Goal: Task Accomplishment & Management: Manage account settings

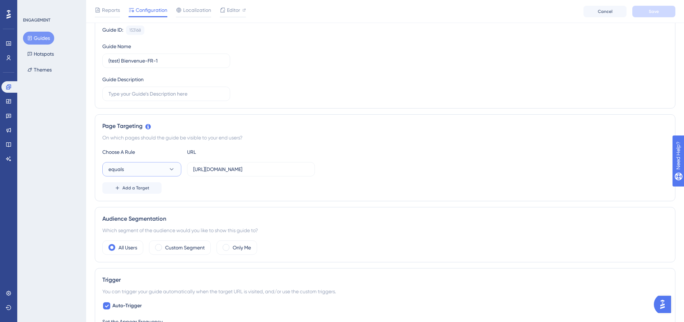
click at [173, 175] on button "equals" at bounding box center [141, 169] width 79 height 14
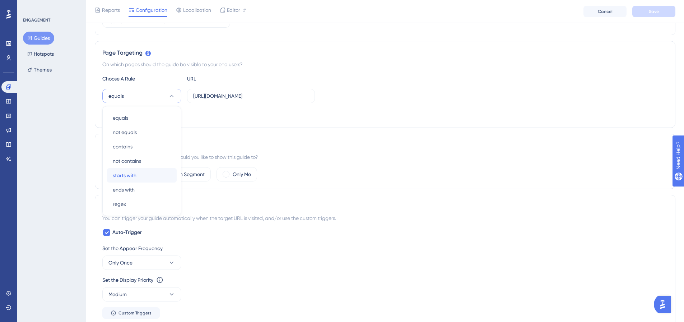
click at [155, 181] on div "starts with starts with" at bounding box center [142, 175] width 58 height 14
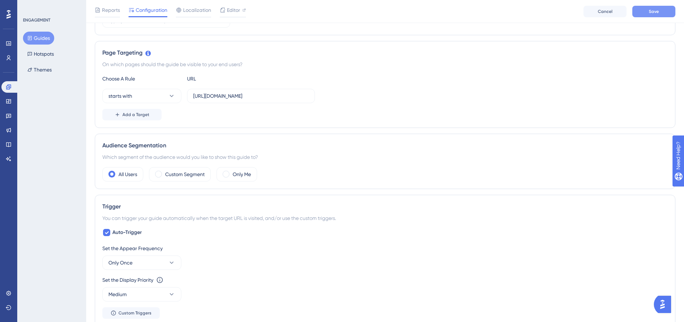
click at [662, 11] on button "Save" at bounding box center [653, 11] width 43 height 11
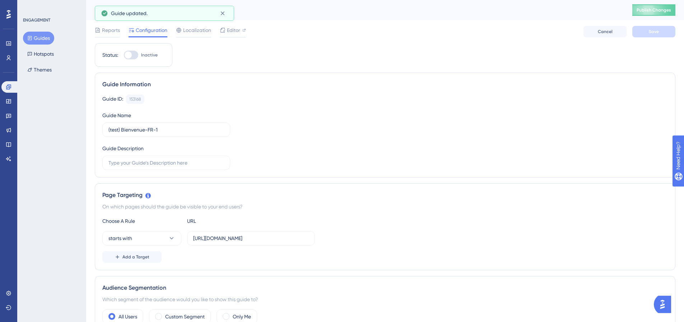
click at [658, 4] on div "(test) Bienvenue-FR-1 Publish Changes" at bounding box center [385, 10] width 598 height 20
click at [649, 14] on button "Publish Changes" at bounding box center [653, 9] width 43 height 11
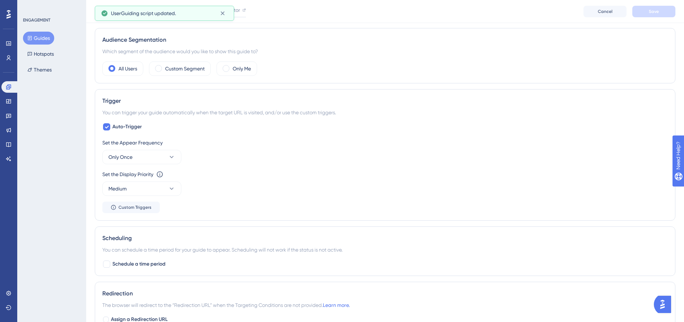
scroll to position [287, 0]
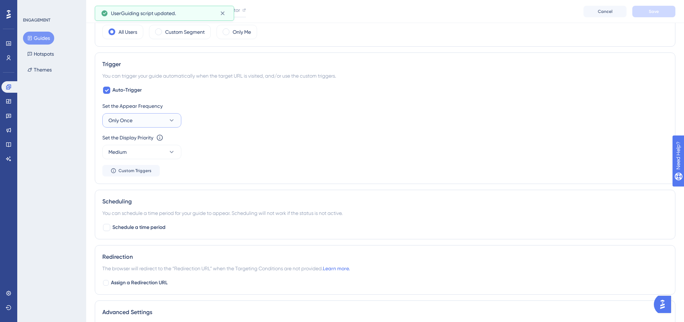
click at [143, 121] on button "Only Once" at bounding box center [141, 120] width 79 height 14
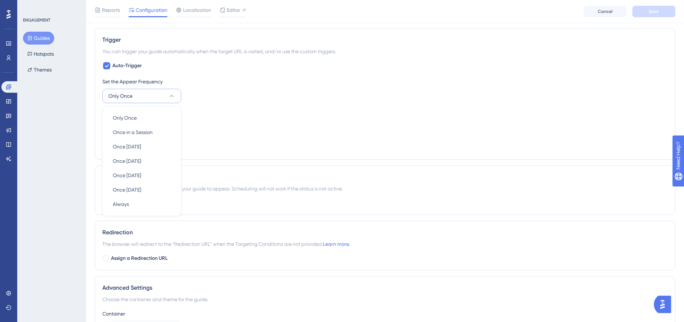
click at [253, 110] on div "Set the Display Priority This option will set the display priority between auto…" at bounding box center [384, 113] width 565 height 9
click at [140, 148] on span "Custom Triggers" at bounding box center [134, 146] width 33 height 6
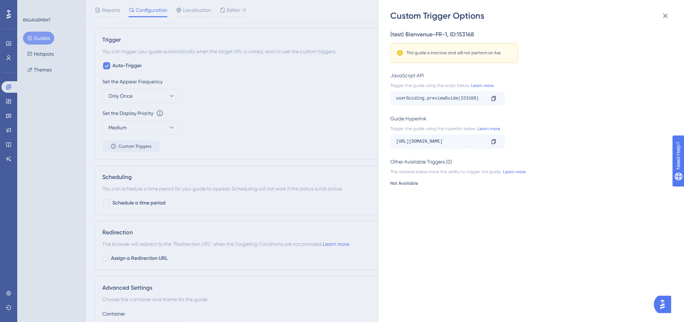
click at [176, 127] on div "Custom Trigger Options (test) Bienvenue-FR-1 , ID: 153168 This guide is inactiv…" at bounding box center [342, 161] width 684 height 322
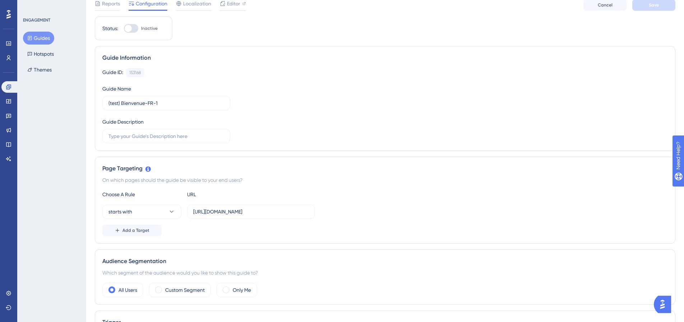
scroll to position [0, 0]
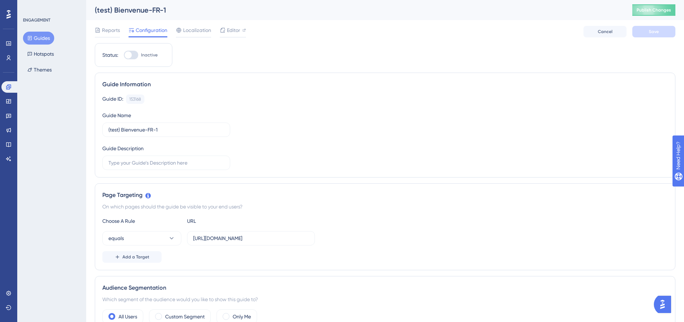
click at [45, 39] on button "Guides" at bounding box center [38, 38] width 31 height 13
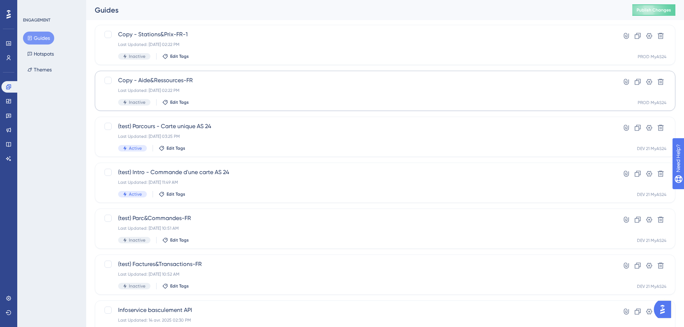
scroll to position [179, 0]
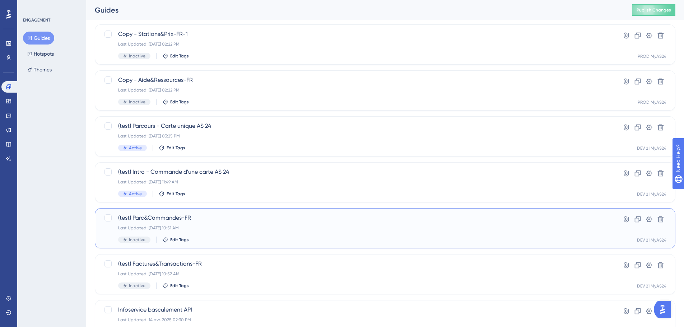
click at [198, 227] on div "Last Updated: 26 sept. 2025 10:51 AM" at bounding box center [356, 228] width 476 height 6
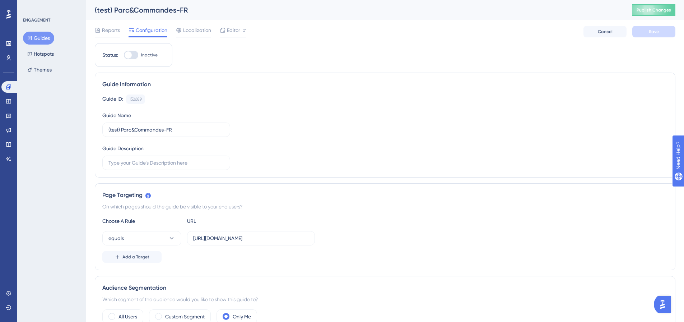
drag, startPoint x: 253, startPoint y: 32, endPoint x: 247, endPoint y: 32, distance: 6.5
click at [251, 32] on div "Reports Configuration Localization Editor Cancel Save" at bounding box center [385, 31] width 580 height 23
click at [241, 31] on div "Editor" at bounding box center [233, 30] width 26 height 9
click at [257, 237] on input "https://dev.local-as24.com:42204/extranet/fr/parc" at bounding box center [251, 238] width 116 height 8
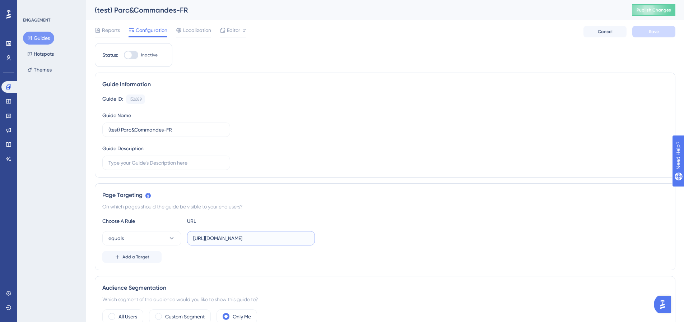
click at [257, 237] on input "https://dev.local-as24.com:42204/extranet/fr/parc" at bounding box center [251, 238] width 116 height 8
click at [247, 238] on input "https://dev.local-as24.com:42204/extranet/fr/parc" at bounding box center [251, 238] width 116 height 8
drag, startPoint x: 238, startPoint y: 238, endPoint x: 359, endPoint y: 241, distance: 120.6
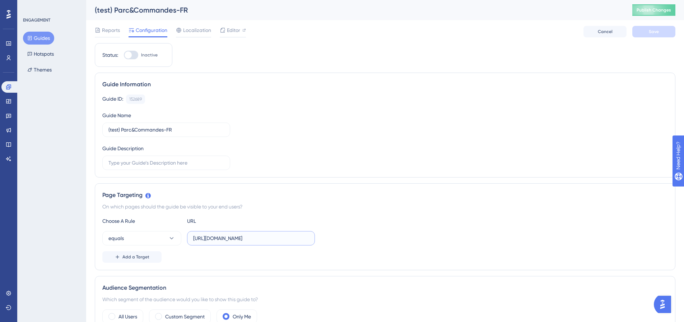
click at [359, 241] on div "equals https://dev.local-as24.com:42204/extranet/fr/parc" at bounding box center [384, 238] width 565 height 14
click at [286, 239] on input "https://dev.local-as24.com:42204/extranet/fr/parc" at bounding box center [251, 238] width 116 height 8
drag, startPoint x: 293, startPoint y: 236, endPoint x: 330, endPoint y: 240, distance: 37.3
click at [329, 240] on div "equals https://dev.local-as24.com:42204/extranet/fr/parc" at bounding box center [384, 238] width 565 height 14
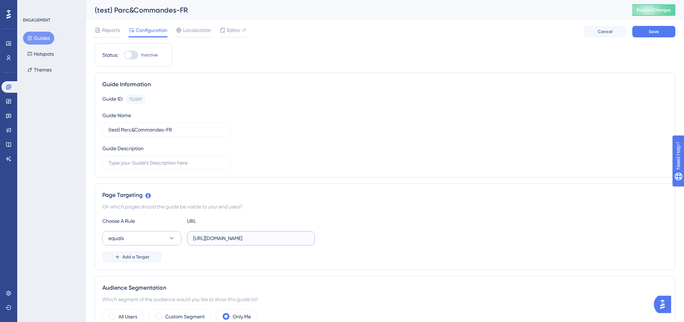
type input "https://dev.local-as24.com:42204/extranet/"
click at [149, 238] on button "equals" at bounding box center [141, 238] width 79 height 14
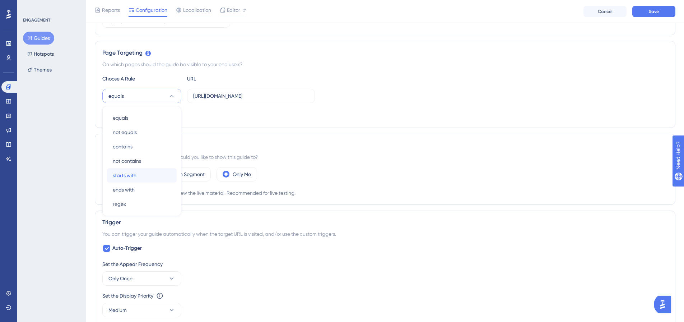
click at [141, 178] on div "starts with starts with" at bounding box center [142, 175] width 58 height 14
click at [655, 17] on button "Save" at bounding box center [653, 11] width 43 height 11
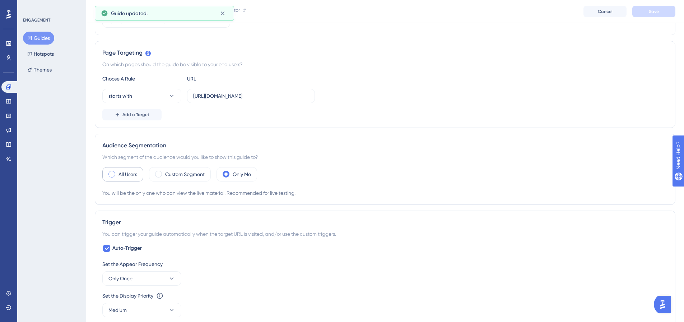
click at [120, 177] on label "All Users" at bounding box center [127, 174] width 19 height 9
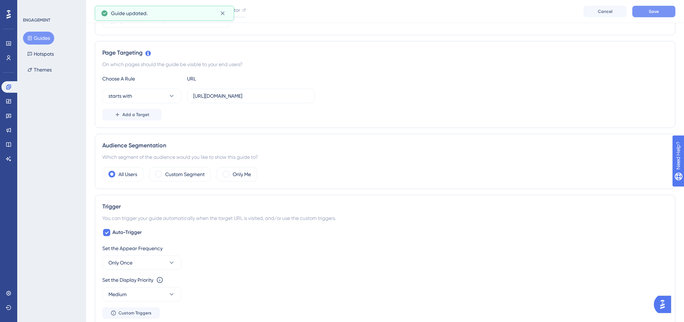
click at [649, 14] on span "Save" at bounding box center [654, 12] width 10 height 6
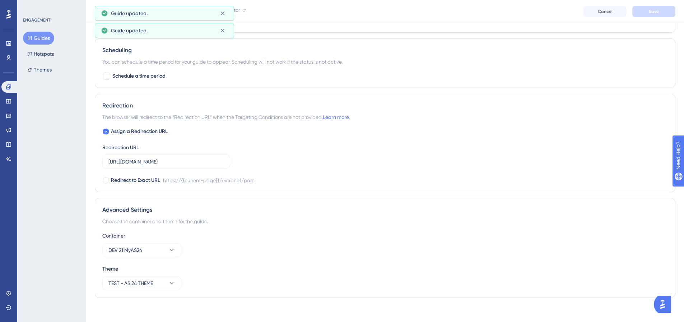
scroll to position [443, 0]
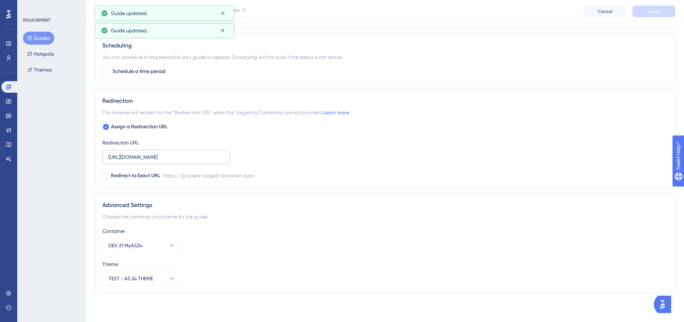
click at [224, 160] on label "https://extranet.as24.com/extranet/parc" at bounding box center [166, 157] width 128 height 14
click at [224, 160] on input "https://extranet.as24.com/extranet/parc" at bounding box center [166, 157] width 116 height 8
click at [224, 160] on label "https://extranet.as24.com/extranet/parc" at bounding box center [166, 157] width 128 height 14
click at [224, 160] on input "https://extranet.as24.com/extranet/parc" at bounding box center [166, 157] width 116 height 8
drag, startPoint x: 224, startPoint y: 160, endPoint x: 163, endPoint y: 146, distance: 63.1
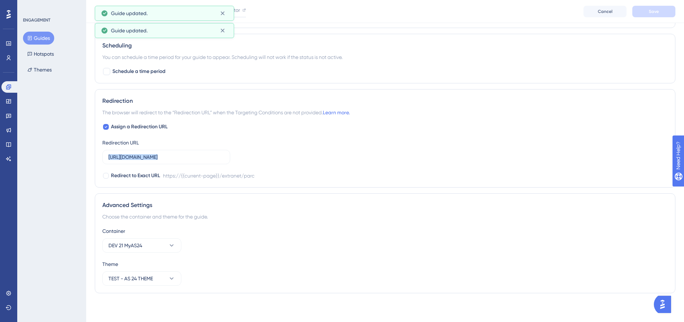
click at [224, 160] on label "https://extranet.as24.com/extranet/parc" at bounding box center [166, 157] width 128 height 14
click at [224, 160] on input "https://extranet.as24.com/extranet/parc" at bounding box center [166, 157] width 116 height 8
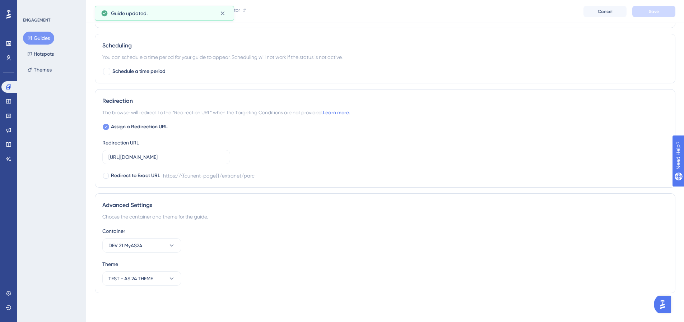
click at [105, 125] on icon at bounding box center [105, 127] width 3 height 6
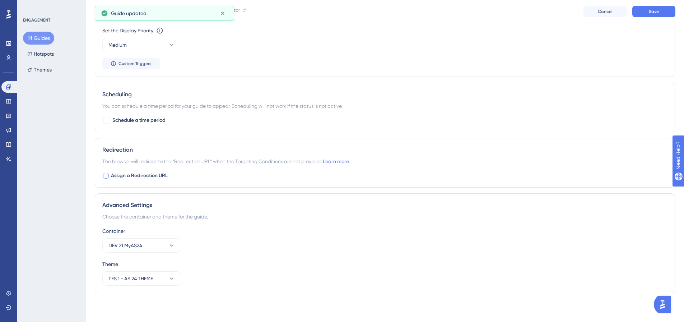
scroll to position [394, 0]
click at [658, 11] on span "Save" at bounding box center [654, 12] width 10 height 6
click at [112, 177] on span "Assign a Redirection URL" at bounding box center [139, 175] width 57 height 9
checkbox input "true"
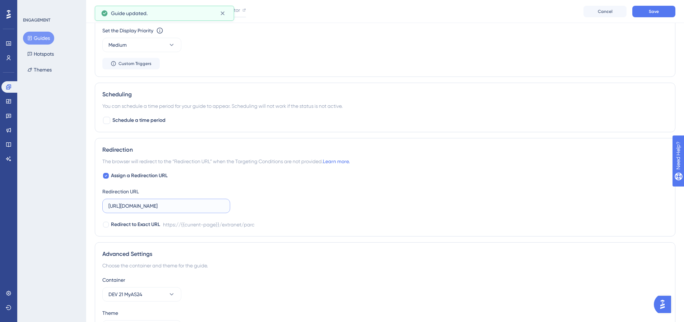
click at [152, 206] on input "https://extranet.as24.com/extranet/parc" at bounding box center [166, 206] width 116 height 8
drag, startPoint x: 152, startPoint y: 206, endPoint x: 207, endPoint y: 165, distance: 68.5
click at [153, 205] on input "https://extranet.as24.com/extranet/parc" at bounding box center [166, 206] width 116 height 8
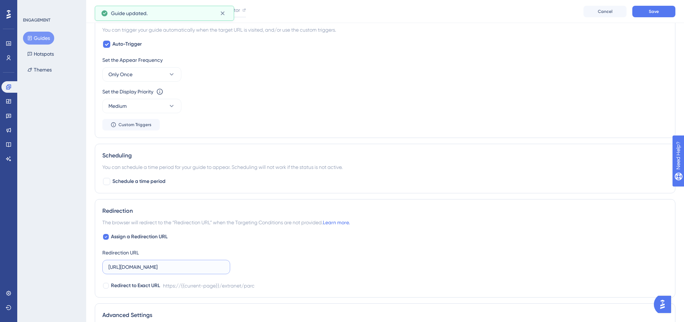
scroll to position [215, 0]
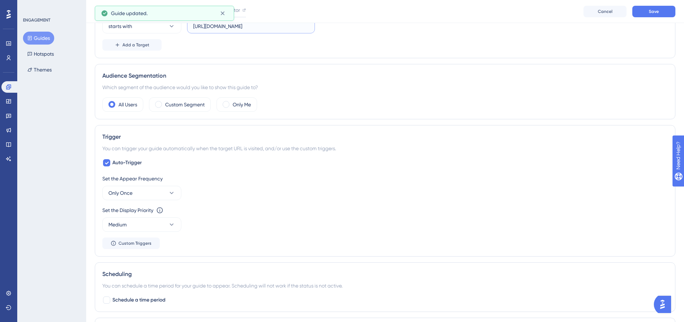
click at [273, 23] on input "https://dev.local-as24.com:42204/extranet/" at bounding box center [251, 26] width 116 height 8
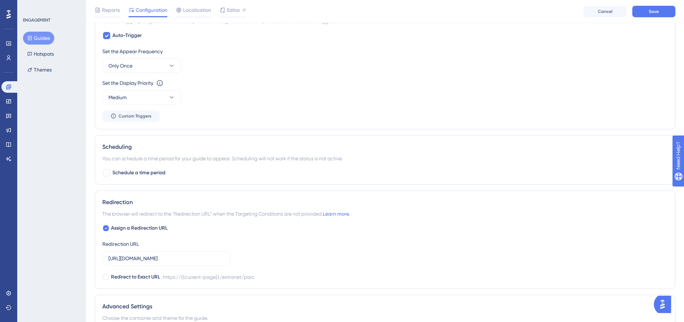
scroll to position [394, 0]
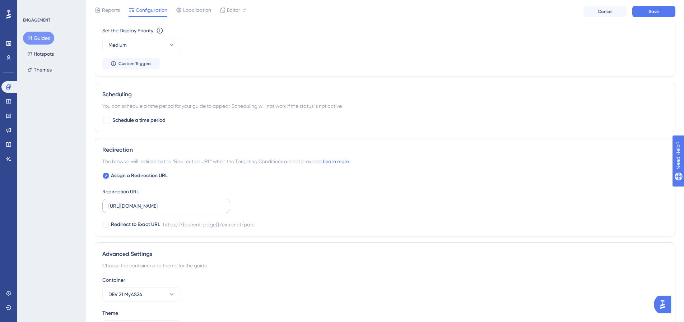
click at [168, 210] on label "https://extranet.as24.com/extranet/parc" at bounding box center [166, 205] width 128 height 14
click at [168, 210] on input "https://extranet.as24.com/extranet/parc" at bounding box center [166, 206] width 116 height 8
click at [168, 210] on label "https://extranet.as24.com/extranet/parc" at bounding box center [166, 205] width 128 height 14
click at [168, 210] on input "https://extranet.as24.com/extranet/parc" at bounding box center [166, 206] width 116 height 8
click at [168, 210] on label "https://extranet.as24.com/extranet/parc" at bounding box center [166, 205] width 128 height 14
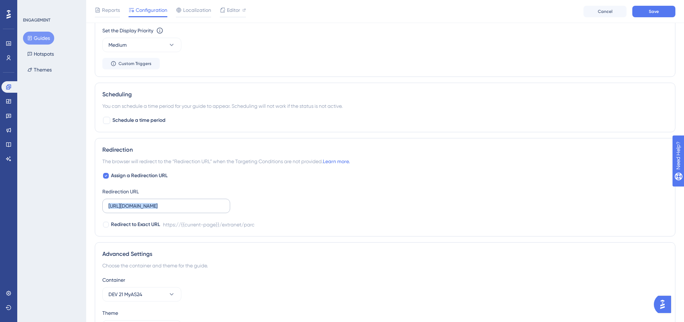
click at [168, 210] on input "https://extranet.as24.com/extranet/parc" at bounding box center [166, 206] width 116 height 8
click at [193, 204] on input "https://extranet.as24.com/extranet/parc" at bounding box center [166, 206] width 116 height 8
paste input "dev.local-as24.com:42204/extranet/"
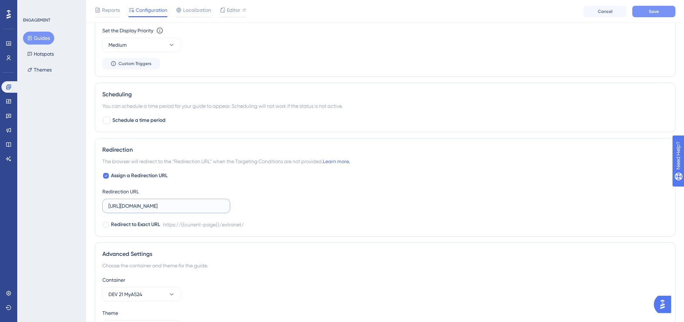
type input "https://dev.local-as24.com:42204/extranet/"
click at [648, 15] on button "Save" at bounding box center [653, 11] width 43 height 11
click at [106, 227] on div at bounding box center [106, 224] width 6 height 6
checkbox input "true"
click at [642, 6] on button "Save" at bounding box center [653, 11] width 43 height 11
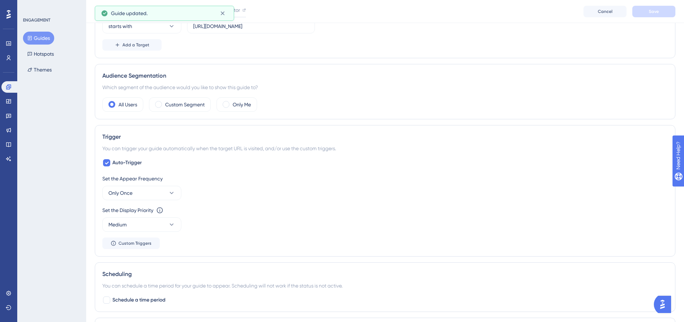
scroll to position [0, 0]
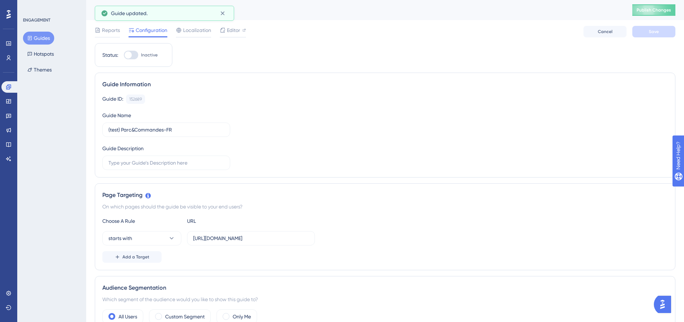
click at [233, 24] on div "Reports Configuration Localization Editor Cancel Save" at bounding box center [385, 31] width 580 height 23
click at [233, 28] on span "Editor" at bounding box center [233, 30] width 13 height 9
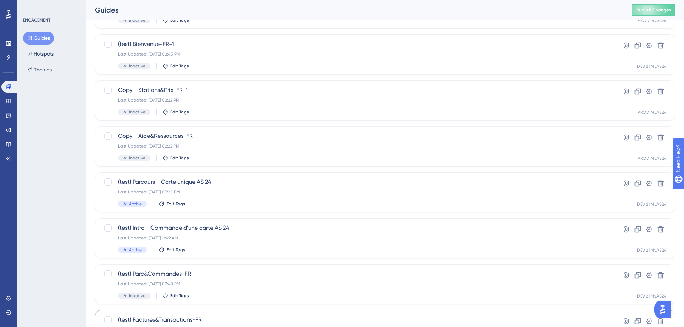
scroll to position [122, 0]
click at [216, 224] on div "(test) Intro - Commande d'une carte AS 24 Last Updated: 26 sept. 2025 11:49 AM …" at bounding box center [385, 239] width 580 height 40
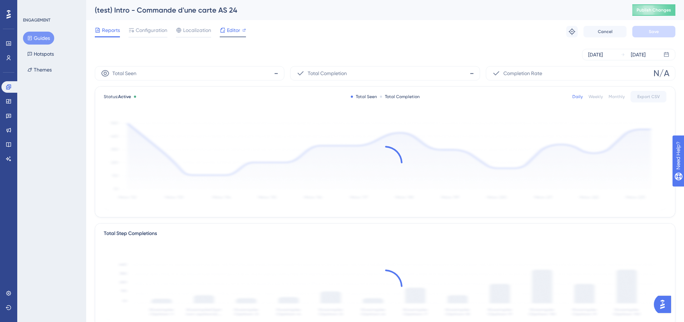
click at [238, 32] on span "Editor" at bounding box center [233, 30] width 13 height 9
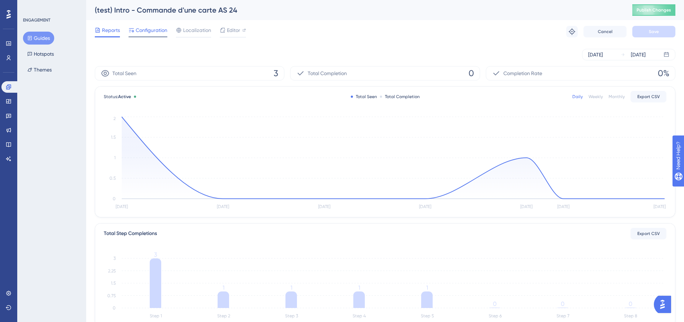
click at [145, 31] on span "Configuration" at bounding box center [152, 30] width 32 height 9
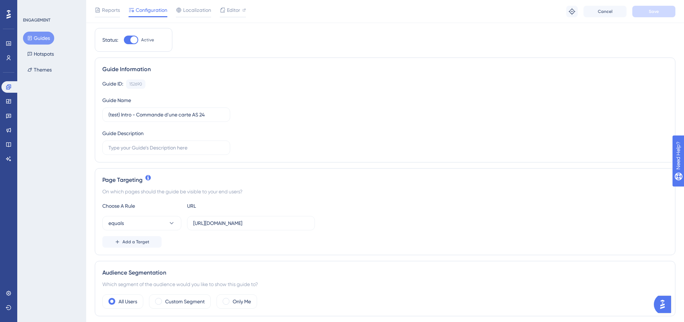
scroll to position [36, 0]
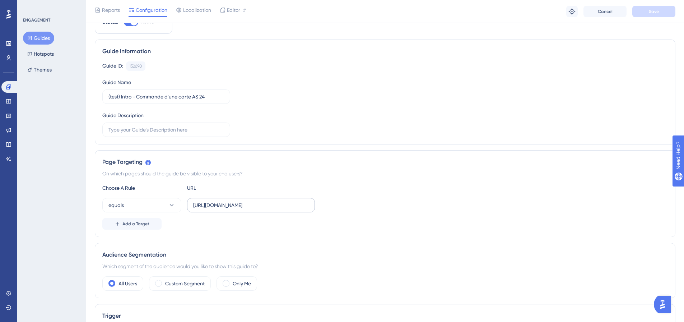
click at [263, 212] on div "Choose A Rule URL equals https://dev.local-as24.com:42204/extranet/fr/parc/card…" at bounding box center [384, 206] width 565 height 46
click at [260, 210] on label "https://dev.local-as24.com:42204/extranet/fr/parc/cards/list-cards" at bounding box center [251, 205] width 128 height 14
click at [260, 209] on input "https://dev.local-as24.com:42204/extranet/fr/parc/cards/list-cards" at bounding box center [251, 205] width 116 height 8
click at [260, 210] on label "https://dev.local-as24.com:42204/extranet/fr/parc/cards/list-cards" at bounding box center [251, 205] width 128 height 14
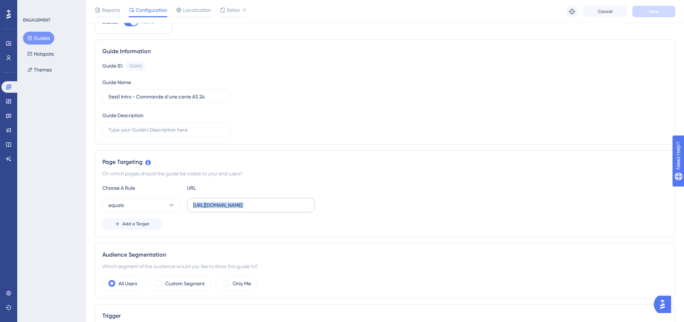
click at [260, 209] on input "https://dev.local-as24.com:42204/extranet/fr/parc/cards/list-cards" at bounding box center [251, 205] width 116 height 8
click at [260, 210] on label "https://dev.local-as24.com:42204/extranet/fr/parc/cards/list-cards" at bounding box center [251, 205] width 128 height 14
click at [260, 209] on input "https://dev.local-as24.com:42204/extranet/fr/parc/cards/list-cards" at bounding box center [251, 205] width 116 height 8
click at [261, 204] on input "https://dev.local-as24.com:42204/extranet/fr/parc/cards/list-cards" at bounding box center [251, 205] width 116 height 8
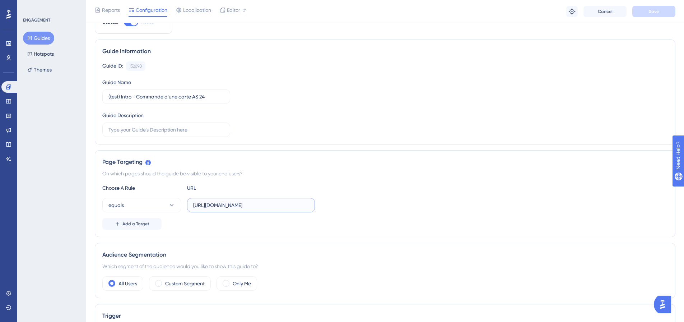
click at [261, 204] on input "https://dev.local-as24.com:42204/extranet/fr/parc/cards/list-cards" at bounding box center [251, 205] width 116 height 8
drag, startPoint x: 261, startPoint y: 204, endPoint x: 352, endPoint y: 202, distance: 90.8
click at [352, 202] on div "equals https://dev.local-as24.com:42204/extranet/fr/parc/cards/list-cards" at bounding box center [384, 205] width 565 height 14
click at [293, 212] on div "Choose A Rule URL equals https://dev.local-as24.com:42204/extranet/fr/parc/card…" at bounding box center [384, 206] width 565 height 46
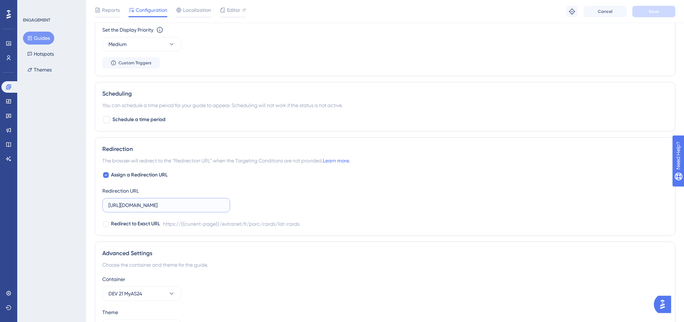
drag, startPoint x: 155, startPoint y: 205, endPoint x: 312, endPoint y: 214, distance: 157.5
click at [312, 214] on div "Assign a Redirection URL Redirection URL https://dev.local-as24.com:42204/extra…" at bounding box center [384, 198] width 565 height 57
click at [209, 203] on input "https://dev.local-as24.com:42204/extranet/fr/parc/cards/list-cards" at bounding box center [166, 205] width 116 height 8
click at [221, 206] on input "https://dev.local-as24.com:42204/extranet/fr/parc/cards/list-cards" at bounding box center [166, 205] width 116 height 8
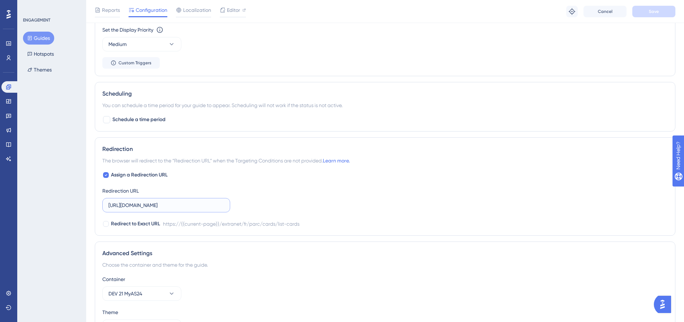
click at [221, 206] on input "https://dev.local-as24.com:42204/extranet/fr/parc/cards/list-cards" at bounding box center [166, 205] width 116 height 8
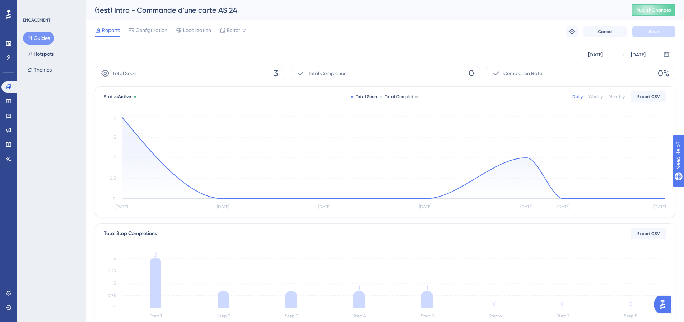
click at [43, 40] on button "Guides" at bounding box center [38, 38] width 31 height 13
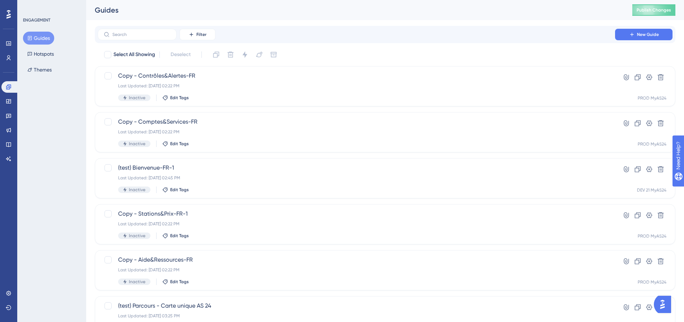
click at [274, 16] on div "Guides Publish Changes" at bounding box center [385, 10] width 598 height 20
click at [294, 19] on div "Guides Publish Changes" at bounding box center [385, 10] width 598 height 20
click at [91, 53] on div "Performance Users Engagement Widgets Feedback Product Updates Knowledge Base AI…" at bounding box center [385, 273] width 598 height 546
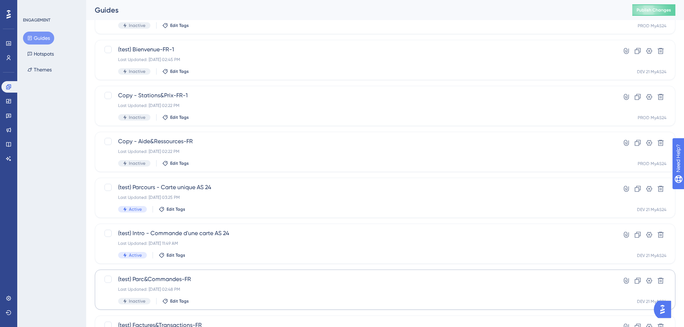
scroll to position [230, 0]
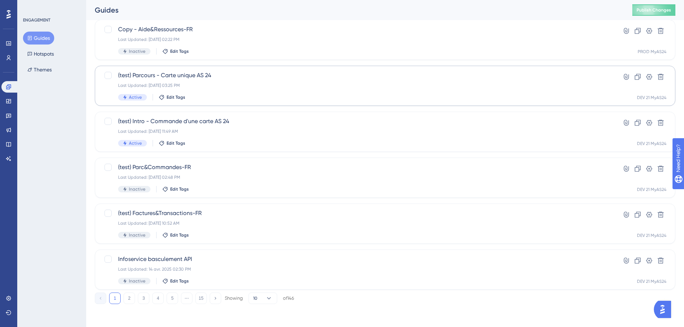
drag, startPoint x: 210, startPoint y: 84, endPoint x: 99, endPoint y: 66, distance: 113.1
click at [89, 63] on div "Performance Users Engagement Widgets Feedback Product Updates Knowledge Base AI…" at bounding box center [385, 56] width 598 height 520
click at [647, 77] on icon at bounding box center [648, 76] width 7 height 7
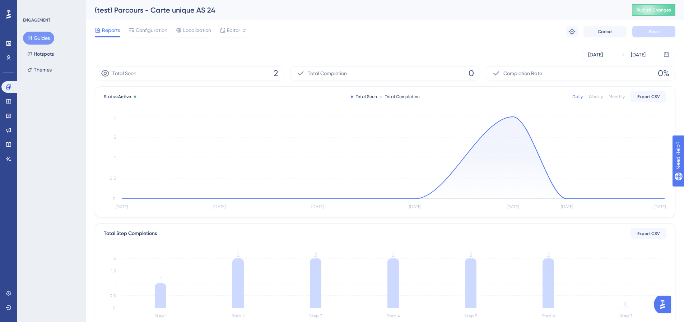
drag, startPoint x: 41, startPoint y: 37, endPoint x: 70, endPoint y: 29, distance: 30.0
click at [70, 29] on div "ENGAGEMENT Guides Hotspots Themes" at bounding box center [52, 46] width 58 height 59
click at [36, 39] on button "Guides" at bounding box center [38, 38] width 31 height 13
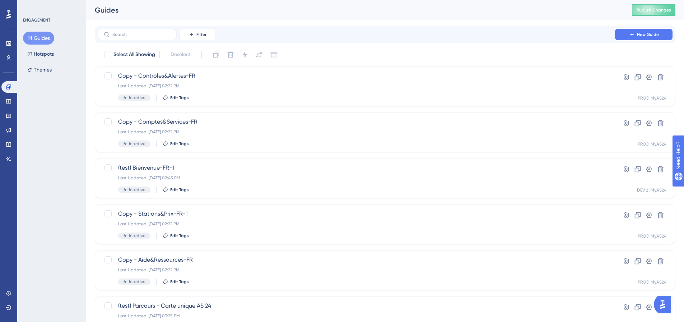
click at [38, 39] on button "Guides" at bounding box center [38, 38] width 31 height 13
drag, startPoint x: 94, startPoint y: 6, endPoint x: 143, endPoint y: 13, distance: 49.3
click at [143, 13] on div "Guides Publish Changes" at bounding box center [385, 10] width 598 height 20
click at [143, 13] on div "Guides" at bounding box center [354, 10] width 519 height 10
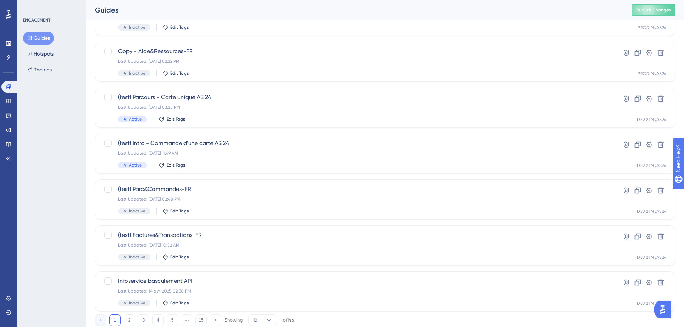
scroll to position [215, 0]
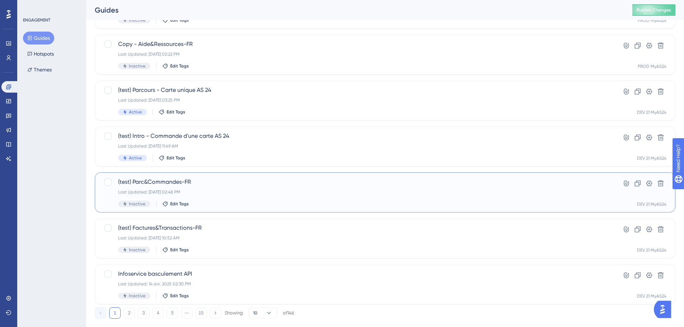
click at [258, 190] on div "Last Updated: [DATE] 02:48 PM" at bounding box center [356, 192] width 476 height 6
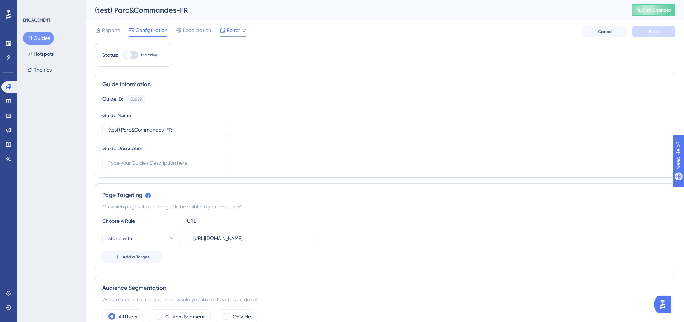
click at [221, 35] on div "Editor" at bounding box center [233, 31] width 26 height 11
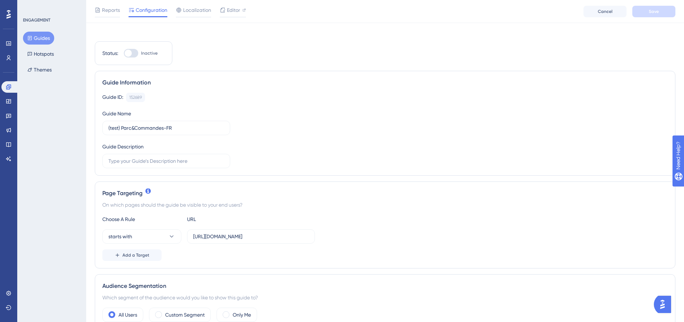
scroll to position [72, 0]
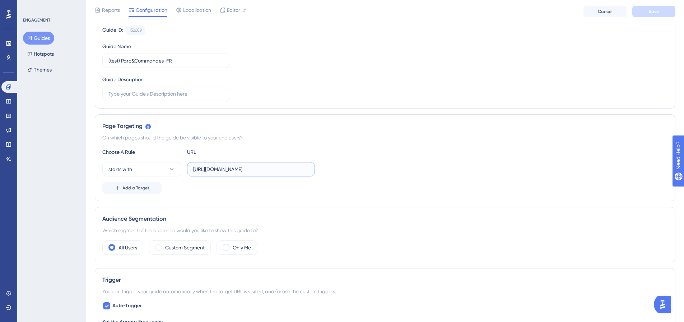
click at [268, 167] on input "[URL][DOMAIN_NAME]" at bounding box center [251, 169] width 116 height 8
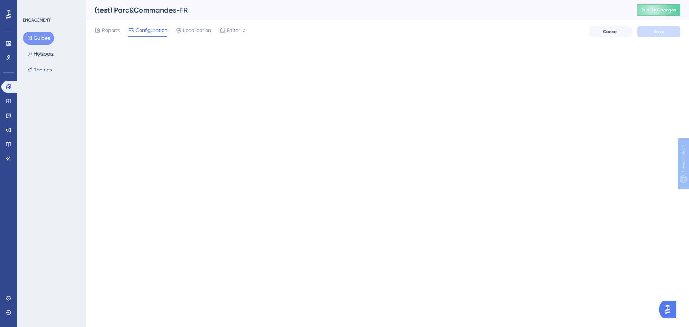
click at [268, 0] on html "Performance Users Engagement Widgets Feedback Product Updates Knowledge Base AI…" at bounding box center [344, 0] width 689 height 0
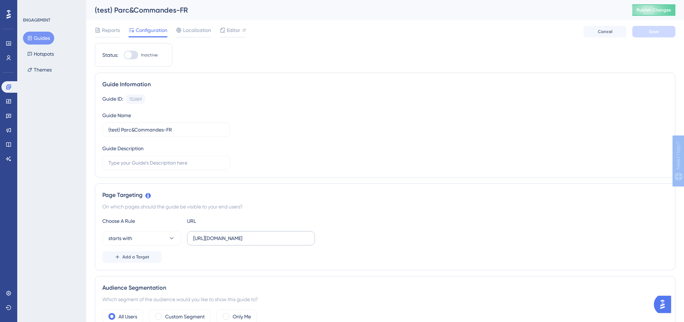
scroll to position [72, 0]
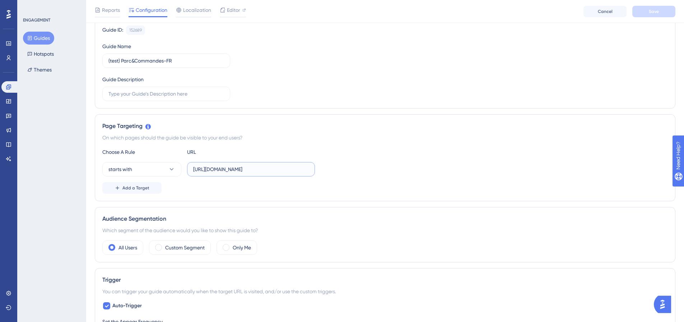
click at [261, 167] on input "[URL][DOMAIN_NAME]" at bounding box center [251, 169] width 116 height 8
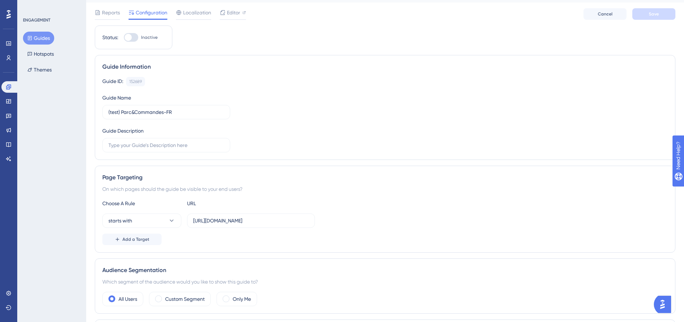
scroll to position [0, 0]
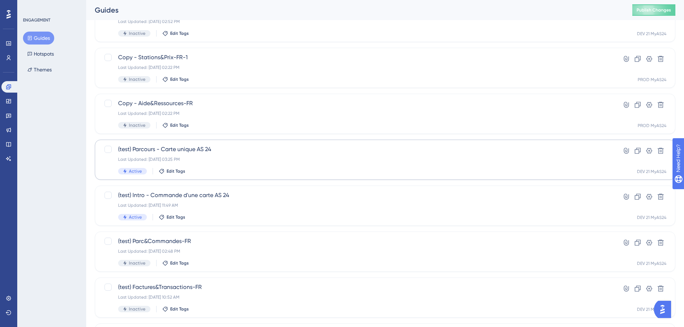
scroll to position [144, 0]
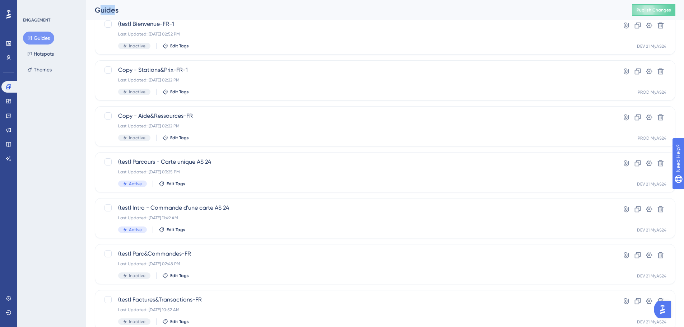
drag, startPoint x: 103, startPoint y: 9, endPoint x: 116, endPoint y: 10, distance: 13.0
click at [116, 10] on div "Guides" at bounding box center [354, 10] width 519 height 10
click at [98, 14] on div "Guides" at bounding box center [354, 10] width 519 height 10
drag, startPoint x: 101, startPoint y: 11, endPoint x: 116, endPoint y: 10, distance: 15.5
click at [116, 10] on div "Guides" at bounding box center [354, 10] width 519 height 10
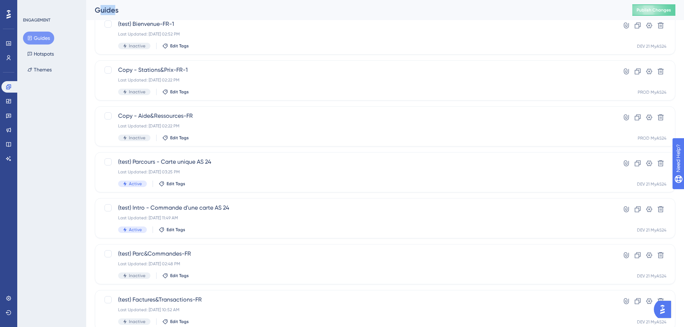
click at [116, 10] on div "Guides" at bounding box center [354, 10] width 519 height 10
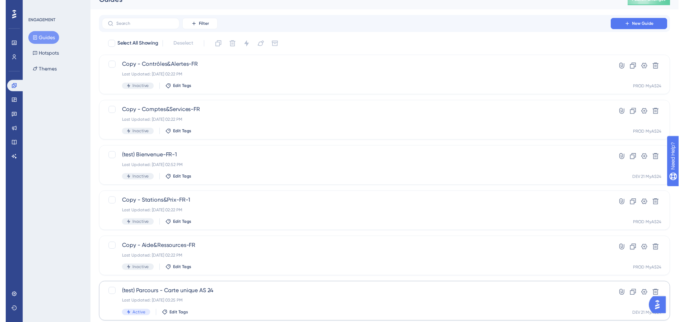
scroll to position [0, 0]
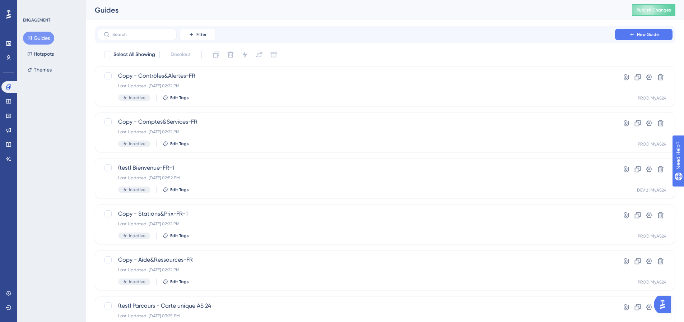
click at [89, 67] on div "Performance Users Engagement Widgets Feedback Product Updates Knowledge Base AI…" at bounding box center [385, 273] width 598 height 546
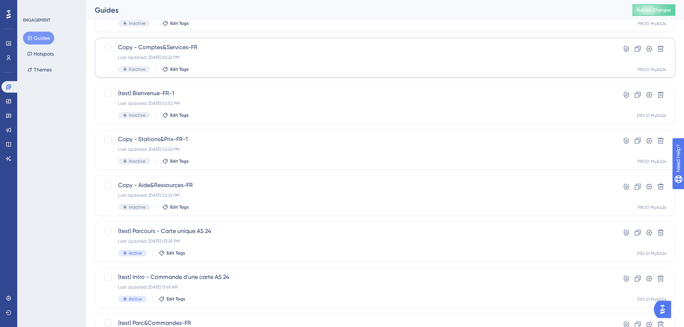
scroll to position [36, 0]
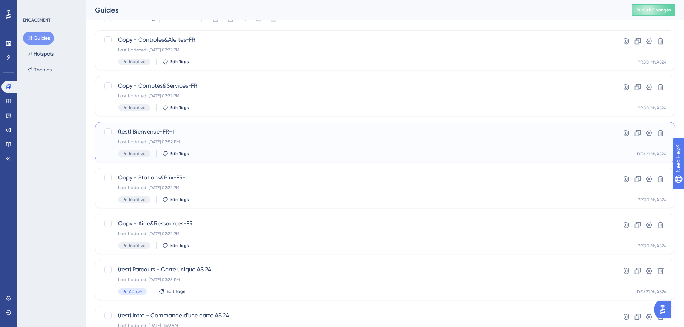
click at [179, 132] on span "(test) Bienvenue-FR-1" at bounding box center [356, 131] width 476 height 9
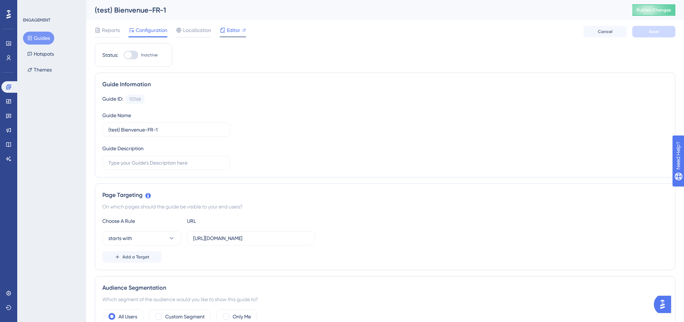
click at [233, 35] on div "Editor" at bounding box center [233, 31] width 26 height 11
click at [43, 37] on button "Guides" at bounding box center [38, 38] width 31 height 13
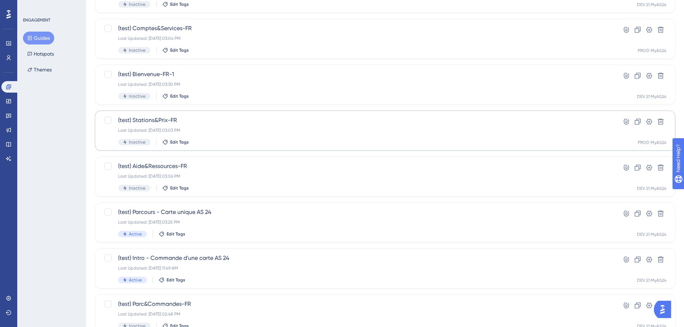
scroll to position [108, 0]
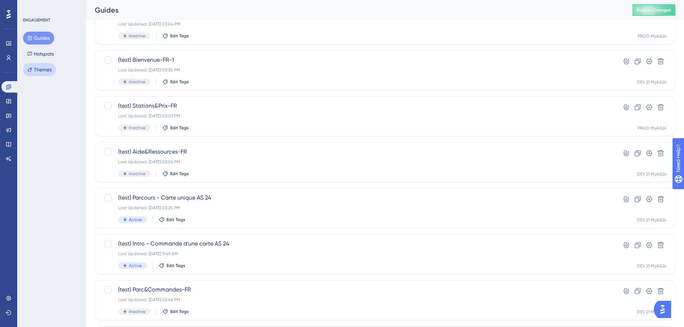
click at [44, 75] on button "Themes" at bounding box center [39, 69] width 33 height 13
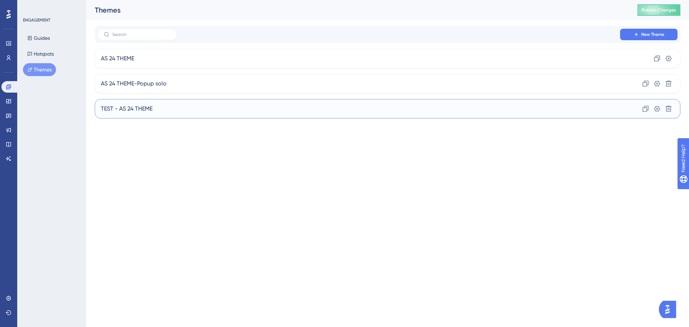
click at [186, 110] on div "TEST - AS 24 THEME Clone Settings Delete" at bounding box center [388, 108] width 586 height 19
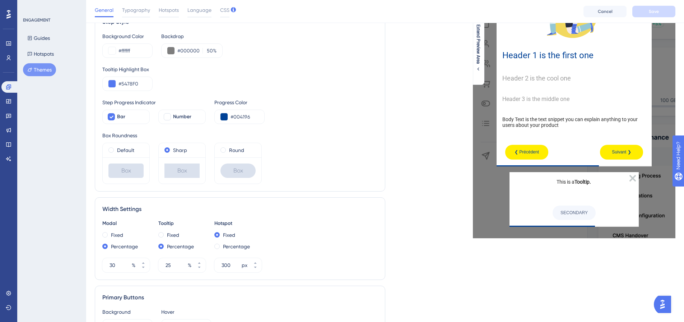
scroll to position [25, 0]
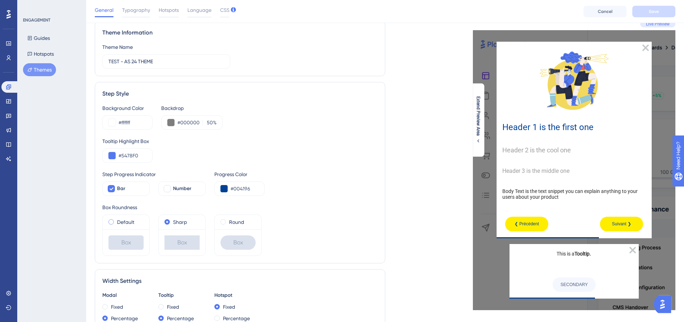
click at [118, 220] on label "Default" at bounding box center [125, 222] width 17 height 9
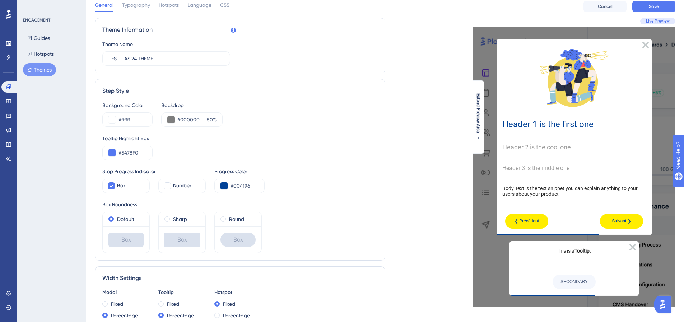
scroll to position [0, 0]
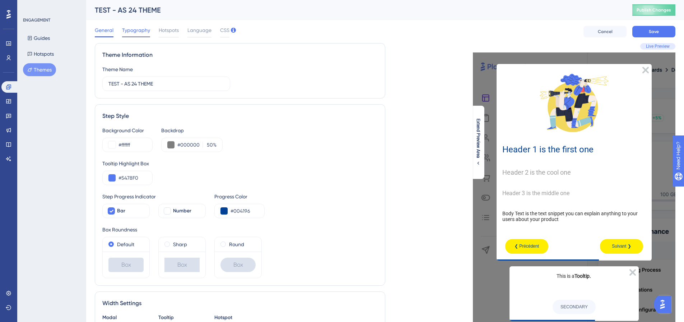
click at [126, 33] on span "Typography" at bounding box center [136, 30] width 28 height 9
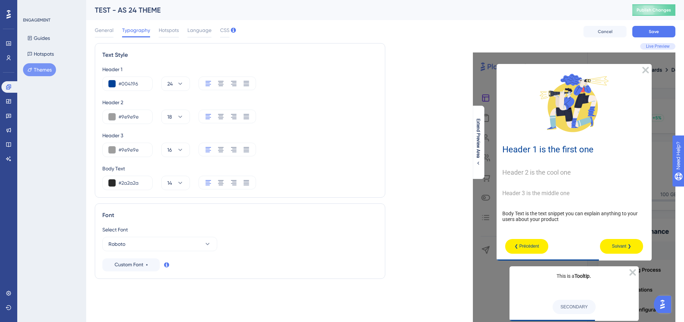
click at [182, 31] on div "General Typography Hotspots Language CSS" at bounding box center [162, 31] width 135 height 11
click at [178, 31] on span "Hotspots" at bounding box center [169, 30] width 20 height 9
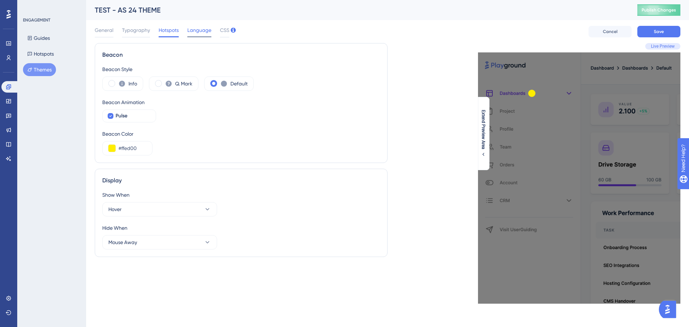
click at [201, 27] on span "Language" at bounding box center [199, 30] width 24 height 9
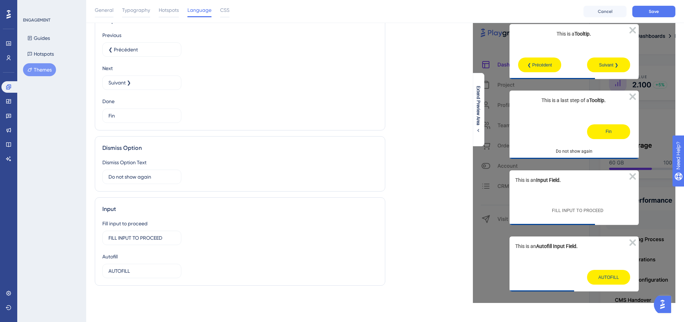
scroll to position [38, 0]
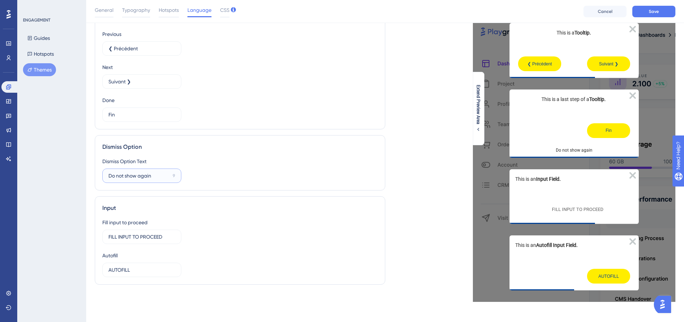
click at [155, 177] on input "Do not show again" at bounding box center [138, 176] width 61 height 8
type input "Ne plus afficher"
click at [144, 237] on input "FILL INPUT TO PROCEED" at bounding box center [139, 237] width 62 height 8
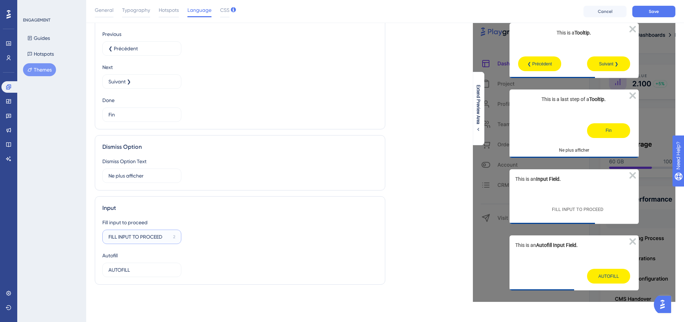
click at [144, 237] on input "FILL INPUT TO PROCEED" at bounding box center [139, 237] width 62 height 8
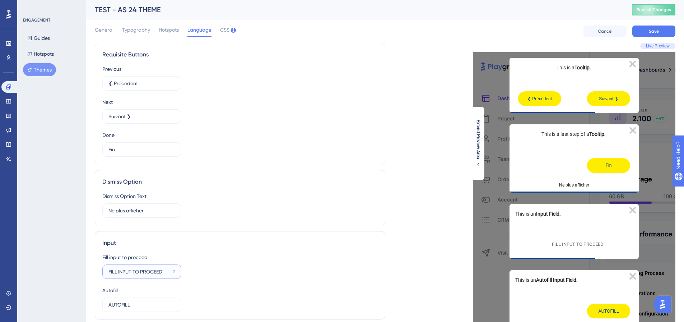
scroll to position [0, 0]
click at [222, 32] on span "CSS" at bounding box center [224, 30] width 9 height 9
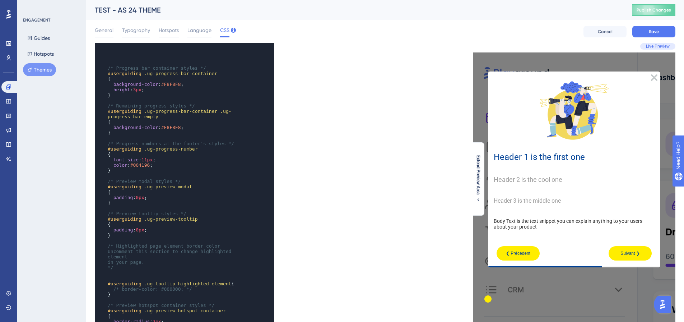
click at [176, 81] on span "#F8F8F8" at bounding box center [171, 83] width 20 height 5
drag, startPoint x: 134, startPoint y: 76, endPoint x: 187, endPoint y: 77, distance: 53.5
click at [187, 77] on pre "{" at bounding box center [177, 78] width 142 height 5
click at [188, 73] on span ".ug-progress-bar-container" at bounding box center [180, 73] width 73 height 5
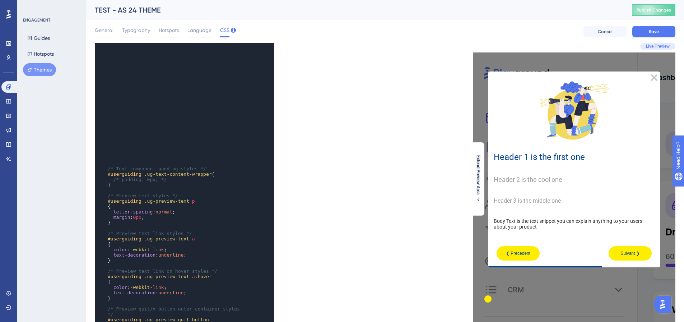
scroll to position [476, 0]
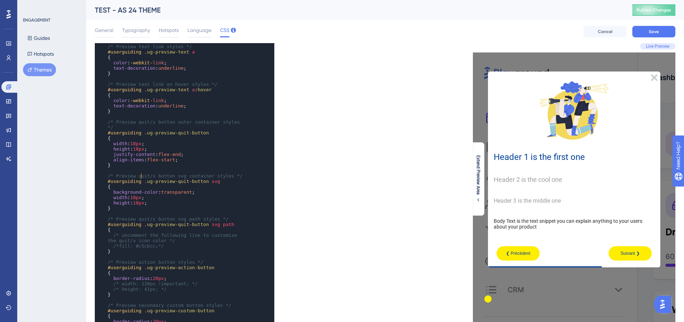
click at [144, 178] on span ".ug-preview-quit-button" at bounding box center [176, 180] width 65 height 5
click at [157, 119] on span "/* Preview quit/x button outer container styles */" at bounding box center [175, 124] width 135 height 11
click at [149, 73] on pre "}" at bounding box center [177, 73] width 142 height 5
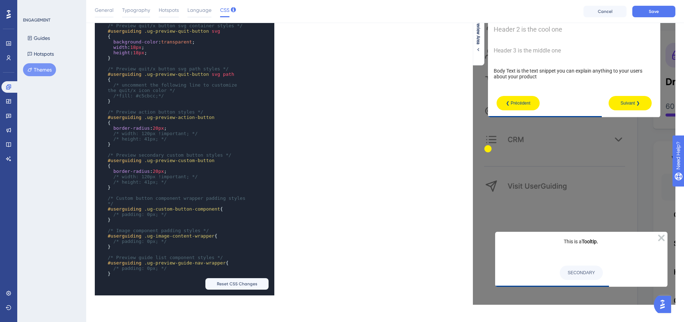
scroll to position [159, 0]
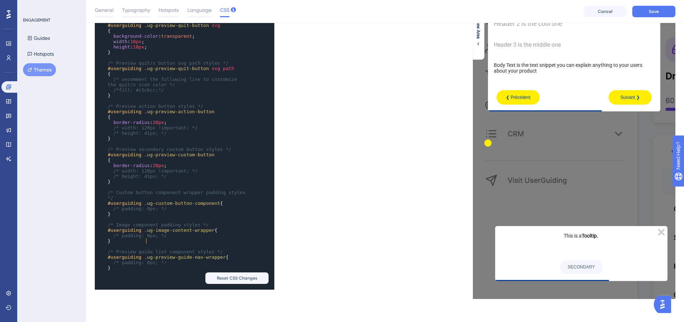
click at [146, 249] on span "/* Preview guide list component styles */" at bounding box center [165, 251] width 115 height 5
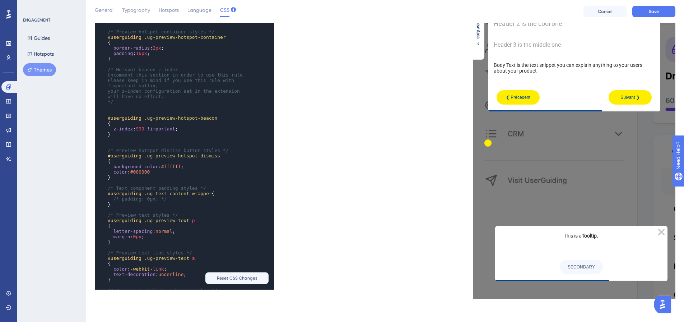
scroll to position [0, 0]
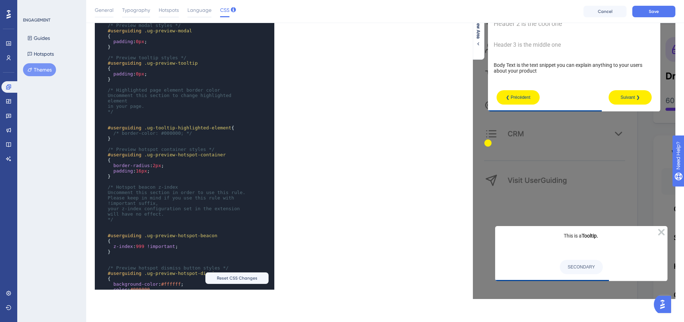
type textarea "Highlighted page element border color Uncomment this section to change highligh…"
drag, startPoint x: 113, startPoint y: 89, endPoint x: 150, endPoint y: 100, distance: 38.7
click at [150, 100] on div "​ ​ /* Progress bar container styles */ #userguiding .ug-progress-bar-container…" at bounding box center [177, 203] width 142 height 608
click at [150, 103] on pre "in your page." at bounding box center [177, 105] width 142 height 5
click at [132, 73] on span "padding : 0px ;" at bounding box center [127, 73] width 39 height 5
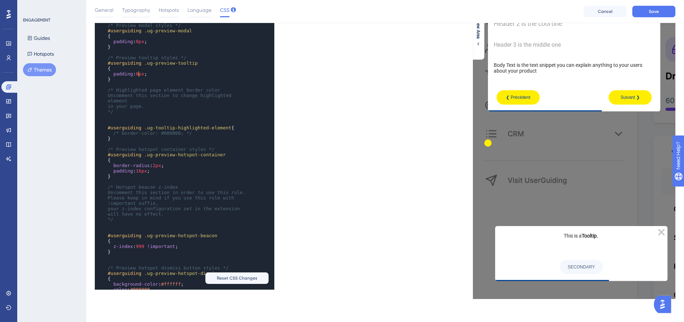
click at [138, 73] on span "0px" at bounding box center [140, 73] width 8 height 5
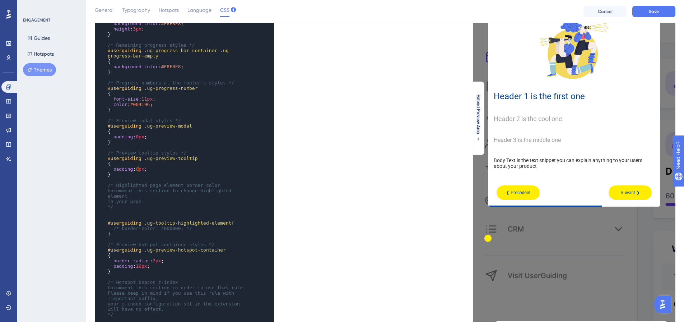
scroll to position [15, 0]
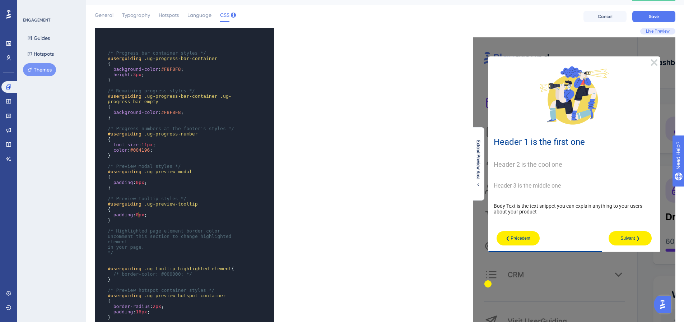
click at [654, 60] on icon "Close Preview" at bounding box center [654, 62] width 6 height 6
click at [654, 61] on icon "Close Preview" at bounding box center [654, 62] width 6 height 6
click at [184, 60] on span ".ug-progress-bar-container" at bounding box center [180, 58] width 73 height 5
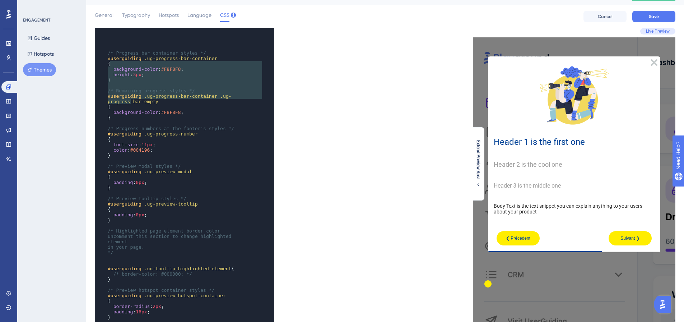
type textarea "background-color: #F8F8F8; height: 3px; } /* Remaining progress styles */ #user…"
drag, startPoint x: 149, startPoint y: 61, endPoint x: 204, endPoint y: 108, distance: 72.0
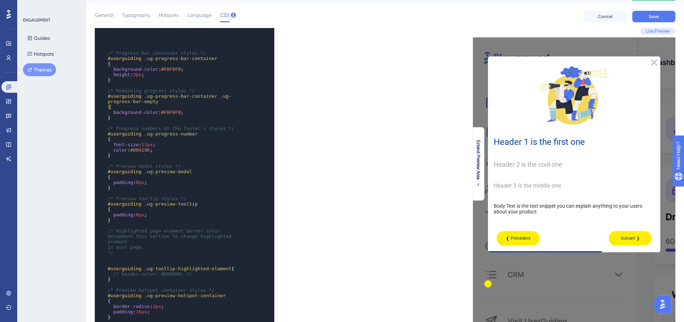
click at [204, 108] on pre "{" at bounding box center [177, 106] width 142 height 5
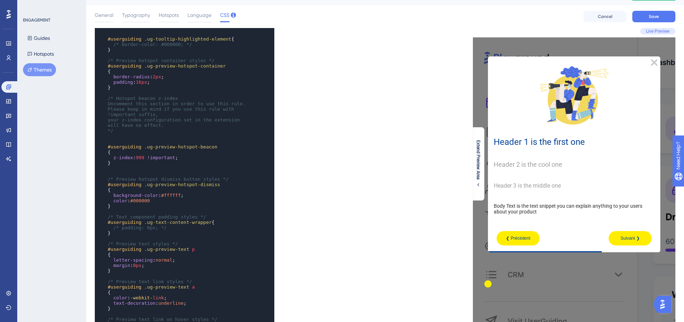
scroll to position [251, 0]
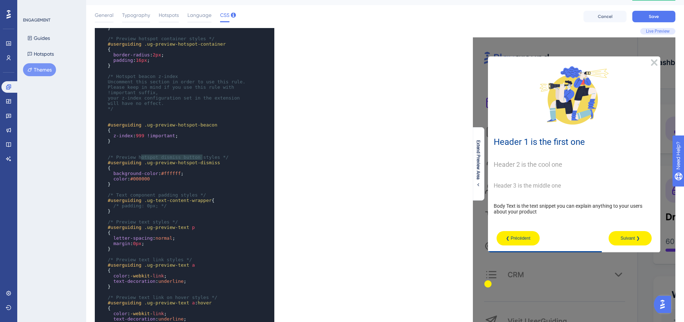
type textarea ".ug-preview-hotspot-dismiss"
drag, startPoint x: 140, startPoint y: 156, endPoint x: 211, endPoint y: 157, distance: 70.7
click at [211, 160] on pre "#userguiding .ug-preview-hotspot-dismiss" at bounding box center [177, 162] width 142 height 5
click at [190, 165] on pre "{" at bounding box center [177, 167] width 142 height 5
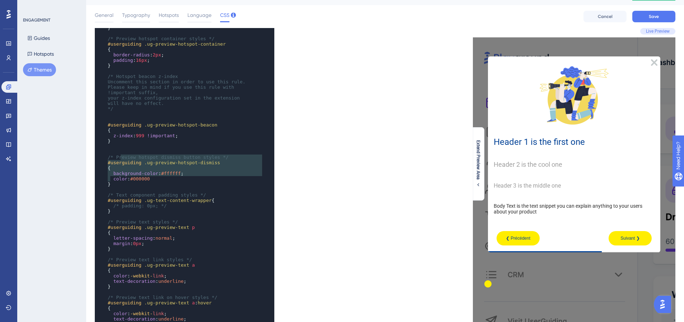
type textarea "* Preview hotspot dismiss button styles */ #userguiding .ug-preview-hotspot-dis…"
drag, startPoint x: 162, startPoint y: 179, endPoint x: 111, endPoint y: 151, distance: 57.7
click at [111, 151] on div "} ​ /* Preview modal styles */ #userguiding .ug-preview-modal { padding : 0px ;…" at bounding box center [177, 197] width 142 height 592
click at [111, 154] on span "/* Preview hotspot dismiss button styles */" at bounding box center [168, 156] width 121 height 5
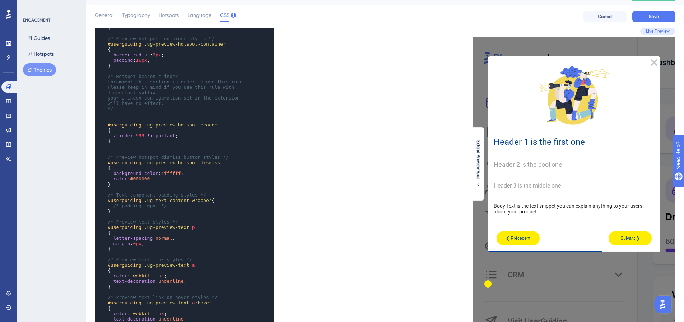
type textarea "/* Preview hotspot dismiss button styles */ #userguiding .ug-preview-hotspot-di…"
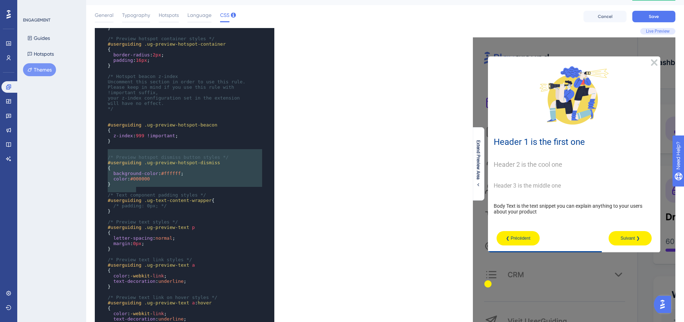
drag, startPoint x: 108, startPoint y: 154, endPoint x: 136, endPoint y: 187, distance: 43.6
click at [137, 188] on div "} ​ /* Preview modal styles */ #userguiding .ug-preview-modal { padding : 0px ;…" at bounding box center [177, 197] width 142 height 592
click at [129, 176] on span "color : #000000" at bounding box center [129, 178] width 42 height 5
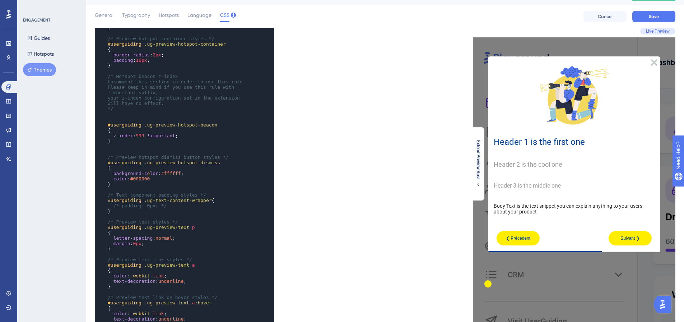
click at [158, 176] on pre "color : #000000" at bounding box center [177, 178] width 142 height 5
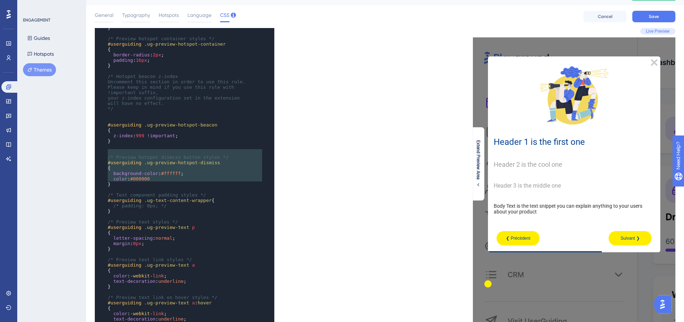
drag, startPoint x: 108, startPoint y: 151, endPoint x: 141, endPoint y: 183, distance: 45.7
click at [141, 183] on div "} ​ /* Preview modal styles */ #userguiding .ug-preview-modal { padding : 0px ;…" at bounding box center [177, 200] width 142 height 598
type textarea "/* Preview hotspot dismiss button styles */ #userguiding .ug-preview-hotspot-di…"
click at [155, 181] on pre "}" at bounding box center [177, 183] width 142 height 5
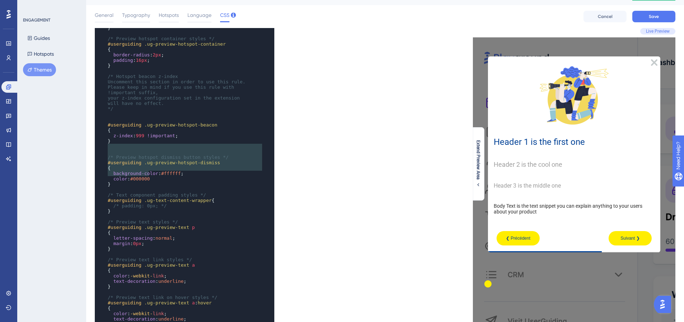
type textarea "/* Preview hotspot dismiss button styles */ #userguiding .ug-preview-hotspot-di…"
drag, startPoint x: 107, startPoint y: 148, endPoint x: 167, endPoint y: 178, distance: 67.1
click at [167, 178] on div "{ padding : 0px ; } ​ /* Highlighted page element border color Uncomment this s…" at bounding box center [177, 294] width 142 height 678
click at [168, 181] on pre "}" at bounding box center [177, 183] width 142 height 5
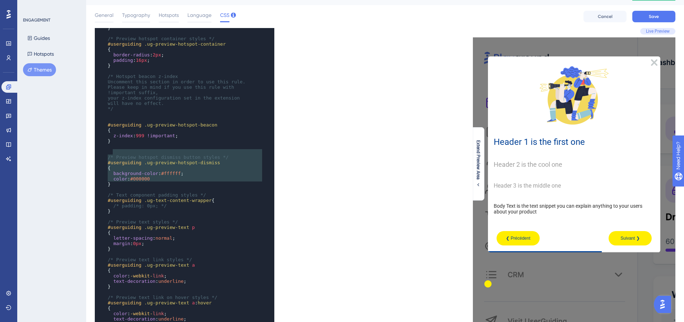
type textarea "/* Preview hotspot dismiss button styles */ #userguiding .ug-preview-hotspot-di…"
drag, startPoint x: 143, startPoint y: 182, endPoint x: 107, endPoint y: 149, distance: 49.0
click at [107, 149] on div "{ padding : 0px ; } ​ /* Highlighted page element border color Uncomment this s…" at bounding box center [177, 294] width 142 height 678
click at [107, 154] on pre "/* Preview hotspot dismiss button styles */" at bounding box center [177, 156] width 142 height 5
type textarea "/* Preview hotspot dismiss button styles */ #userguiding .ug-preview-hotspot-di…"
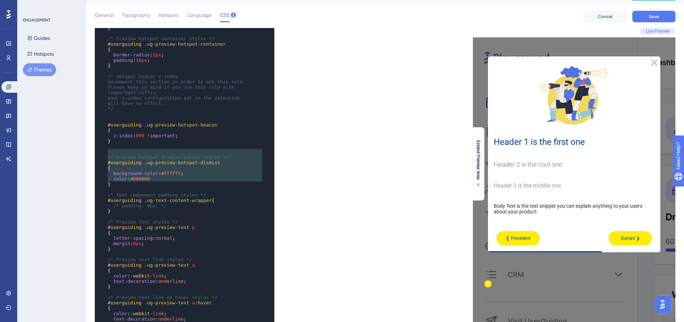
drag, startPoint x: 108, startPoint y: 152, endPoint x: 136, endPoint y: 182, distance: 40.6
click at [136, 182] on div "{ padding : 0px ; } ​ /* Highlighted page element border color Uncomment this s…" at bounding box center [177, 294] width 142 height 678
click at [197, 176] on pre "color : #000000" at bounding box center [177, 178] width 142 height 5
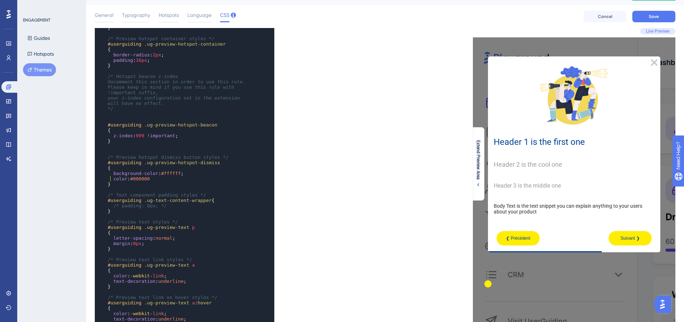
click at [167, 181] on pre "}" at bounding box center [177, 183] width 142 height 5
click at [168, 176] on pre "color : #000000" at bounding box center [177, 178] width 142 height 5
click at [102, 183] on div "x { { padding : 0px ; } ​ /* Highlighted page element border color Uncomment th…" at bounding box center [175, 243] width 160 height 599
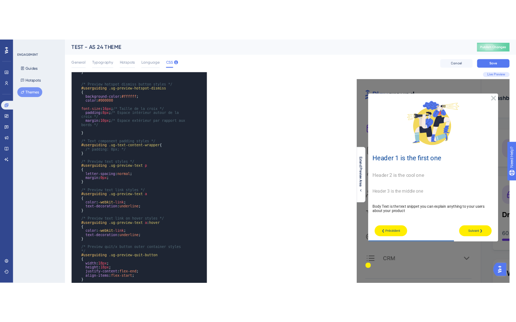
scroll to position [287, 0]
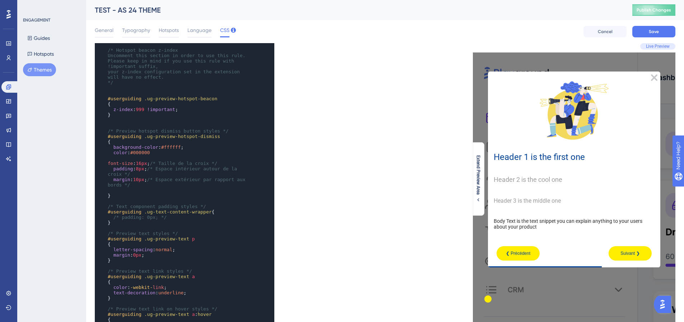
click at [107, 162] on pre "font-size : 16px ; /* Taille de la croix */" at bounding box center [177, 162] width 142 height 5
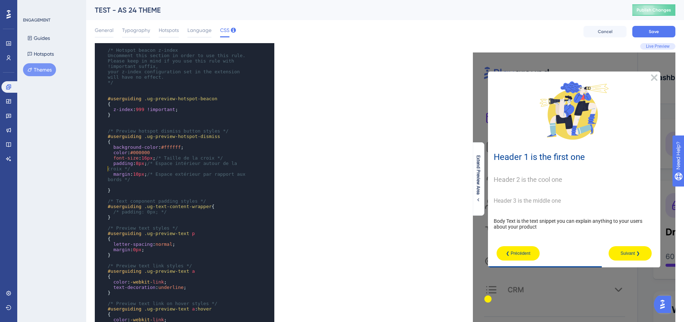
click at [107, 170] on pre "padding : 8px ; /* Espace intérieur autour de la croix */" at bounding box center [177, 165] width 142 height 11
click at [112, 176] on span "margin : 10px ; /* Espace extérieur par rapport aux bords */" at bounding box center [178, 176] width 140 height 11
click at [141, 181] on pre "margin : 10px ; /* Espace extérieur par rapport aux bords */" at bounding box center [177, 176] width 142 height 11
click at [163, 161] on span "/* Espace intérieur autour de la croix */" at bounding box center [174, 165] width 132 height 11
type textarea "/* Preview hotspot dismiss button styles */ #userguiding .ug-preview-hotspot-di…"
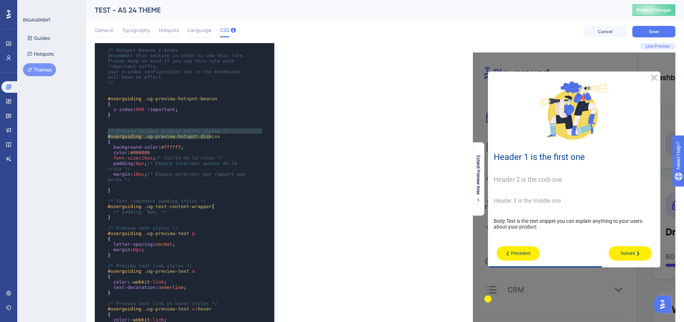
drag, startPoint x: 108, startPoint y: 129, endPoint x: 228, endPoint y: 155, distance: 122.7
click at [228, 155] on div "#userguiding .ug-tooltip-highlighted-element { /* border-color: #000000; */ } ​…" at bounding box center [177, 273] width 142 height 571
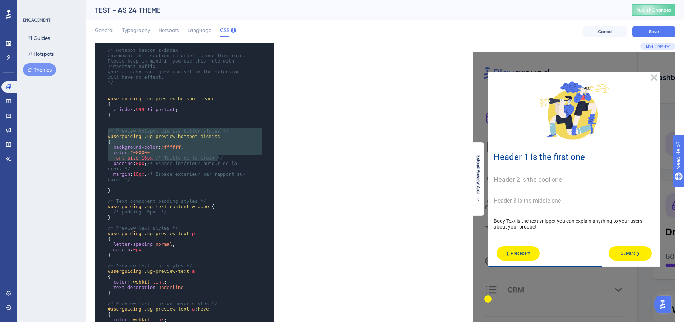
click at [228, 155] on pre "font-size : 16px ; /* Taille de la croix */" at bounding box center [177, 157] width 142 height 5
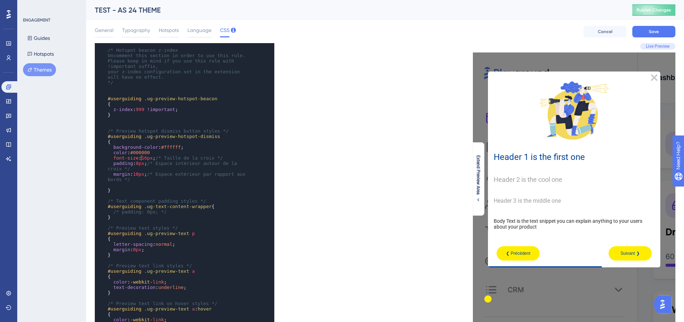
click at [140, 158] on span "font-size : 16px ; /* Taille de la croix */" at bounding box center [165, 157] width 115 height 5
click at [134, 158] on span "font-size" at bounding box center [125, 157] width 25 height 5
click at [138, 159] on span "font-size : 16px ; /* Taille de la croix */" at bounding box center [165, 157] width 115 height 5
click at [141, 158] on span "16px" at bounding box center [146, 157] width 11 height 5
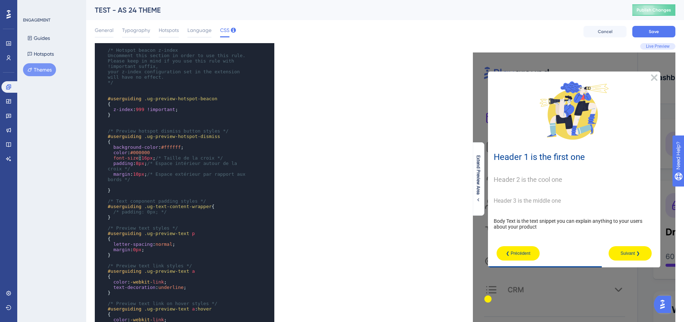
type textarea "font-size: 16px; /* Taille de la croix */"
click at [141, 158] on span "16px" at bounding box center [146, 157] width 11 height 5
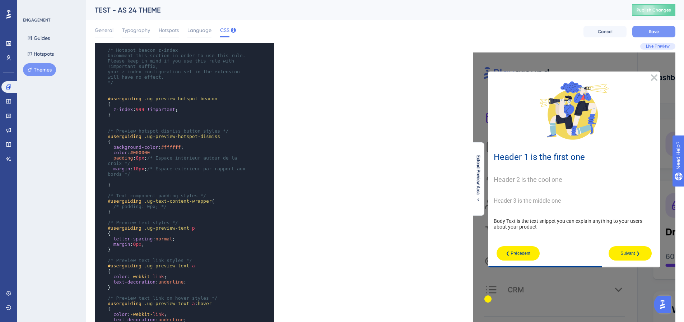
click at [649, 31] on span "Save" at bounding box center [654, 32] width 10 height 6
click at [653, 78] on icon "Close Preview" at bounding box center [654, 77] width 6 height 6
type textarea "8"
click at [137, 157] on span "8px" at bounding box center [140, 157] width 8 height 5
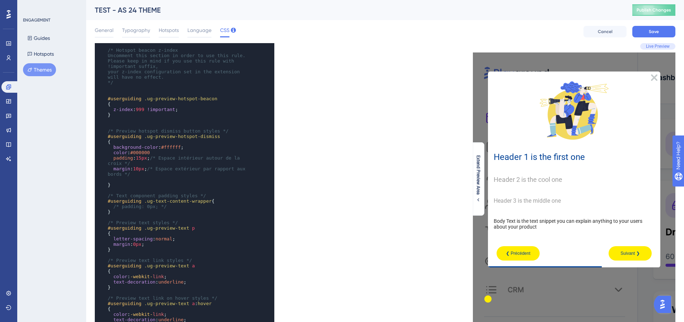
click at [183, 159] on span "/* Espace intérieur autour de la croix */" at bounding box center [175, 160] width 135 height 11
click at [146, 158] on span "15px" at bounding box center [141, 157] width 11 height 5
type textarea "padding: 15px; /* Espace intérieur autour de la croix */ margin: 10px; /* Espac…"
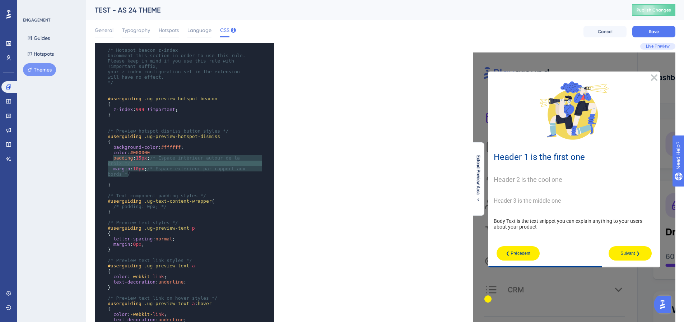
drag, startPoint x: 113, startPoint y: 159, endPoint x: 145, endPoint y: 176, distance: 36.2
click at [144, 176] on div "#userguiding .ug-tooltip-highlighted-element { /* border-color: #000000; */ } ​…" at bounding box center [177, 270] width 142 height 565
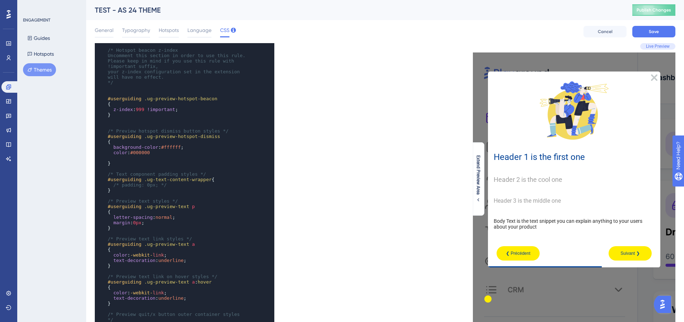
drag, startPoint x: 647, startPoint y: 78, endPoint x: 652, endPoint y: 80, distance: 5.6
click at [652, 80] on div at bounding box center [574, 110] width 161 height 72
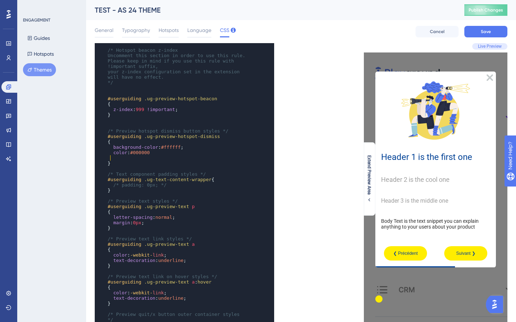
click at [156, 158] on pre at bounding box center [177, 157] width 142 height 5
click at [157, 153] on pre "color : #000000" at bounding box center [177, 152] width 142 height 5
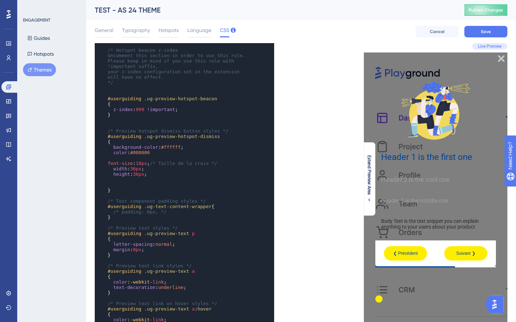
click at [103, 163] on div "xxxxxxxxxx #userguiding .ug-tooltip-highlighted-element { /* border-color: #000…" at bounding box center [175, 274] width 160 height 594
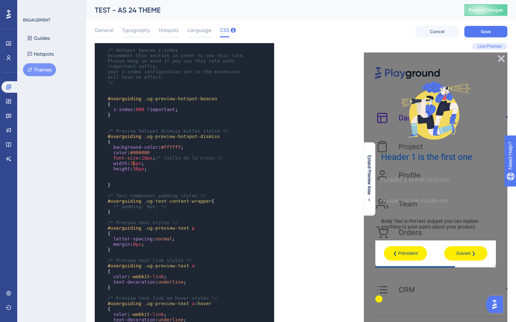
click at [134, 164] on span "36px" at bounding box center [135, 162] width 11 height 5
click at [166, 170] on pre "height : 36px ;" at bounding box center [177, 168] width 142 height 5
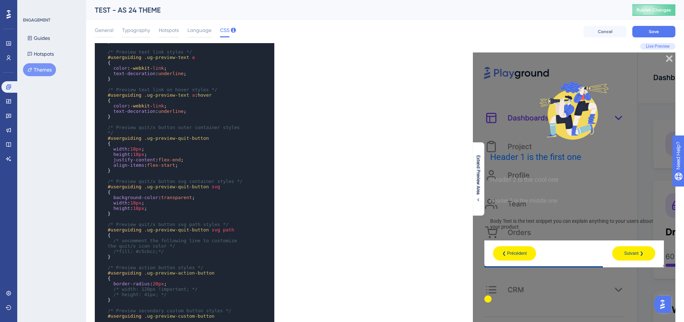
scroll to position [252, 0]
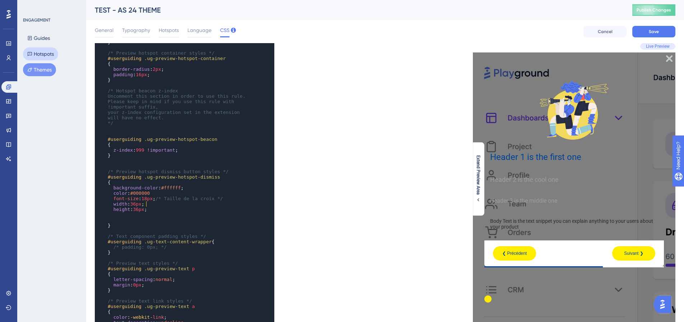
click at [36, 53] on button "Hotspots" at bounding box center [40, 53] width 35 height 13
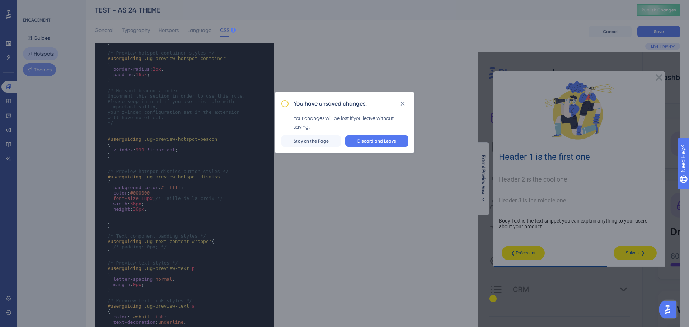
click at [38, 40] on div "You have unsaved changes. Your changes will be lost if you leave without saving…" at bounding box center [344, 163] width 689 height 327
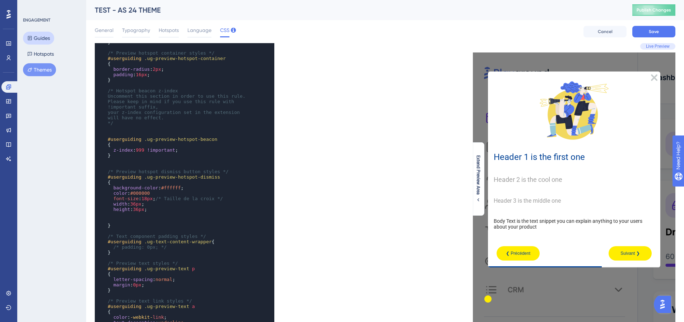
click at [40, 39] on button "Guides" at bounding box center [38, 38] width 31 height 13
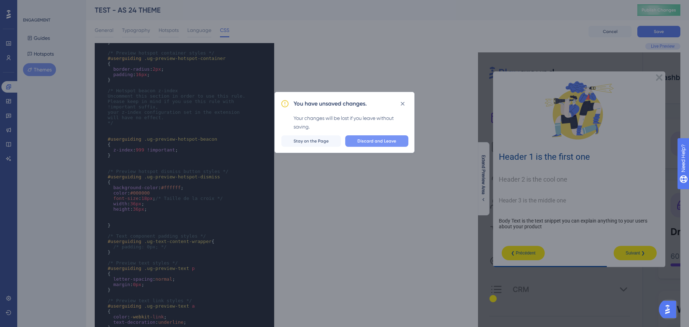
click at [370, 139] on span "Discard and Leave" at bounding box center [376, 141] width 39 height 6
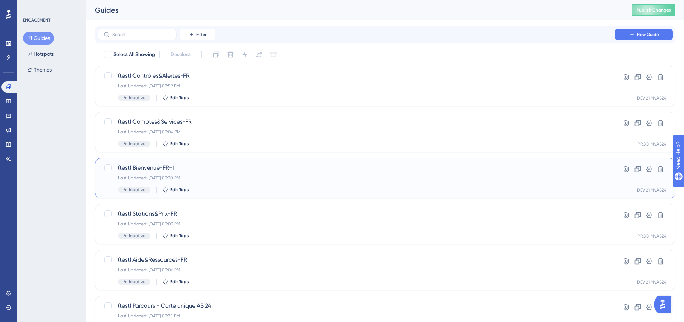
click at [202, 176] on div "Last Updated: 01 oct. 2025 03:30 PM" at bounding box center [356, 178] width 476 height 6
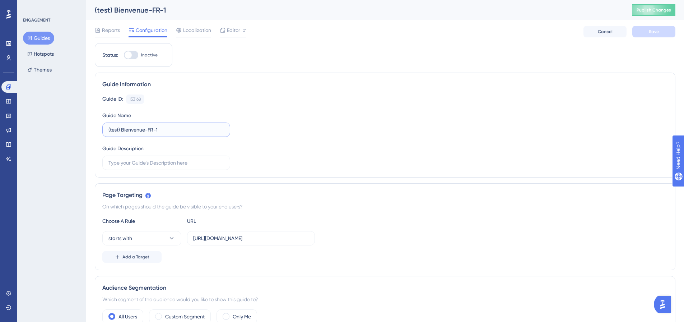
click at [176, 130] on input "(test) Bienvenue-FR-1" at bounding box center [166, 130] width 116 height 8
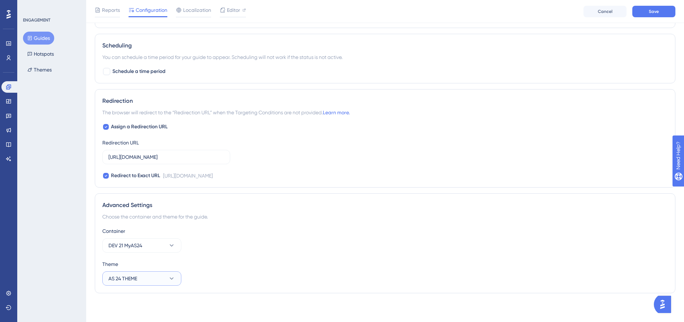
click at [139, 277] on button "AS 24 THEME" at bounding box center [141, 278] width 79 height 14
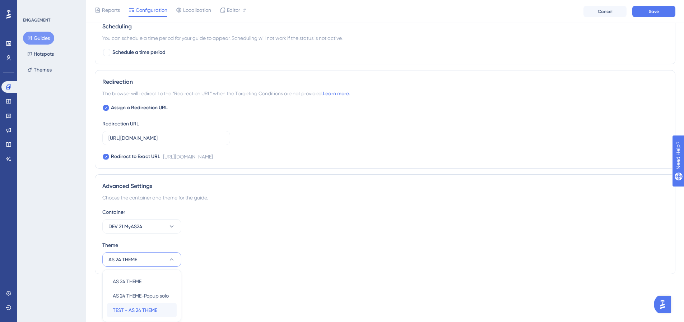
click at [143, 309] on span "TEST - AS 24 THEME" at bounding box center [135, 309] width 45 height 9
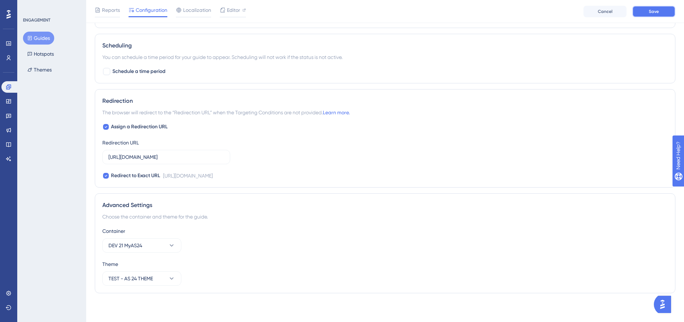
click at [653, 15] on button "Save" at bounding box center [653, 11] width 43 height 11
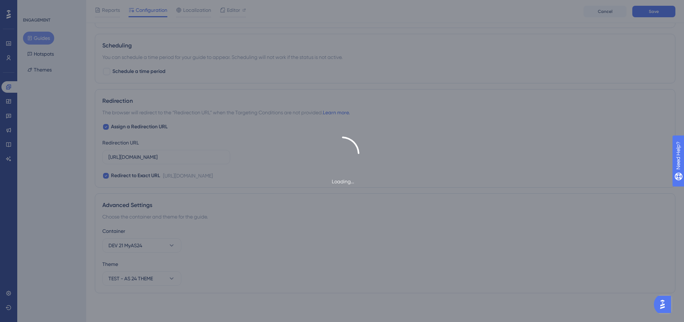
type input "(test) Bienvenue-FR-1"
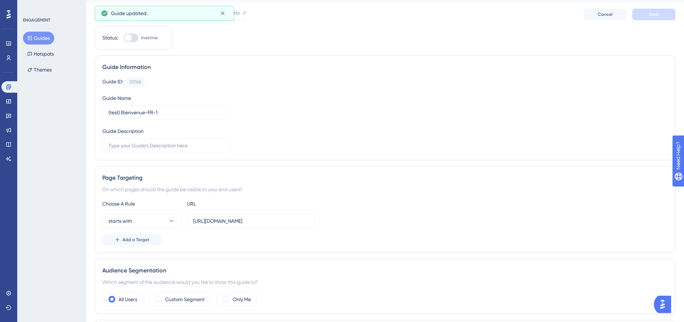
scroll to position [0, 0]
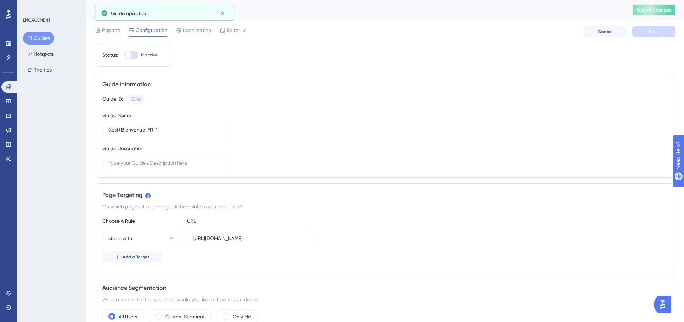
click at [645, 13] on span "Publish Changes" at bounding box center [653, 10] width 34 height 6
click at [237, 30] on span "Editor" at bounding box center [233, 30] width 13 height 9
click at [41, 43] on button "Guides" at bounding box center [38, 38] width 31 height 13
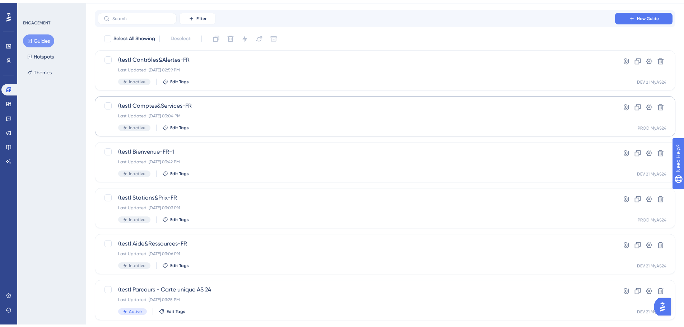
scroll to position [36, 0]
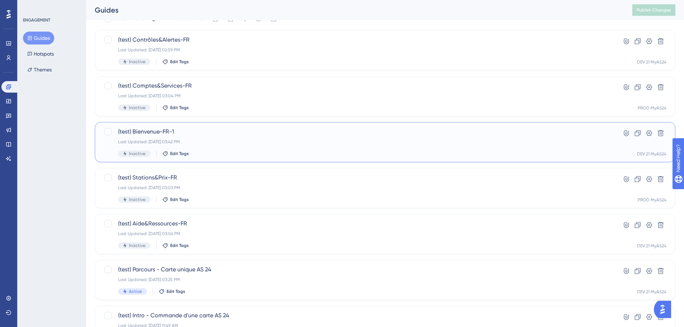
click at [249, 136] on div "(test) Bienvenue-FR-1 Last Updated: 01 oct. 2025 03:42 PM Inactive Edit Tags" at bounding box center [356, 141] width 476 height 29
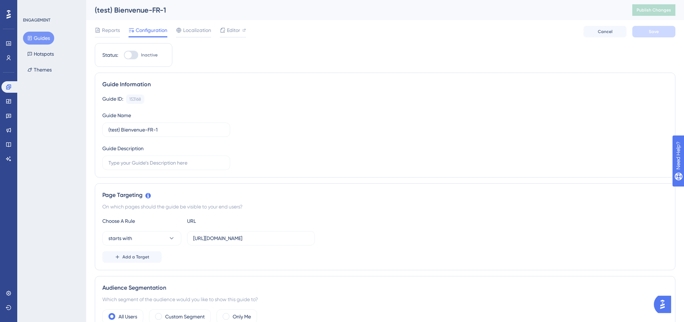
click at [162, 11] on div "(test) Bienvenue-FR-1" at bounding box center [354, 10] width 519 height 10
drag, startPoint x: 169, startPoint y: 133, endPoint x: 152, endPoint y: 133, distance: 16.9
click at [152, 133] on input "(test) Bienvenue-FR-1" at bounding box center [166, 130] width 116 height 8
click at [656, 28] on button "Save" at bounding box center [653, 31] width 43 height 11
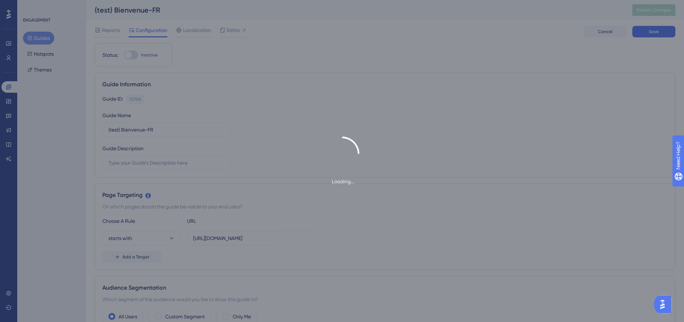
type input "(test) Bienvenue-FR-1"
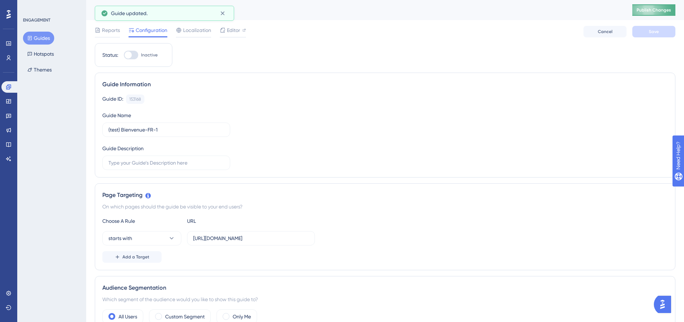
click at [658, 13] on span "Publish Changes" at bounding box center [653, 10] width 34 height 6
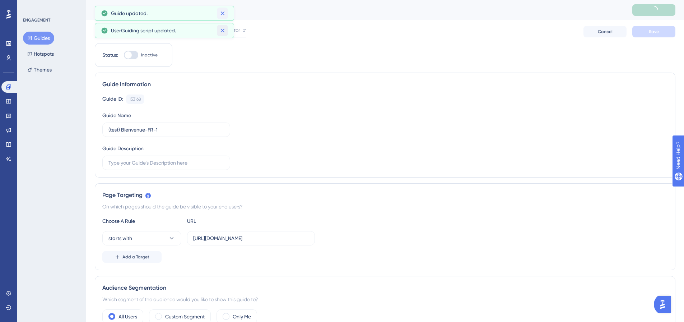
click at [223, 0] on div "Performance Users Engagement Widgets Feedback Product Updates Knowledge Base AI…" at bounding box center [342, 0] width 684 height 0
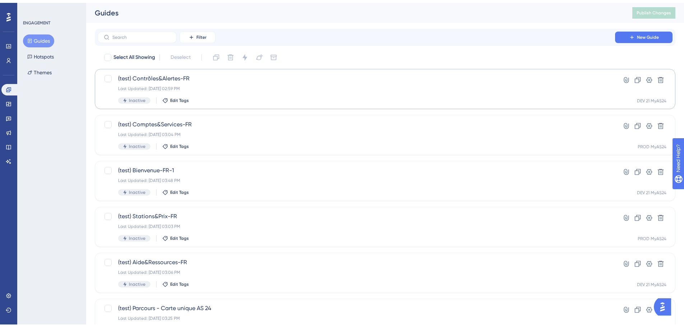
scroll to position [36, 0]
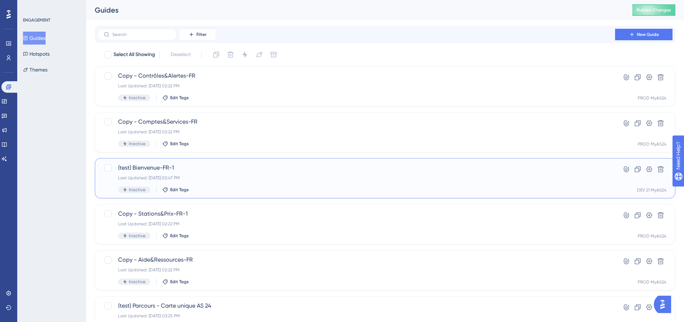
click at [233, 174] on div "(test) Bienvenue-FR-1 Last Updated: 01 oct. 2025 02:47 PM Inactive Edit Tags" at bounding box center [356, 177] width 476 height 29
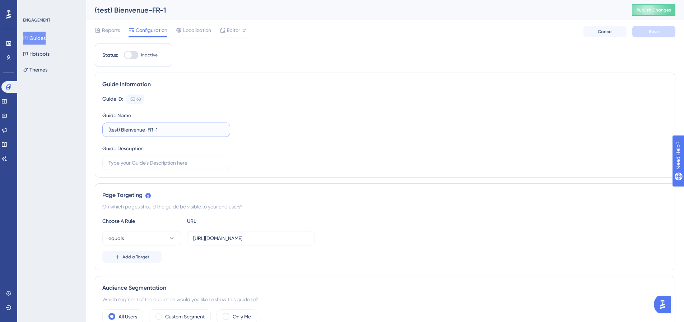
drag, startPoint x: 162, startPoint y: 127, endPoint x: 154, endPoint y: 127, distance: 8.3
click at [154, 127] on input "(test) Bienvenue-FR-1" at bounding box center [166, 130] width 116 height 8
click at [649, 34] on span "Save" at bounding box center [654, 32] width 10 height 6
type input "(test) Bienvenue-FR-1"
click at [161, 239] on button "equals" at bounding box center [141, 238] width 79 height 14
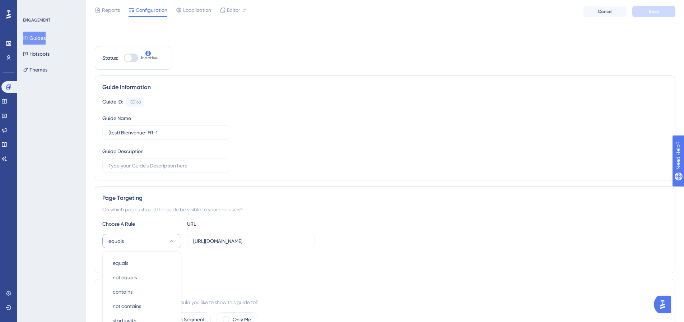
scroll to position [145, 0]
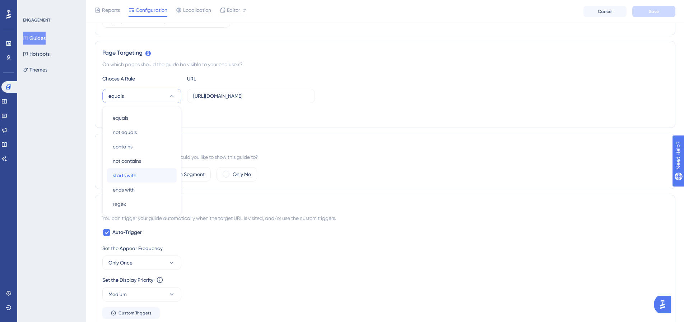
drag, startPoint x: 150, startPoint y: 174, endPoint x: 199, endPoint y: 109, distance: 81.5
click at [150, 174] on div "starts with starts with" at bounding box center [142, 175] width 58 height 14
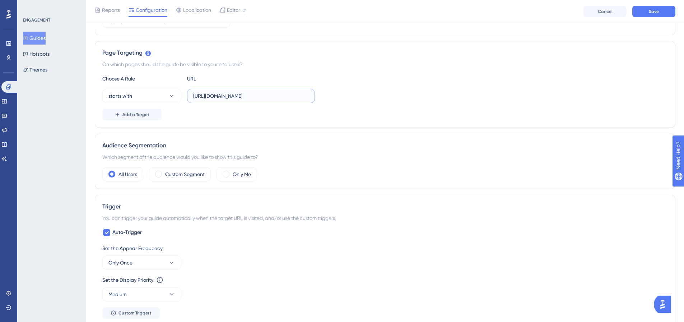
click at [209, 95] on input "https://dev.local-as24.com:42204/extranet/fr/home" at bounding box center [251, 96] width 116 height 8
paste input "text"
type input "https://dev.local-as24.com:42204/extranet/"
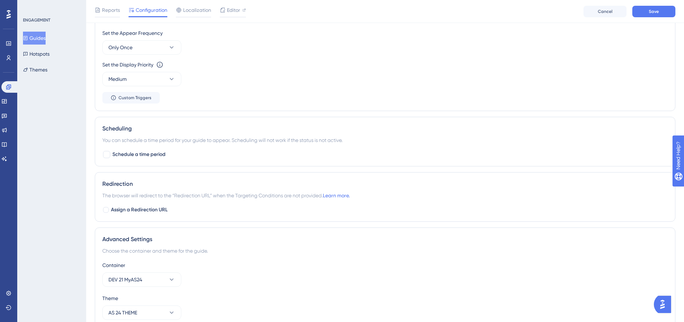
scroll to position [360, 0]
click at [110, 208] on label "Assign a Redirection URL" at bounding box center [134, 209] width 65 height 9
checkbox input "true"
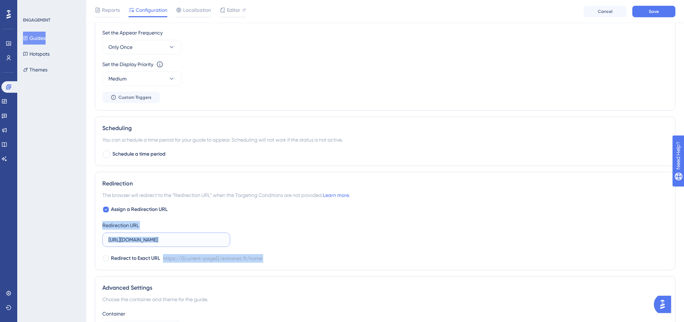
click at [162, 239] on input "https://dev.local-as24.com:42204/extranet/fr/home" at bounding box center [166, 239] width 116 height 8
paste input "text"
type input "https://dev.local-as24.com:42204/extranet/"
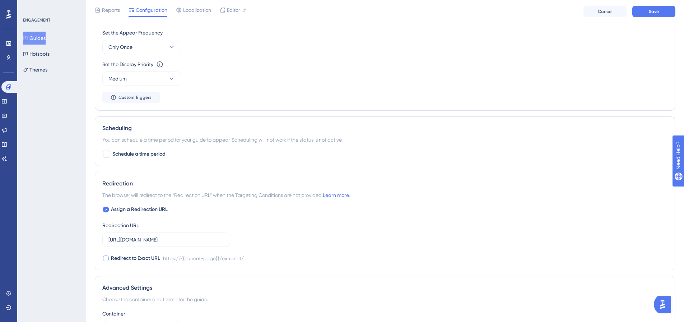
click at [106, 257] on div at bounding box center [106, 258] width 6 height 6
checkbox input "true"
click at [637, 12] on button "Save" at bounding box center [653, 11] width 43 height 11
click at [237, 13] on span "Editor" at bounding box center [233, 10] width 13 height 9
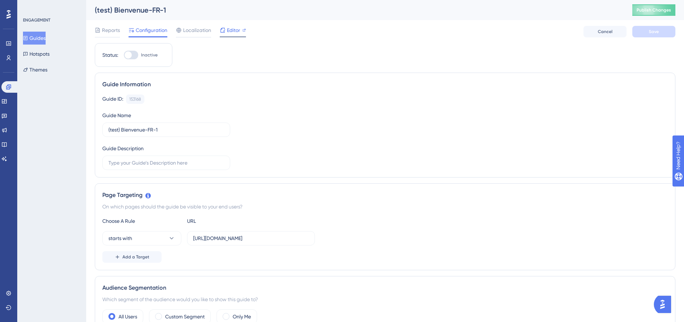
click at [231, 32] on span "Editor" at bounding box center [233, 30] width 13 height 9
click at [46, 42] on button "Guides" at bounding box center [34, 38] width 23 height 13
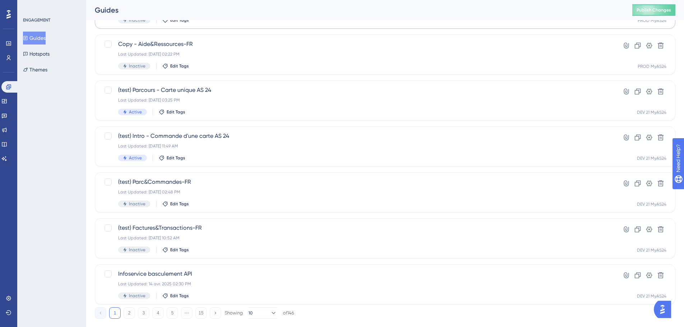
scroll to position [230, 0]
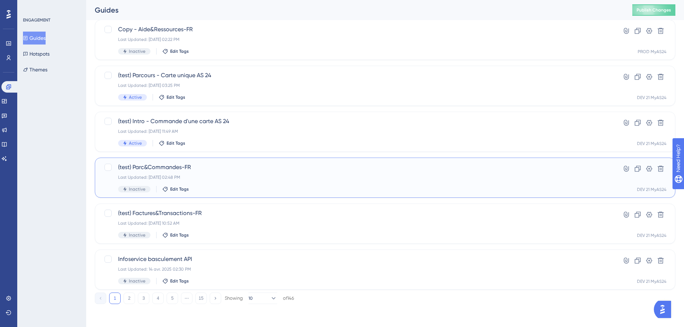
click at [242, 171] on span "(test) Parc&Commandes-FR" at bounding box center [356, 167] width 476 height 9
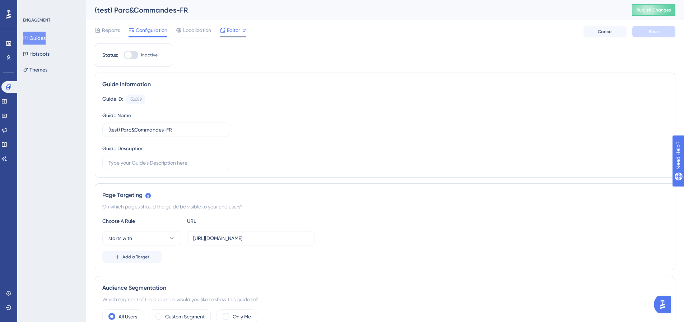
click at [224, 28] on icon at bounding box center [223, 30] width 6 height 6
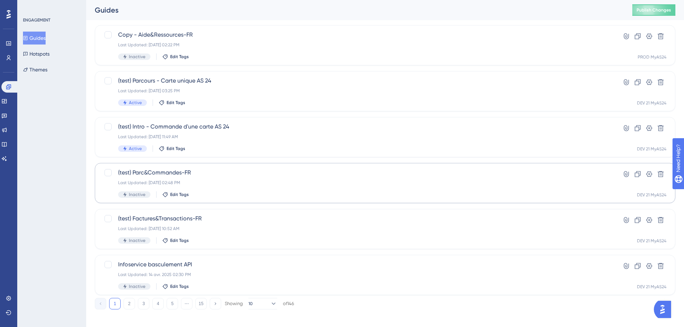
scroll to position [230, 0]
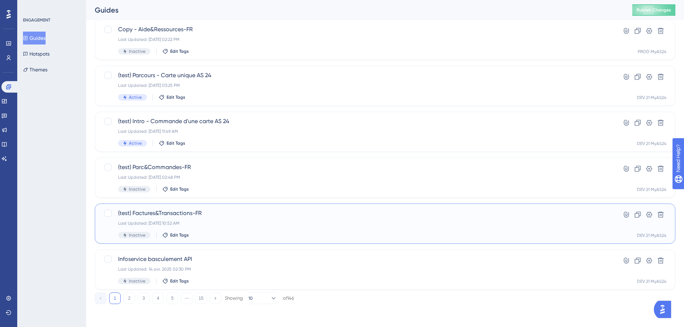
click at [205, 220] on div "(test) Factures&Transactions-FR Last Updated: 26 sept. 2025 10:52 AM Inactive E…" at bounding box center [356, 223] width 476 height 29
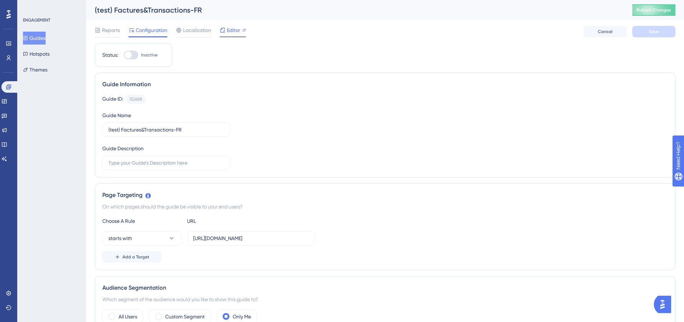
click at [223, 27] on icon at bounding box center [223, 30] width 6 height 6
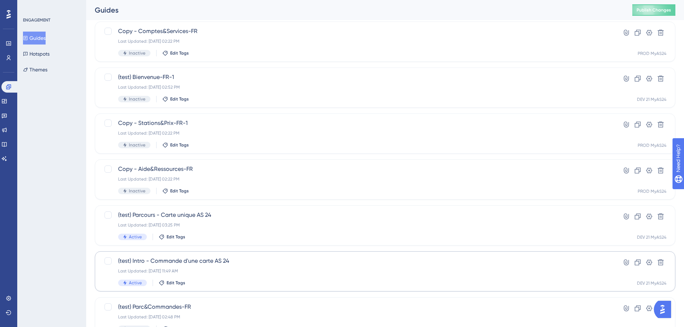
scroll to position [230, 0]
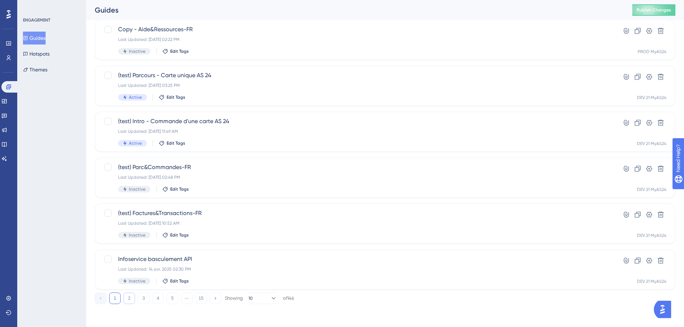
click at [130, 296] on button "2" at bounding box center [128, 298] width 11 height 11
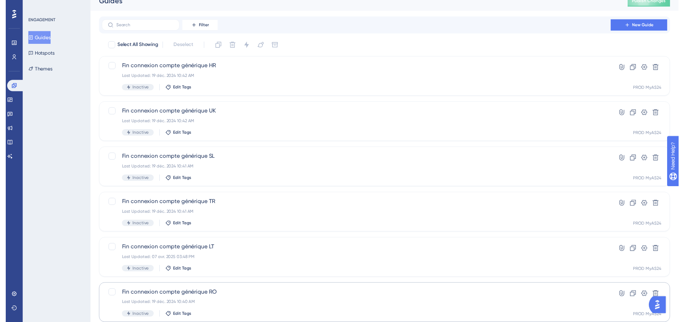
scroll to position [0, 0]
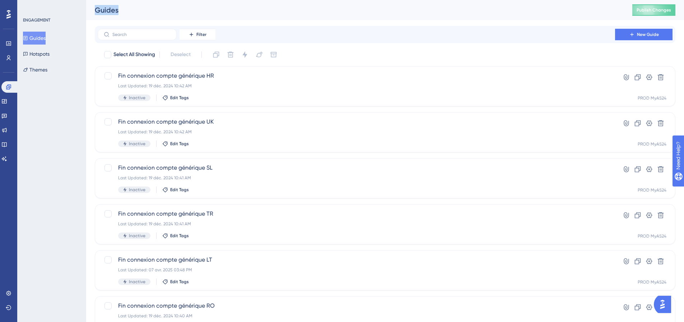
drag, startPoint x: 117, startPoint y: 12, endPoint x: 130, endPoint y: 13, distance: 12.9
click at [130, 13] on div "Guides" at bounding box center [354, 10] width 519 height 10
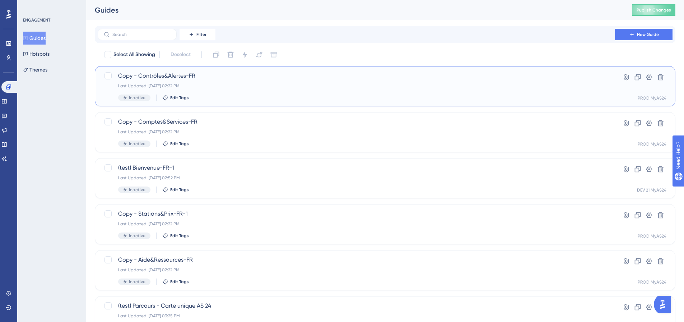
click at [170, 79] on span "Copy - Contrôles&Alertes-FR" at bounding box center [356, 75] width 476 height 9
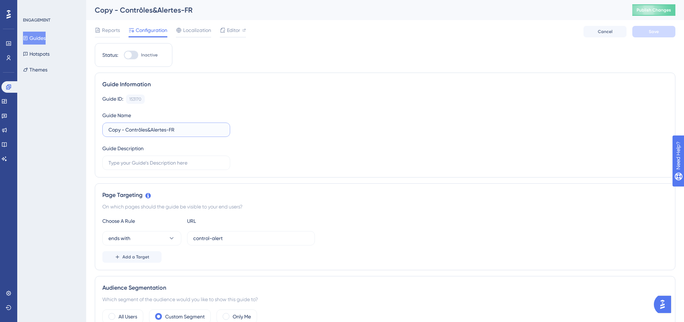
drag, startPoint x: 125, startPoint y: 132, endPoint x: 93, endPoint y: 126, distance: 33.1
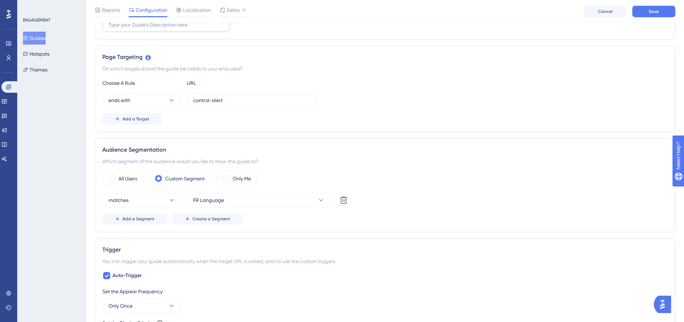
scroll to position [144, 0]
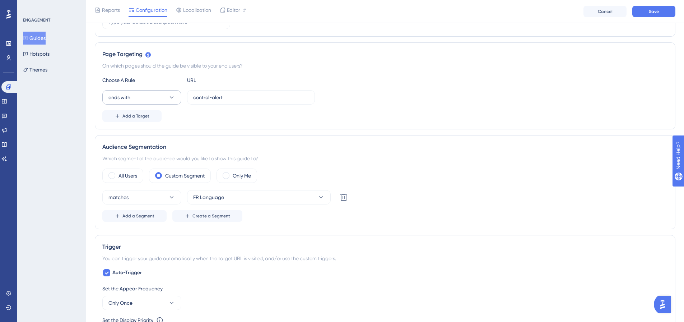
type input "(test) Contrôles&Alertes-FR"
click at [164, 102] on button "ends with" at bounding box center [141, 97] width 79 height 14
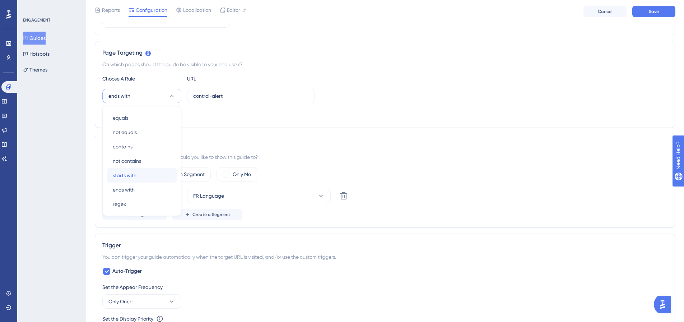
click at [156, 177] on div "starts with starts with" at bounding box center [142, 175] width 58 height 14
click at [234, 96] on input "control-alert" at bounding box center [251, 96] width 116 height 8
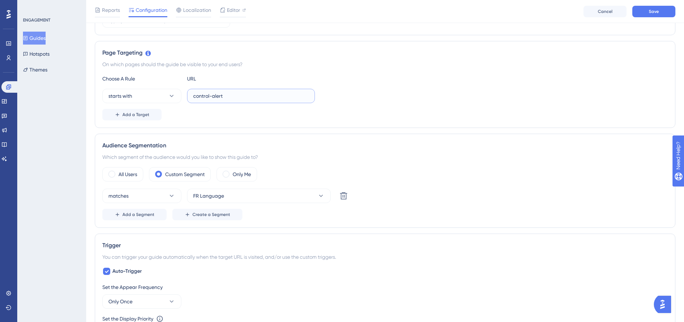
click at [251, 92] on input "control-alert" at bounding box center [251, 96] width 116 height 8
paste input "[URL][DOMAIN_NAME]"
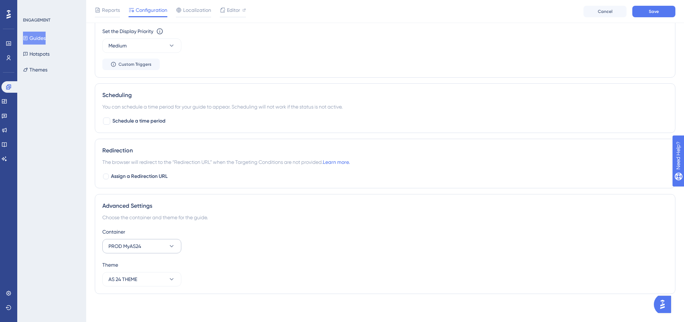
scroll to position [433, 0]
type input "[URL][DOMAIN_NAME]"
click at [176, 242] on button "PROD MyAS24" at bounding box center [141, 245] width 79 height 14
click at [156, 280] on div "DEV 21 MyAS24 DEV 21 MyAS24" at bounding box center [142, 281] width 58 height 14
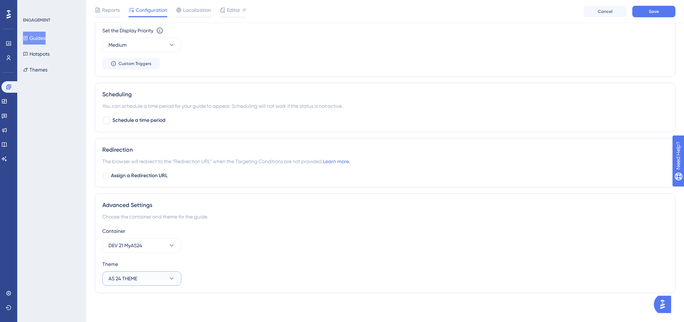
click at [156, 278] on button "AS 24 THEME" at bounding box center [141, 278] width 79 height 14
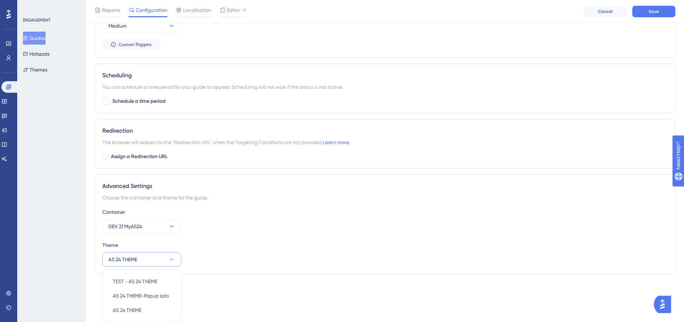
click at [235, 229] on div "Container DEV 21 MyAS24" at bounding box center [384, 220] width 565 height 26
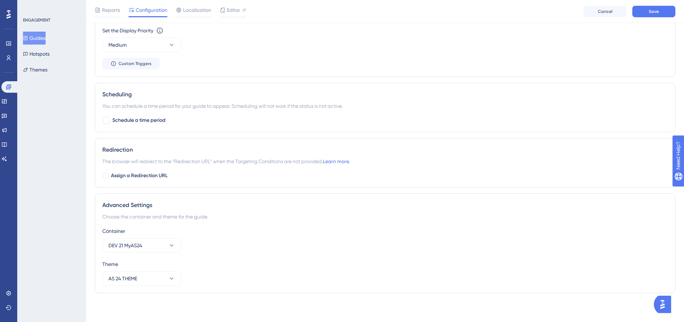
scroll to position [433, 0]
click at [136, 178] on span "Assign a Redirection URL" at bounding box center [139, 175] width 57 height 9
checkbox input "true"
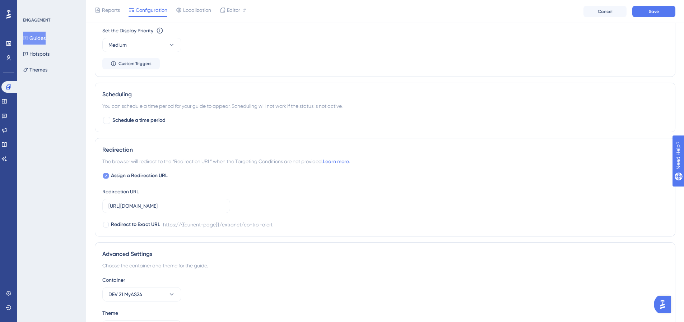
scroll to position [452, 0]
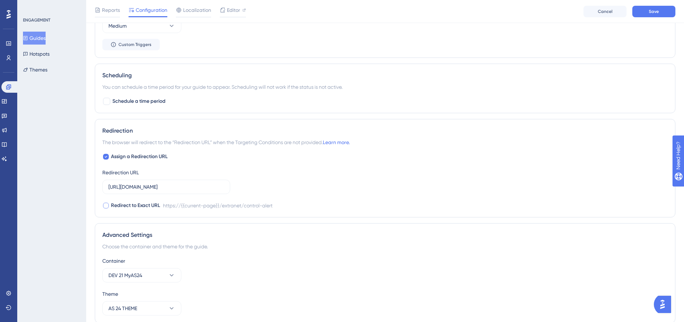
click at [120, 204] on span "Redirect to Exact URL" at bounding box center [135, 205] width 49 height 9
checkbox input "true"
click at [144, 187] on input "https://extranet.as24.com/extranet/control-alert" at bounding box center [166, 187] width 116 height 8
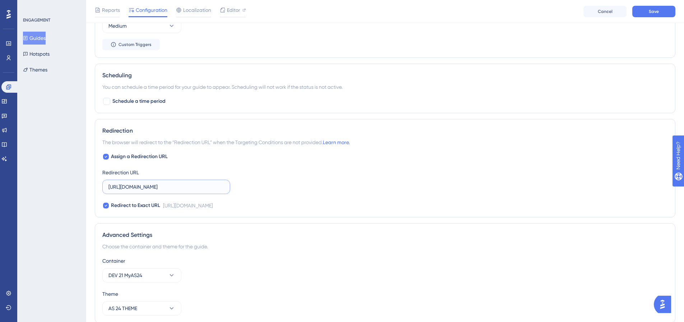
paste input "dev.local-as24.com:42204/extranet/fr"
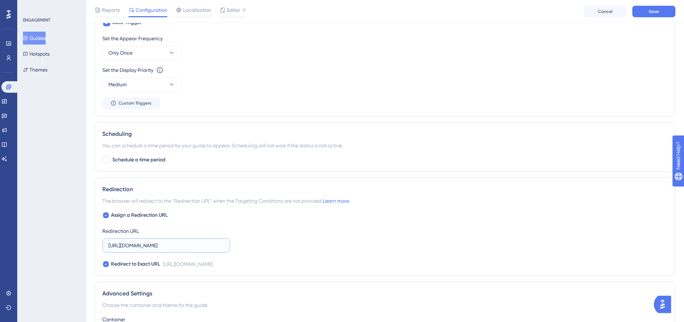
scroll to position [344, 0]
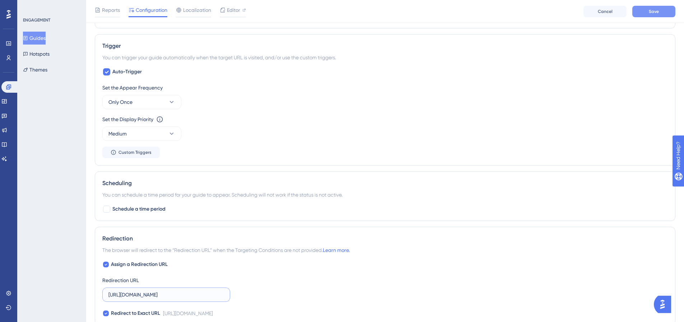
type input "[URL][DOMAIN_NAME]"
click at [665, 17] on button "Save" at bounding box center [653, 11] width 43 height 11
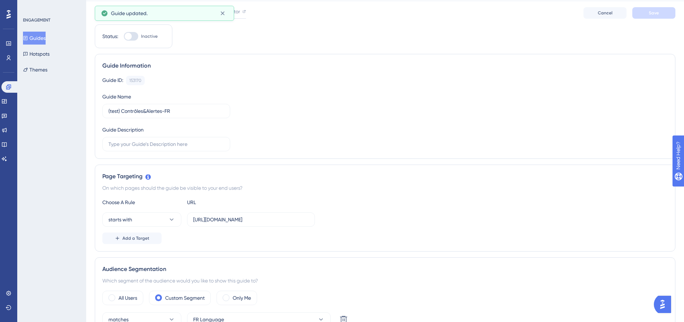
scroll to position [0, 0]
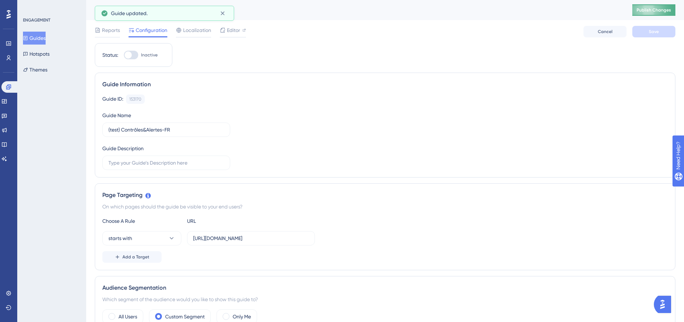
click at [662, 5] on button "Publish Changes" at bounding box center [653, 9] width 43 height 11
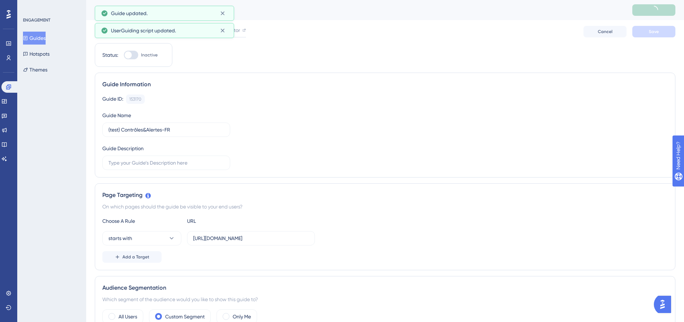
click at [261, 8] on div "(test) Contrôles&Alertes-FR" at bounding box center [354, 10] width 519 height 10
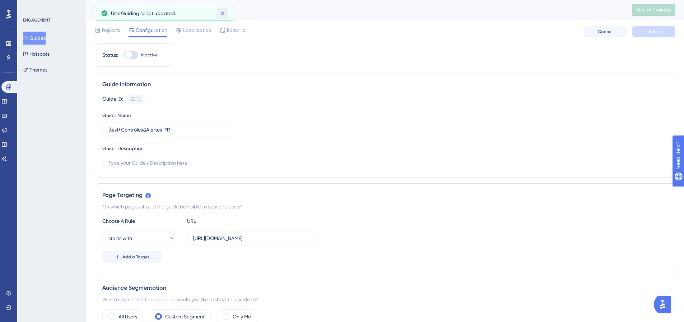
click at [222, 13] on icon at bounding box center [222, 13] width 4 height 4
click at [221, 33] on div at bounding box center [223, 30] width 6 height 9
click at [289, 109] on div "Guide ID: 153170 Copy Guide Name (test) Contrôles&Alertes-FR Guide Description" at bounding box center [384, 131] width 565 height 75
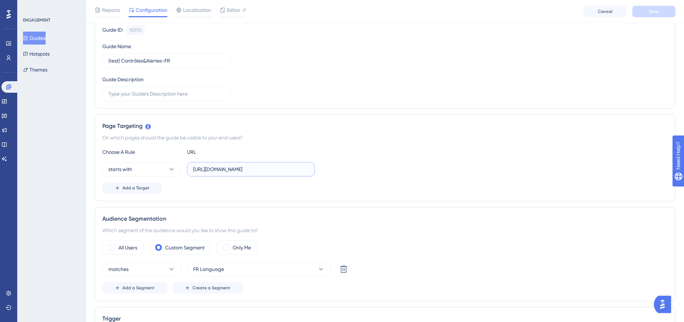
scroll to position [0, 24]
drag, startPoint x: 204, startPoint y: 170, endPoint x: 309, endPoint y: 174, distance: 104.9
click at [312, 174] on label "[URL][DOMAIN_NAME]" at bounding box center [251, 169] width 128 height 14
click at [304, 174] on label "[URL][DOMAIN_NAME]" at bounding box center [251, 169] width 128 height 14
click at [304, 173] on input "[URL][DOMAIN_NAME]" at bounding box center [251, 169] width 116 height 8
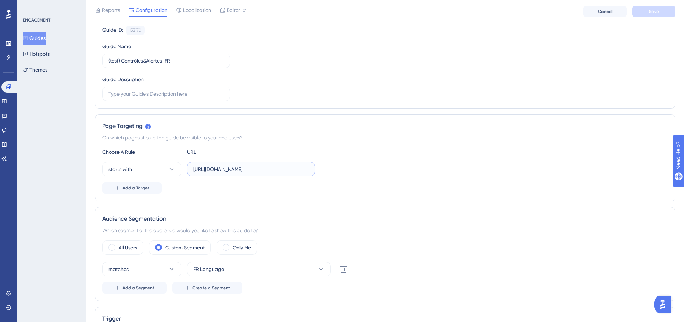
scroll to position [0, 0]
click at [307, 171] on input "[URL][DOMAIN_NAME]" at bounding box center [251, 169] width 116 height 8
drag, startPoint x: 302, startPoint y: 170, endPoint x: 412, endPoint y: 173, distance: 111.0
click at [412, 173] on div "starts with https://dev.local-as24.com:42204/extranet/fr/control-alert" at bounding box center [384, 169] width 565 height 14
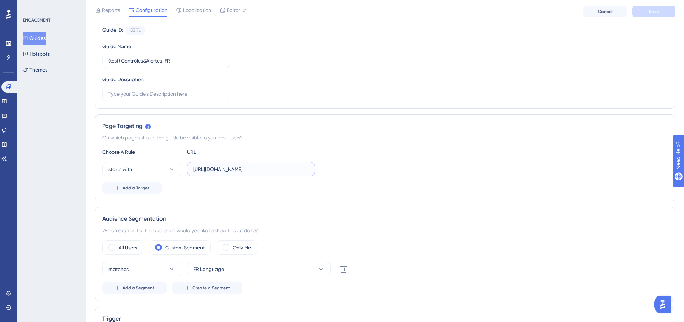
click at [235, 169] on input "[URL][DOMAIN_NAME]" at bounding box center [251, 169] width 116 height 8
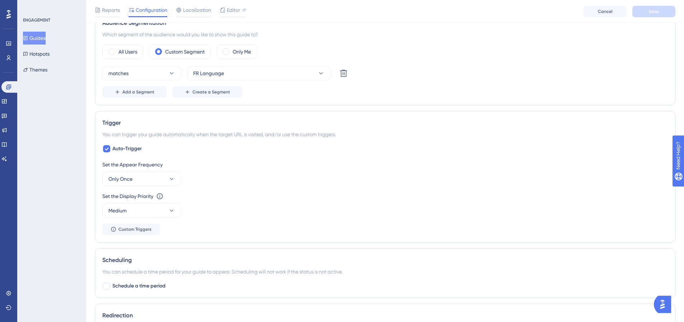
scroll to position [287, 0]
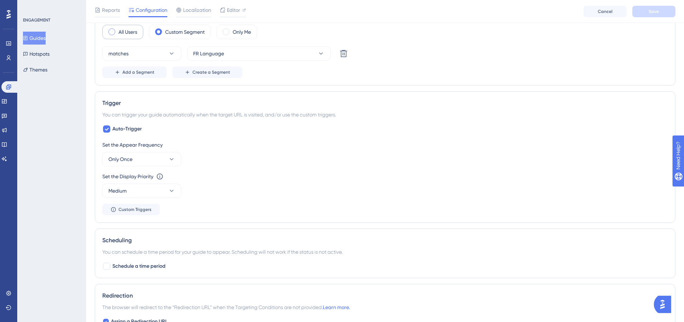
click at [130, 36] on div "All Users" at bounding box center [122, 32] width 41 height 14
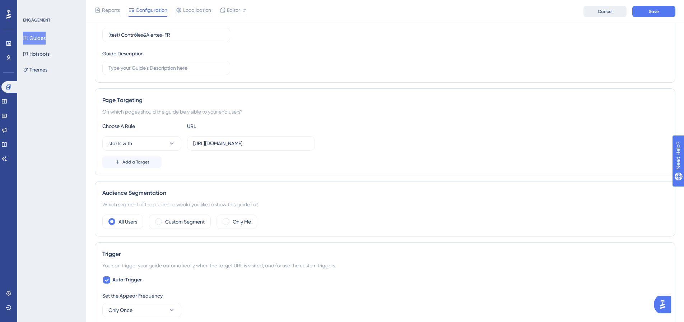
scroll to position [72, 0]
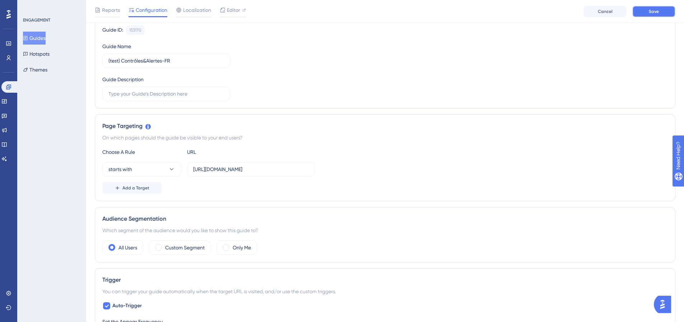
click at [640, 7] on button "Save" at bounding box center [653, 11] width 43 height 11
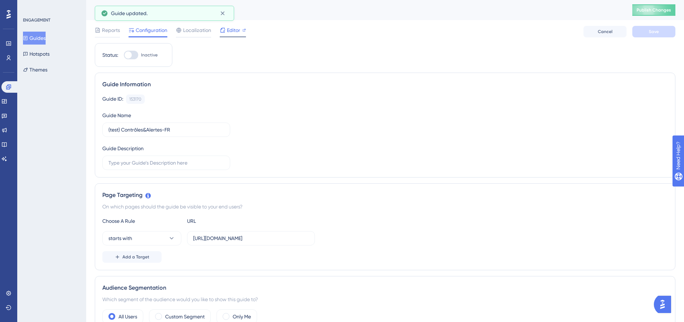
click at [239, 34] on span "Editor" at bounding box center [233, 30] width 13 height 9
click at [308, 113] on div "Guide ID: 153170 Copy Guide Name (test) Contrôles&Alertes-FR Guide Description" at bounding box center [384, 131] width 565 height 75
drag, startPoint x: 120, startPoint y: 8, endPoint x: 180, endPoint y: 7, distance: 60.7
click at [180, 7] on div "(test) Contrôles&Alertes-FR" at bounding box center [354, 10] width 519 height 10
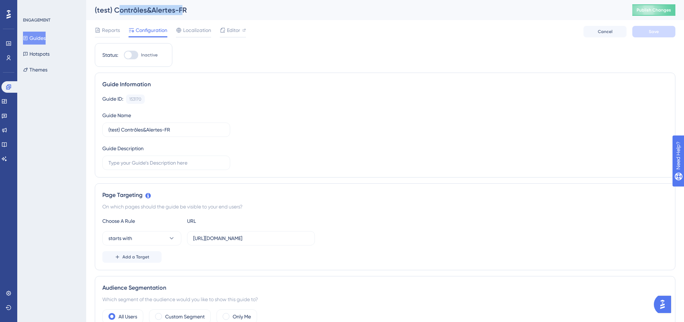
drag, startPoint x: 180, startPoint y: 11, endPoint x: 120, endPoint y: 8, distance: 60.0
click at [120, 8] on div "(test) Contrôles&Alertes-FR" at bounding box center [354, 10] width 519 height 10
click at [229, 27] on span "Editor" at bounding box center [233, 30] width 13 height 9
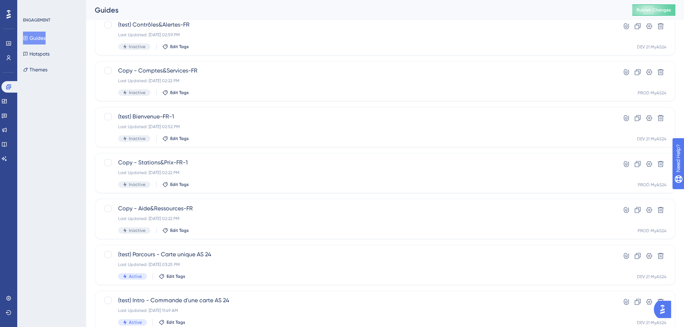
scroll to position [51, 0]
click at [222, 166] on span "Copy - Stations&Prix-FR-1" at bounding box center [356, 163] width 476 height 9
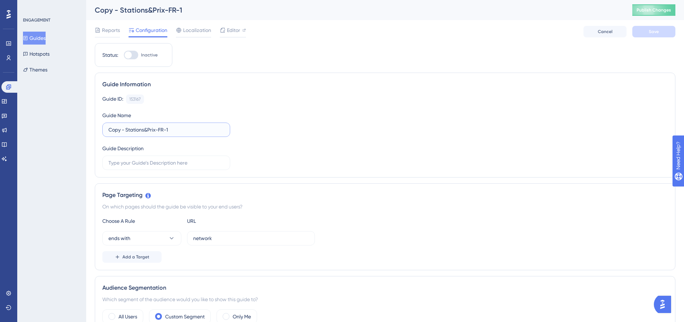
click at [186, 132] on input "Copy - Stations&Prix-FR-1" at bounding box center [166, 130] width 116 height 8
drag, startPoint x: 125, startPoint y: 128, endPoint x: 80, endPoint y: 130, distance: 44.2
type input "(test) Stations&Prix-FR"
click at [306, 130] on div "Guide ID: 153167 Copy Guide Name (test) Stations&Prix-FR Guide Description" at bounding box center [384, 131] width 565 height 75
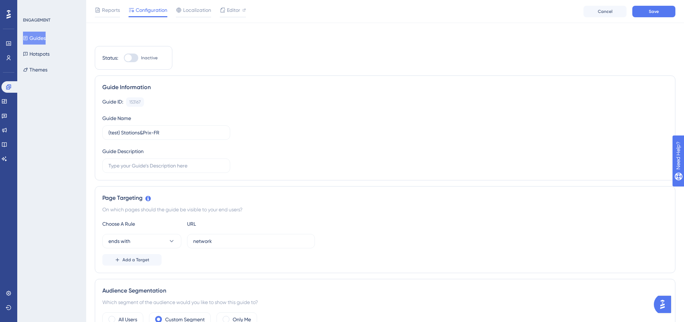
scroll to position [144, 0]
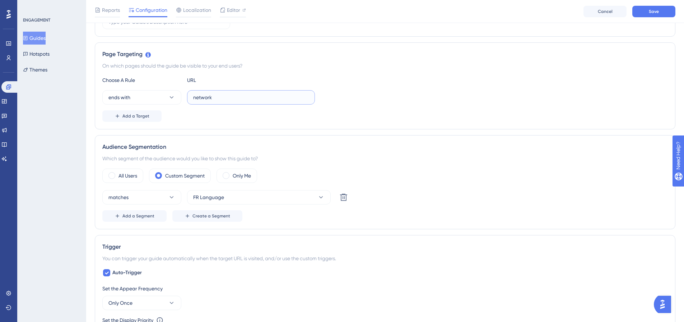
click at [207, 101] on input "network" at bounding box center [251, 97] width 116 height 8
click at [145, 98] on button "ends with" at bounding box center [141, 97] width 79 height 14
click at [149, 173] on div "starts with starts with" at bounding box center [142, 176] width 58 height 14
click at [219, 94] on input "network" at bounding box center [251, 97] width 116 height 8
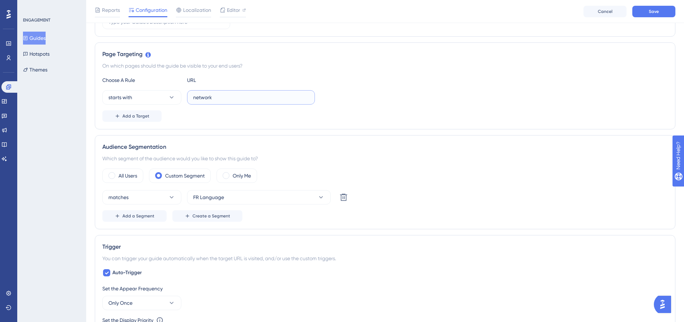
click at [219, 94] on input "network" at bounding box center [251, 97] width 116 height 8
paste input "[URL][DOMAIN_NAME]"
type input "[URL][DOMAIN_NAME]"
click at [357, 128] on div "Page Targeting On which pages should the guide be visible to your end users? Ch…" at bounding box center [385, 85] width 580 height 87
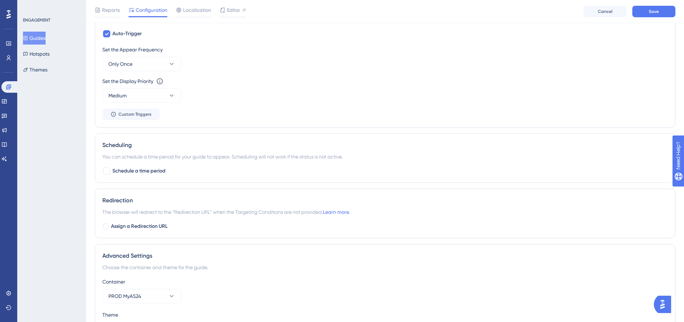
scroll to position [433, 0]
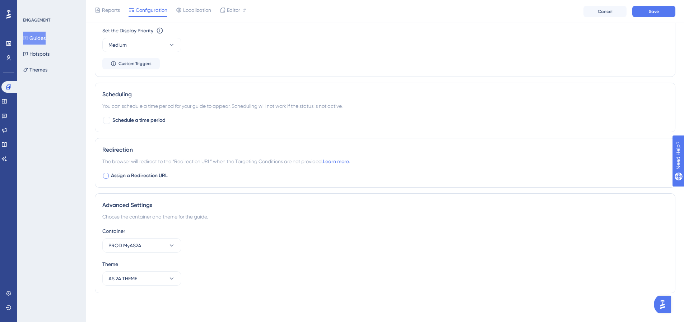
click at [143, 179] on span "Assign a Redirection URL" at bounding box center [139, 175] width 57 height 9
checkbox input "true"
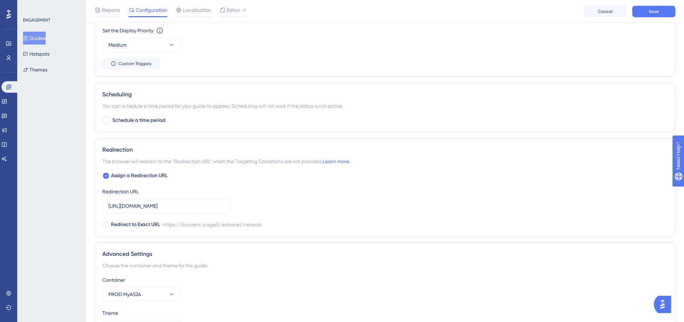
click at [153, 214] on div "Assign a Redirection URL Redirection URL https://extranet.as24.com/extranet/net…" at bounding box center [384, 199] width 565 height 57
click at [155, 209] on input "https://extranet.as24.com/extranet/network" at bounding box center [166, 206] width 116 height 8
click at [154, 209] on input "https://extranet.as24.com/extranet/network" at bounding box center [166, 206] width 116 height 8
paste input "dev.local-as24.com:42204/extranet/fr"
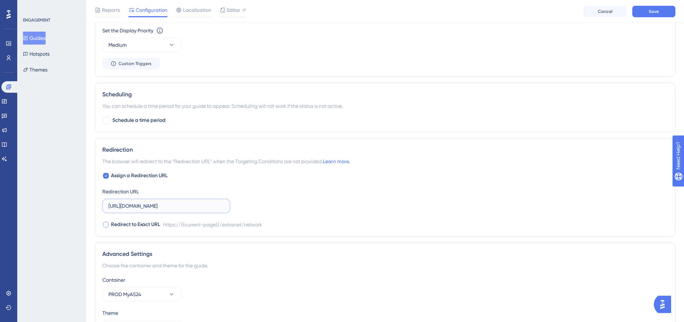
scroll to position [0, 13]
type input "[URL][DOMAIN_NAME]"
click at [139, 228] on span "Redirect to Exact URL" at bounding box center [135, 224] width 49 height 9
checkbox input "true"
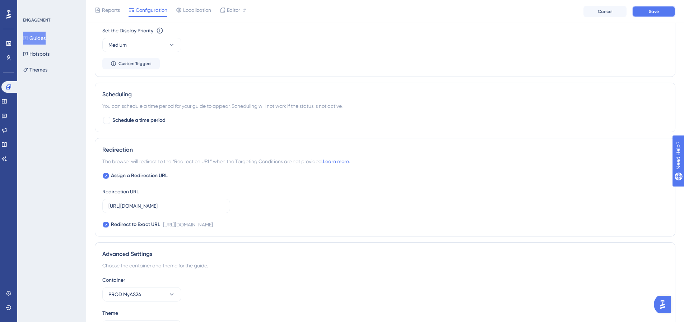
click at [646, 16] on button "Save" at bounding box center [653, 11] width 43 height 11
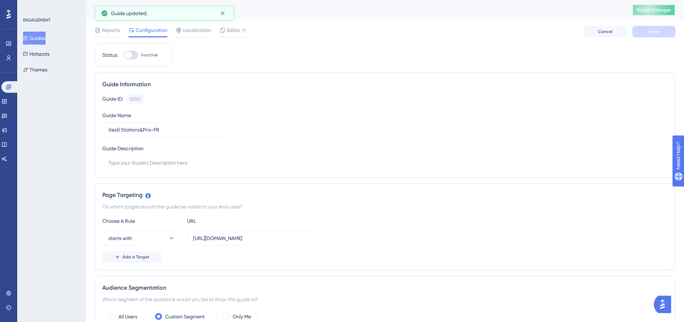
click at [638, 12] on button "Publish Changes" at bounding box center [653, 9] width 43 height 11
click at [239, 29] on span "Editor" at bounding box center [233, 30] width 13 height 9
click at [544, 13] on div "(test) Stations&Prix-FR" at bounding box center [354, 10] width 519 height 10
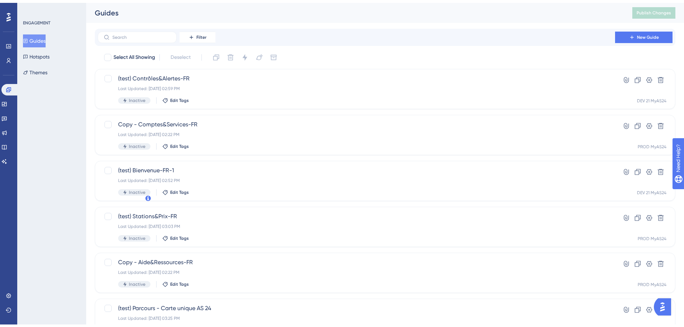
scroll to position [51, 0]
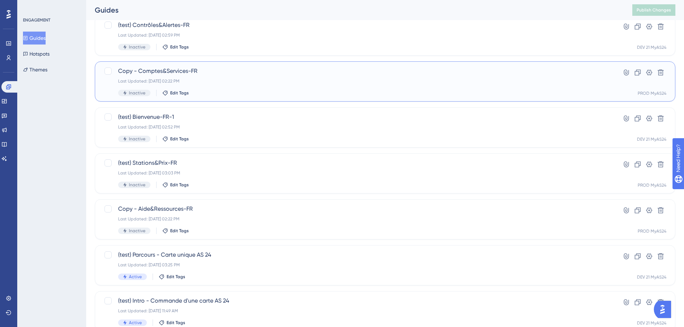
click at [239, 84] on div "Copy - Comptes&Services-FR Last Updated: 01 oct. 2025 02:22 PM Inactive Edit Ta…" at bounding box center [356, 81] width 476 height 29
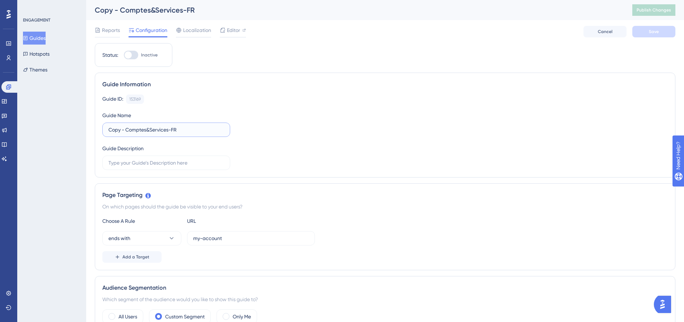
drag, startPoint x: 124, startPoint y: 130, endPoint x: 68, endPoint y: 129, distance: 56.0
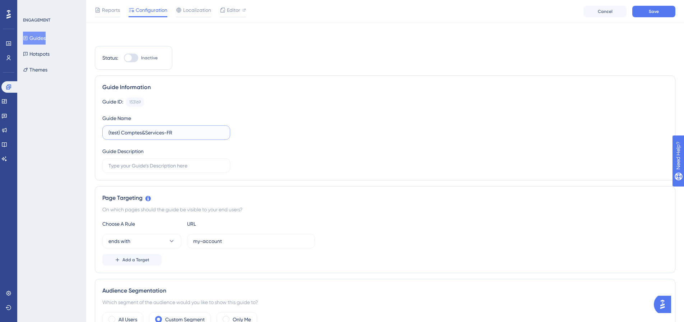
scroll to position [144, 0]
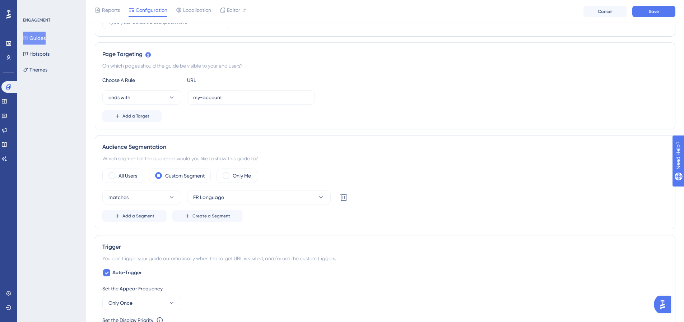
type input "(test) Comptes&Services-FR"
click at [164, 97] on button "ends with" at bounding box center [141, 97] width 79 height 14
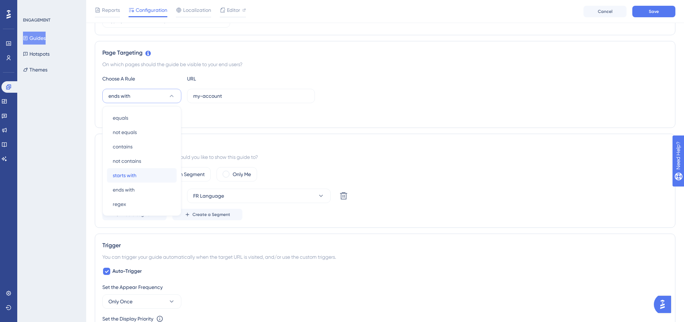
click at [168, 171] on div "starts with starts with" at bounding box center [142, 175] width 58 height 14
click at [232, 92] on input "my-account" at bounding box center [251, 96] width 116 height 8
click at [232, 92] on label "my-account" at bounding box center [251, 96] width 128 height 14
click at [232, 92] on input "my-account" at bounding box center [251, 96] width 116 height 8
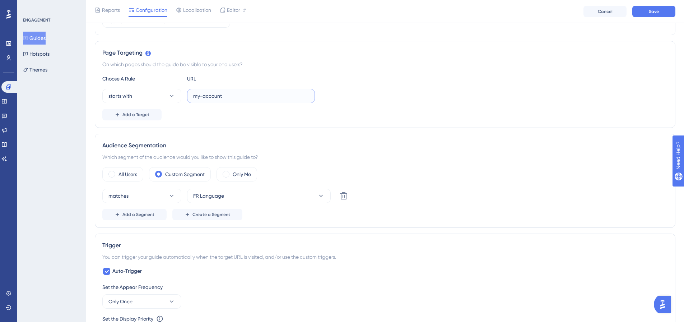
paste input "[URL][DOMAIN_NAME]"
type input "[URL][DOMAIN_NAME]"
click at [359, 122] on div "Page Targeting On which pages should the guide be visible to your end users? Ch…" at bounding box center [385, 84] width 580 height 87
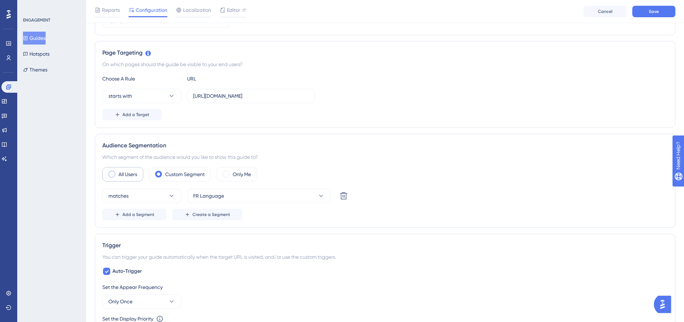
click at [131, 172] on label "All Users" at bounding box center [127, 174] width 19 height 9
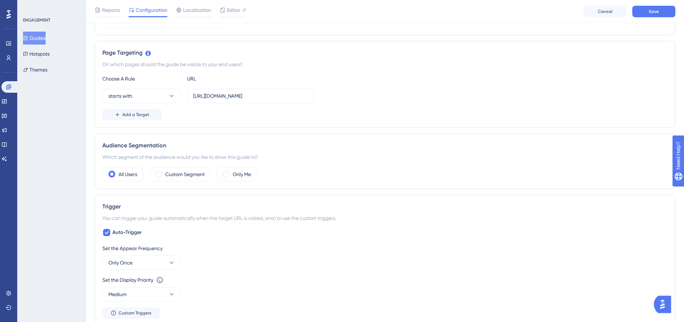
scroll to position [394, 0]
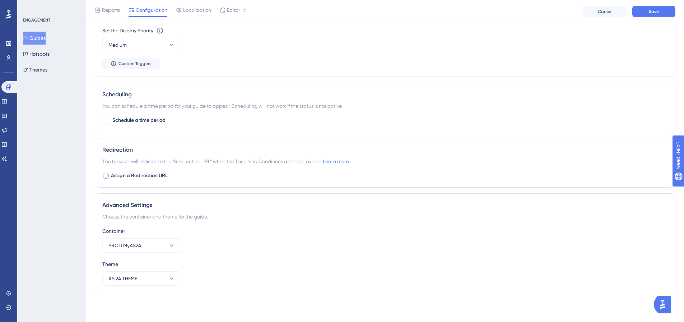
click at [125, 177] on span "Assign a Redirection URL" at bounding box center [139, 175] width 57 height 9
checkbox input "true"
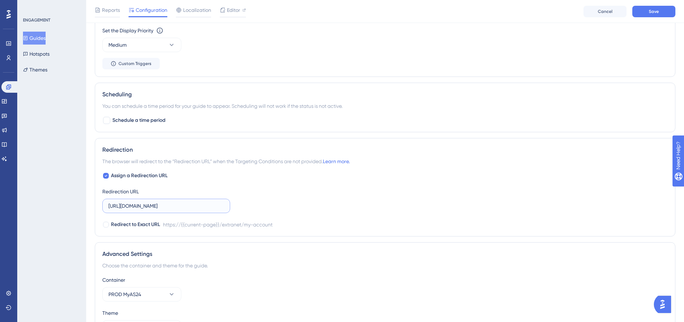
click at [141, 207] on input "https://extranet.as24.com/extranet/my-account" at bounding box center [166, 206] width 116 height 8
paste input "dev.local-as24.com:42204/extranet/fr"
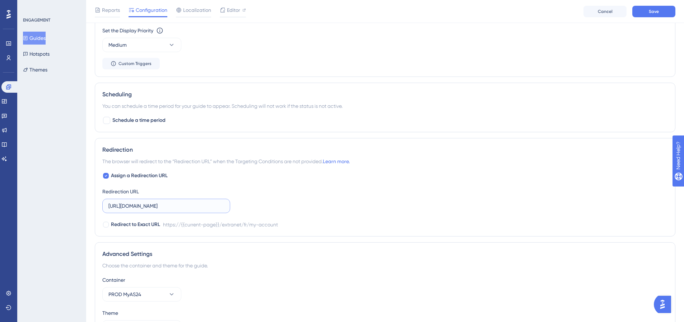
type input "[URL][DOMAIN_NAME]"
click at [669, 4] on div "Reports Configuration Localization Editor Cancel Save" at bounding box center [385, 11] width 598 height 23
click at [666, 6] on button "Save" at bounding box center [653, 11] width 43 height 11
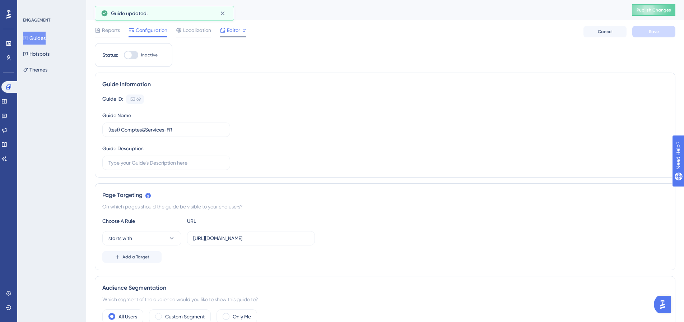
click at [227, 31] on span "Editor" at bounding box center [233, 30] width 13 height 9
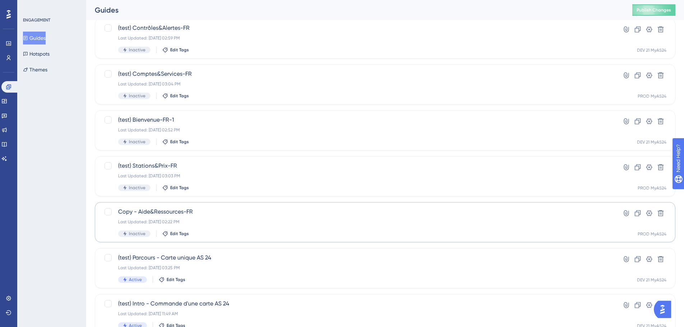
scroll to position [72, 0]
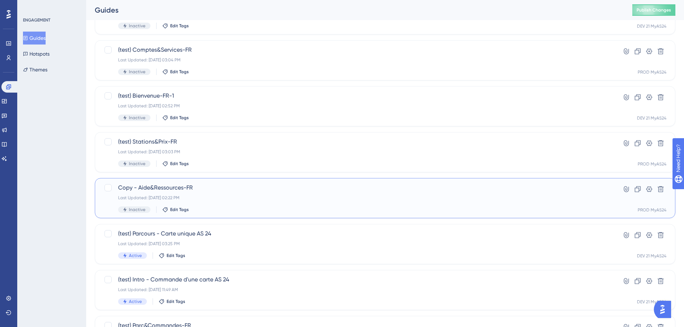
click at [198, 188] on span "Copy - Aide&Ressources-FR" at bounding box center [356, 187] width 476 height 9
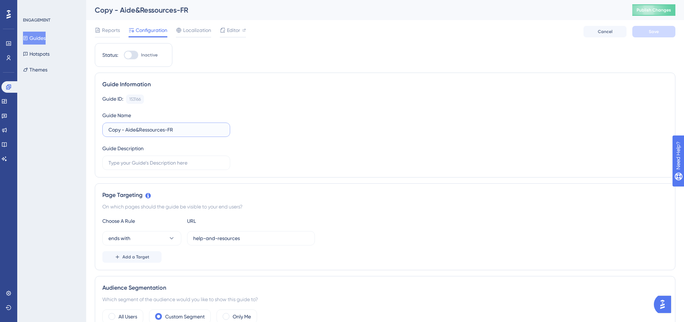
drag, startPoint x: 123, startPoint y: 129, endPoint x: 97, endPoint y: 129, distance: 26.2
click at [97, 129] on div "Guide Information Guide ID: 153166 Copy Guide Name Copy - Aide&Ressources-FR Gu…" at bounding box center [385, 125] width 580 height 105
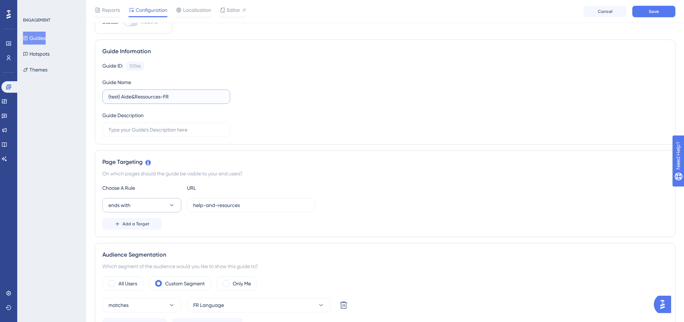
type input "(test) Aide&Ressources-FR"
click at [171, 210] on button "ends with" at bounding box center [141, 205] width 79 height 14
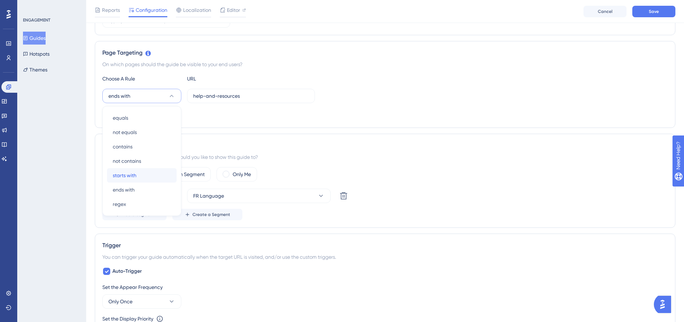
click at [151, 176] on div "starts with starts with" at bounding box center [142, 175] width 58 height 14
click at [226, 95] on input "help-and-resources" at bounding box center [251, 96] width 116 height 8
paste input "Votre espace "Comptes & services" vous accompagne dans la gestion de vos servic…"
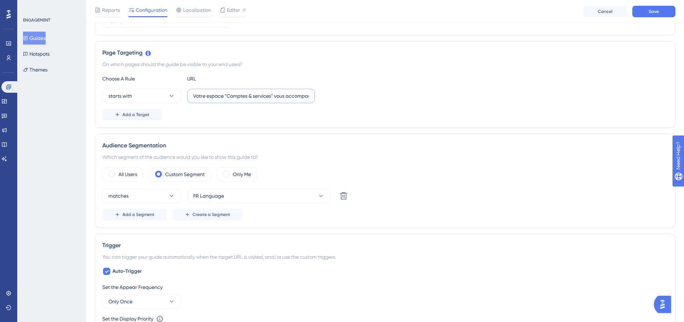
scroll to position [0, 539]
type input "help-and-resources"
click at [228, 101] on label at bounding box center [251, 96] width 128 height 14
click at [228, 100] on input "text" at bounding box center [251, 96] width 116 height 8
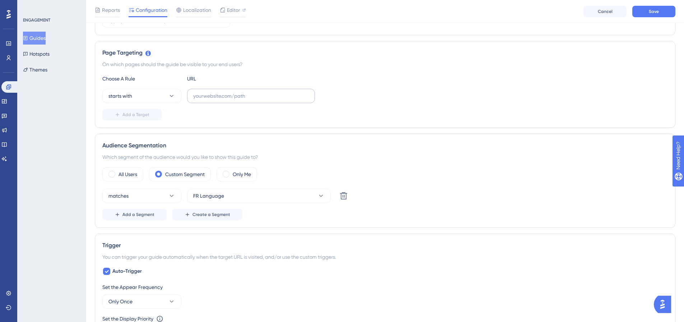
click at [228, 101] on label at bounding box center [251, 96] width 128 height 14
click at [228, 100] on input "text" at bounding box center [251, 96] width 116 height 8
click at [228, 101] on label at bounding box center [251, 96] width 128 height 14
click at [228, 100] on input "text" at bounding box center [251, 96] width 116 height 8
paste input "[URL][DOMAIN_NAME]"
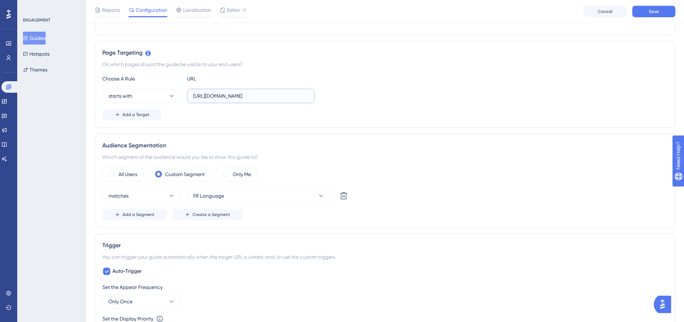
scroll to position [0, 40]
type input "[URL][DOMAIN_NAME]"
click at [137, 177] on label "All Users" at bounding box center [127, 174] width 19 height 9
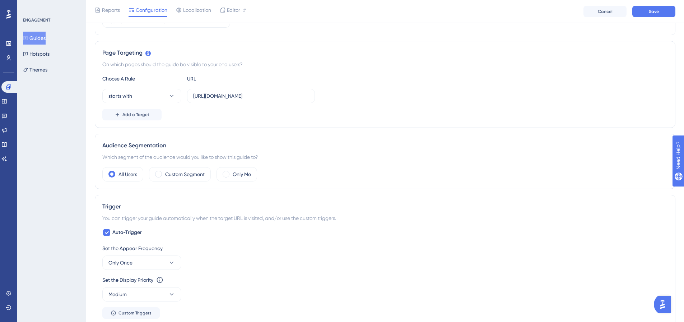
scroll to position [289, 0]
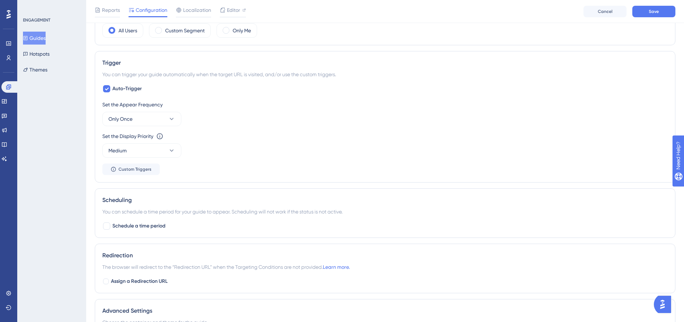
click at [118, 230] on div "Scheduling You can schedule a time period for your guide to appear. Scheduling …" at bounding box center [385, 213] width 580 height 50
drag, startPoint x: 122, startPoint y: 288, endPoint x: 122, endPoint y: 284, distance: 4.7
click at [122, 287] on div "Redirection The browser will redirect to the “Redirection URL” when the Targeti…" at bounding box center [385, 268] width 580 height 50
click at [122, 284] on span "Assign a Redirection URL" at bounding box center [139, 281] width 57 height 9
checkbox input "true"
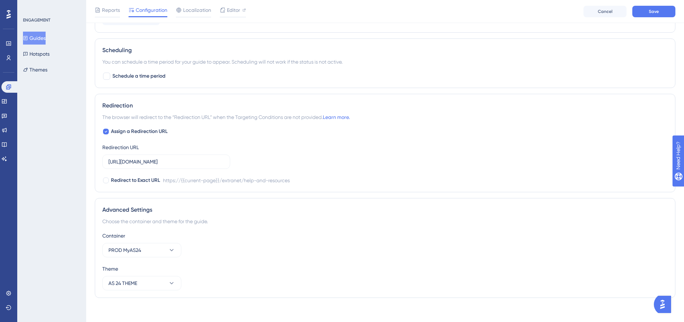
scroll to position [443, 0]
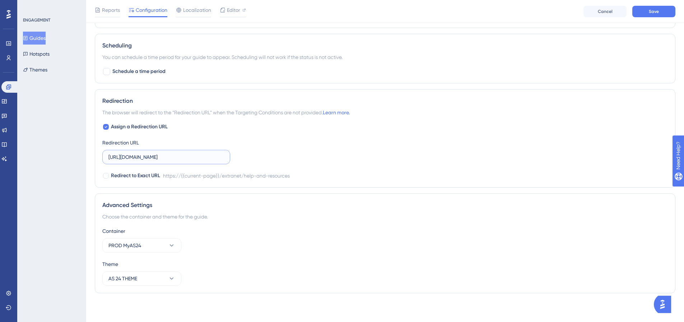
click at [157, 160] on input "https://extranet.as24.com/extranet/help-and-resources" at bounding box center [166, 157] width 116 height 8
paste input "dev.local-as24.com:42204/extranet/fr"
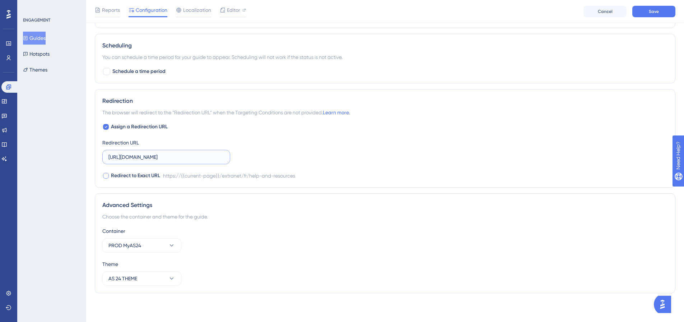
type input "[URL][DOMAIN_NAME]"
click at [106, 173] on div at bounding box center [106, 176] width 6 height 6
checkbox input "true"
click at [155, 245] on button "PROD MyAS24" at bounding box center [141, 245] width 79 height 14
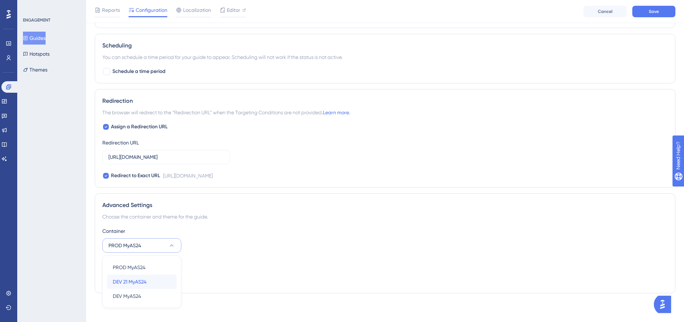
click at [156, 281] on div "DEV 21 MyAS24 DEV 21 MyAS24" at bounding box center [142, 281] width 58 height 14
click at [643, 15] on button "Save" at bounding box center [653, 11] width 43 height 11
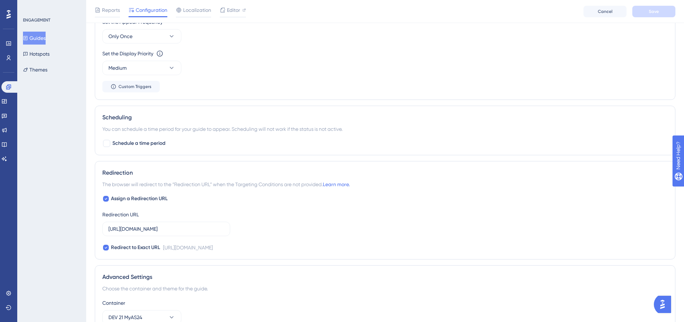
scroll to position [443, 0]
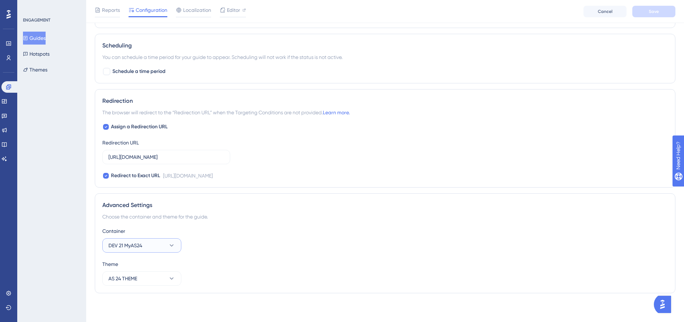
click at [154, 244] on button "DEV 21 MyAS24" at bounding box center [141, 245] width 79 height 14
click at [416, 147] on div "Assign a Redirection URL Redirection URL https://dev.local-as24.com:42204/extra…" at bounding box center [384, 150] width 565 height 57
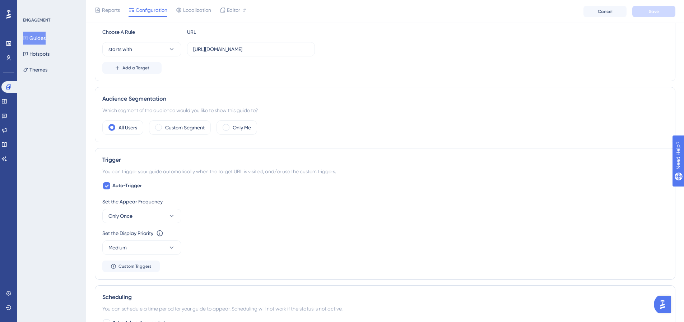
scroll to position [0, 0]
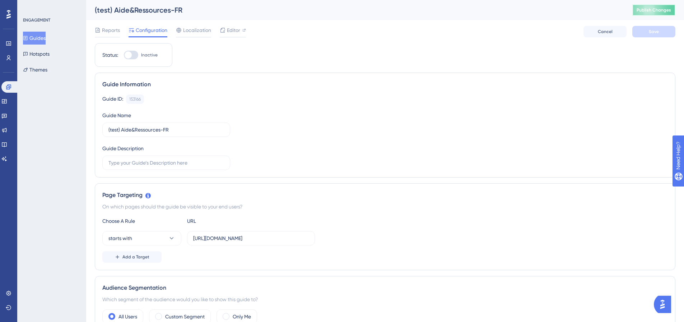
click at [657, 9] on span "Publish Changes" at bounding box center [653, 10] width 34 height 6
click at [224, 24] on div "Reports Configuration Localization Editor Cancel Save" at bounding box center [385, 31] width 580 height 23
click at [226, 29] on div "Editor" at bounding box center [233, 30] width 26 height 9
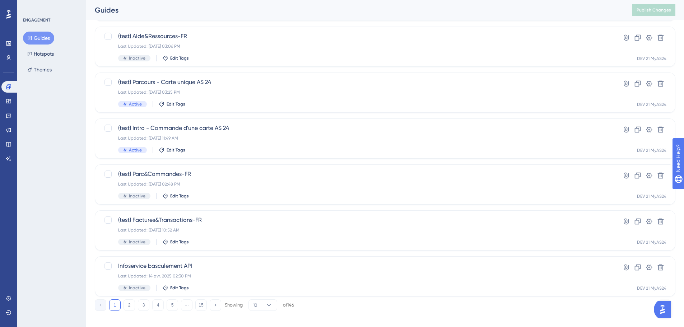
scroll to position [230, 0]
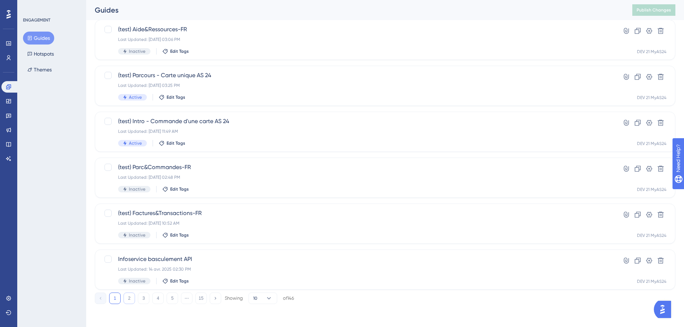
click at [128, 296] on button "2" at bounding box center [128, 298] width 11 height 11
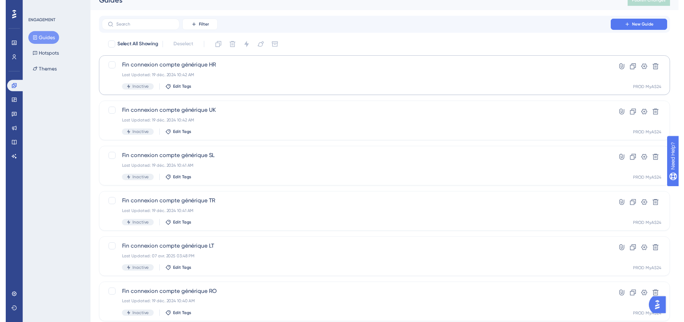
scroll to position [0, 0]
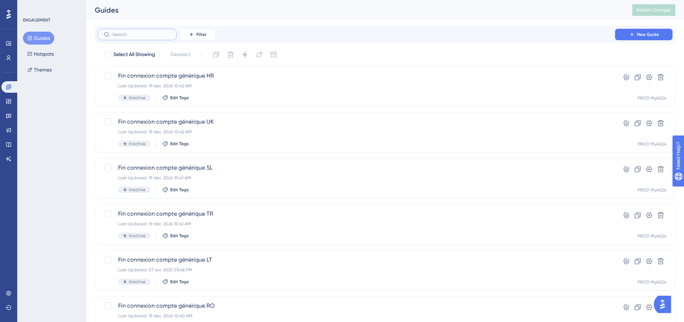
click at [159, 37] on input "text" at bounding box center [141, 34] width 58 height 5
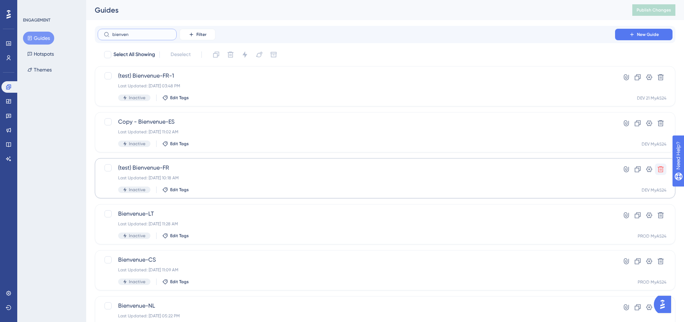
type input "bienven"
click at [659, 166] on icon at bounding box center [660, 168] width 7 height 7
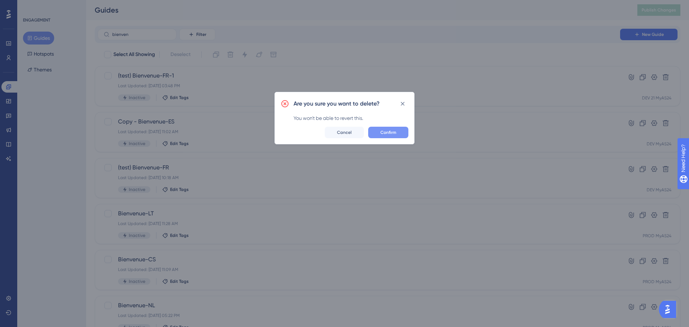
click at [389, 131] on span "Confirm" at bounding box center [388, 133] width 16 height 6
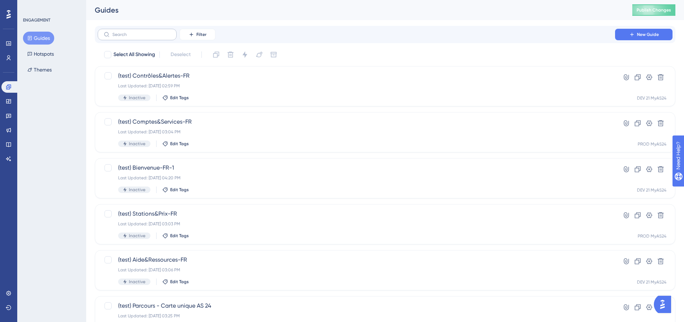
click at [154, 37] on label at bounding box center [137, 34] width 79 height 11
click at [154, 37] on input "text" at bounding box center [141, 34] width 58 height 5
type input "bin"
checkbox input "true"
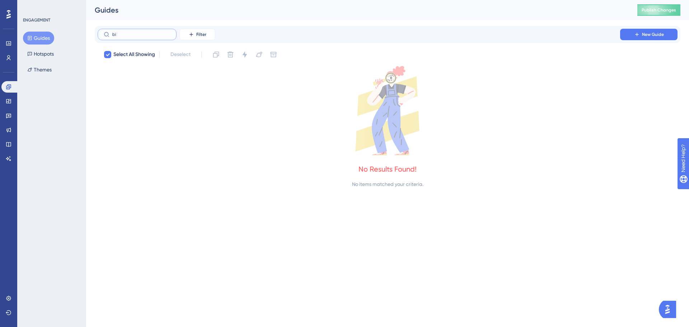
type input "bie"
checkbox input "false"
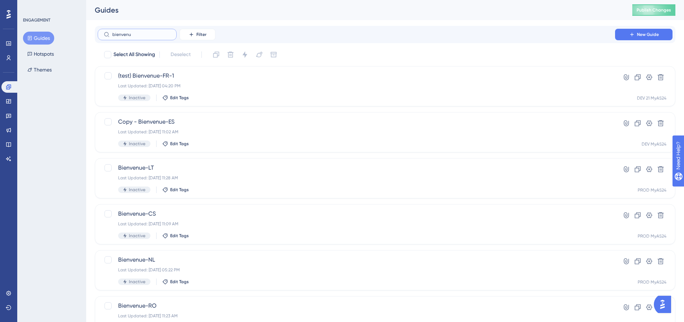
type input "bienvenu"
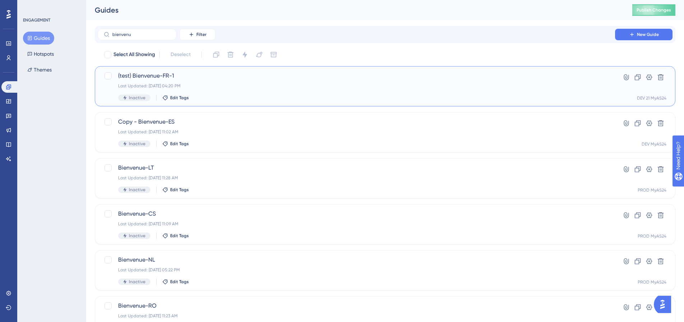
click at [190, 79] on span "(test) Bienvenue-FR-1" at bounding box center [356, 75] width 476 height 9
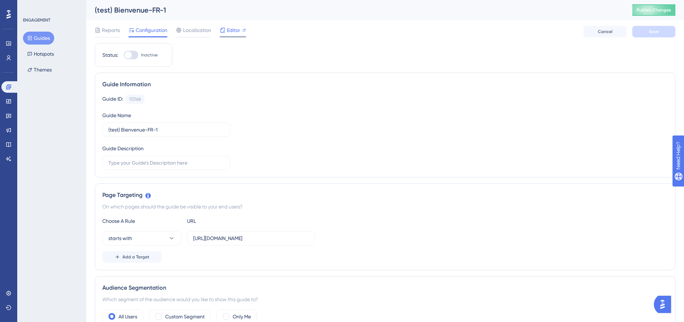
click at [238, 37] on div at bounding box center [233, 36] width 26 height 1
click at [167, 130] on input "(test) Bienvenue-FR-1" at bounding box center [166, 130] width 116 height 8
click at [170, 130] on input "(test) Bienvenue-FR-1" at bounding box center [166, 130] width 116 height 8
type input "(test) Bienvenue-FR"
click at [647, 29] on button "Save" at bounding box center [653, 31] width 43 height 11
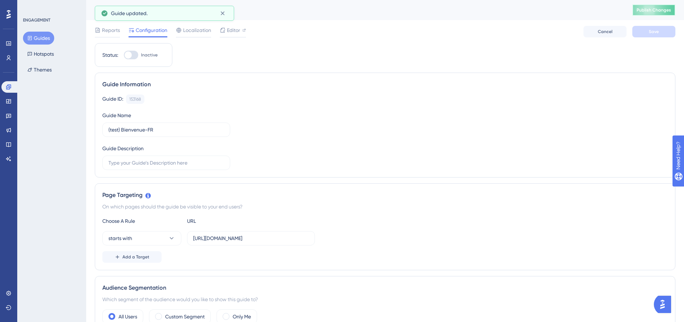
click at [655, 12] on span "Publish Changes" at bounding box center [653, 10] width 34 height 6
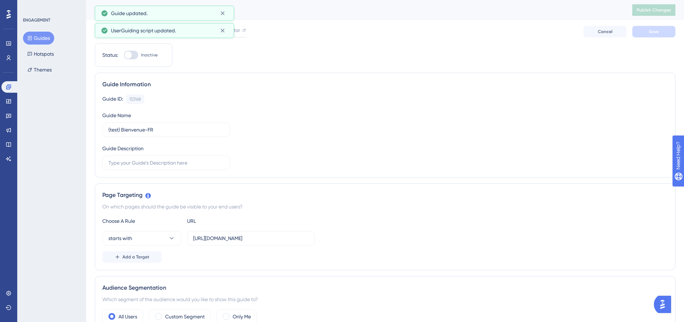
click at [38, 39] on button "Guides" at bounding box center [38, 38] width 31 height 13
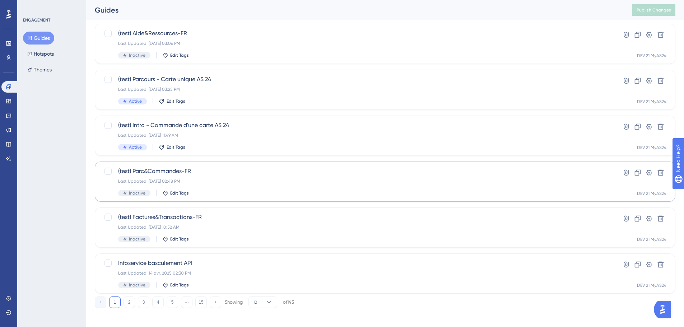
scroll to position [230, 0]
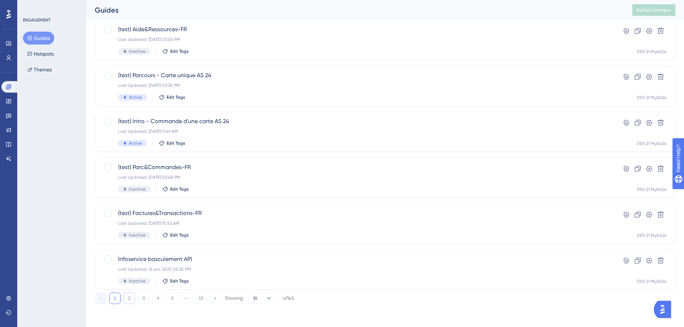
click at [126, 299] on button "2" at bounding box center [128, 298] width 11 height 11
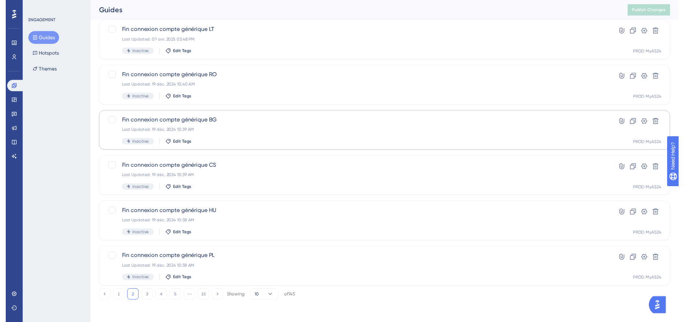
scroll to position [0, 0]
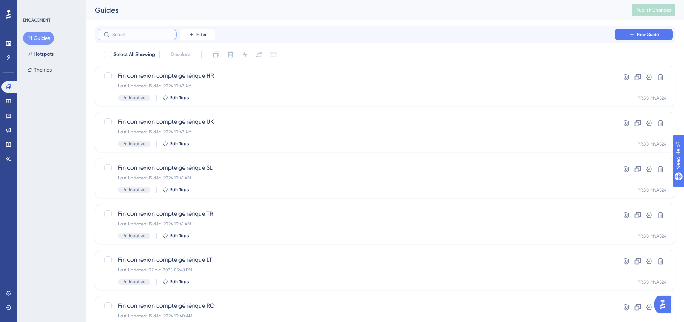
click at [130, 35] on input "text" at bounding box center [141, 34] width 58 height 5
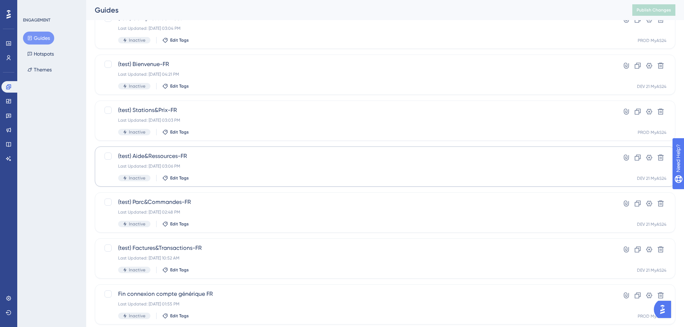
scroll to position [108, 0]
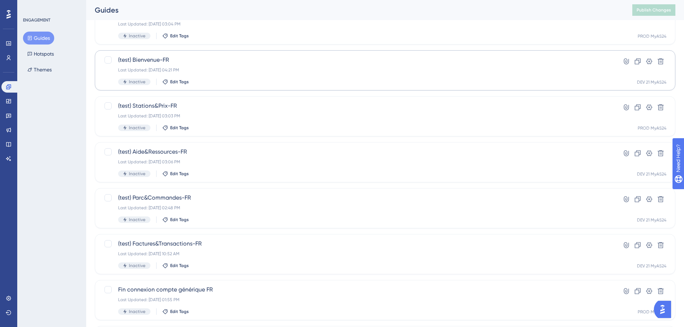
type input "fr"
click at [226, 71] on div "Last Updated: [DATE] 04:21 PM" at bounding box center [356, 70] width 476 height 6
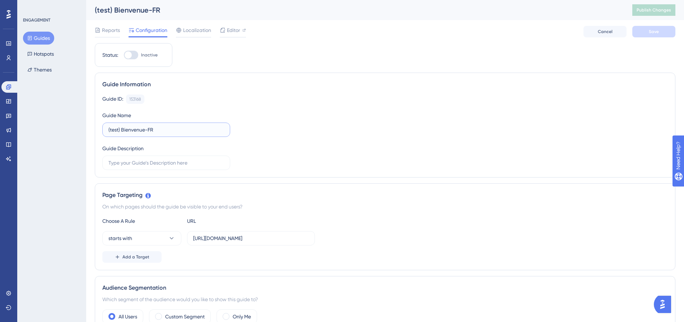
drag, startPoint x: 123, startPoint y: 130, endPoint x: 92, endPoint y: 128, distance: 30.9
click at [135, 132] on input "(test) Bienvenue-FR" at bounding box center [166, 130] width 116 height 8
drag, startPoint x: 122, startPoint y: 129, endPoint x: 93, endPoint y: 128, distance: 28.7
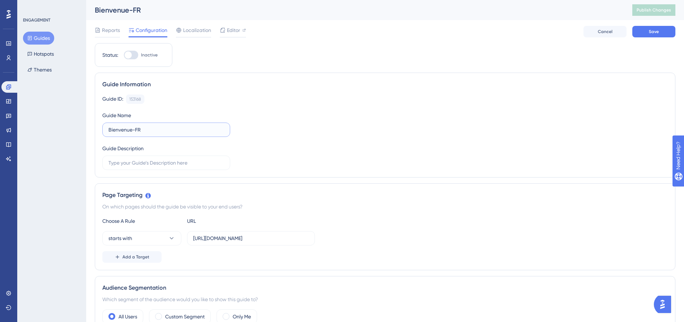
drag, startPoint x: 151, startPoint y: 128, endPoint x: 135, endPoint y: 125, distance: 15.8
click at [135, 125] on label "Bienvenue-FR" at bounding box center [166, 129] width 128 height 14
click at [160, 128] on input "Parcours de bienvenu FR" at bounding box center [166, 130] width 116 height 8
click at [184, 133] on input "Parcours de bienvenu (FR" at bounding box center [166, 130] width 116 height 8
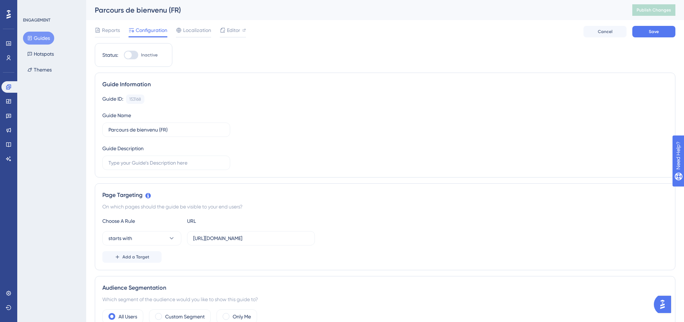
click at [243, 117] on div "Guide ID: 153168 Copy Guide Name Parcours de bienvenu (FR) Guide Description" at bounding box center [384, 131] width 565 height 75
click at [154, 125] on label "Parcours de bienvenu (FR)" at bounding box center [166, 129] width 128 height 14
click at [154, 126] on input "Parcours de bienvenu (FR)" at bounding box center [166, 130] width 116 height 8
click at [157, 128] on input "Parcours de bienvenu (FR)" at bounding box center [166, 130] width 116 height 8
click at [223, 131] on input "Parcours de bienvenue (FR)" at bounding box center [166, 130] width 116 height 8
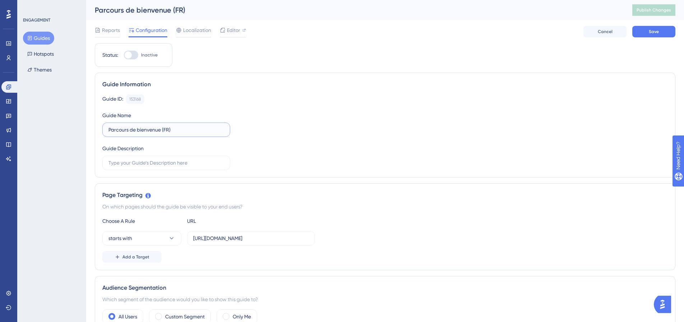
type input "Parcours de bienvenue (FR)"
click at [288, 124] on div "Guide ID: 153168 Copy Guide Name Parcours de bienvenue (FR) Guide Description" at bounding box center [384, 131] width 565 height 75
click at [655, 31] on span "Save" at bounding box center [654, 32] width 10 height 6
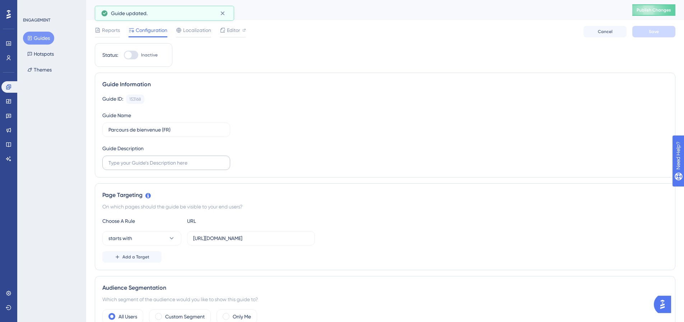
click at [191, 158] on label at bounding box center [166, 162] width 128 height 14
click at [191, 159] on input "text" at bounding box center [166, 163] width 116 height 8
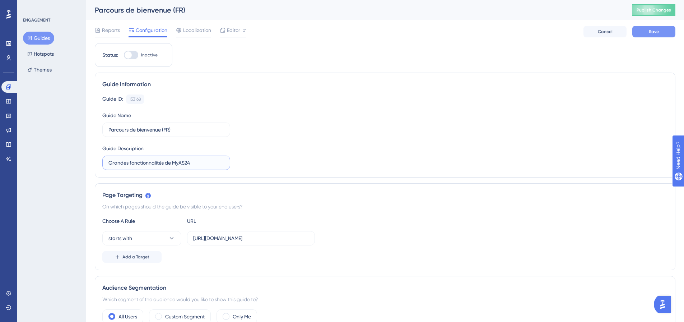
type input "Grandes fonctionnalités de MyAS24"
click at [646, 36] on button "Save" at bounding box center [653, 31] width 43 height 11
click at [653, 10] on button "Publish Changes" at bounding box center [653, 9] width 43 height 11
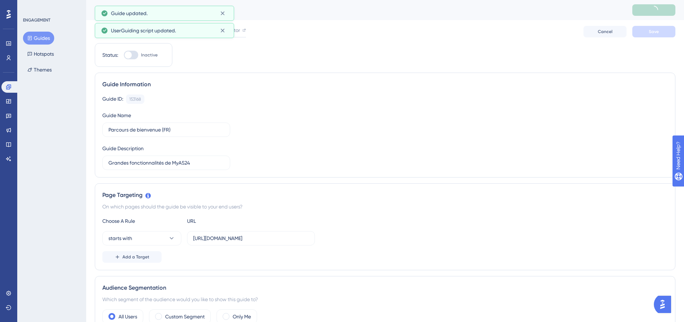
click at [29, 42] on button "Guides" at bounding box center [38, 38] width 31 height 13
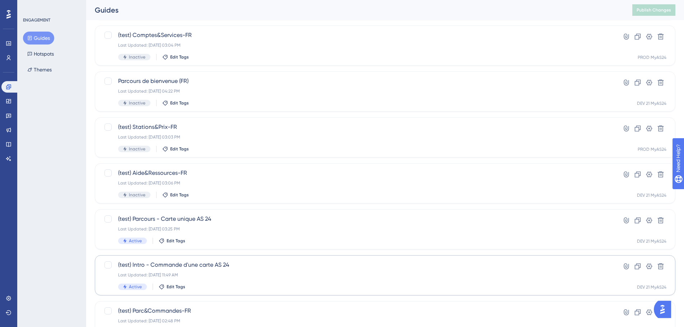
scroll to position [51, 0]
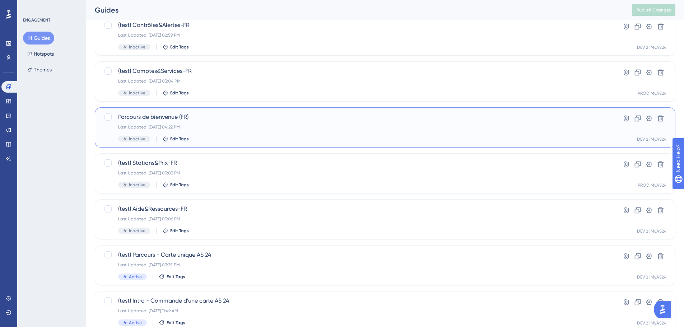
click at [233, 131] on div "Parcours de bienvenue (FR) Last Updated: [DATE] 04:22 PM Inactive Edit Tags" at bounding box center [356, 127] width 476 height 29
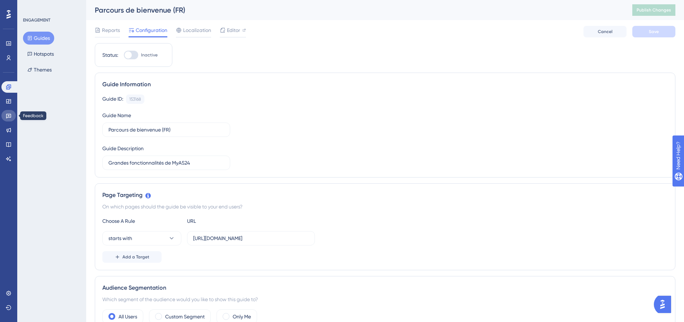
click at [4, 115] on link at bounding box center [8, 115] width 14 height 11
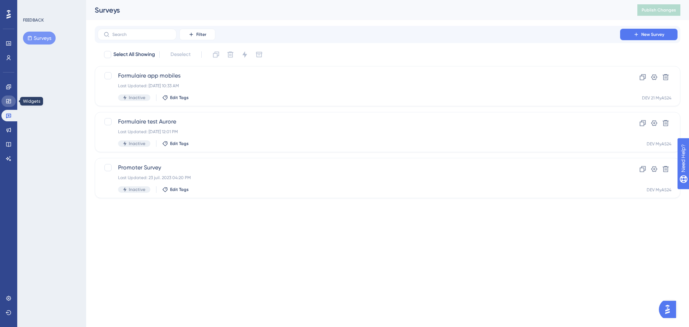
click at [5, 103] on link at bounding box center [8, 100] width 14 height 11
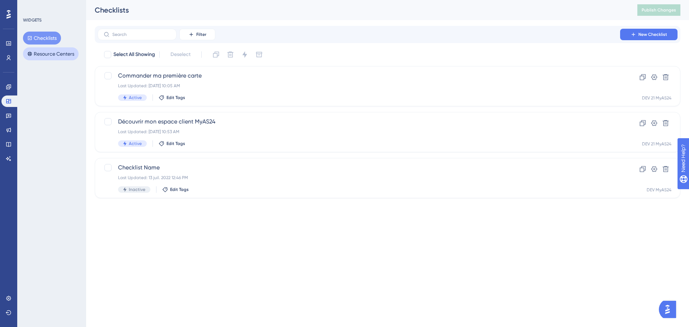
click at [61, 49] on button "Resource Centers" at bounding box center [51, 53] width 56 height 13
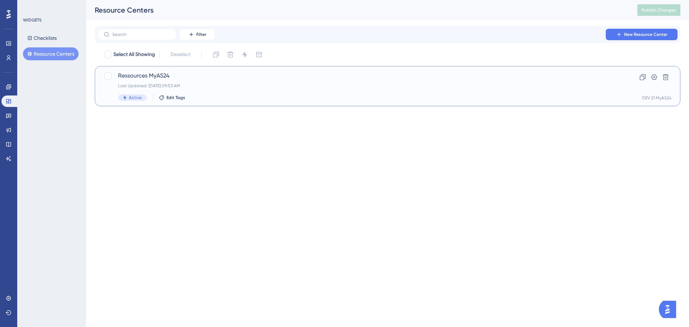
click at [450, 77] on span "Ressources MyAS24" at bounding box center [359, 75] width 482 height 9
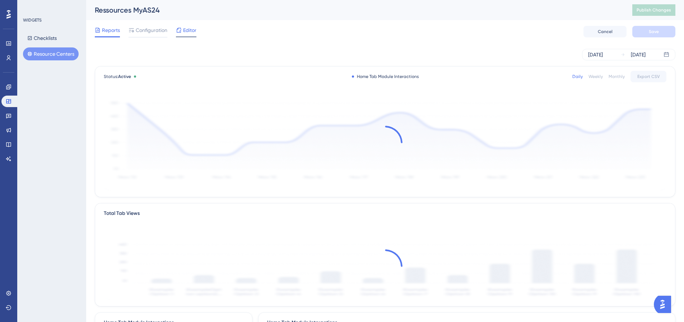
click at [185, 28] on span "Editor" at bounding box center [189, 30] width 13 height 9
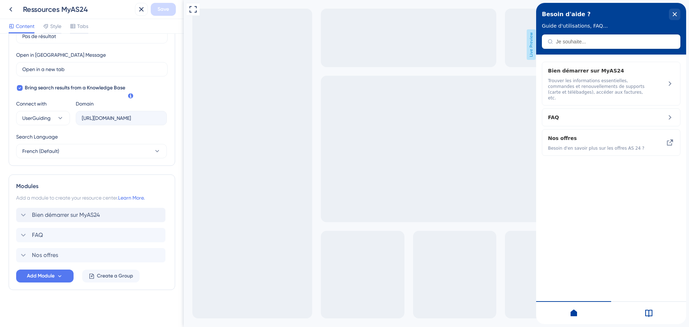
scroll to position [193, 0]
click at [24, 214] on icon at bounding box center [23, 214] width 9 height 9
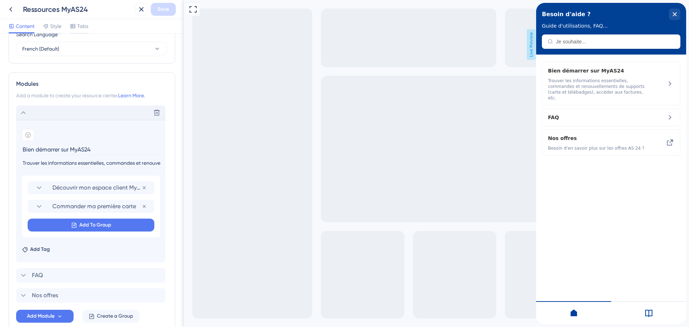
scroll to position [335, 0]
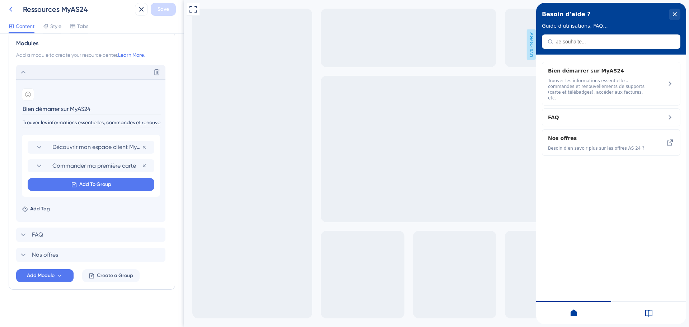
click at [17, 7] on button at bounding box center [10, 9] width 13 height 13
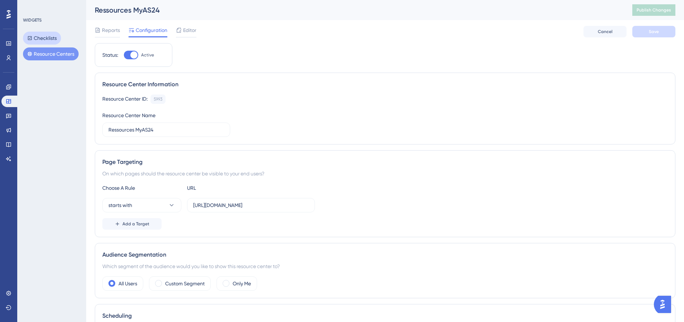
click at [59, 39] on button "Checklists" at bounding box center [42, 38] width 38 height 13
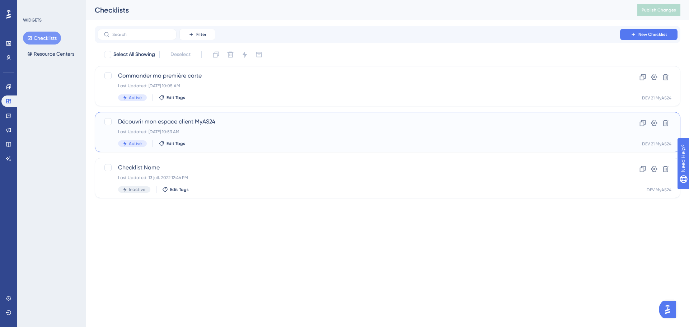
click at [218, 130] on div "Last Updated: [DATE] 10:53 AM" at bounding box center [359, 132] width 482 height 6
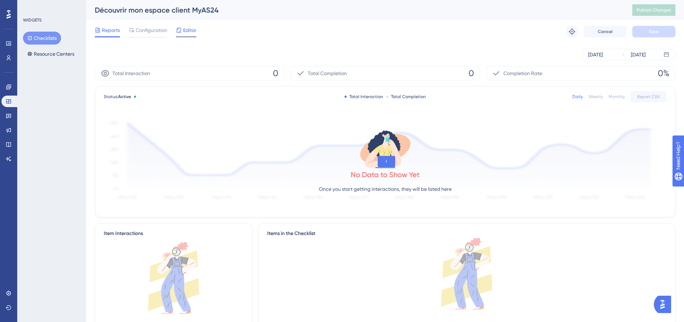
click at [185, 28] on span "Editor" at bounding box center [189, 30] width 13 height 9
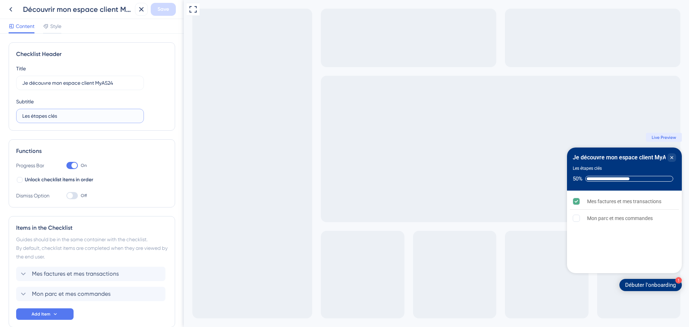
click at [101, 117] on input "Les étapes clés" at bounding box center [80, 116] width 116 height 8
click at [103, 114] on input "Les étapes clés" at bounding box center [80, 116] width 116 height 8
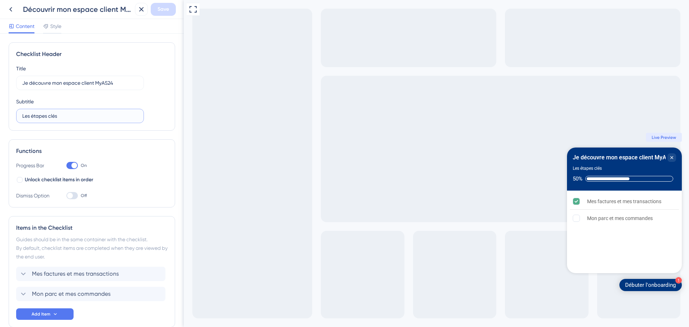
click at [103, 114] on input "Les étapes clés" at bounding box center [80, 116] width 116 height 8
click at [102, 110] on label "Les étapes clés" at bounding box center [80, 116] width 128 height 14
click at [102, 112] on input "Les étapes clés" at bounding box center [80, 116] width 116 height 8
click at [102, 110] on label "Les étapes clés" at bounding box center [80, 116] width 128 height 14
click at [102, 112] on input "Les étapes clés" at bounding box center [80, 116] width 116 height 8
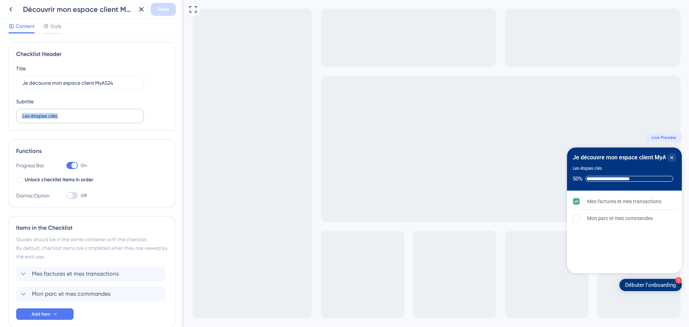
click at [102, 110] on label "Les étapes clés" at bounding box center [80, 116] width 128 height 14
click at [102, 112] on input "Les étapes clés" at bounding box center [80, 116] width 116 height 8
click at [96, 112] on input "Les étapes clés" at bounding box center [80, 116] width 116 height 8
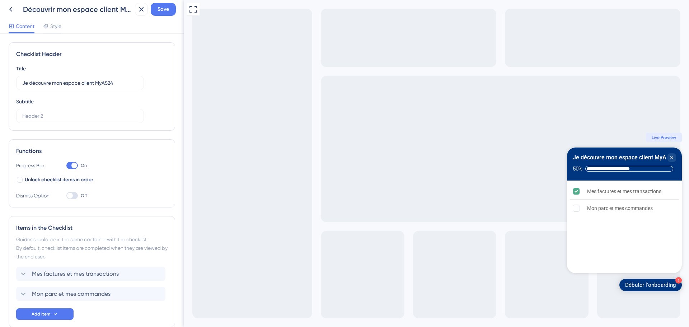
click at [158, 111] on div "Title Je découvre mon espace client MyAS24 Subtitle" at bounding box center [91, 93] width 151 height 59
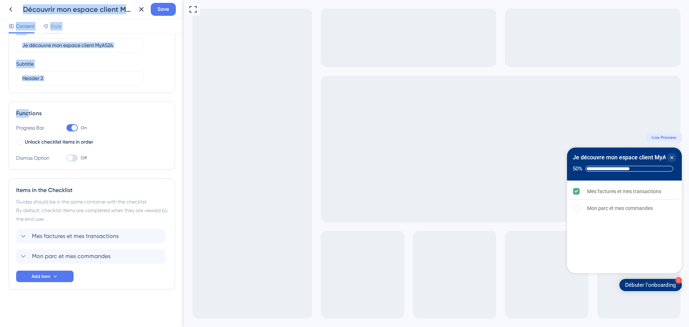
drag, startPoint x: 211, startPoint y: 112, endPoint x: 207, endPoint y: 161, distance: 49.0
click at [153, 145] on div "Unlock checklist items in order" at bounding box center [91, 142] width 151 height 9
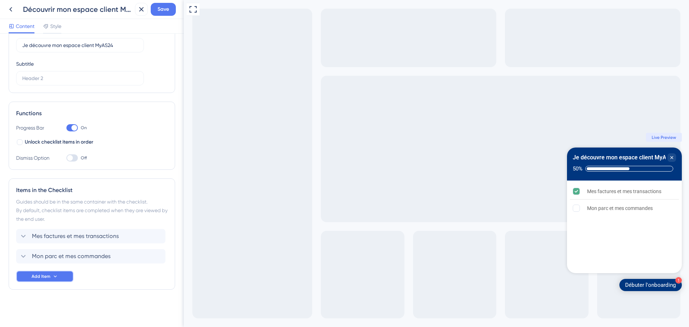
click at [56, 275] on icon at bounding box center [55, 277] width 6 height 6
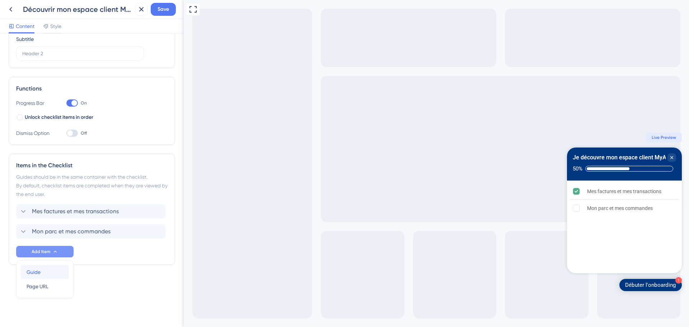
click at [57, 276] on div "Guide Guide" at bounding box center [45, 272] width 37 height 14
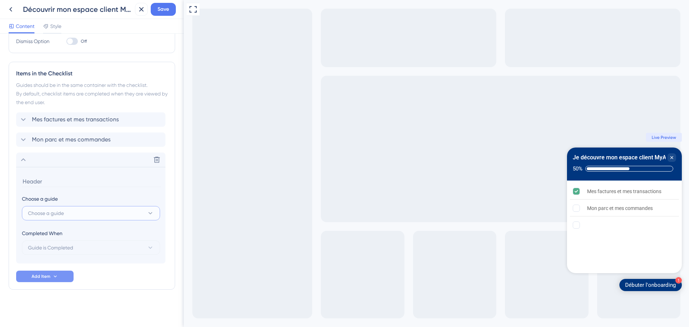
click at [96, 210] on button "Choose a guide" at bounding box center [91, 213] width 138 height 14
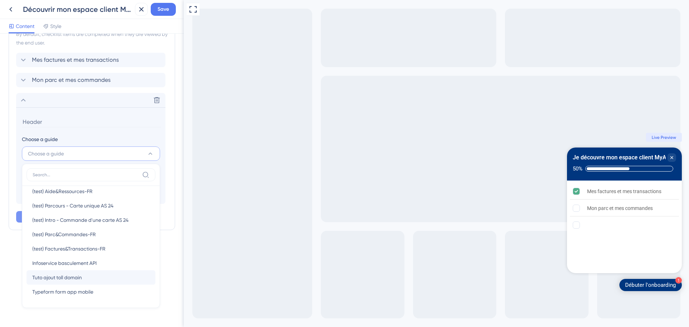
scroll to position [0, 0]
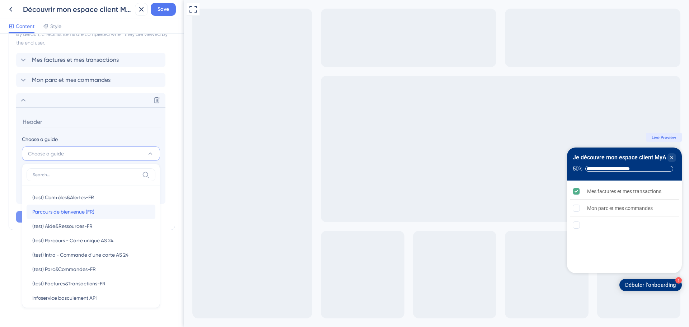
click at [107, 213] on div "Parcours de bienvenue (FR) Parcours de bienvenue (FR)" at bounding box center [90, 212] width 117 height 14
type input "Parcours de bienvenue (FR)"
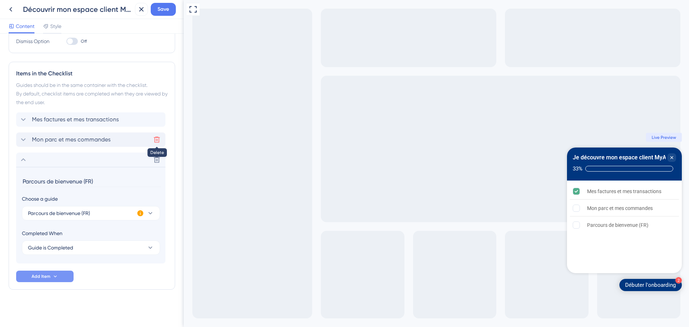
click at [157, 140] on icon at bounding box center [157, 140] width 6 height 6
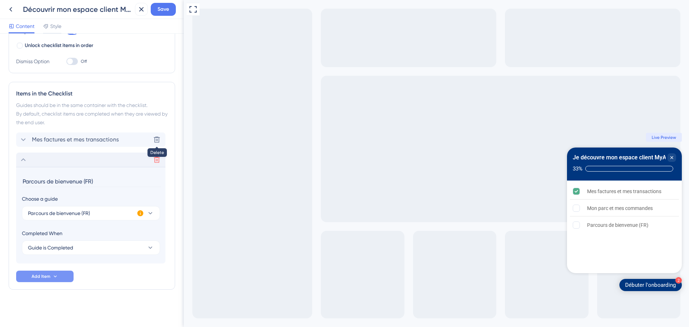
scroll to position [134, 0]
click at [158, 134] on div "Delete" at bounding box center [156, 139] width 11 height 14
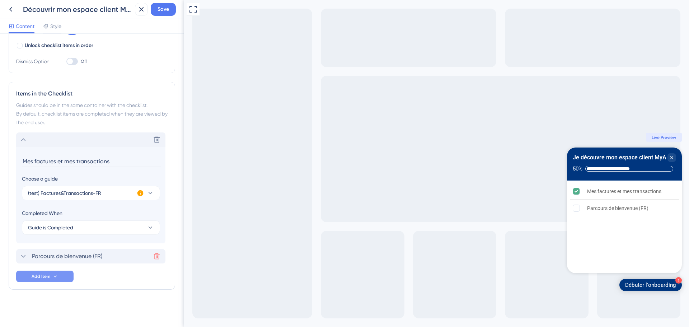
click at [22, 140] on icon at bounding box center [23, 139] width 9 height 9
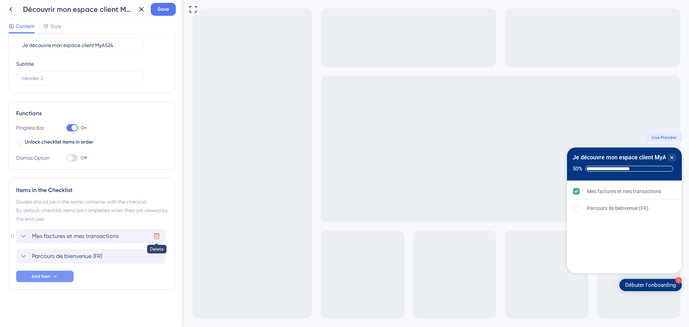
click at [159, 235] on icon at bounding box center [157, 236] width 6 height 6
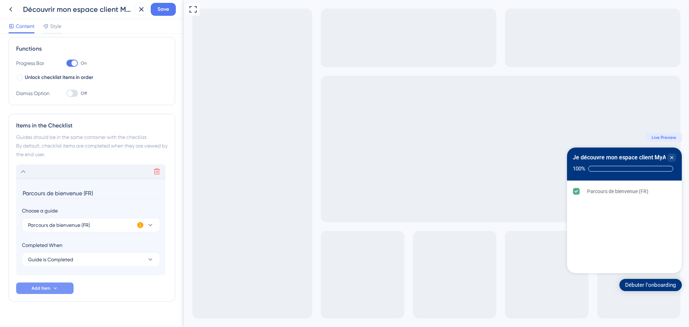
scroll to position [114, 0]
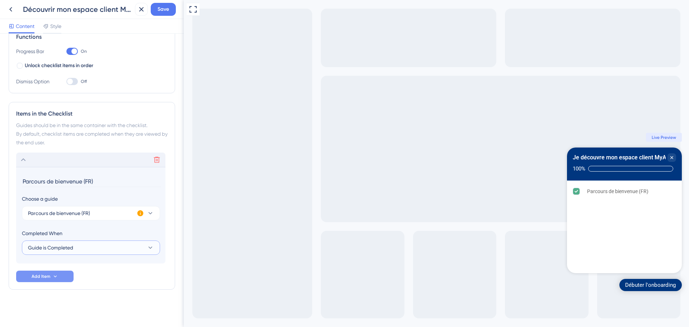
click at [125, 249] on button "Guide is Completed" at bounding box center [91, 247] width 138 height 14
click at [89, 226] on div "Choose a guide Parcours de bienvenue (FR) Completed When Guide is Completed Gui…" at bounding box center [91, 225] width 138 height 60
click at [105, 252] on button "Guide is Completed" at bounding box center [91, 247] width 138 height 14
click at [80, 274] on div "Guide is Completed Guide is Completed" at bounding box center [90, 269] width 117 height 14
click at [87, 254] on button "Guide is Completed" at bounding box center [91, 247] width 138 height 14
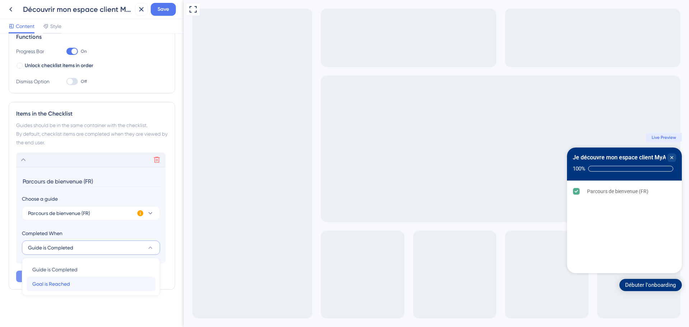
click at [91, 280] on div "Goal is Reached Goal is Reached" at bounding box center [90, 284] width 117 height 14
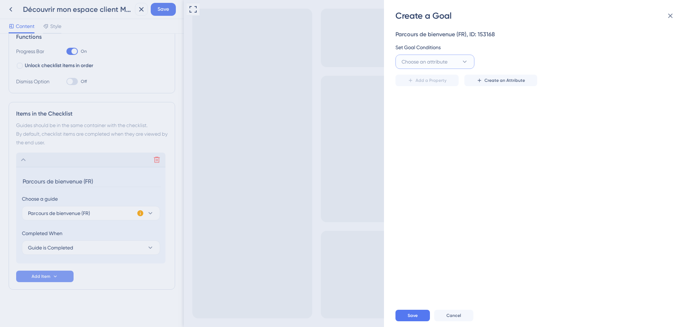
click at [454, 64] on button "Choose an attribute" at bounding box center [435, 62] width 79 height 14
click at [534, 56] on div "Choose an attribute Visited Page Visited Page Cookie Cookie Browser Language Br…" at bounding box center [535, 62] width 278 height 14
click at [672, 19] on icon at bounding box center [670, 15] width 9 height 9
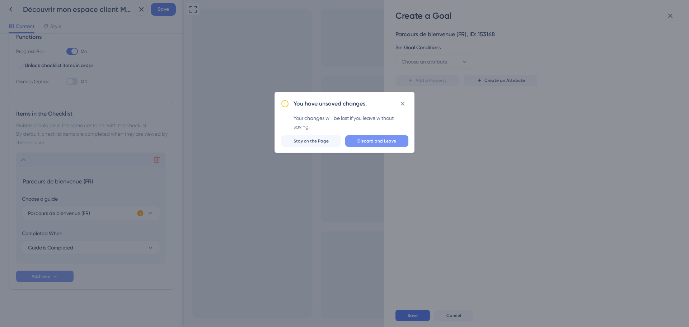
click at [385, 144] on button "Discard and Leave" at bounding box center [376, 140] width 63 height 11
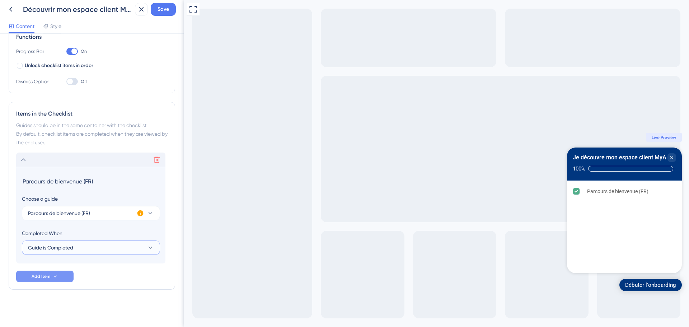
click at [51, 246] on span "Guide is Completed" at bounding box center [50, 247] width 45 height 9
click at [65, 271] on span "Guide is Completed" at bounding box center [54, 269] width 45 height 9
click at [163, 9] on span "Save" at bounding box center [163, 9] width 11 height 9
click at [91, 211] on button "Parcours de bienvenue (FR)" at bounding box center [91, 213] width 138 height 14
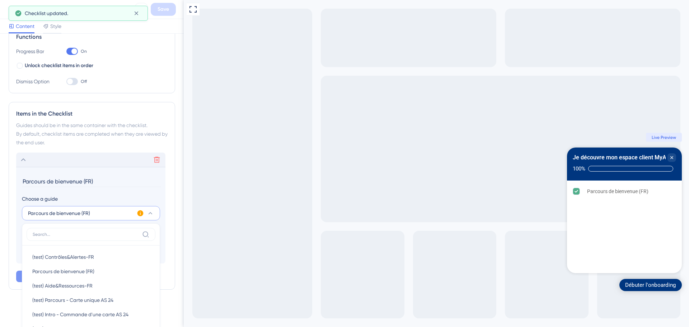
scroll to position [174, 0]
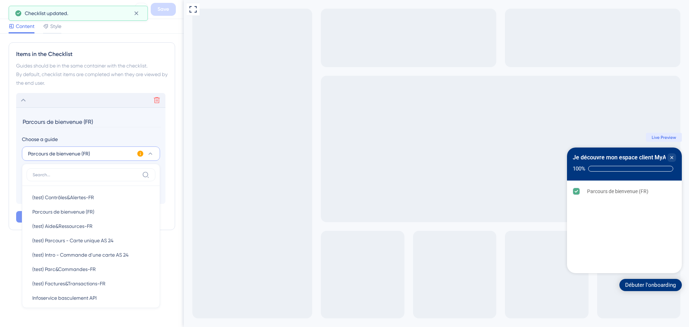
click at [12, 116] on div "Items in the Checklist Guides should be in the same container with the checklis…" at bounding box center [92, 136] width 167 height 188
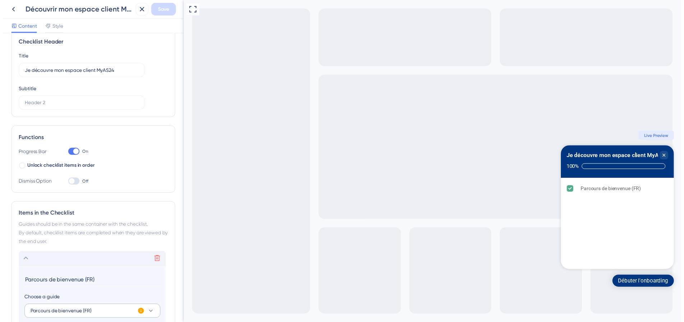
scroll to position [0, 0]
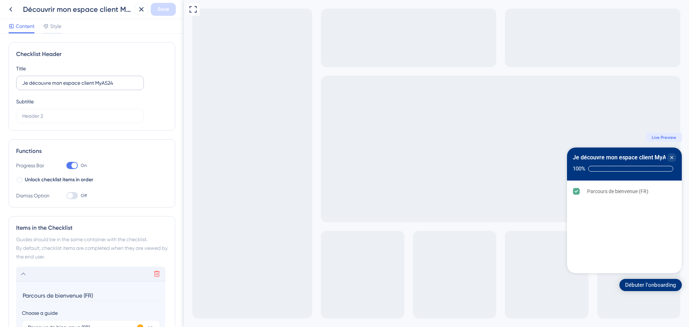
click at [53, 89] on label "Je découvre mon espace client MyAS24" at bounding box center [80, 83] width 128 height 14
click at [53, 87] on input "Je découvre mon espace client MyAS24" at bounding box center [80, 83] width 116 height 8
click at [53, 89] on label "Je découvre mon espace client MyAS24" at bounding box center [80, 83] width 128 height 14
click at [53, 87] on input "Je découvre mon espace client MyAS24" at bounding box center [80, 83] width 116 height 8
click at [53, 89] on label "Je découvre mon espace client MyAS24" at bounding box center [80, 83] width 128 height 14
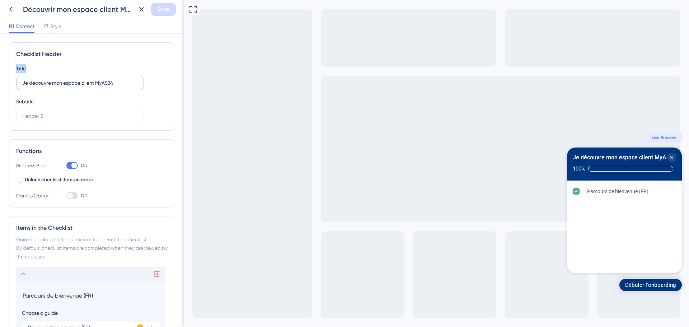
click at [53, 87] on input "Je découvre mon espace client MyAS24" at bounding box center [80, 83] width 116 height 8
click at [53, 81] on input "Je découvre mon espace client MyAS24" at bounding box center [80, 83] width 116 height 8
click at [131, 80] on input "Je découvre mon espace client MyAS24" at bounding box center [80, 83] width 116 height 8
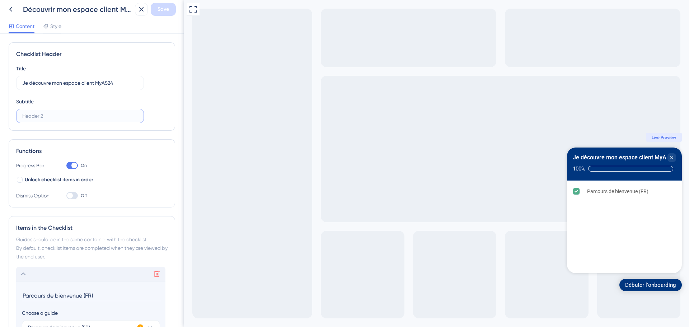
click at [106, 116] on input "text" at bounding box center [80, 116] width 116 height 8
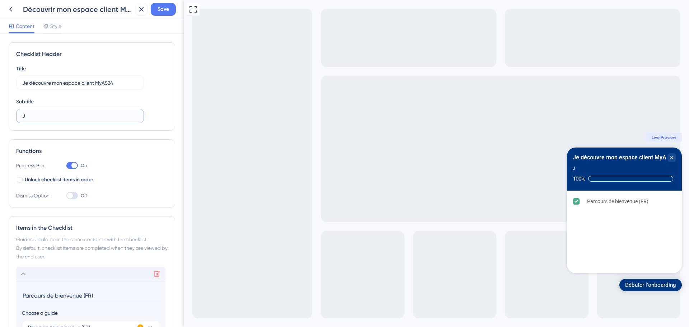
type input "J"
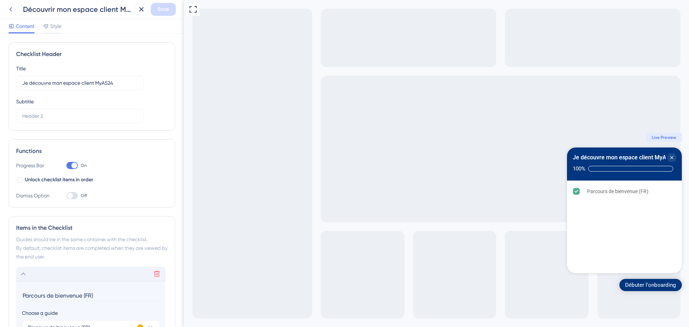
click at [9, 14] on button at bounding box center [10, 9] width 13 height 13
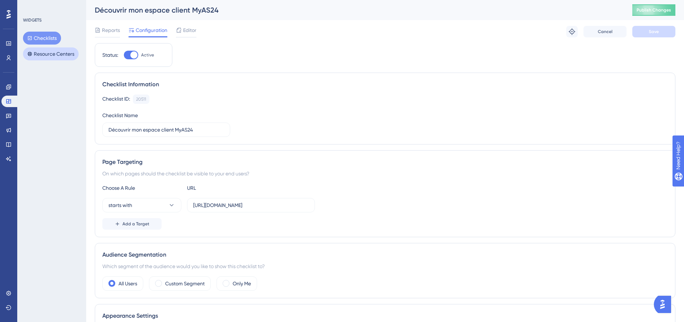
click at [51, 52] on button "Resource Centers" at bounding box center [51, 53] width 56 height 13
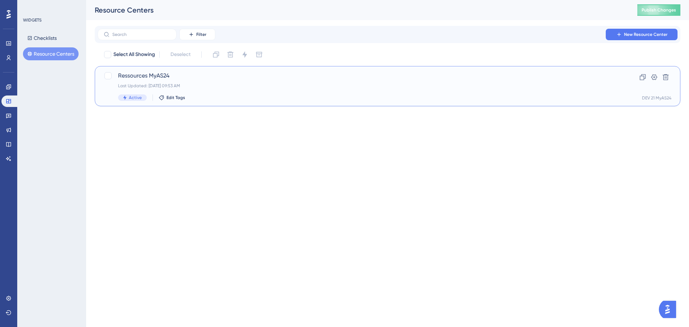
click at [191, 83] on div "Ressources MyAS24 Last Updated: [DATE] 09:53 AM Active Edit Tags" at bounding box center [359, 85] width 482 height 29
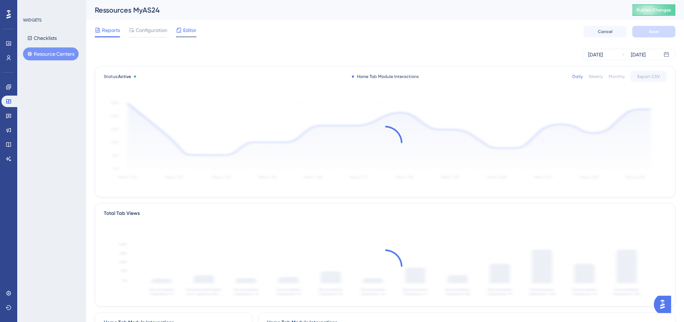
click at [185, 28] on span "Editor" at bounding box center [189, 30] width 13 height 9
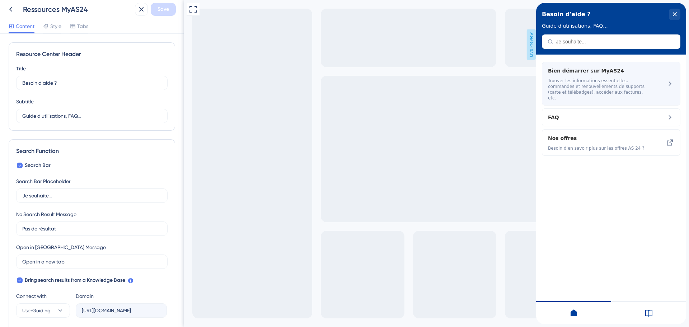
click at [607, 81] on span "Trouver les informations essentielles, commandes et renouvellements de supports…" at bounding box center [598, 89] width 101 height 23
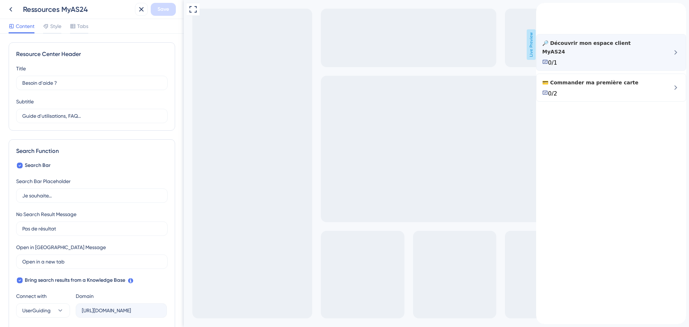
click at [641, 66] on div "0/1" at bounding box center [597, 62] width 110 height 7
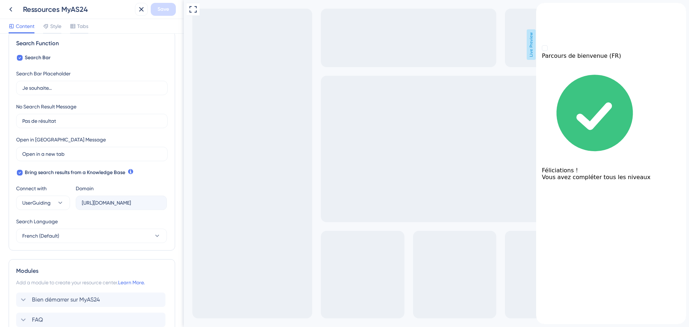
scroll to position [193, 0]
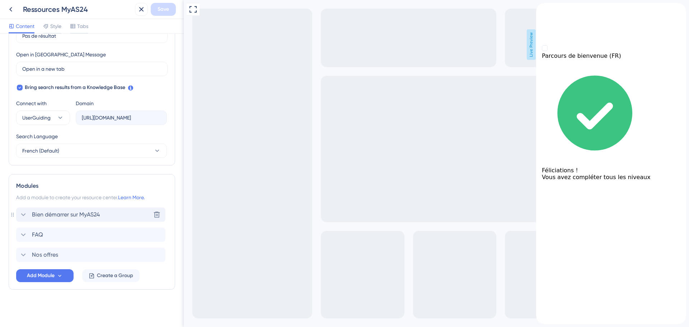
click at [29, 216] on div "Bien démarrer sur MyAS24" at bounding box center [59, 214] width 81 height 9
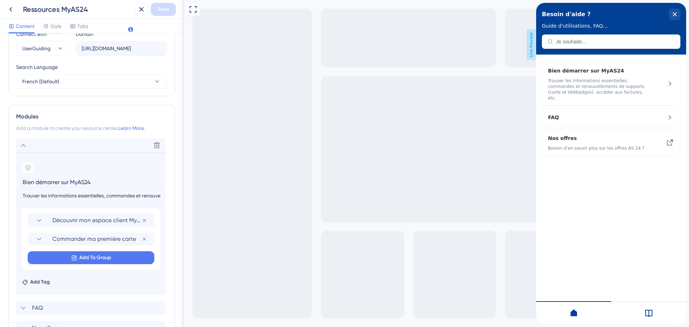
scroll to position [265, 0]
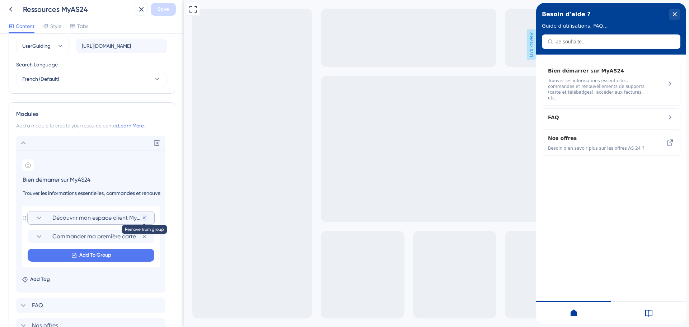
click at [145, 218] on icon at bounding box center [144, 218] width 6 height 6
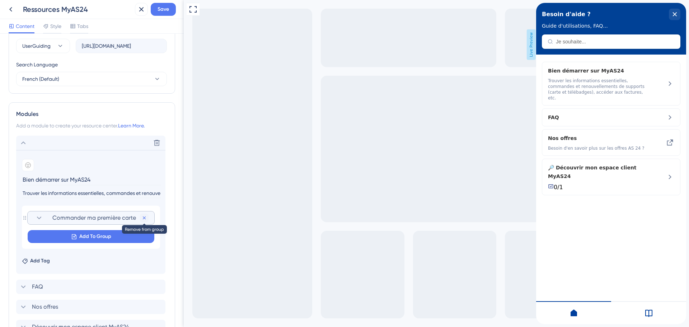
click at [144, 218] on icon at bounding box center [144, 217] width 3 height 3
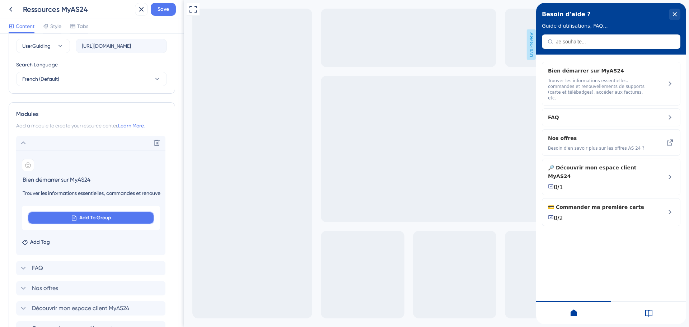
click at [93, 216] on span "Add To Group" at bounding box center [95, 218] width 32 height 9
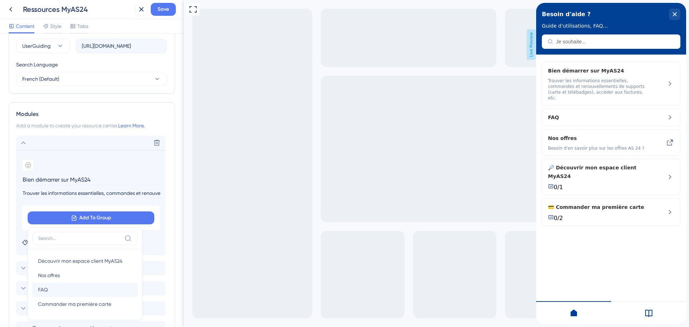
scroll to position [338, 0]
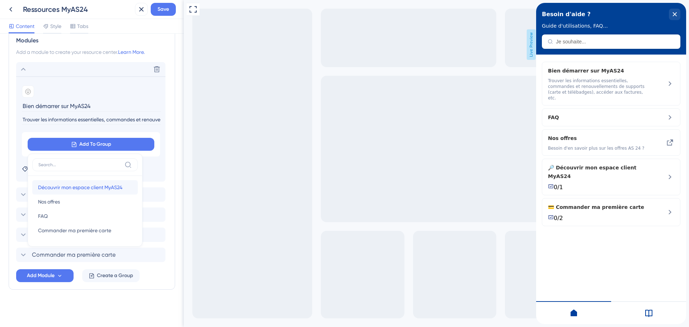
click at [92, 191] on span "Découvrir mon espace client MyAS24" at bounding box center [80, 187] width 84 height 9
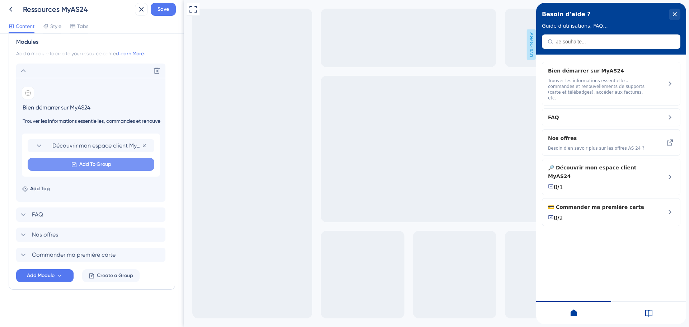
scroll to position [337, 0]
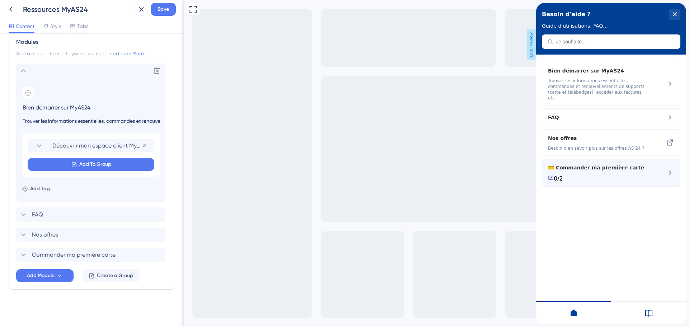
click at [663, 171] on div "💳 Commander ma première carte 0/2" at bounding box center [611, 173] width 139 height 28
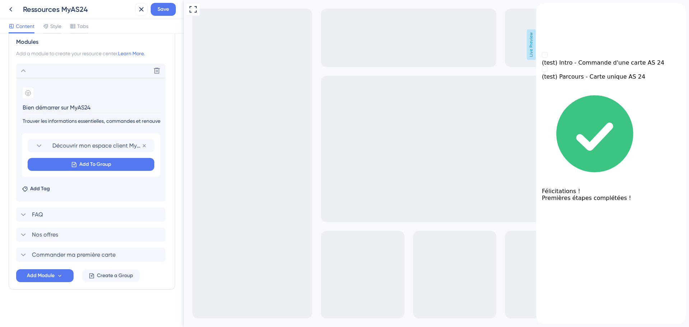
click at [542, 9] on icon "back to header" at bounding box center [539, 6] width 6 height 6
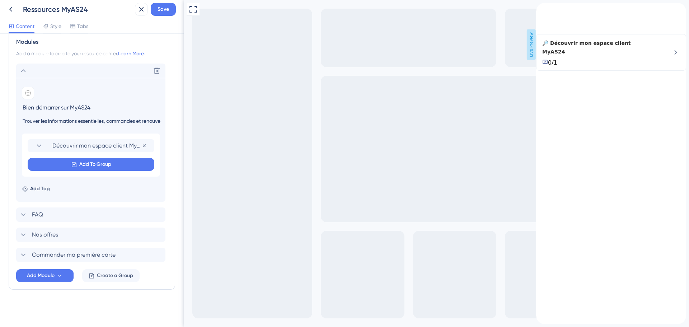
click at [542, 9] on icon "back to header" at bounding box center [539, 6] width 6 height 6
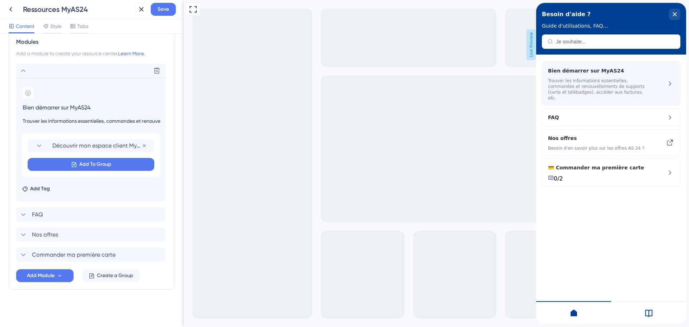
click at [609, 74] on span "Bien démarrer sur MyAS24" at bounding box center [593, 70] width 90 height 9
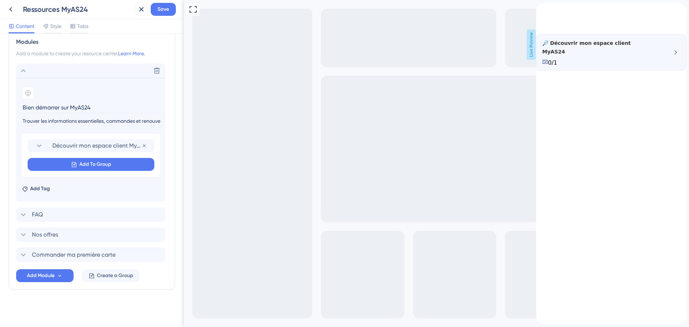
click at [662, 64] on div "🔎 Découvrir mon espace client MyAS24 0/1" at bounding box center [611, 52] width 150 height 37
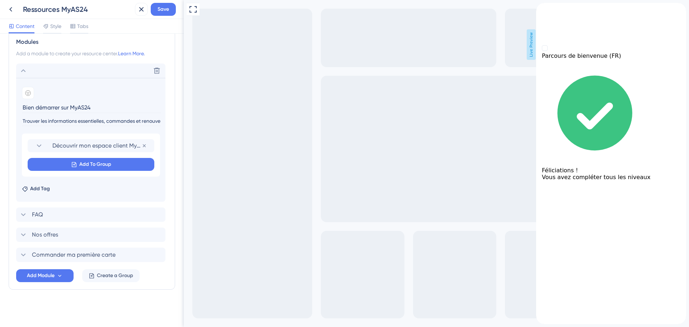
click at [542, 9] on icon "back to header" at bounding box center [539, 6] width 6 height 6
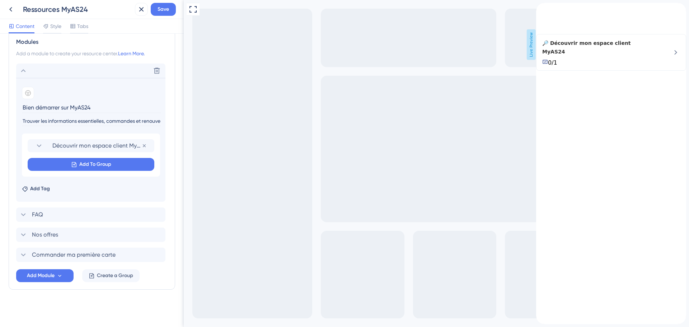
click at [542, 9] on icon "back to header" at bounding box center [539, 6] width 6 height 6
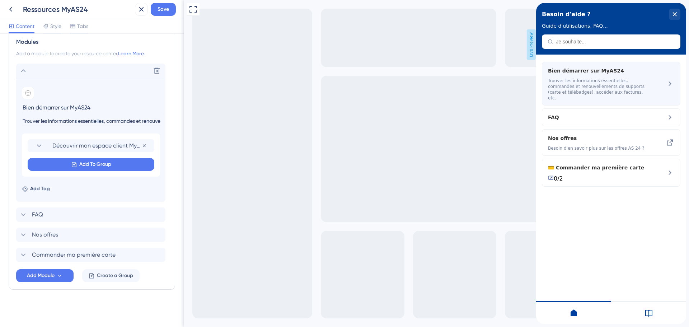
click at [610, 78] on span "Trouver les informations essentielles, commandes et renouvellements de supports…" at bounding box center [598, 89] width 101 height 23
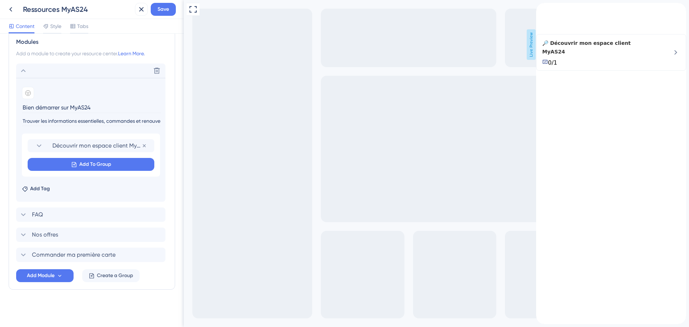
click at [548, 10] on div "back to header" at bounding box center [541, 6] width 11 height 7
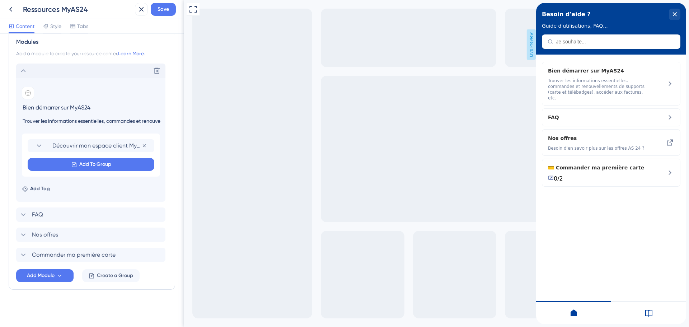
click at [23, 70] on icon at bounding box center [23, 70] width 5 height 3
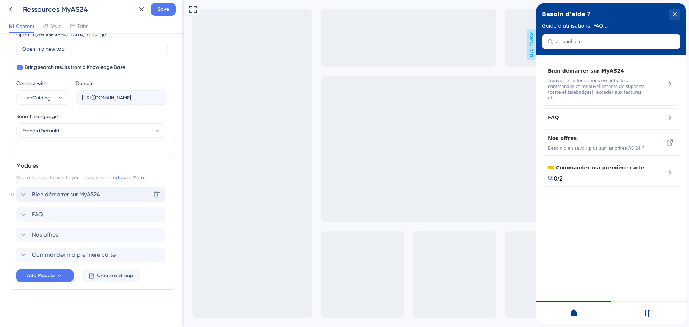
scroll to position [213, 0]
drag, startPoint x: 14, startPoint y: 115, endPoint x: 60, endPoint y: 117, distance: 46.0
click at [60, 117] on div "Search Function Search Bar Search Bar Placeholder Je souhaite... No Search Resu…" at bounding box center [92, 35] width 167 height 219
click at [60, 117] on div "Search Language" at bounding box center [91, 117] width 151 height 11
drag, startPoint x: 57, startPoint y: 118, endPoint x: 22, endPoint y: 116, distance: 34.5
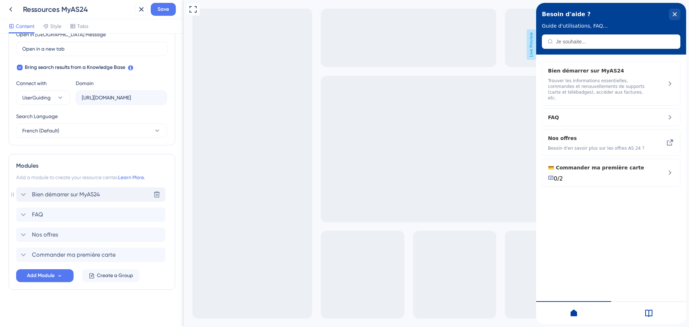
click at [22, 116] on div "Search Language" at bounding box center [91, 117] width 151 height 11
drag, startPoint x: 17, startPoint y: 113, endPoint x: 71, endPoint y: 113, distance: 54.2
click at [71, 113] on div "Search Language" at bounding box center [91, 117] width 151 height 11
click at [10, 156] on div "Modules Add a module to create your resource center. Learn More. Bien démarrer …" at bounding box center [92, 222] width 167 height 136
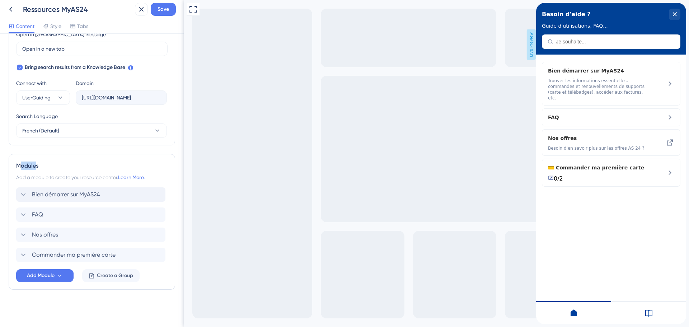
drag, startPoint x: 28, startPoint y: 166, endPoint x: 35, endPoint y: 165, distance: 6.9
click at [35, 165] on div "Modules" at bounding box center [91, 166] width 151 height 9
drag, startPoint x: 36, startPoint y: 166, endPoint x: 20, endPoint y: 165, distance: 15.8
click at [20, 165] on div "Modules" at bounding box center [91, 166] width 151 height 9
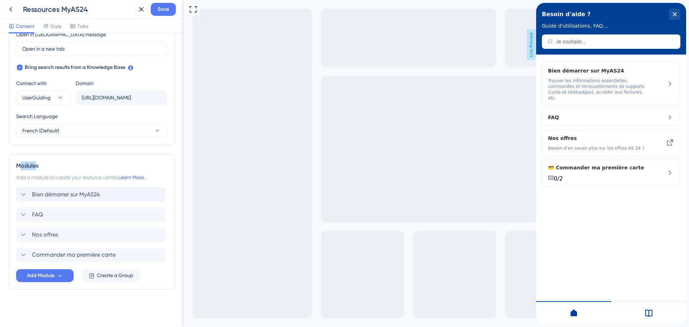
click at [20, 165] on div "Modules" at bounding box center [91, 166] width 151 height 9
drag, startPoint x: 22, startPoint y: 166, endPoint x: 36, endPoint y: 167, distance: 14.8
click at [36, 167] on div "Modules" at bounding box center [91, 166] width 151 height 9
drag, startPoint x: 34, startPoint y: 165, endPoint x: 21, endPoint y: 165, distance: 12.9
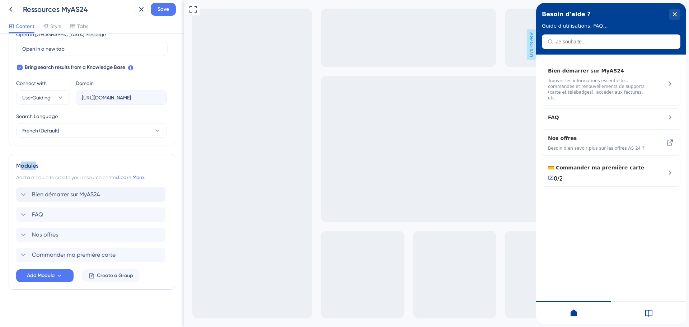
click at [21, 165] on div "Modules" at bounding box center [91, 166] width 151 height 9
drag, startPoint x: 20, startPoint y: 165, endPoint x: 37, endPoint y: 165, distance: 16.5
click at [37, 165] on div "Modules" at bounding box center [91, 166] width 151 height 9
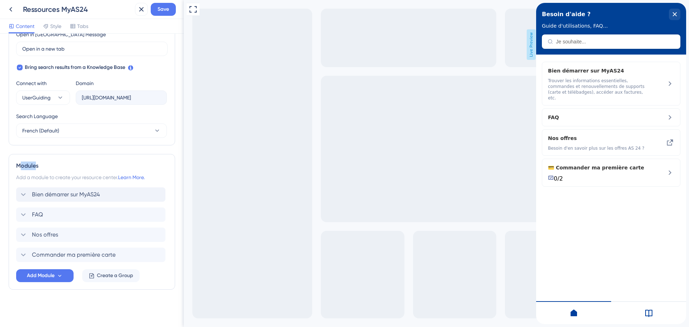
drag, startPoint x: 37, startPoint y: 167, endPoint x: 20, endPoint y: 166, distance: 16.9
click at [20, 166] on div "Modules" at bounding box center [91, 166] width 151 height 9
drag, startPoint x: 22, startPoint y: 167, endPoint x: 36, endPoint y: 167, distance: 14.0
click at [36, 167] on div "Modules" at bounding box center [91, 166] width 151 height 9
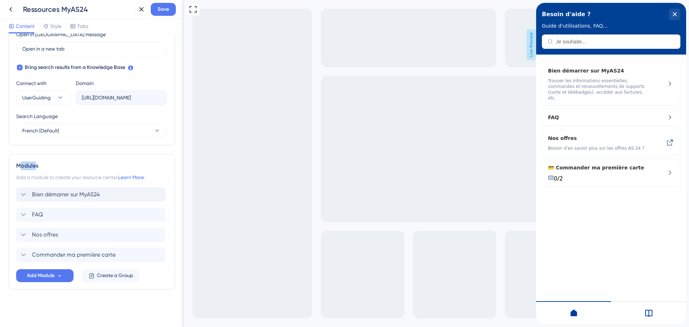
click at [36, 167] on div "Modules" at bounding box center [91, 166] width 151 height 9
drag, startPoint x: 36, startPoint y: 164, endPoint x: 20, endPoint y: 165, distance: 15.8
click at [20, 165] on div "Modules" at bounding box center [91, 166] width 151 height 9
drag, startPoint x: 20, startPoint y: 167, endPoint x: 37, endPoint y: 164, distance: 16.8
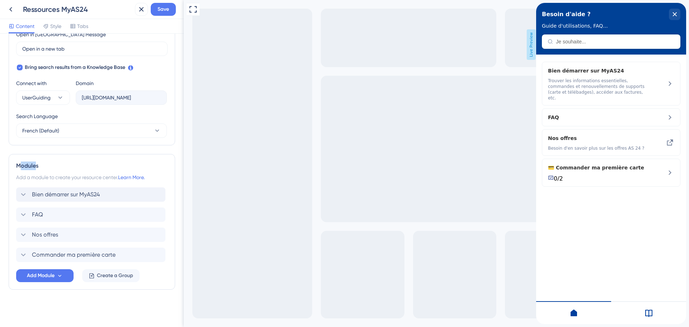
click at [37, 164] on div "Modules" at bounding box center [91, 166] width 151 height 9
click at [14, 6] on icon at bounding box center [10, 9] width 9 height 9
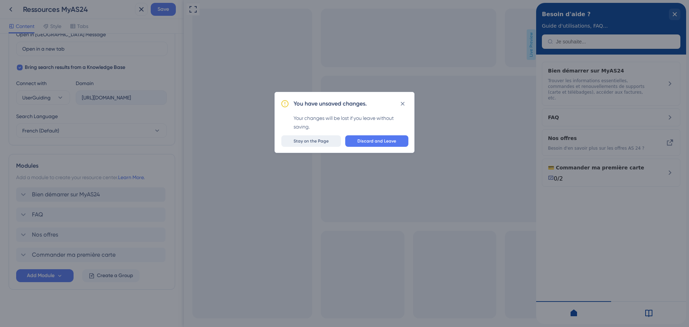
click at [335, 144] on button "Stay on the Page" at bounding box center [311, 140] width 60 height 11
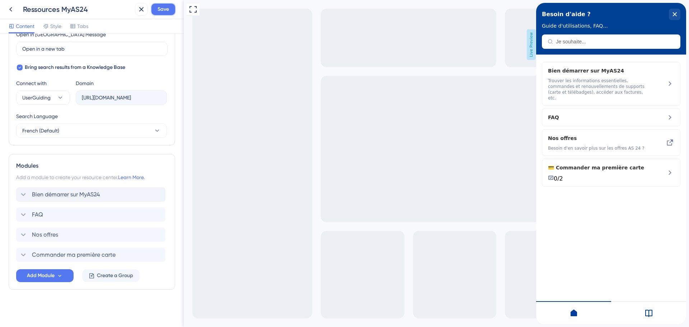
click at [161, 6] on span "Save" at bounding box center [163, 9] width 11 height 9
click at [9, 6] on div "Resource Center updated." at bounding box center [78, 13] width 139 height 15
click at [138, 12] on icon at bounding box center [136, 13] width 7 height 7
drag, startPoint x: 46, startPoint y: 256, endPoint x: 51, endPoint y: 212, distance: 43.7
click at [51, 212] on div "Bien démarrer sur MyAS24 FAQ Nos offres Commander ma première carte" at bounding box center [91, 224] width 151 height 75
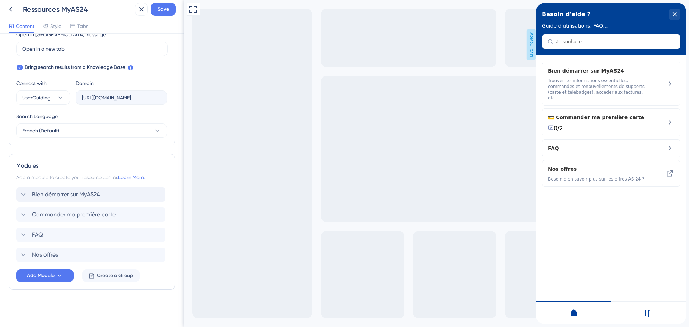
click at [92, 193] on span "Bien démarrer sur MyAS24" at bounding box center [66, 194] width 68 height 9
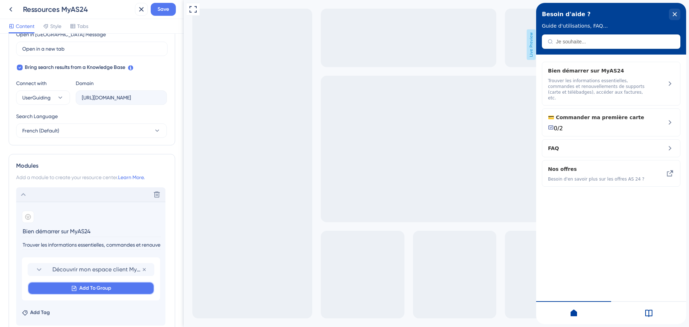
click at [110, 288] on span "Add To Group" at bounding box center [95, 288] width 32 height 9
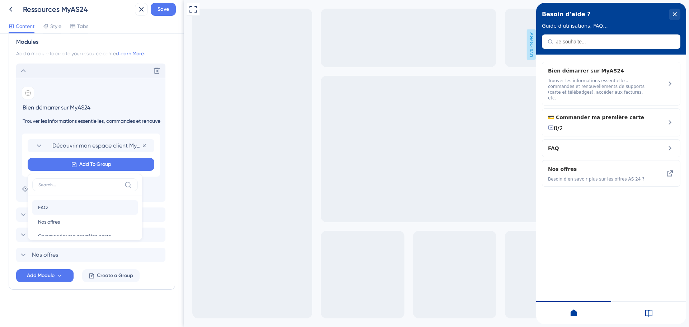
scroll to position [12, 0]
click at [88, 226] on span "Commander ma première carte" at bounding box center [74, 224] width 73 height 9
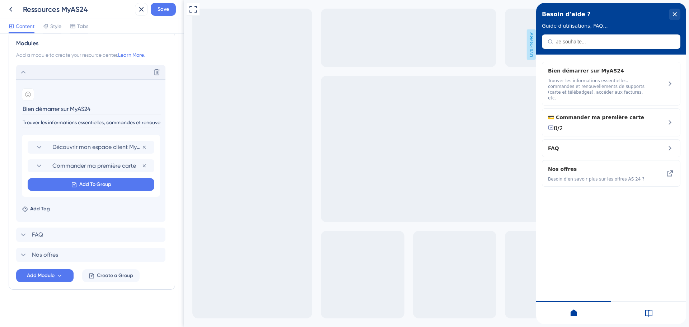
scroll to position [335, 0]
click at [25, 74] on icon at bounding box center [23, 72] width 9 height 9
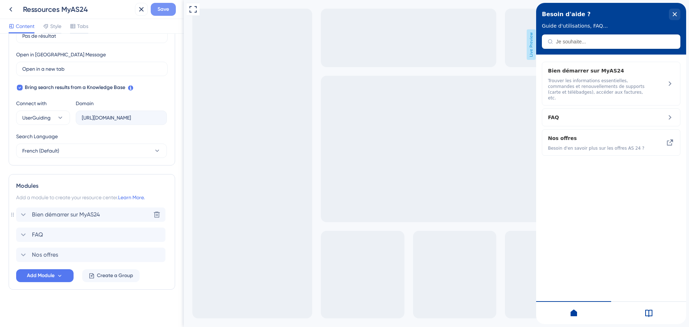
click at [167, 13] on span "Save" at bounding box center [163, 9] width 11 height 9
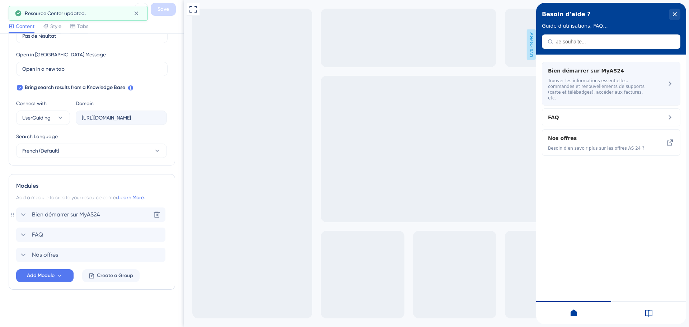
click at [629, 87] on span "Trouver les informations essentielles, commandes et renouvellements de supports…" at bounding box center [598, 89] width 101 height 23
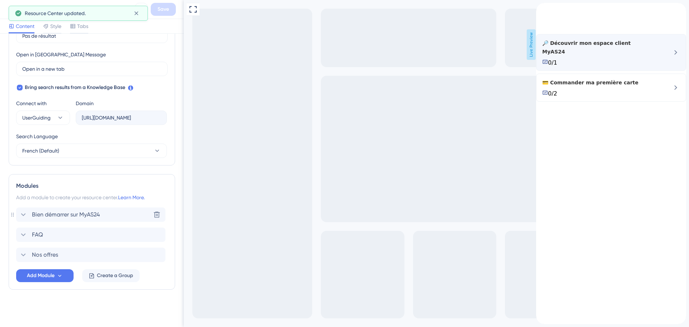
click at [649, 56] on span "🔎 Découvrir mon espace client MyAS24" at bounding box center [597, 47] width 110 height 17
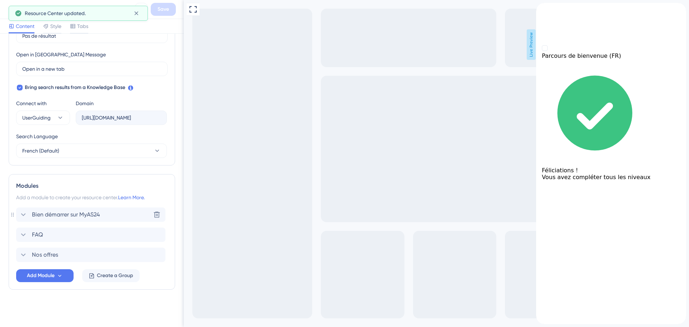
click at [542, 9] on icon "back to header" at bounding box center [539, 6] width 6 height 6
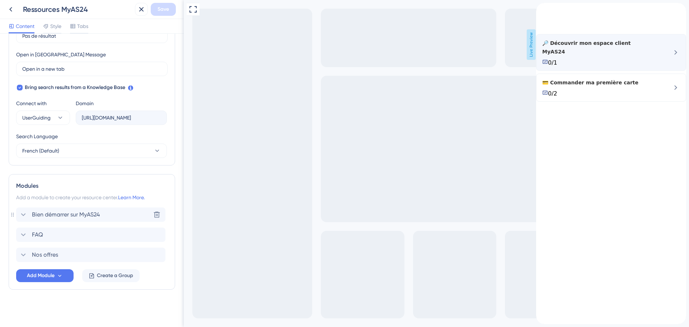
click at [599, 56] on span "🔎 Découvrir mon espace client MyAS24" at bounding box center [597, 47] width 110 height 17
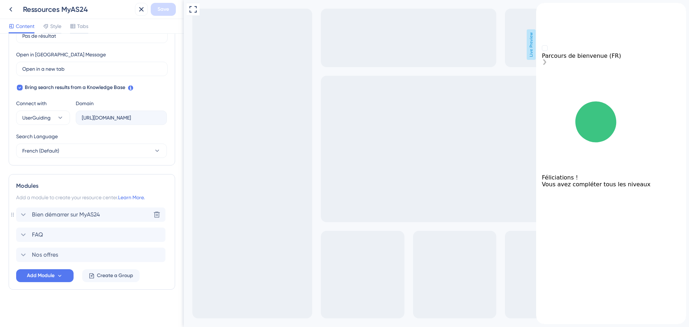
click at [584, 67] on div "Parcours de bienvenue (FR) Féliciations ! Vous avez compléter tous les niveaux" at bounding box center [611, 162] width 150 height 249
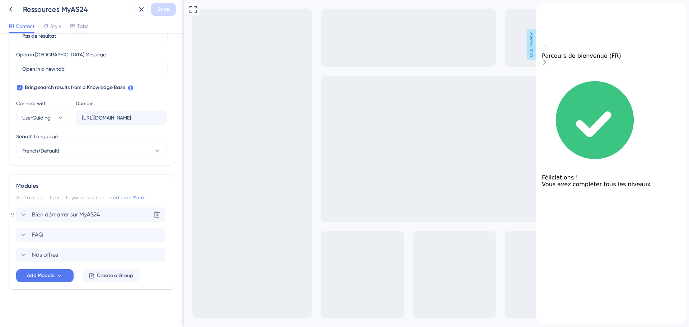
click at [597, 66] on div "Parcours de bienvenue (FR)" at bounding box center [611, 55] width 139 height 21
click at [548, 65] on icon "Parcours de bienvenue (FR) is incomplete." at bounding box center [545, 62] width 6 height 6
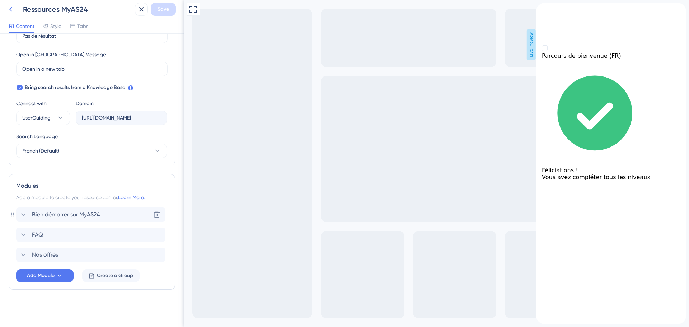
click at [10, 9] on icon at bounding box center [10, 9] width 3 height 5
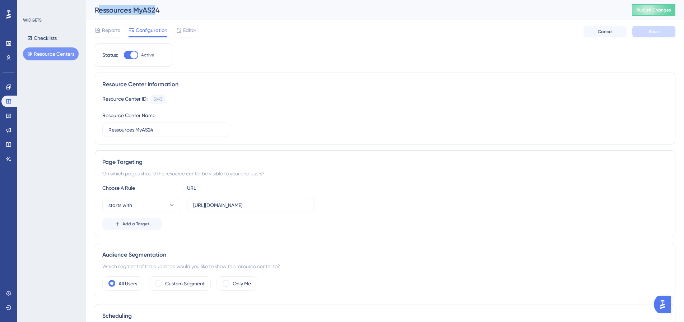
drag, startPoint x: 100, startPoint y: 10, endPoint x: 156, endPoint y: 12, distance: 56.0
click at [156, 12] on div "Ressources MyAS24" at bounding box center [354, 10] width 519 height 10
drag, startPoint x: 156, startPoint y: 10, endPoint x: 100, endPoint y: 11, distance: 56.7
click at [100, 11] on div "Ressources MyAS24" at bounding box center [354, 10] width 519 height 10
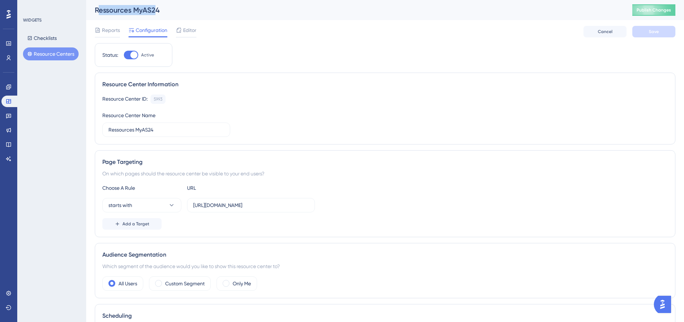
click at [100, 11] on div "Ressources MyAS24" at bounding box center [354, 10] width 519 height 10
drag, startPoint x: 99, startPoint y: 6, endPoint x: 155, endPoint y: 6, distance: 56.0
click at [155, 6] on div "Ressources MyAS24" at bounding box center [354, 10] width 519 height 10
click at [14, 100] on link at bounding box center [9, 100] width 17 height 11
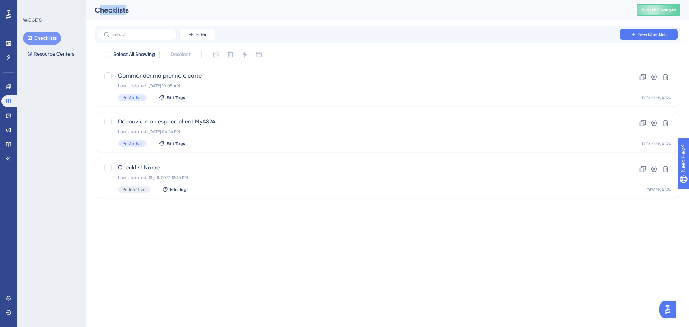
drag, startPoint x: 98, startPoint y: 8, endPoint x: 125, endPoint y: 10, distance: 27.3
click at [125, 10] on div "Checklists" at bounding box center [357, 10] width 525 height 10
drag, startPoint x: 127, startPoint y: 11, endPoint x: 99, endPoint y: 13, distance: 28.1
click at [99, 13] on div "Checklists" at bounding box center [357, 10] width 525 height 10
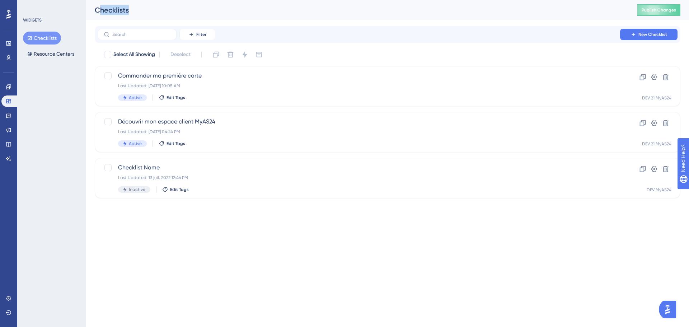
click at [99, 13] on div "Checklists" at bounding box center [357, 10] width 525 height 10
drag, startPoint x: 100, startPoint y: 8, endPoint x: 125, endPoint y: 9, distance: 25.1
click at [125, 9] on div "Checklists" at bounding box center [357, 10] width 525 height 10
click at [207, 0] on html "Performance Users Engagement Widgets Feedback Product Updates Knowledge Base AI…" at bounding box center [344, 0] width 689 height 0
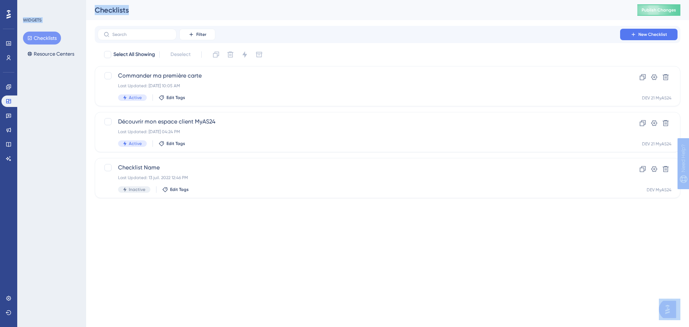
drag, startPoint x: 146, startPoint y: 253, endPoint x: 94, endPoint y: 39, distance: 219.5
click at [94, 0] on html "Performance Users Engagement Widgets Feedback Product Updates Knowledge Base AI…" at bounding box center [344, 0] width 689 height 0
click at [94, 39] on div "Performance Users Engagement Widgets Feedback Product Updates Knowledge Base AI…" at bounding box center [387, 105] width 603 height 210
click at [252, 116] on div "Découvrir mon espace client MyAS24 Last Updated: [DATE] 04:24 PM Active Edit Ta…" at bounding box center [388, 132] width 586 height 40
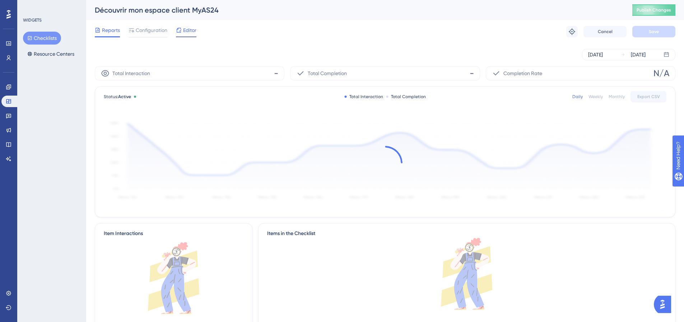
click at [194, 32] on span "Editor" at bounding box center [189, 30] width 13 height 9
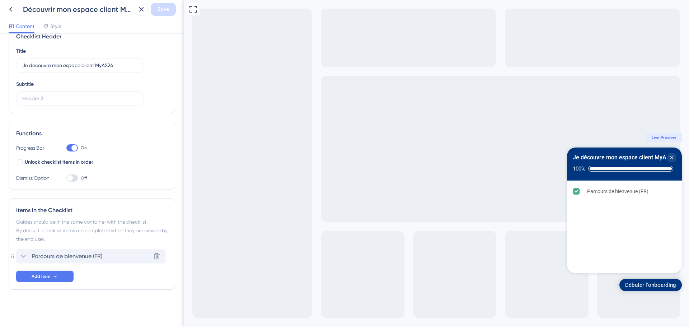
click at [86, 257] on span "Parcours de bienvenue (FR)" at bounding box center [67, 256] width 70 height 9
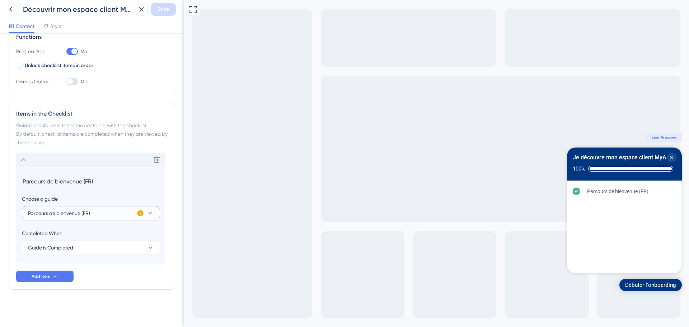
click at [94, 215] on button "Parcours de bienvenue (FR)" at bounding box center [91, 213] width 138 height 14
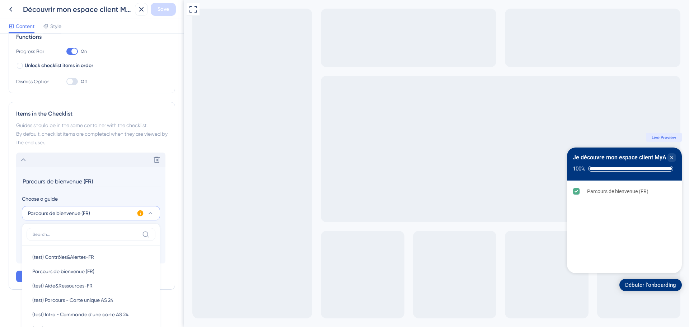
scroll to position [174, 0]
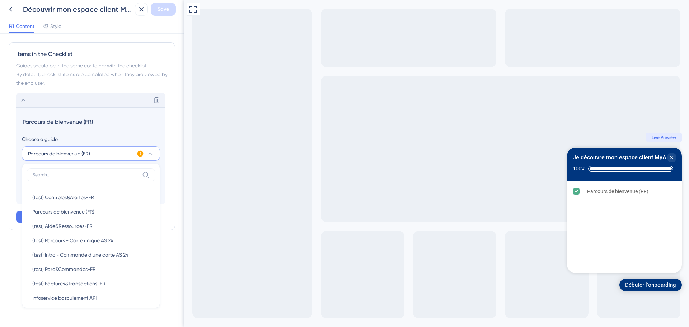
click at [15, 150] on div "Items in the Checklist Guides should be in the same container with the checklis…" at bounding box center [92, 136] width 167 height 188
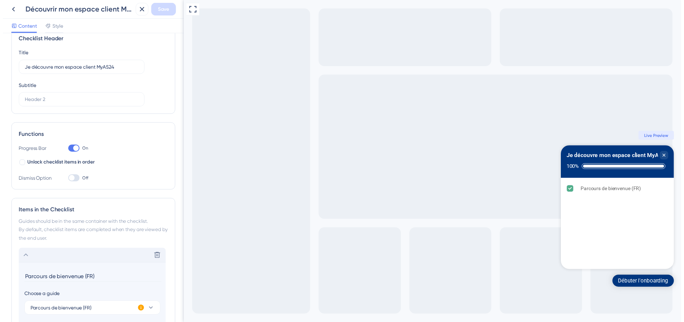
scroll to position [6, 0]
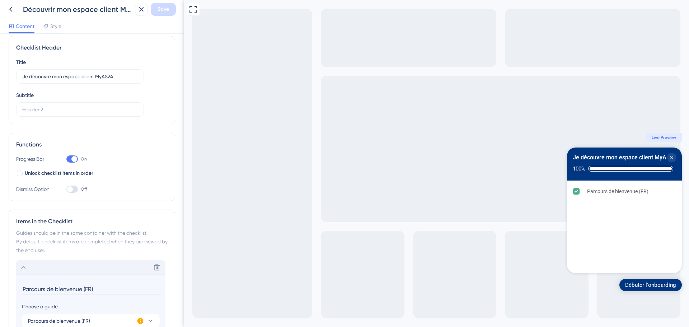
click at [74, 160] on div at bounding box center [74, 159] width 6 height 6
click at [66, 159] on input "On" at bounding box center [66, 159] width 0 height 0
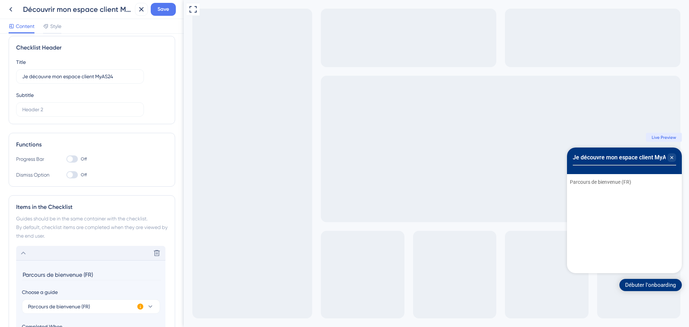
click at [75, 159] on div at bounding box center [71, 158] width 11 height 7
click at [66, 159] on input "Off" at bounding box center [66, 159] width 0 height 0
checkbox input "true"
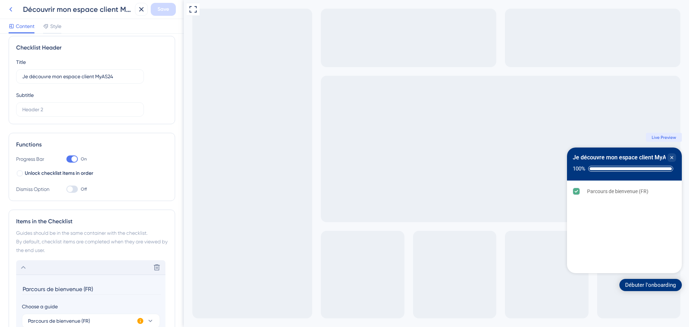
click at [10, 9] on icon at bounding box center [10, 9] width 3 height 5
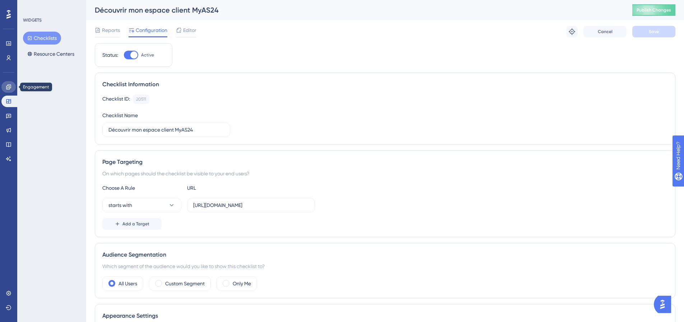
drag, startPoint x: 9, startPoint y: 89, endPoint x: 22, endPoint y: 78, distance: 17.3
click at [9, 89] on icon at bounding box center [9, 87] width 6 height 6
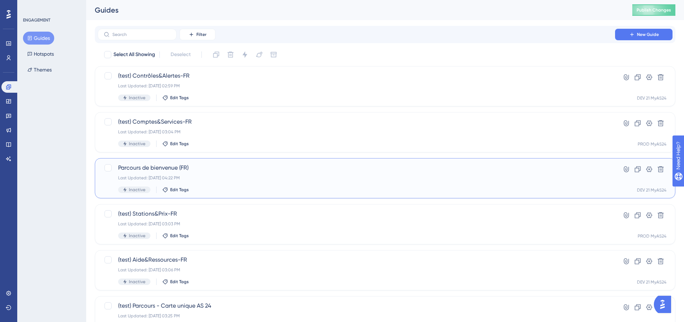
click at [229, 169] on span "Parcours de bienvenue (FR)" at bounding box center [356, 167] width 476 height 9
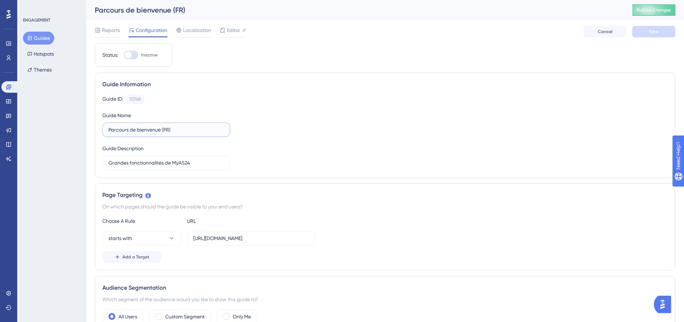
drag, startPoint x: 179, startPoint y: 130, endPoint x: 160, endPoint y: 130, distance: 19.0
click at [160, 130] on input "Parcours de bienvenue (FR)" at bounding box center [166, 130] width 116 height 8
type input "Parcours de bienvenue"
click at [640, 38] on div "Reports Configuration Localization Editor Cancel Save" at bounding box center [385, 31] width 580 height 23
click at [641, 36] on button "Save" at bounding box center [653, 31] width 43 height 11
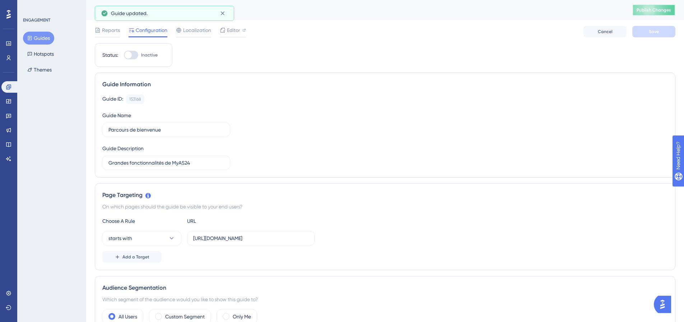
click at [653, 12] on span "Publish Changes" at bounding box center [653, 10] width 34 height 6
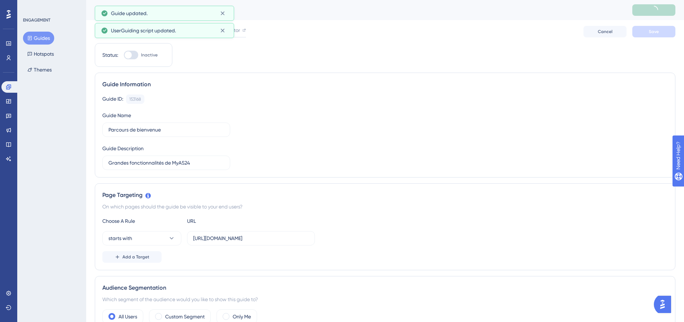
click at [41, 36] on button "Guides" at bounding box center [38, 38] width 31 height 13
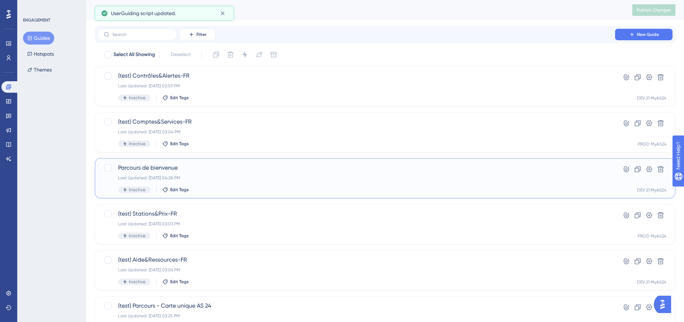
click at [197, 169] on span "Parcours de bienvenue" at bounding box center [356, 167] width 476 height 9
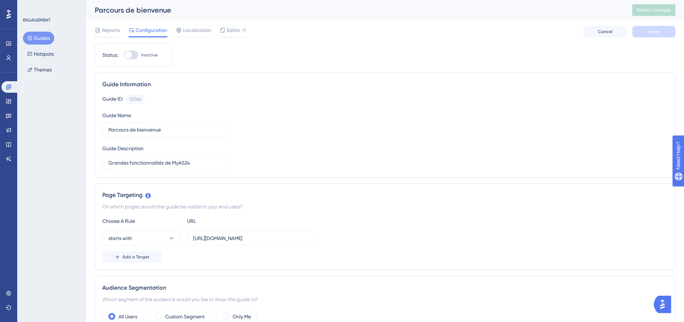
click at [45, 36] on button "Guides" at bounding box center [38, 38] width 31 height 13
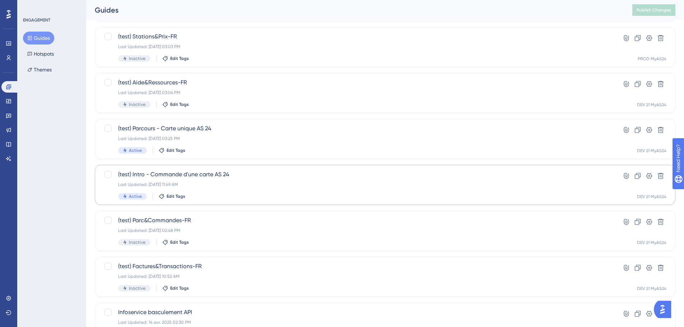
scroll to position [179, 0]
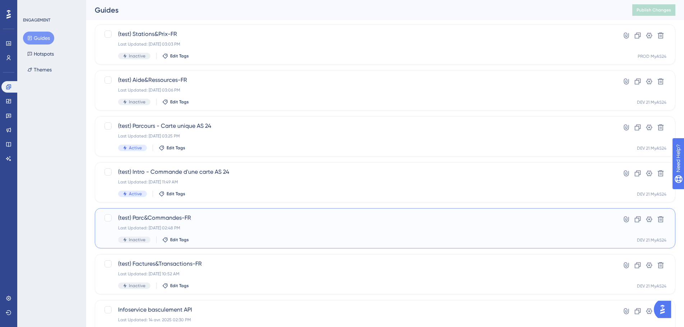
click at [232, 225] on div "Last Updated: [DATE] 02:48 PM" at bounding box center [356, 228] width 476 height 6
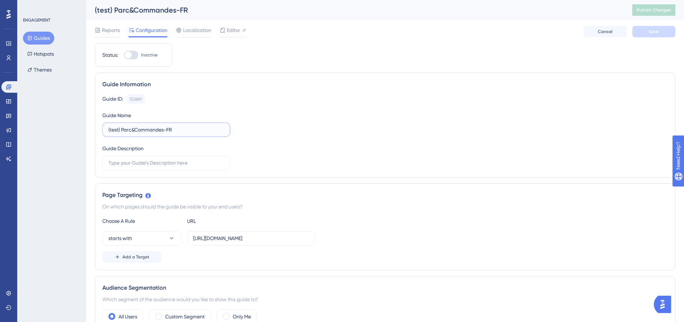
click at [121, 128] on input "(test) Parc&Commandes-FR" at bounding box center [166, 130] width 116 height 8
drag, startPoint x: 121, startPoint y: 128, endPoint x: 95, endPoint y: 128, distance: 25.8
click at [95, 128] on div "Guide Information Guide ID: 152689 Copy Guide Name (test) Parc&Commandes-FR Gui…" at bounding box center [385, 125] width 580 height 105
type input "Mon parc et mes commandes"
click at [242, 113] on div "Guide ID: 152689 Copy Guide Name Mon parc et mes commandes Guide Description" at bounding box center [384, 131] width 565 height 75
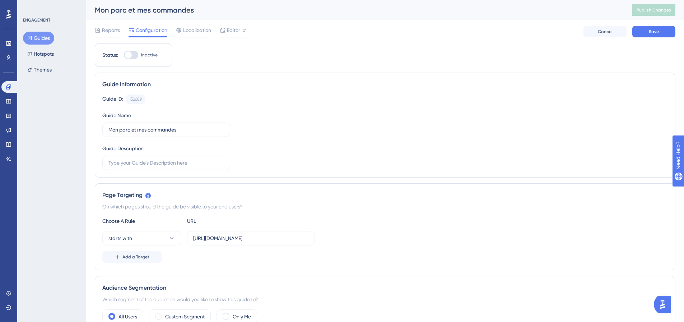
click at [314, 131] on div "Guide ID: 152689 Copy Guide Name Mon parc et mes commandes Guide Description" at bounding box center [384, 131] width 565 height 75
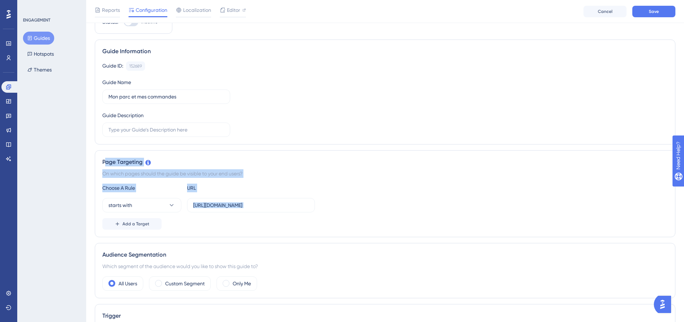
drag, startPoint x: 105, startPoint y: 159, endPoint x: 406, endPoint y: 230, distance: 308.7
click at [406, 230] on div "Page Targeting On which pages should the guide be visible to your end users? Ch…" at bounding box center [385, 193] width 580 height 87
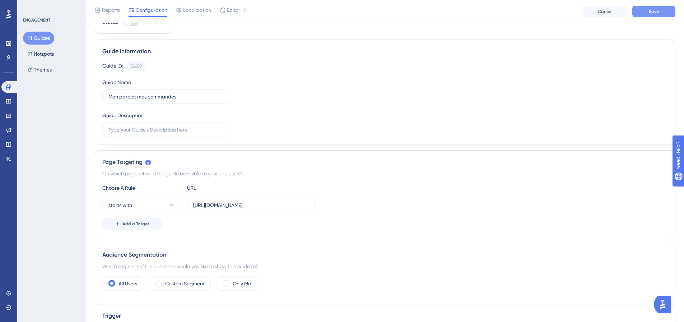
click at [662, 15] on button "Save" at bounding box center [653, 11] width 43 height 11
click at [242, 11] on icon at bounding box center [244, 10] width 4 height 4
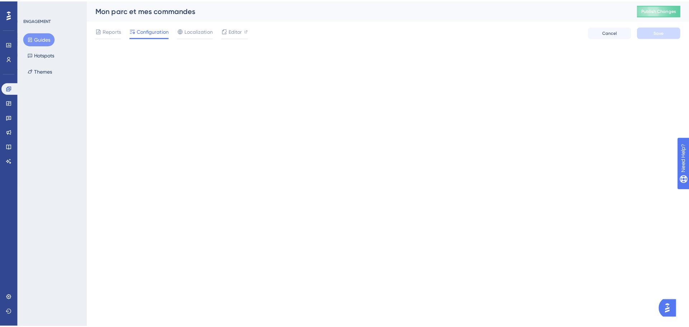
scroll to position [0, 0]
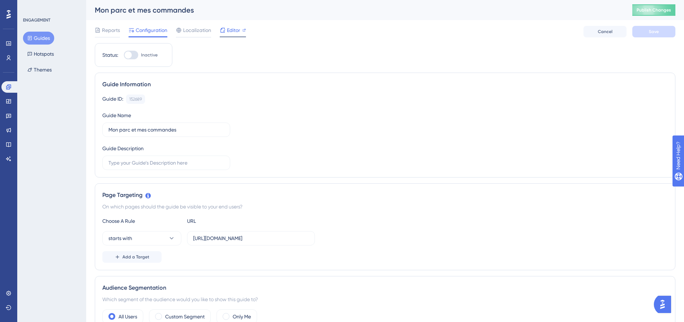
click at [239, 36] on div "Editor" at bounding box center [233, 31] width 26 height 11
click at [7, 104] on link at bounding box center [8, 100] width 14 height 11
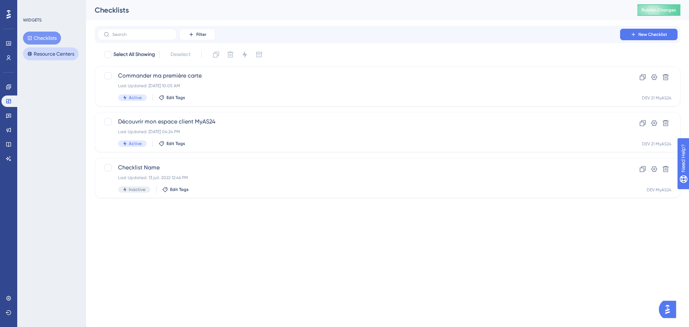
click at [59, 59] on button "Resource Centers" at bounding box center [51, 53] width 56 height 13
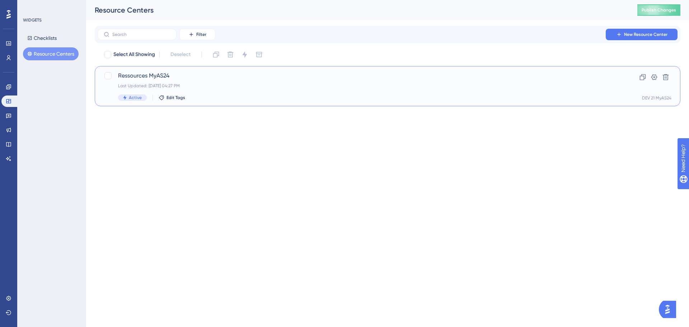
click at [210, 81] on div "Ressources MyAS24 Last Updated: [DATE] 04:27 PM Active Edit Tags" at bounding box center [359, 85] width 482 height 29
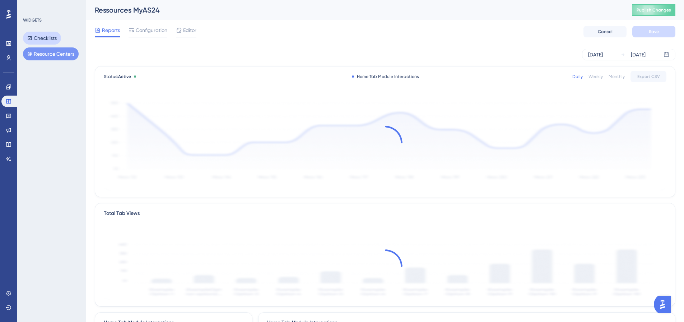
click at [46, 39] on button "Checklists" at bounding box center [42, 38] width 38 height 13
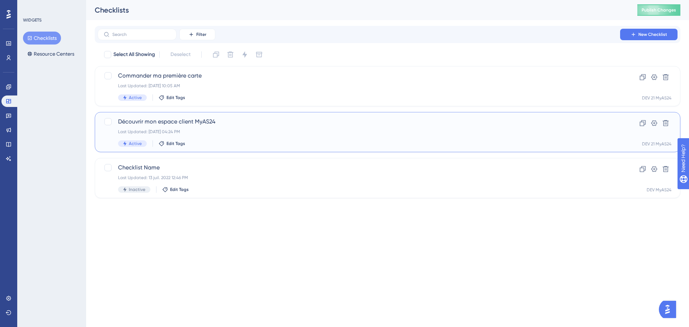
click at [252, 123] on span "Découvrir mon espace client MyAS24" at bounding box center [359, 121] width 482 height 9
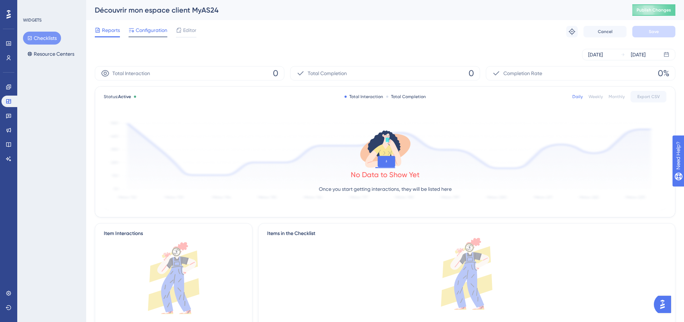
click at [164, 31] on span "Configuration" at bounding box center [152, 30] width 32 height 9
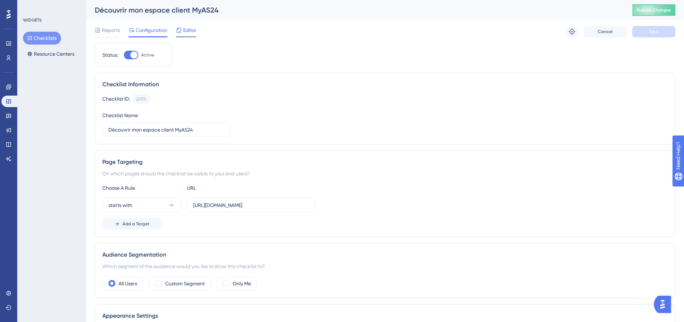
click at [187, 30] on span "Editor" at bounding box center [189, 30] width 13 height 9
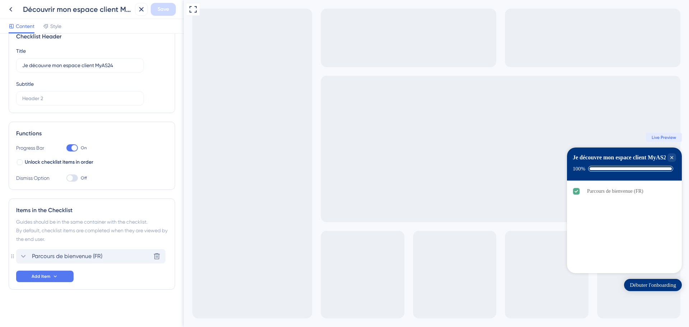
click at [62, 255] on span "Parcours de bienvenue (FR)" at bounding box center [67, 256] width 70 height 9
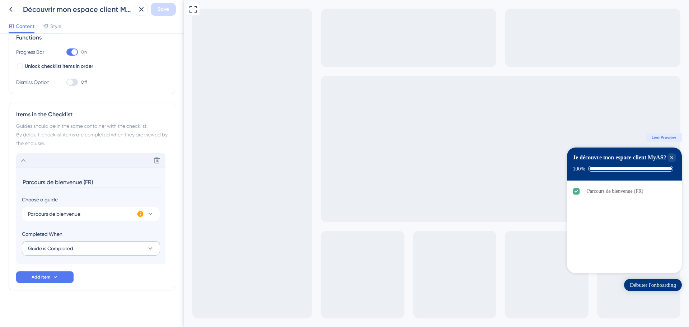
scroll to position [114, 0]
click at [54, 274] on icon at bounding box center [55, 277] width 6 height 6
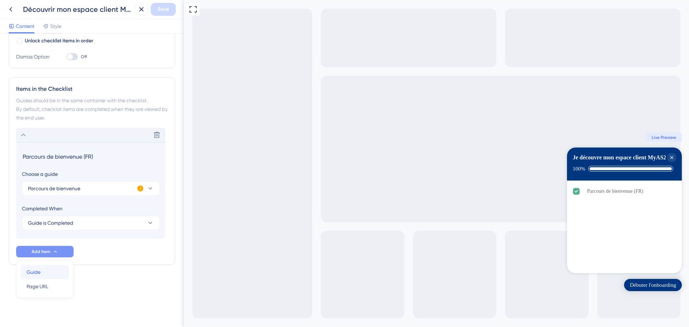
click at [47, 270] on div "Guide Guide" at bounding box center [45, 272] width 37 height 14
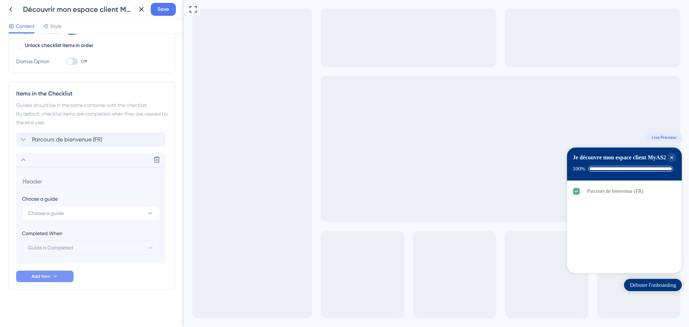
scroll to position [134, 0]
type input "d"
type input "Mon parc et mes commandes"
click at [76, 212] on button "Choose a guide" at bounding box center [91, 213] width 138 height 14
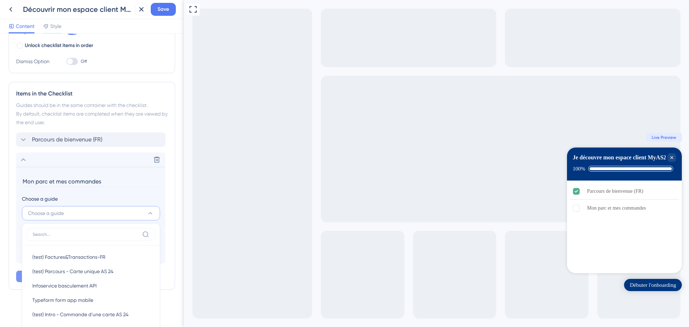
scroll to position [194, 0]
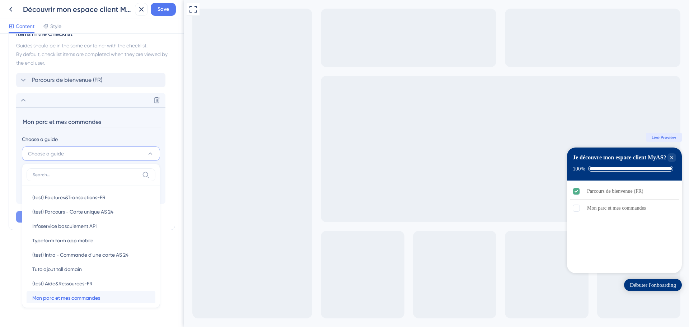
click at [93, 301] on span "Mon parc et mes commandes" at bounding box center [66, 298] width 68 height 9
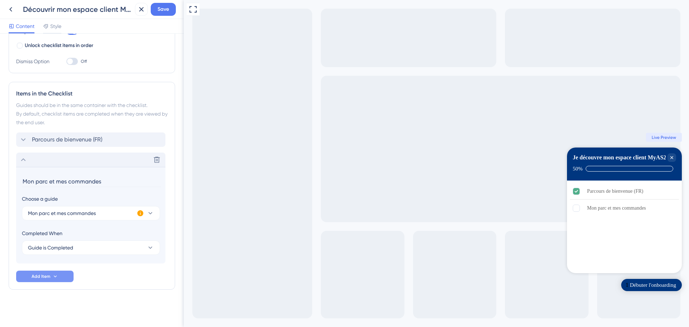
click at [23, 162] on icon at bounding box center [23, 159] width 9 height 9
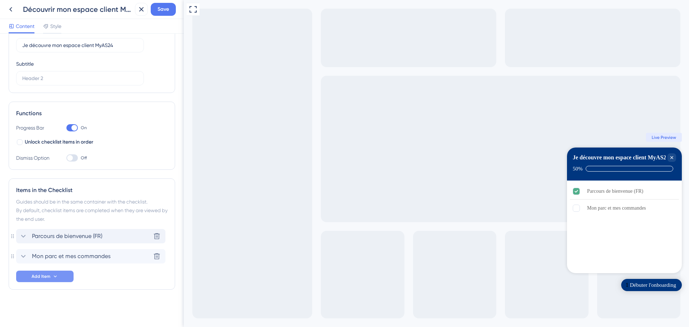
click at [24, 235] on icon at bounding box center [23, 236] width 9 height 9
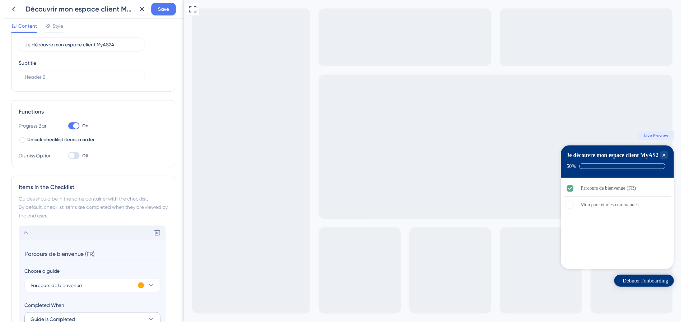
scroll to position [134, 0]
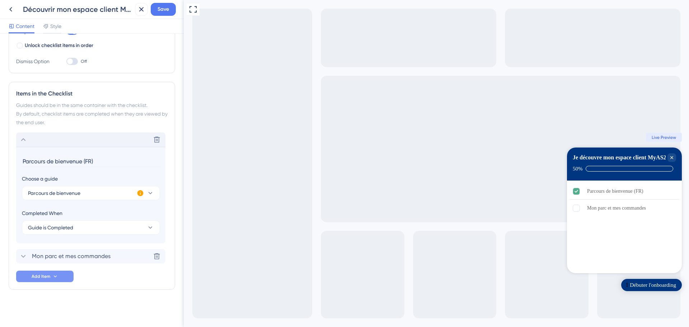
click at [115, 162] on input "Parcours de bienvenue (FR)" at bounding box center [91, 161] width 139 height 11
click at [114, 159] on input "Parcours de bienvenue (FR)" at bounding box center [91, 161] width 139 height 11
click at [109, 159] on input "Parcours de bienvenue (FR)" at bounding box center [91, 161] width 139 height 11
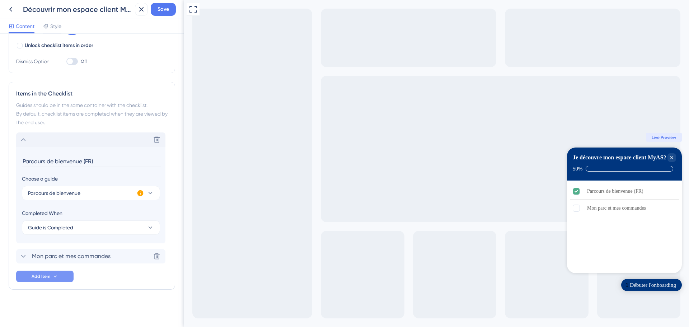
drag, startPoint x: 107, startPoint y: 160, endPoint x: 20, endPoint y: 160, distance: 87.6
click at [25, 160] on input "Parcours de bienvenue (FR)" at bounding box center [91, 161] width 139 height 11
click at [103, 164] on input "Parcours de bienvenue (FR)" at bounding box center [91, 161] width 139 height 11
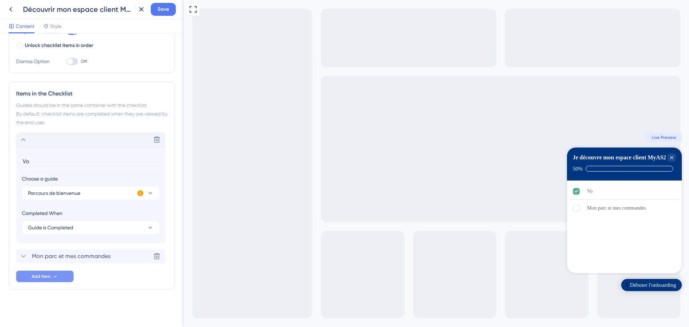
type input "V"
type input "Votre page d'accueil"
click at [166, 12] on span "Save" at bounding box center [163, 9] width 11 height 9
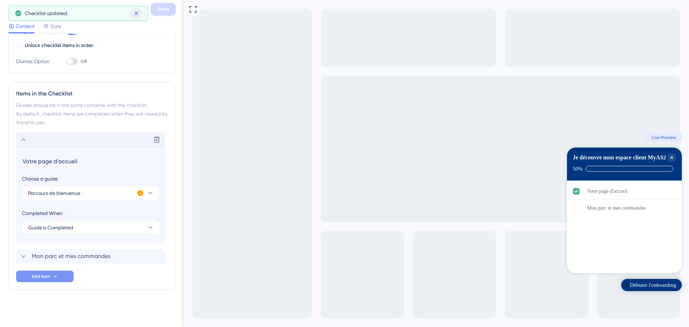
click at [133, 14] on icon at bounding box center [136, 13] width 7 height 7
click at [12, 7] on icon at bounding box center [10, 9] width 9 height 9
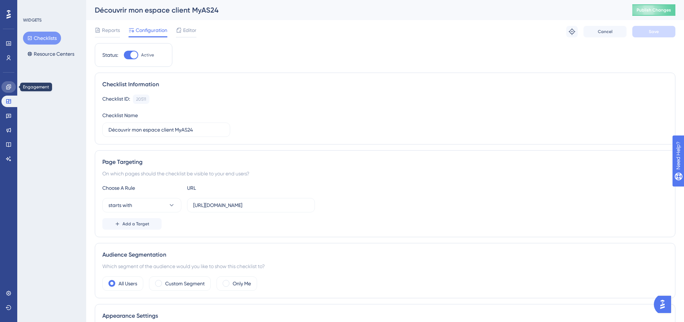
click at [11, 85] on link at bounding box center [8, 86] width 14 height 11
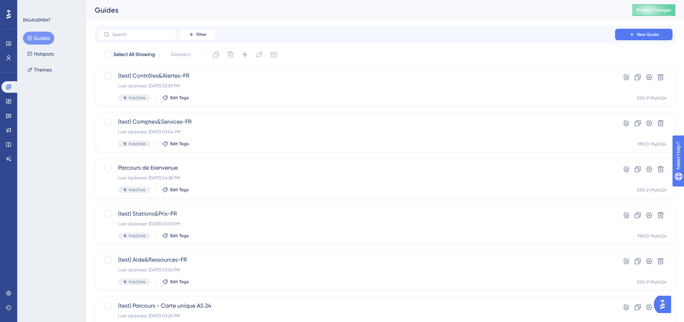
click at [45, 39] on button "Guides" at bounding box center [38, 38] width 31 height 13
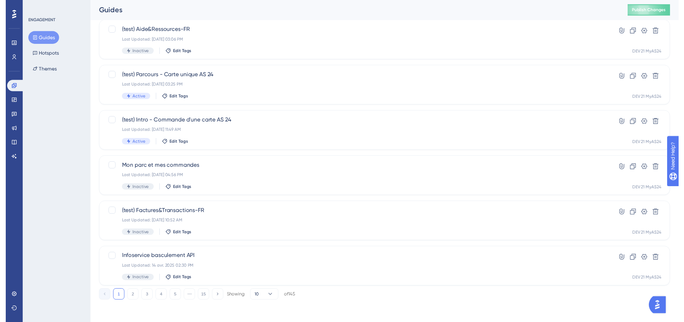
scroll to position [15, 0]
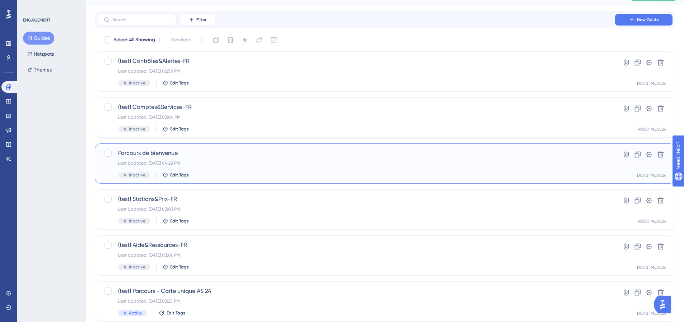
click at [217, 167] on div "Parcours de bienvenue Last Updated: [DATE] 04:28 PM Inactive Edit Tags" at bounding box center [356, 163] width 476 height 29
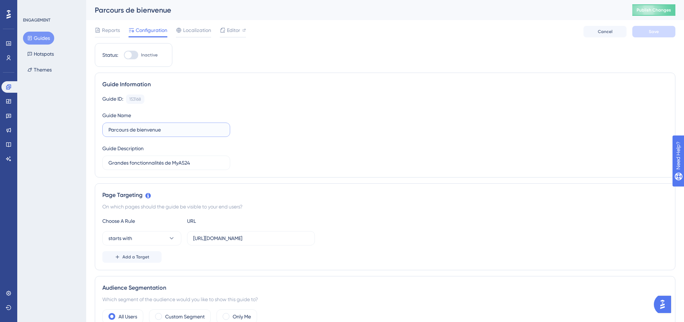
click at [179, 132] on input "Parcours de bienvenue" at bounding box center [166, 130] width 116 height 8
type input "Parcours de bienvenue (FR)"
click at [657, 31] on span "Save" at bounding box center [654, 32] width 10 height 6
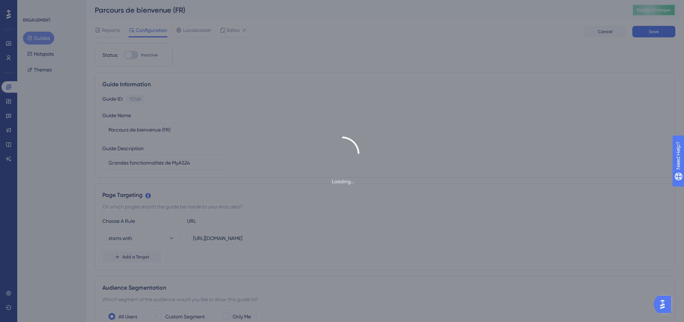
click at [655, 11] on span "Publish Changes" at bounding box center [653, 10] width 34 height 6
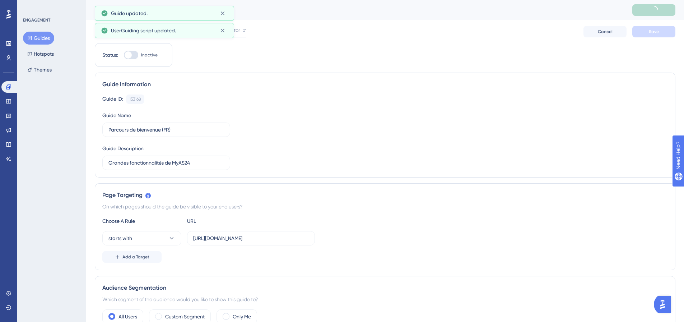
click at [43, 40] on button "Guides" at bounding box center [38, 38] width 31 height 13
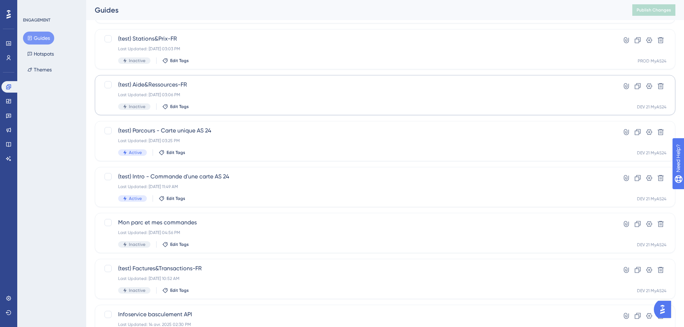
scroll to position [179, 0]
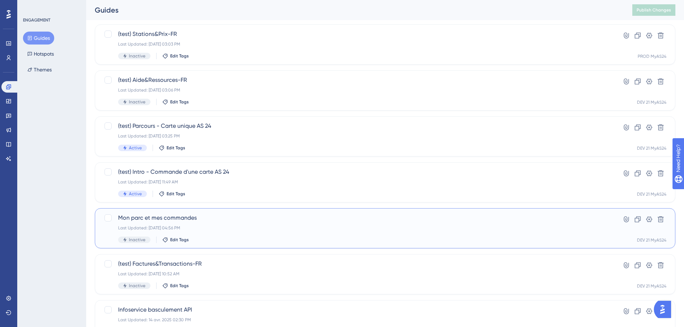
click at [223, 221] on span "Mon parc et mes commandes" at bounding box center [356, 218] width 476 height 9
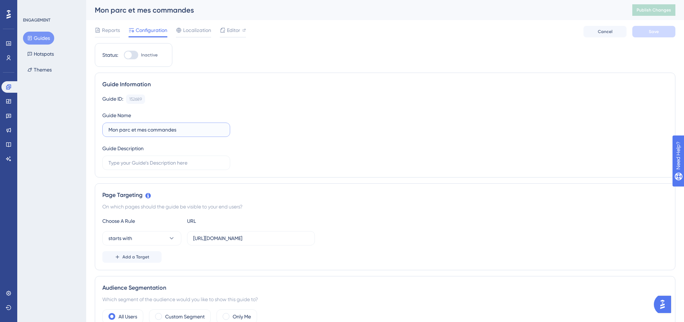
click at [192, 131] on input "Mon parc et mes commandes" at bounding box center [166, 130] width 116 height 8
drag, startPoint x: 176, startPoint y: 127, endPoint x: 22, endPoint y: 120, distance: 154.9
click at [193, 126] on input "Mon parc et mes commandes (FR)" at bounding box center [166, 130] width 116 height 8
type input "Mon parc et mes commandes (FR)"
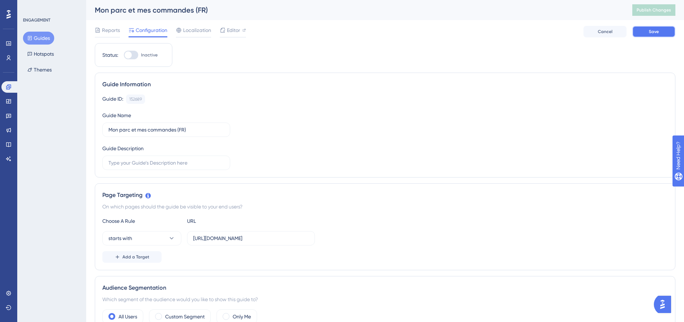
click at [653, 36] on button "Save" at bounding box center [653, 31] width 43 height 11
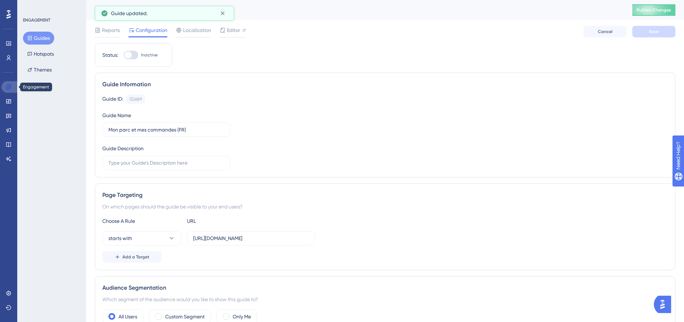
click at [12, 90] on link at bounding box center [9, 86] width 17 height 11
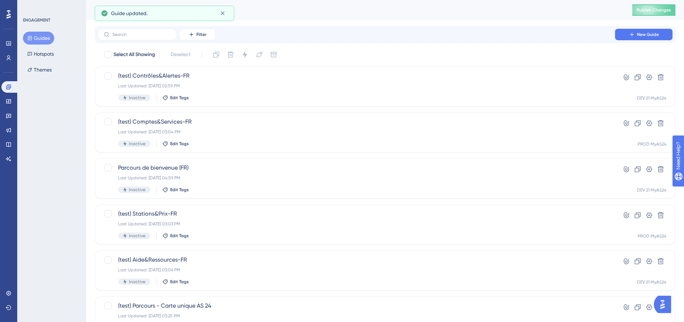
click at [45, 38] on button "Guides" at bounding box center [38, 38] width 31 height 13
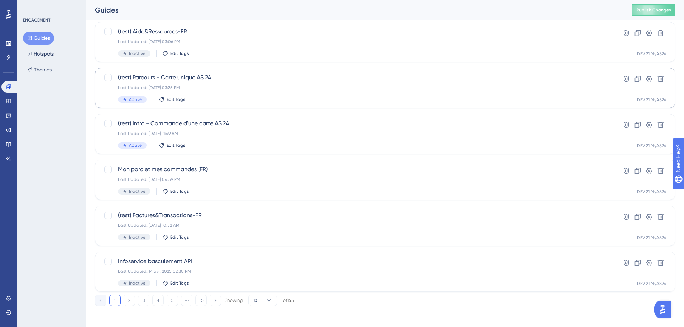
scroll to position [230, 0]
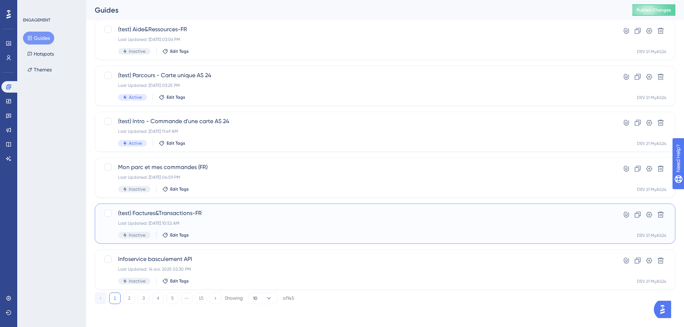
click at [232, 217] on span "(test) Factures&Transactions-FR" at bounding box center [356, 213] width 476 height 9
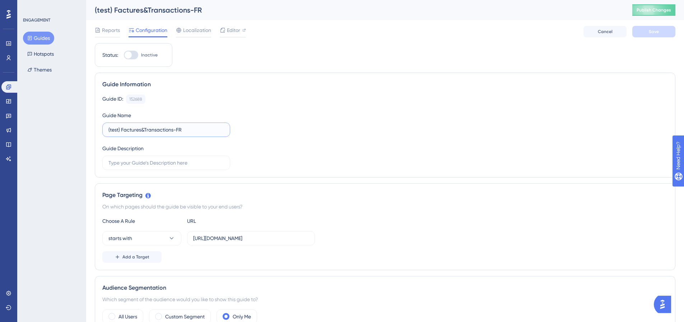
click at [170, 130] on input "(test) Factures&Transactions-FR" at bounding box center [166, 130] width 116 height 8
type input "Mes factures et mes transactions"
click at [273, 117] on div "Guide ID: 152688 Copy Guide Name Mes factures et mes transactions Guide Descrip…" at bounding box center [384, 131] width 565 height 75
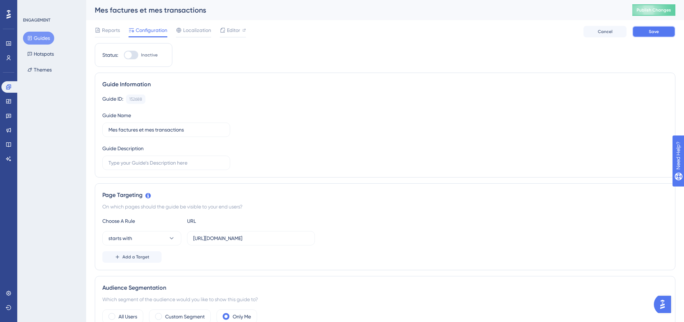
click at [645, 37] on button "Save" at bounding box center [653, 31] width 43 height 11
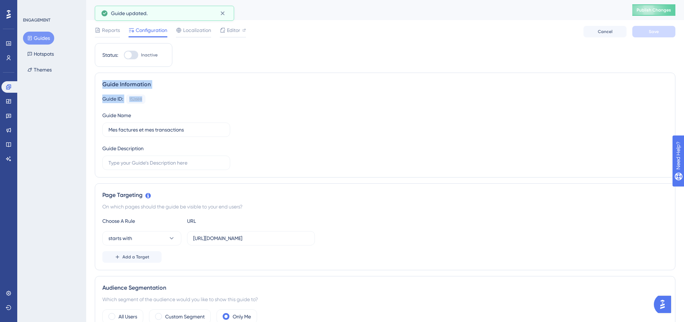
drag, startPoint x: 103, startPoint y: 82, endPoint x: 313, endPoint y: 159, distance: 223.4
click at [313, 159] on div "Guide Information Guide ID: 152688 Copy Guide Name Mes factures et mes transact…" at bounding box center [385, 125] width 580 height 105
click at [313, 159] on div "Guide ID: 152688 Copy Guide Name Mes factures et mes transactions Guide Descrip…" at bounding box center [384, 131] width 565 height 75
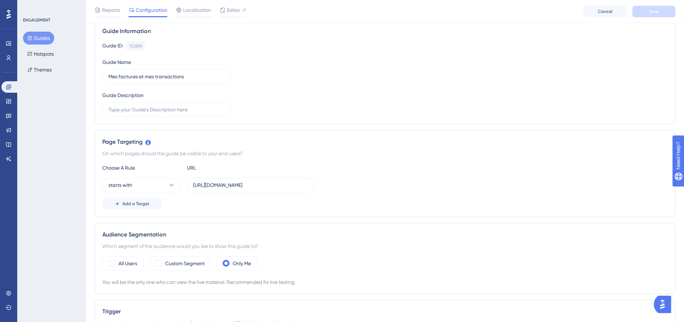
scroll to position [108, 0]
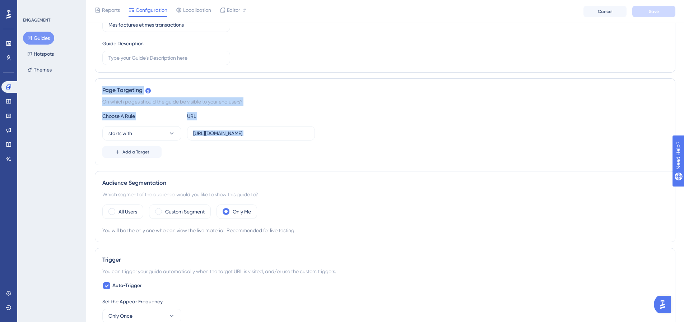
drag, startPoint x: 109, startPoint y: 92, endPoint x: 352, endPoint y: 158, distance: 251.6
click at [352, 163] on div "Page Targeting On which pages should the guide be visible to your end users? Ch…" at bounding box center [385, 121] width 580 height 87
click at [352, 158] on div "Page Targeting On which pages should the guide be visible to your end users? Ch…" at bounding box center [385, 121] width 580 height 87
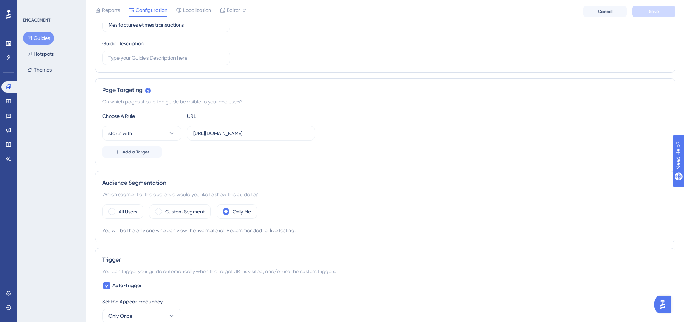
drag, startPoint x: 123, startPoint y: 209, endPoint x: 206, endPoint y: 177, distance: 88.9
click at [123, 209] on label "All Users" at bounding box center [127, 211] width 19 height 9
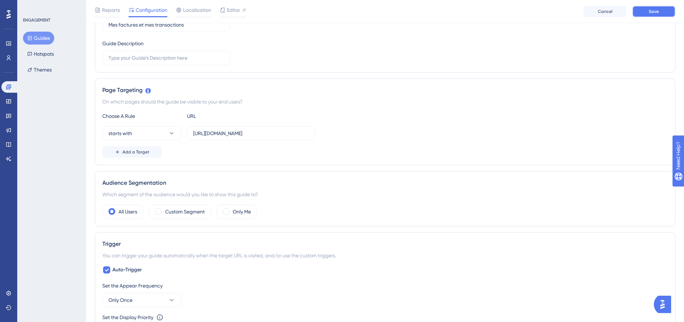
click at [658, 11] on span "Save" at bounding box center [654, 12] width 10 height 6
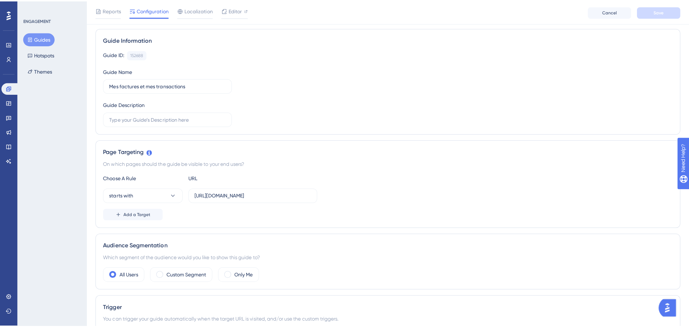
scroll to position [0, 0]
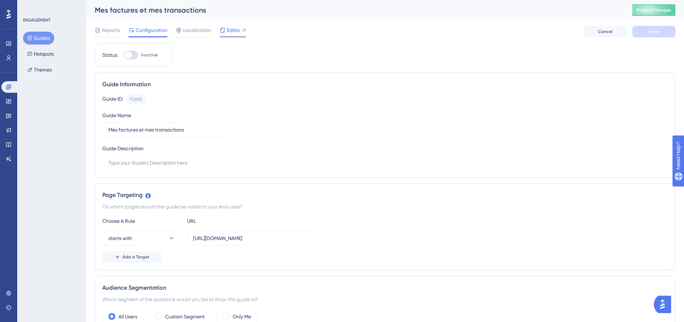
click at [220, 35] on div "Editor" at bounding box center [233, 31] width 26 height 11
click at [9, 105] on link at bounding box center [8, 100] width 14 height 11
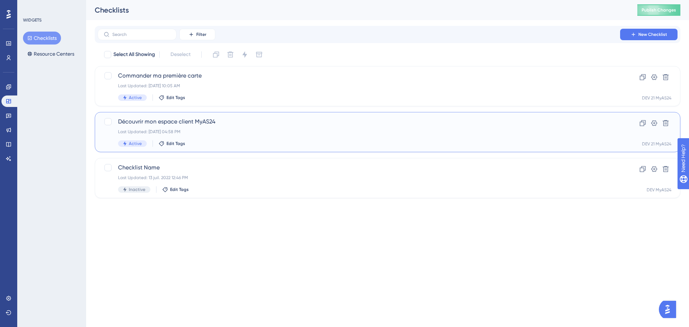
click at [242, 129] on div "Last Updated: [DATE] 04:58 PM" at bounding box center [359, 132] width 482 height 6
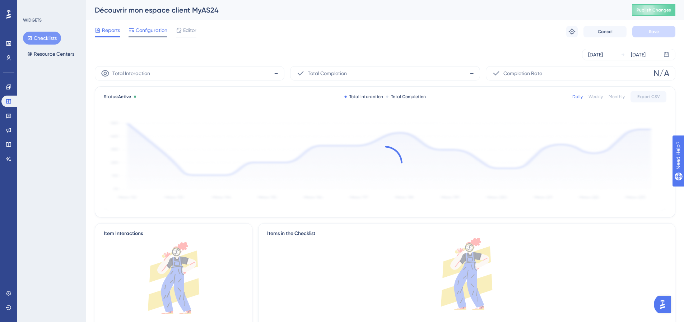
click at [156, 31] on span "Configuration" at bounding box center [152, 30] width 32 height 9
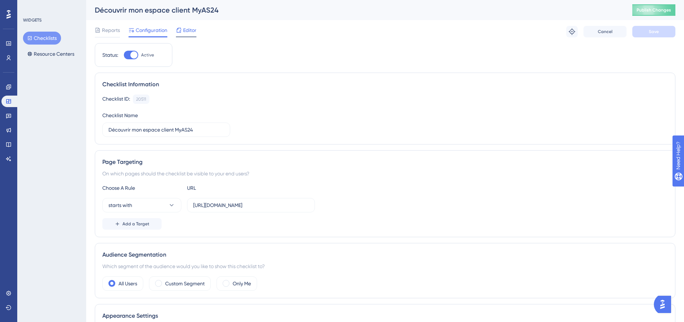
click at [178, 32] on icon at bounding box center [179, 30] width 6 height 6
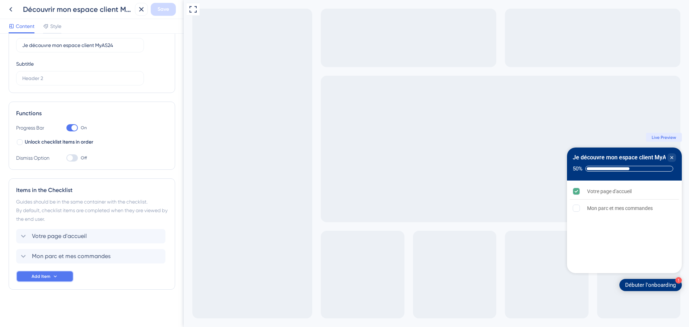
click at [48, 279] on span "Add Item" at bounding box center [41, 277] width 19 height 6
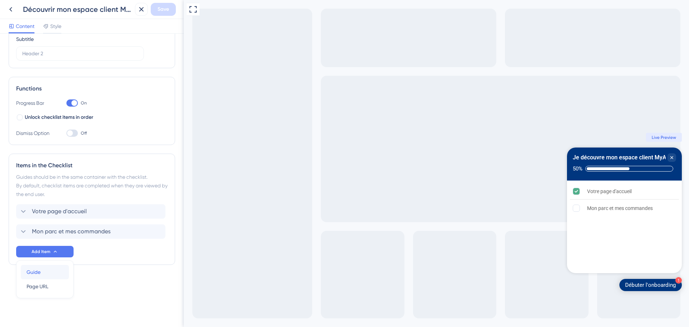
click at [34, 269] on span "Guide" at bounding box center [34, 272] width 14 height 9
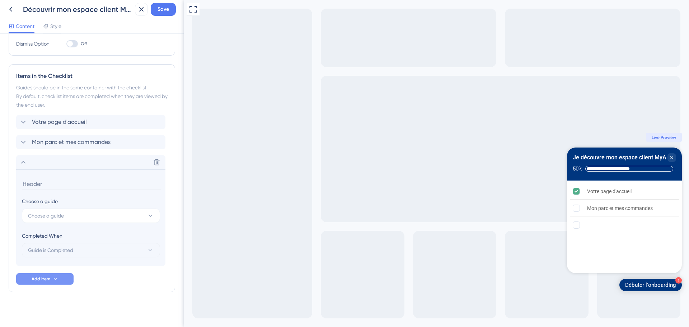
scroll to position [154, 0]
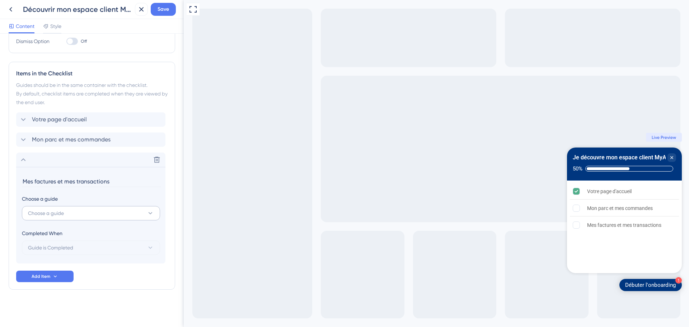
type input "Mes factures et mes transactions"
click at [68, 219] on button "Choose a guide" at bounding box center [91, 213] width 138 height 14
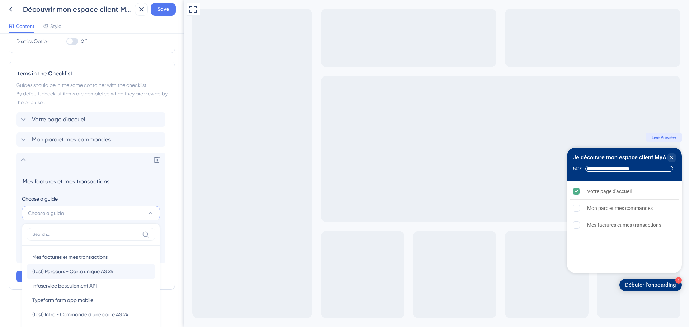
scroll to position [214, 0]
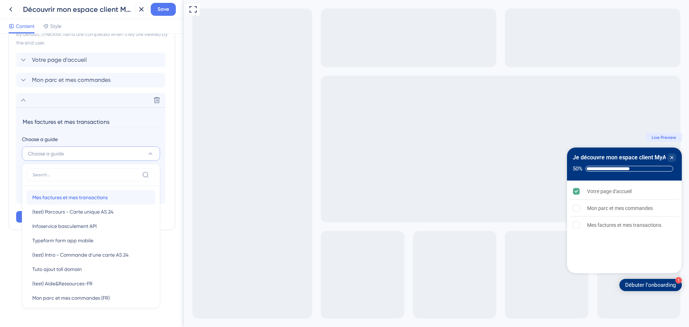
click at [97, 200] on span "Mes factures et mes transactions" at bounding box center [69, 197] width 75 height 9
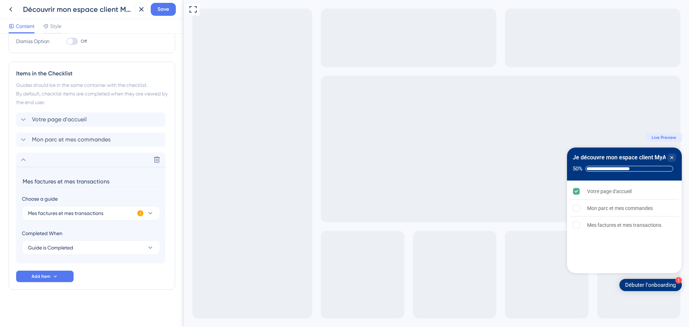
scroll to position [154, 0]
click at [173, 5] on button "Save" at bounding box center [163, 9] width 25 height 13
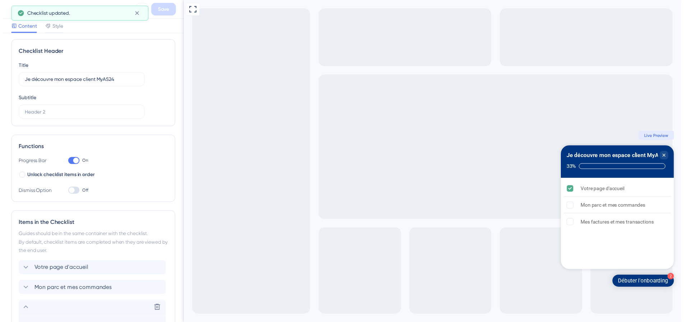
scroll to position [0, 0]
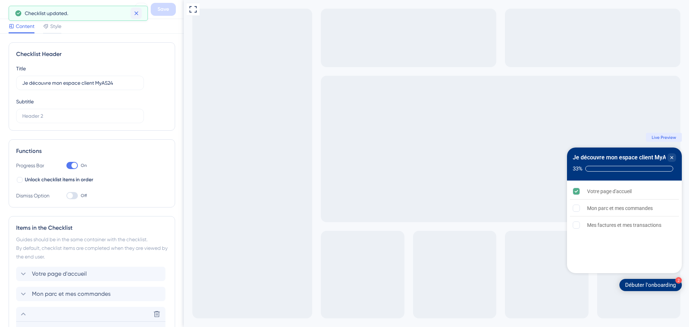
click at [135, 12] on icon at bounding box center [136, 13] width 4 height 4
click at [14, 10] on icon at bounding box center [10, 9] width 9 height 9
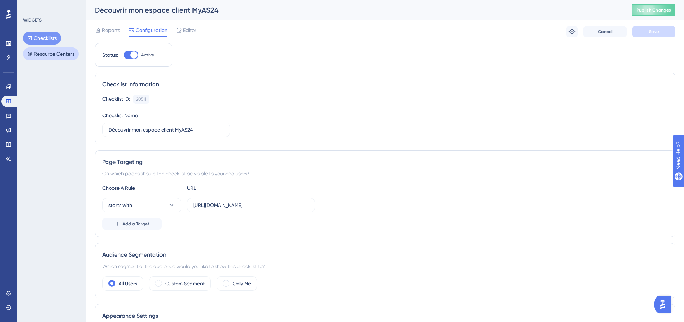
click at [43, 53] on button "Resource Centers" at bounding box center [51, 53] width 56 height 13
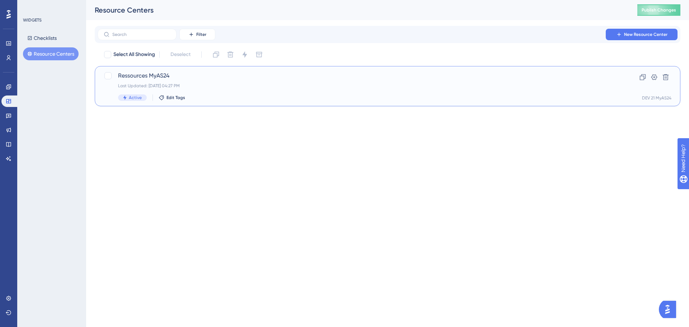
click at [234, 72] on span "Ressources MyAS24" at bounding box center [359, 75] width 482 height 9
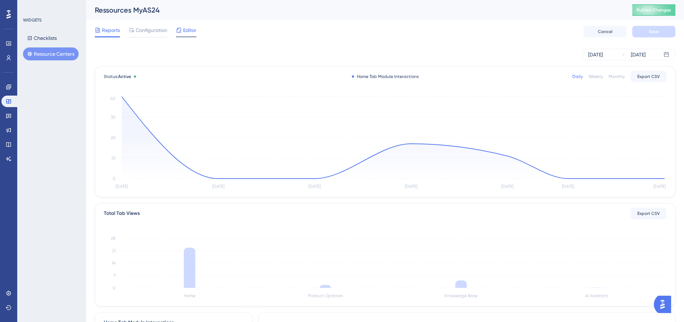
click at [192, 34] on span "Editor" at bounding box center [189, 30] width 13 height 9
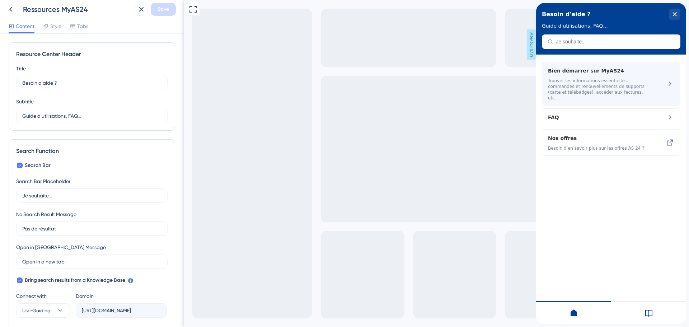
click at [618, 78] on span "Trouver les informations essentielles, commandes et renouvellements de supports…" at bounding box center [598, 89] width 101 height 23
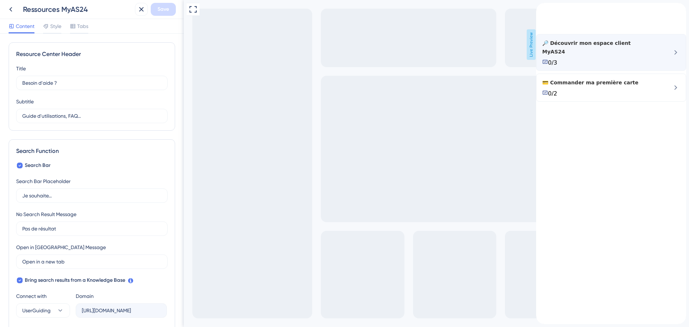
click at [634, 56] on span "🔎 Découvrir mon espace client MyAS24" at bounding box center [597, 47] width 110 height 17
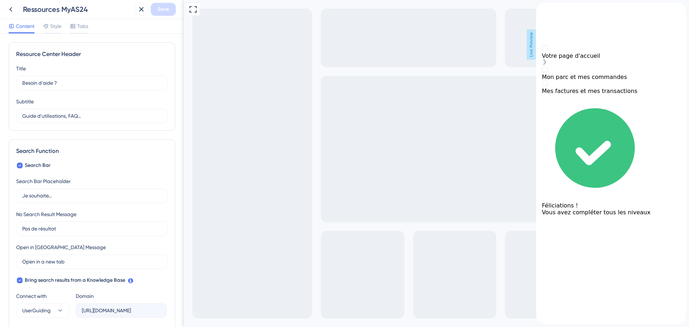
click at [593, 59] on div "Votre page d'accueil" at bounding box center [611, 55] width 139 height 7
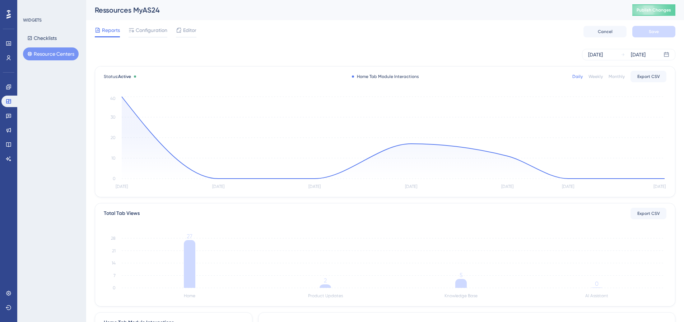
drag, startPoint x: 63, startPoint y: 84, endPoint x: 60, endPoint y: 45, distance: 39.6
click at [63, 82] on div "WIDGETS Checklists Resource Centers" at bounding box center [51, 161] width 69 height 322
click at [128, 48] on div "[DATE] [DATE]" at bounding box center [385, 54] width 580 height 23
click at [176, 55] on div "[DATE] [DATE]" at bounding box center [385, 54] width 580 height 11
drag, startPoint x: 11, startPoint y: 85, endPoint x: 19, endPoint y: 84, distance: 7.2
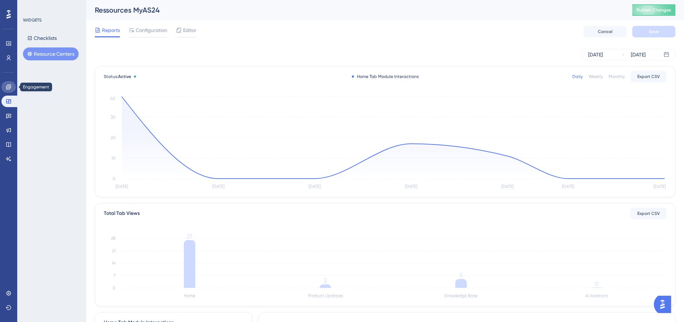
click at [11, 85] on link at bounding box center [8, 86] width 14 height 11
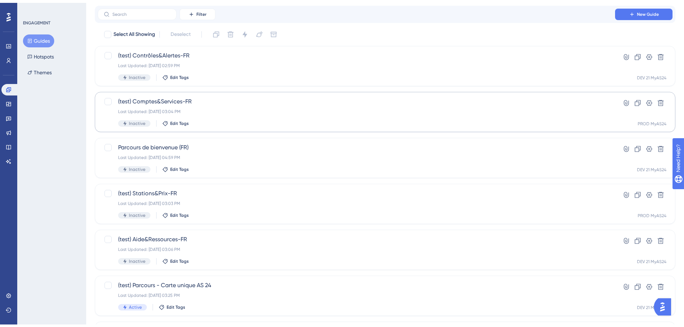
scroll to position [36, 0]
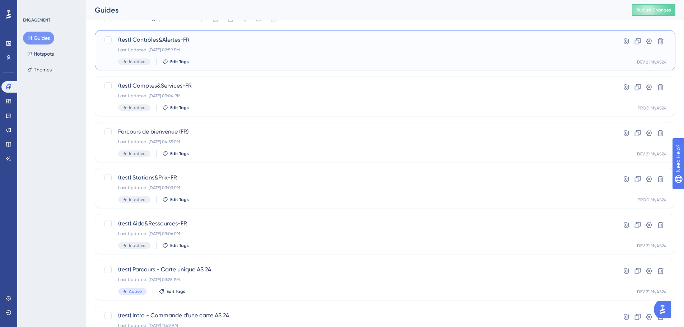
click at [233, 55] on div "(test) Contrôles&Alertes-FR Last Updated: [DATE] 02:59 PM Inactive Edit Tags" at bounding box center [356, 50] width 476 height 29
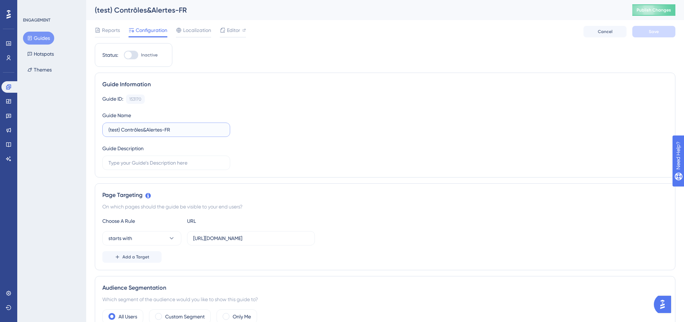
click at [153, 130] on input "(test) Contrôles&Alertes-FR" at bounding box center [166, 130] width 116 height 8
type input "Mes contrôles et mes alertes"
drag, startPoint x: 187, startPoint y: 139, endPoint x: 186, endPoint y: 144, distance: 5.1
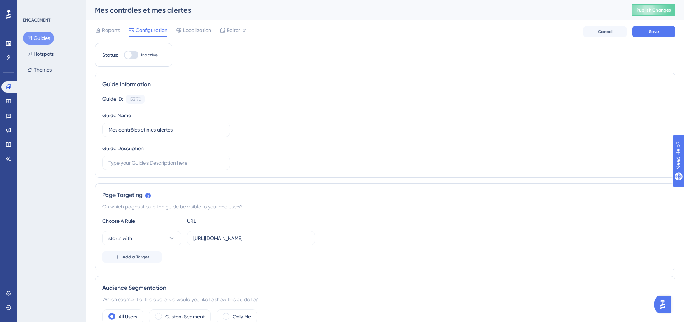
click at [187, 140] on div "Guide ID: 153170 Copy Guide Name Mes contrôles et mes alertes Guide Description" at bounding box center [384, 131] width 565 height 75
click at [183, 162] on input "text" at bounding box center [166, 163] width 116 height 8
type input "Encadrez l'usage de vos supports"
click at [659, 32] on button "Save" at bounding box center [653, 31] width 43 height 11
click at [39, 40] on button "Guides" at bounding box center [38, 38] width 31 height 13
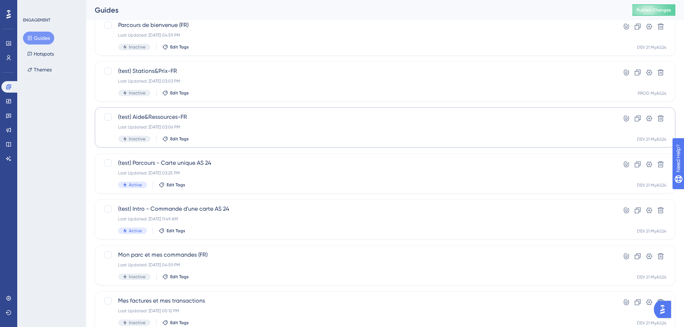
scroll to position [179, 0]
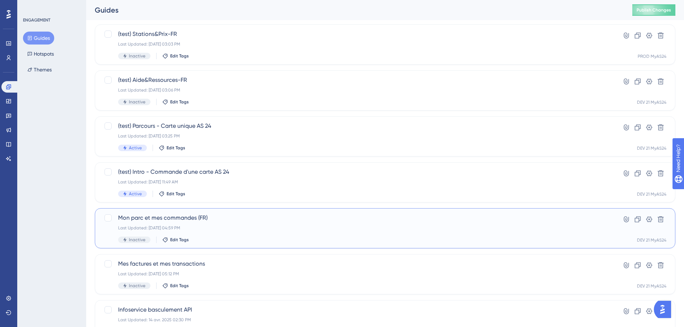
click at [239, 223] on div "Mon parc et mes commandes (FR) Last Updated: [DATE] 04:59 PM Inactive Edit Tags" at bounding box center [356, 228] width 476 height 29
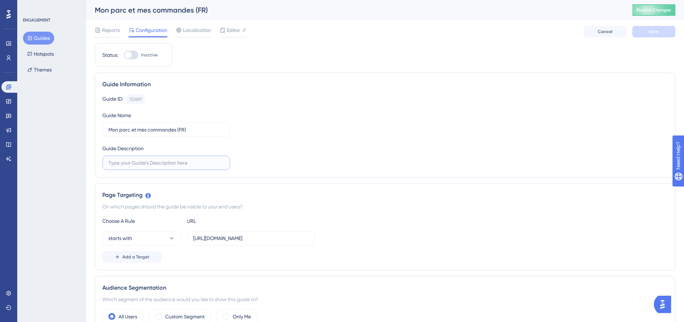
click at [156, 160] on input "text" at bounding box center [166, 163] width 116 height 8
click at [135, 164] on input "G" at bounding box center [166, 163] width 116 height 8
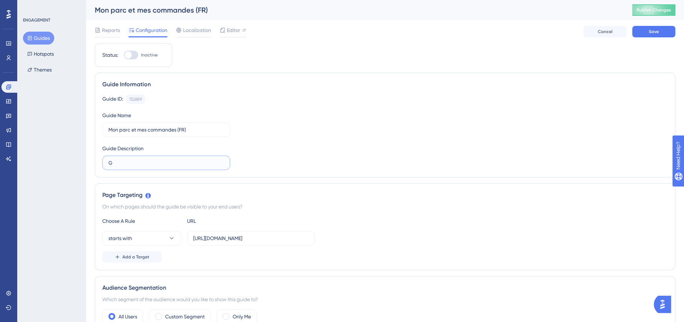
click at [135, 164] on input "G" at bounding box center [166, 163] width 116 height 8
paste input "érez vos chauffeurs, vos véhicules et supports associés"
drag, startPoint x: 191, startPoint y: 163, endPoint x: 69, endPoint y: 164, distance: 122.0
type input "Gérez vos chauffeurs, vos véhicules et supports associés"
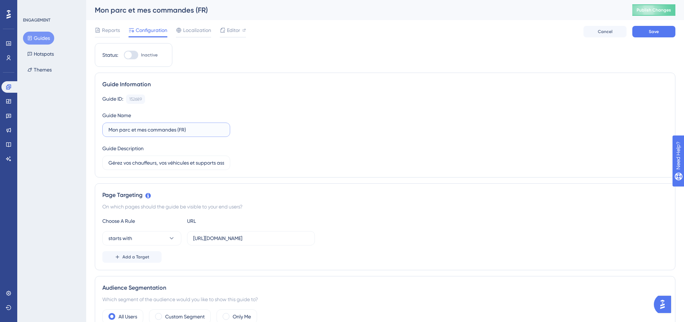
click at [169, 131] on input "Mon parc et mes commandes (FR)" at bounding box center [166, 130] width 116 height 8
click at [197, 131] on input "Mon parc et mes commandes (FR)" at bounding box center [166, 130] width 116 height 8
click at [675, 32] on button "Save" at bounding box center [653, 31] width 43 height 11
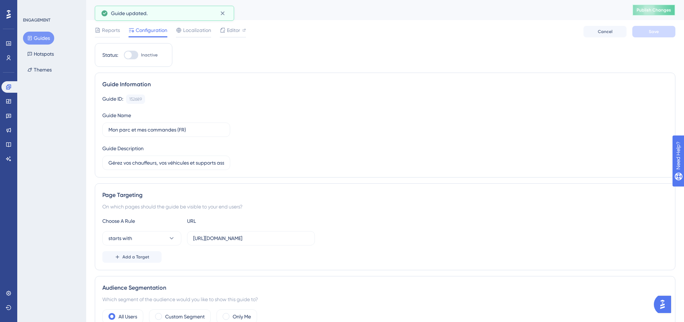
click at [653, 10] on span "Publish Changes" at bounding box center [653, 10] width 34 height 6
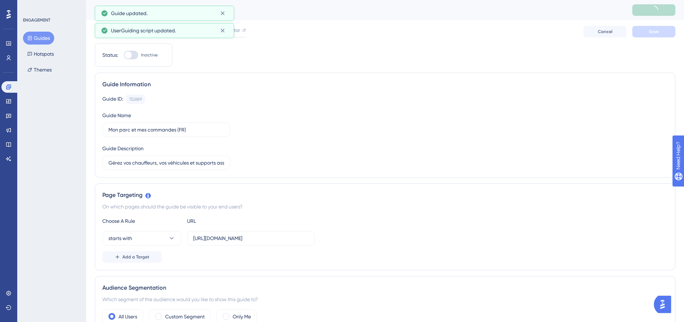
click at [34, 40] on button "Guides" at bounding box center [38, 38] width 31 height 13
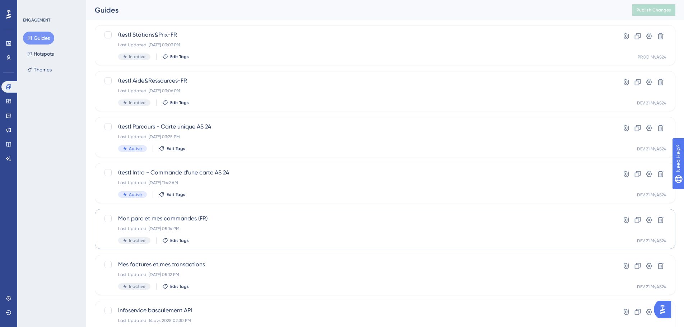
scroll to position [179, 0]
click at [240, 270] on div "Mes factures et mes transactions Last Updated: [DATE] 05:12 PM Inactive Edit Ta…" at bounding box center [356, 274] width 476 height 29
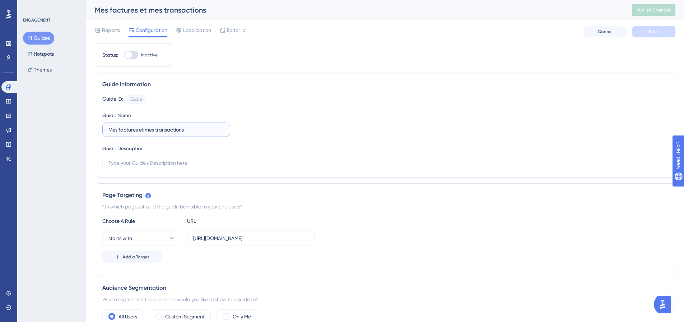
click at [195, 128] on input "Mes factures et mes transactions" at bounding box center [166, 130] width 116 height 8
type input "Mes factures et mes transactions (FR)"
click at [164, 162] on input "text" at bounding box center [166, 163] width 116 height 8
paste input "Suivez de près votre consommation !"
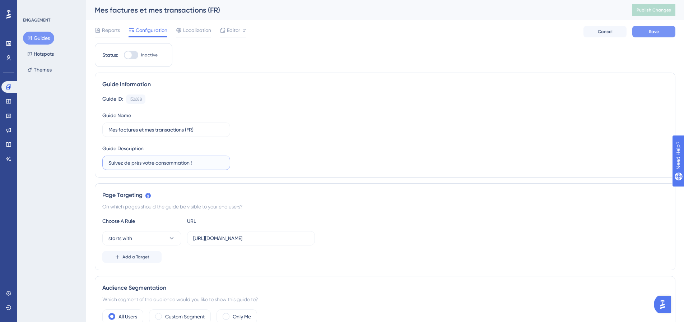
type input "Suivez de près votre consommation !"
click at [652, 31] on span "Save" at bounding box center [654, 32] width 10 height 6
click at [653, 12] on span "Publish Changes" at bounding box center [653, 10] width 34 height 6
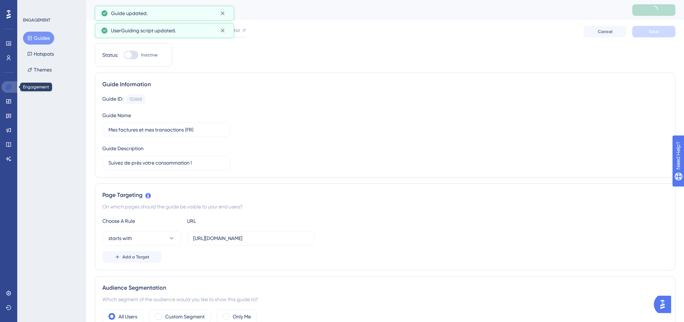
click at [11, 89] on icon at bounding box center [9, 87] width 6 height 6
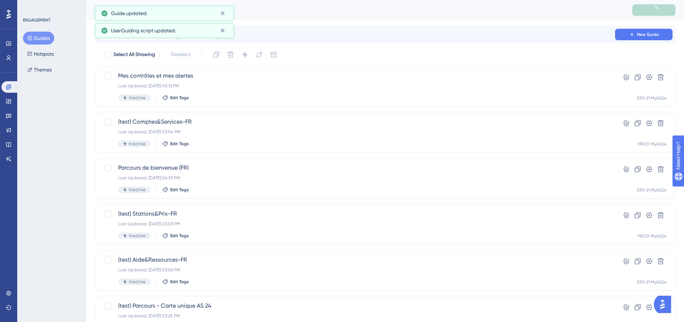
click at [42, 37] on button "Guides" at bounding box center [38, 38] width 31 height 13
click at [237, 108] on div "Select All Showing Deselect Mes contrôles et mes alertes Last Updated: [DATE] 0…" at bounding box center [385, 284] width 580 height 471
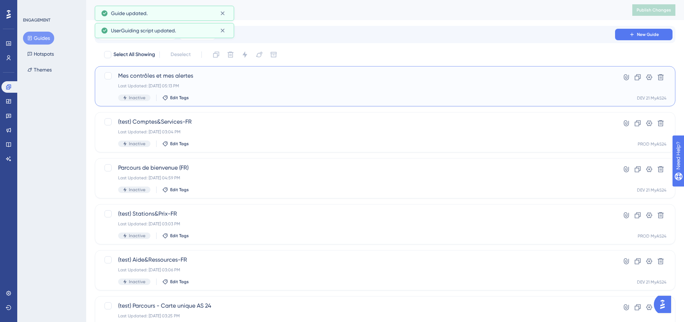
click at [234, 89] on div "Mes contrôles et mes alertes Last Updated: [DATE] 05:13 PM Inactive Edit Tags" at bounding box center [356, 85] width 476 height 29
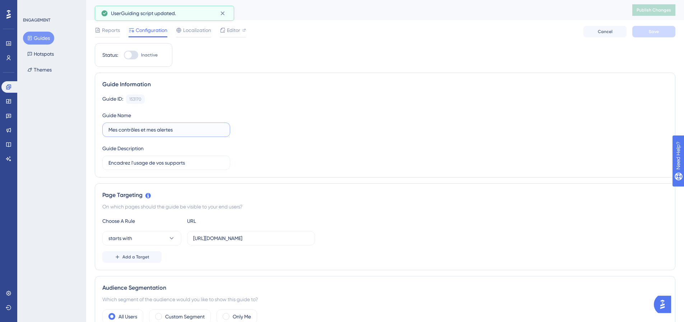
click at [188, 132] on input "Mes contrôles et mes alertes" at bounding box center [166, 130] width 116 height 8
type input "Mes contrôles et mes alertes (FR)"
drag, startPoint x: 109, startPoint y: 161, endPoint x: 190, endPoint y: 156, distance: 80.5
click at [190, 156] on label "Encadrez l'usage de vos supports" at bounding box center [166, 162] width 128 height 14
click at [204, 166] on input "Encadrez l'usage de vos supports" at bounding box center [166, 163] width 116 height 8
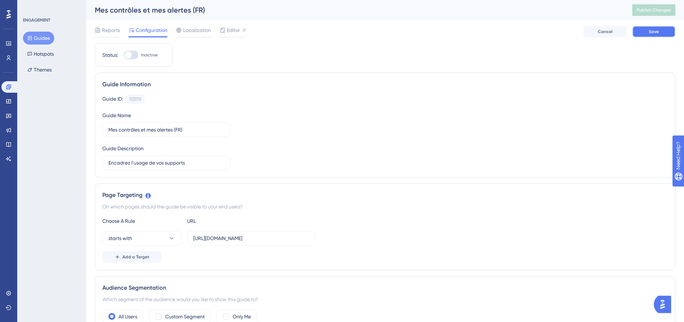
click at [660, 37] on button "Save" at bounding box center [653, 31] width 43 height 11
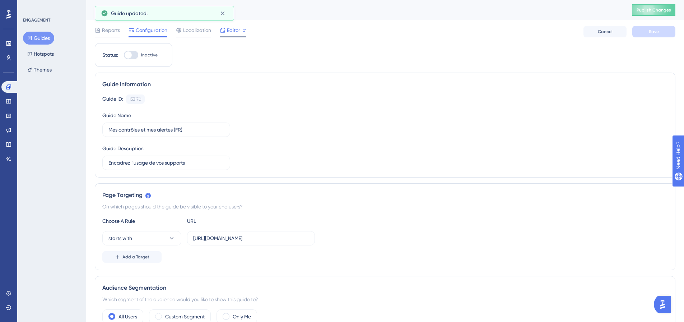
click at [227, 33] on span "Editor" at bounding box center [233, 30] width 13 height 9
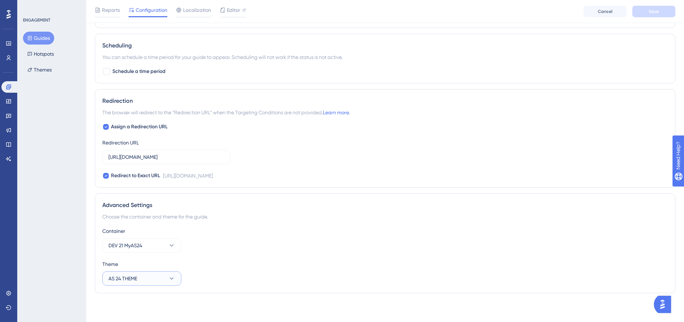
click at [145, 277] on button "AS 24 THEME" at bounding box center [141, 278] width 79 height 14
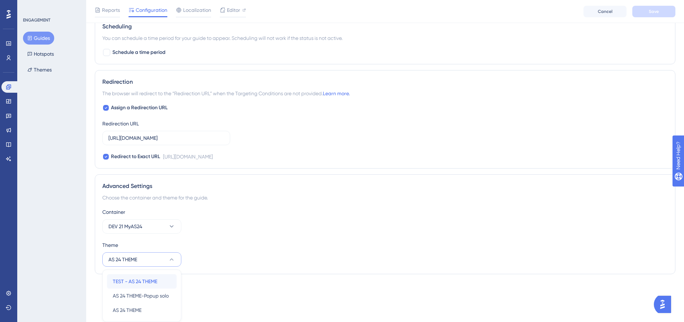
click at [143, 285] on span "TEST - AS 24 THEME" at bounding box center [135, 281] width 45 height 9
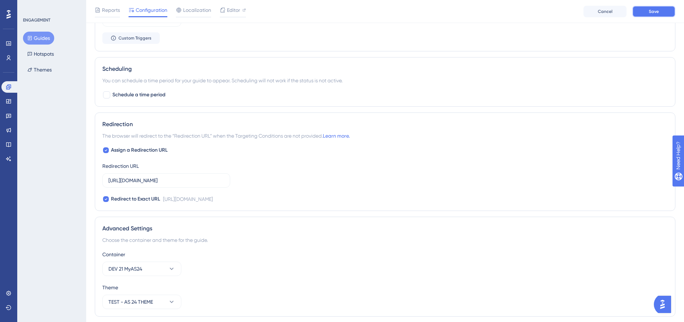
click at [650, 15] on button "Save" at bounding box center [653, 11] width 43 height 11
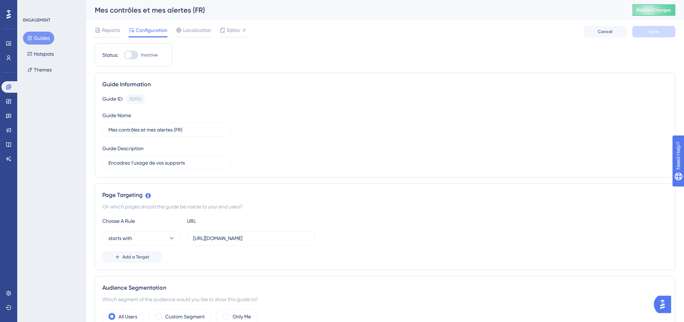
click at [226, 28] on div "Editor" at bounding box center [233, 30] width 26 height 9
click at [47, 31] on div "ENGAGEMENT Guides Hotspots Themes" at bounding box center [52, 46] width 58 height 59
click at [47, 33] on button "Guides" at bounding box center [38, 38] width 31 height 13
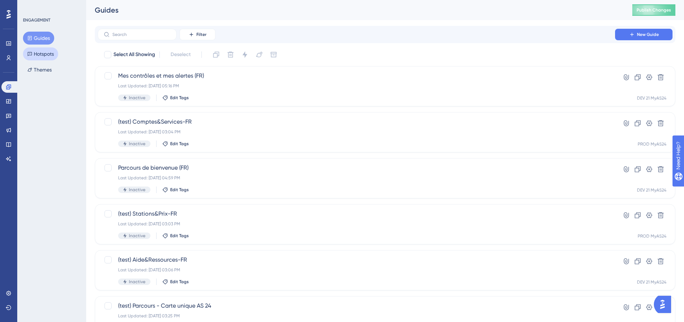
click at [43, 51] on button "Hotspots" at bounding box center [40, 53] width 35 height 13
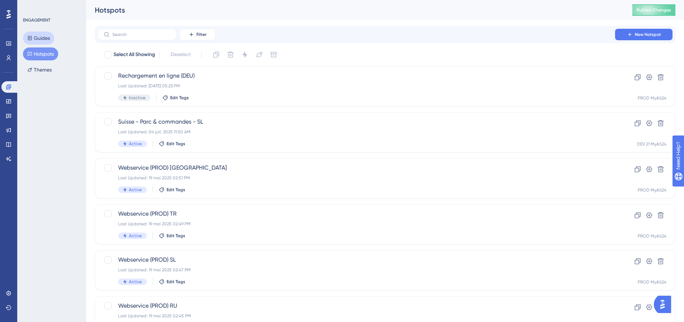
click at [41, 32] on button "Guides" at bounding box center [38, 38] width 31 height 13
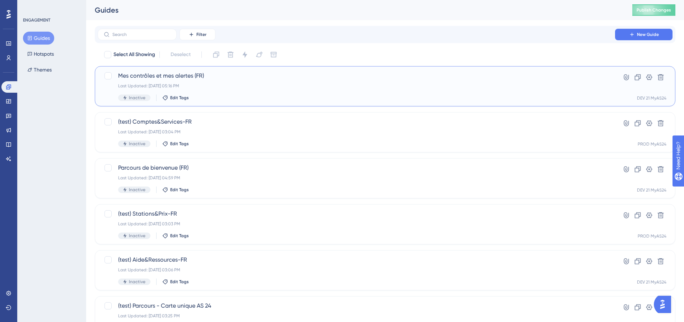
click at [264, 88] on div "Last Updated: [DATE] 05:16 PM" at bounding box center [356, 86] width 476 height 6
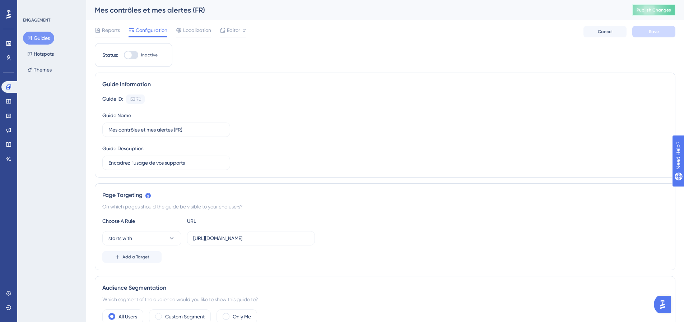
click at [641, 14] on button "Publish Changes" at bounding box center [653, 9] width 43 height 11
click at [230, 28] on span "Editor" at bounding box center [233, 30] width 13 height 9
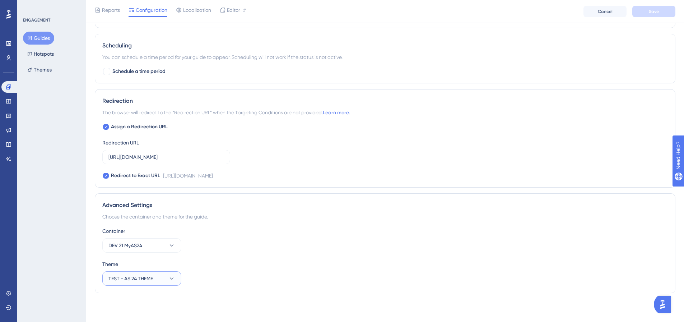
click at [160, 277] on button "TEST - AS 24 THEME" at bounding box center [141, 278] width 79 height 14
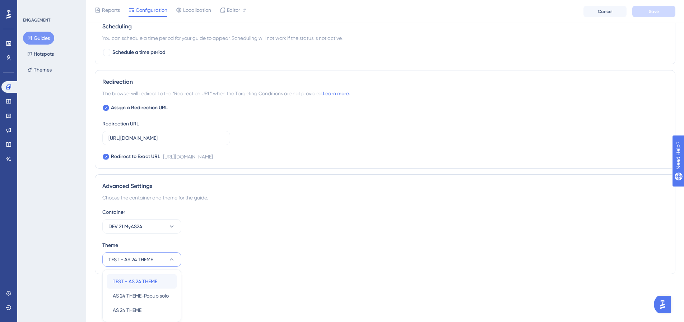
click at [160, 280] on div "TEST - AS 24 THEME TEST - AS 24 THEME" at bounding box center [142, 281] width 58 height 14
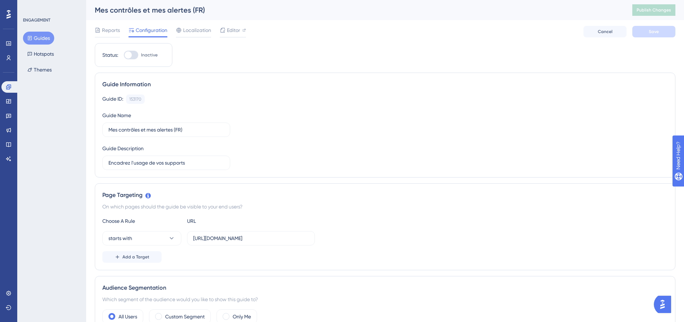
click at [49, 31] on div "ENGAGEMENT Guides Hotspots Themes" at bounding box center [52, 46] width 58 height 59
click at [47, 36] on button "Guides" at bounding box center [38, 38] width 31 height 13
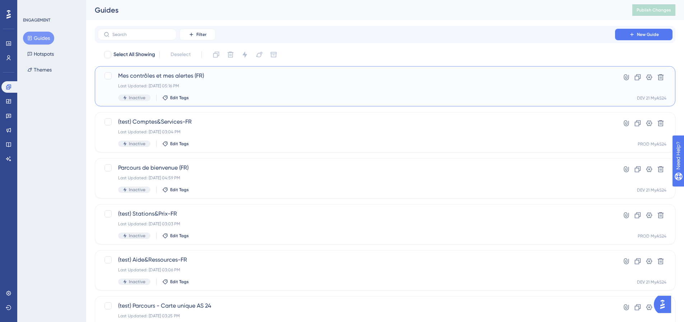
click at [229, 79] on span "Mes contrôles et mes alertes (FR)" at bounding box center [356, 75] width 476 height 9
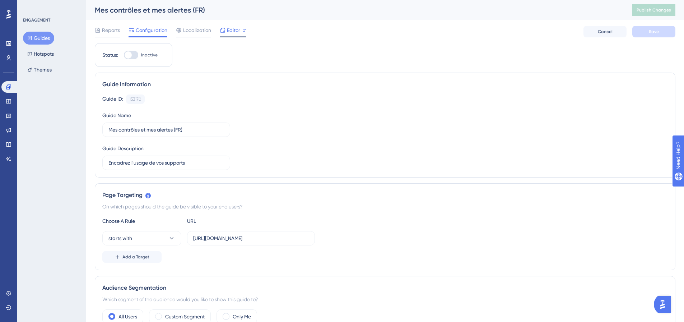
click at [226, 29] on div "Editor" at bounding box center [233, 30] width 26 height 9
click at [10, 98] on link at bounding box center [8, 100] width 14 height 11
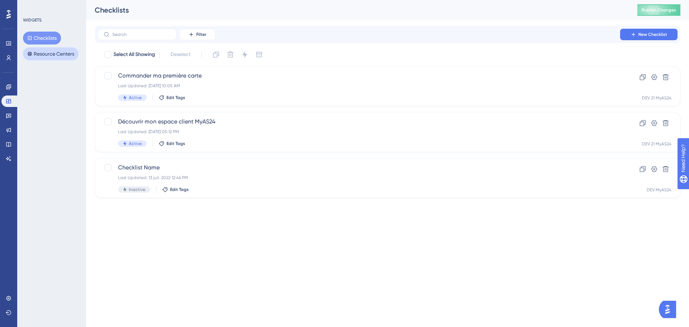
click at [61, 58] on button "Resource Centers" at bounding box center [51, 53] width 56 height 13
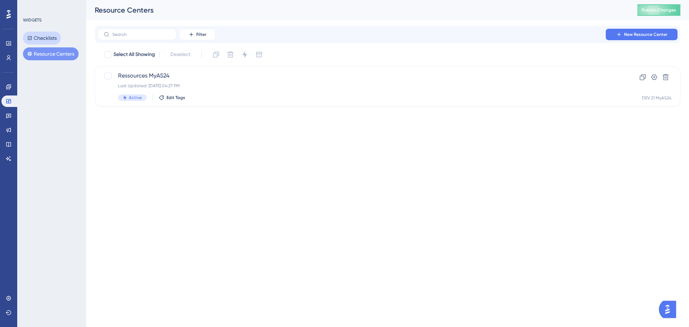
click at [49, 40] on button "Checklists" at bounding box center [42, 38] width 38 height 13
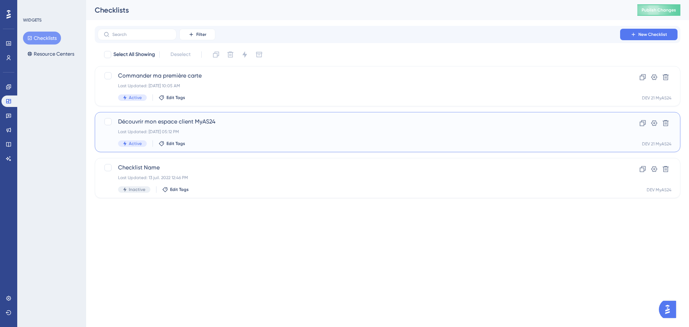
click at [235, 128] on div "Découvrir mon espace client MyAS24 Last Updated: [DATE] 05:12 PM Active Edit Ta…" at bounding box center [359, 131] width 482 height 29
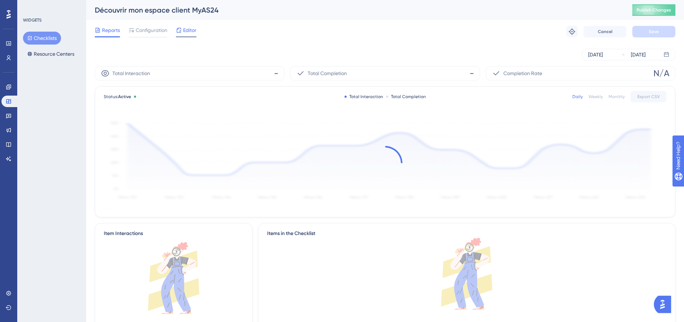
click at [179, 33] on div at bounding box center [179, 30] width 6 height 9
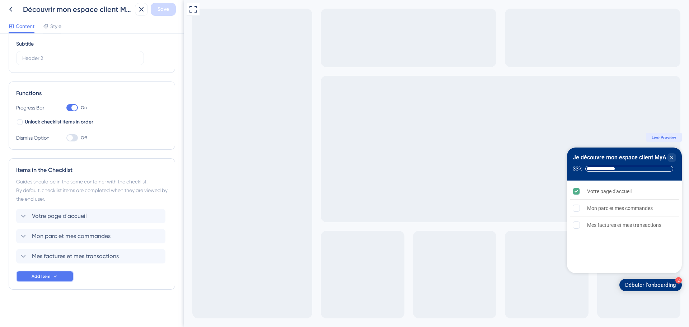
click at [54, 272] on button "Add Item" at bounding box center [44, 276] width 57 height 11
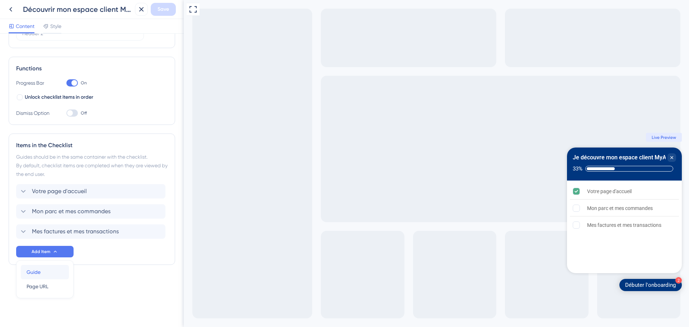
click at [49, 273] on div "Guide Guide" at bounding box center [45, 272] width 37 height 14
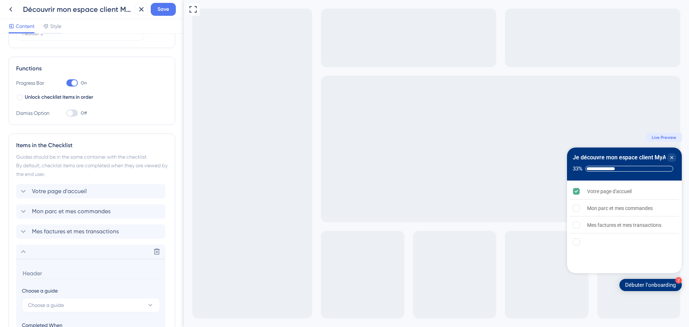
scroll to position [174, 0]
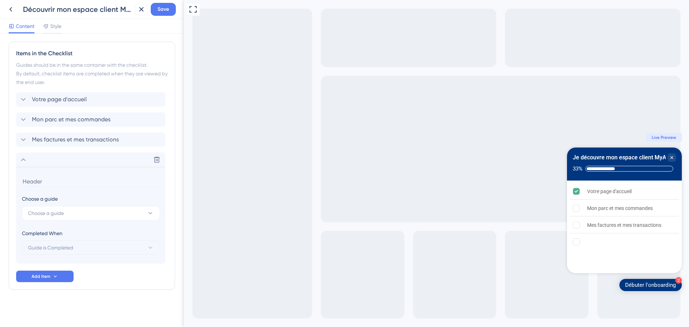
click at [86, 221] on section "Choose a guide Choose a guide Completed When Guide is Completed" at bounding box center [90, 215] width 149 height 97
click at [88, 216] on button "Choose a guide" at bounding box center [91, 213] width 138 height 14
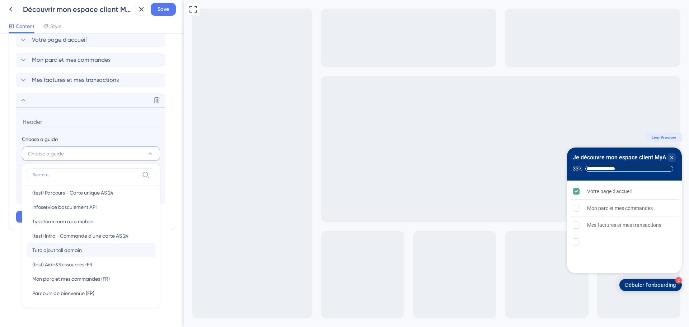
scroll to position [35, 0]
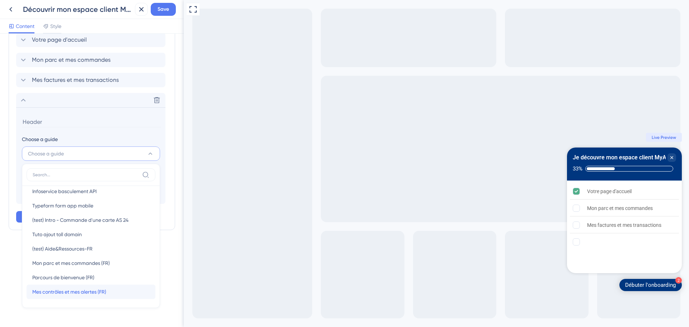
click at [111, 294] on div "Mes contrôles et mes alertes (FR) Mes contrôles et mes alertes (FR)" at bounding box center [90, 292] width 117 height 14
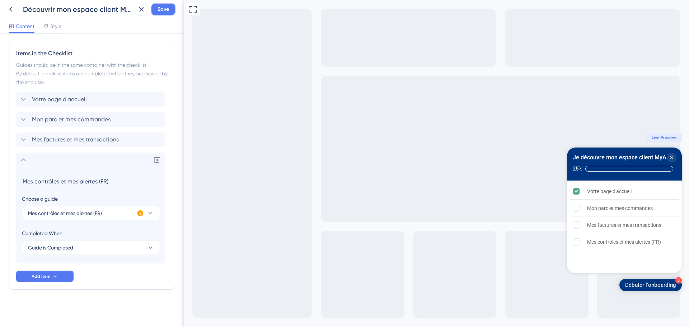
click at [167, 11] on span "Save" at bounding box center [163, 9] width 11 height 9
click at [579, 207] on rect "Mon parc et mes commandes is incomplete." at bounding box center [576, 208] width 7 height 7
click at [60, 182] on input "Mes contrôles et mes alertes (FR)" at bounding box center [91, 181] width 139 height 11
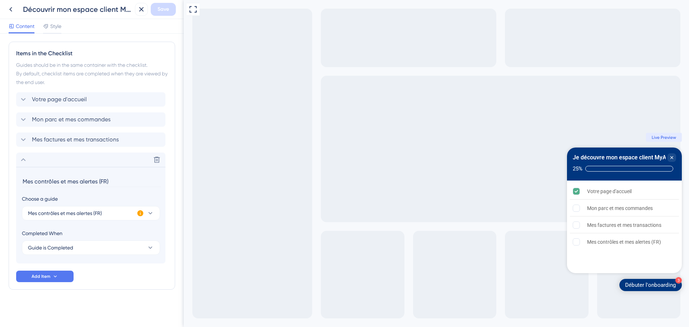
click at [149, 179] on input "Mes contrôles et mes alertes (FR)" at bounding box center [91, 181] width 139 height 11
click at [161, 7] on span "Save" at bounding box center [163, 9] width 11 height 9
click at [130, 174] on section "Mes contrôles et mes alertes Choose a guide Mes contrôles et mes alertes (FR) C…" at bounding box center [90, 215] width 149 height 97
click at [122, 178] on input "Mes contrôles et mes alertes" at bounding box center [91, 181] width 139 height 11
type input "Mes contrôles et mes alertes 🔔"
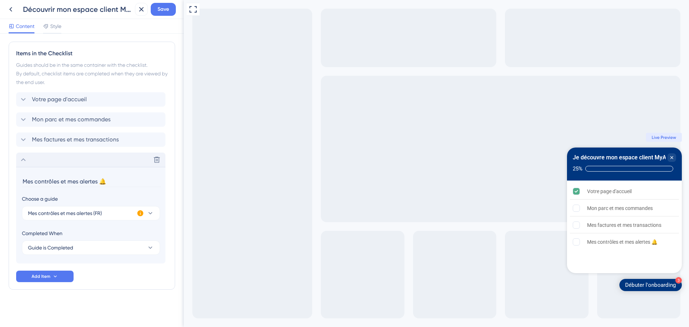
click at [30, 161] on div "Delete" at bounding box center [90, 160] width 149 height 14
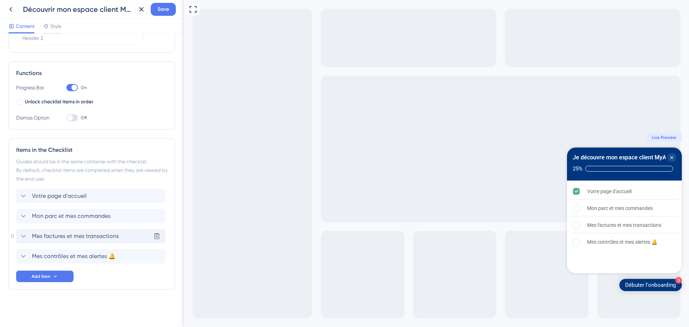
click at [20, 229] on div "Mes factures et mes transactions Delete" at bounding box center [90, 236] width 149 height 14
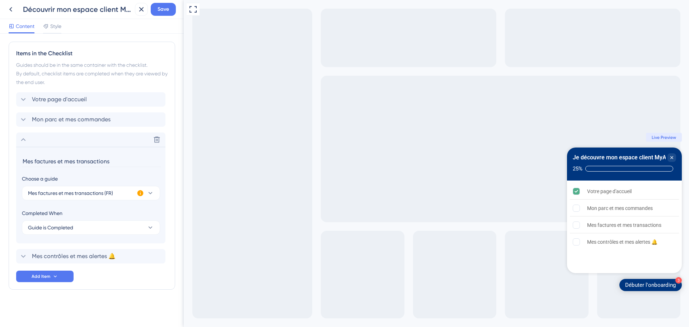
click at [116, 159] on input "Mes factures et mes transactions" at bounding box center [91, 161] width 139 height 11
type input "Mes factures et mes transactions 📑"
drag, startPoint x: 21, startPoint y: 139, endPoint x: 21, endPoint y: 131, distance: 7.5
click at [21, 139] on icon at bounding box center [23, 139] width 9 height 9
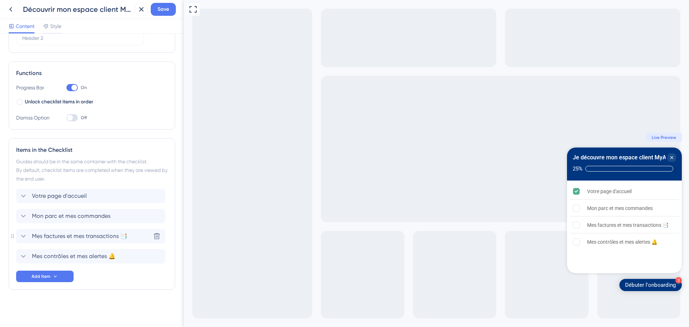
scroll to position [78, 0]
click at [24, 214] on icon at bounding box center [23, 216] width 9 height 9
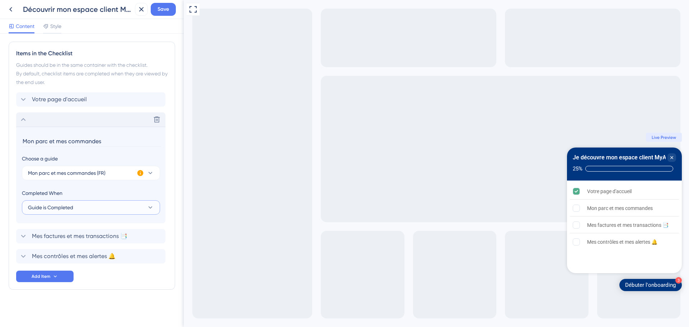
click at [95, 205] on button "Guide is Completed" at bounding box center [91, 207] width 138 height 14
click at [109, 141] on input "Mon parc et mes commandes" at bounding box center [91, 141] width 139 height 11
click at [416, 176] on div "Full Screen Preview 3 Débuter l'onboarding Je découvre mon espace client MyAS24…" at bounding box center [436, 163] width 505 height 327
click at [164, 10] on span "Save" at bounding box center [163, 9] width 11 height 9
click at [136, 13] on icon at bounding box center [136, 13] width 4 height 4
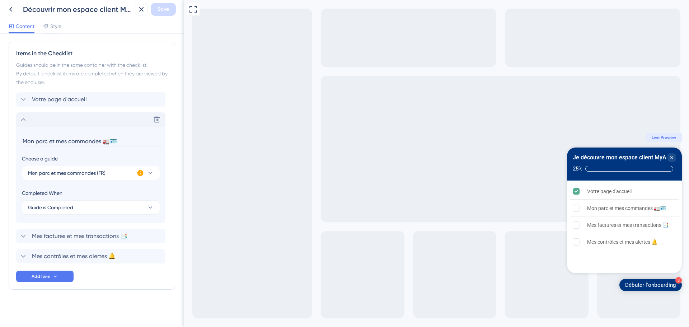
drag, startPoint x: 103, startPoint y: 140, endPoint x: 110, endPoint y: 141, distance: 6.5
click at [110, 141] on input "Mon parc et mes commandes 🚛🪪" at bounding box center [91, 141] width 139 height 11
click at [24, 140] on input "Mon parc et mes commandes 🪪" at bounding box center [91, 141] width 139 height 11
paste input "🚛"
type input "🚛 Mon parc et mes commandes 🪪"
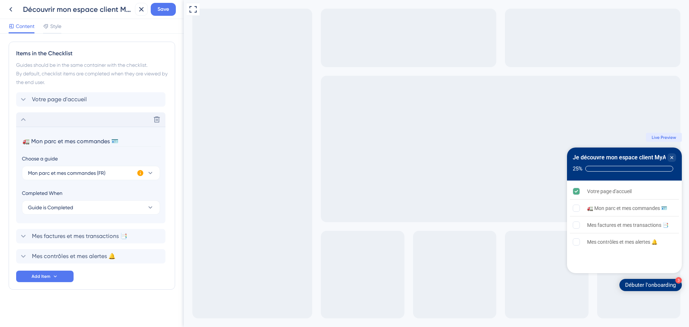
click at [29, 118] on div "Delete" at bounding box center [90, 119] width 149 height 14
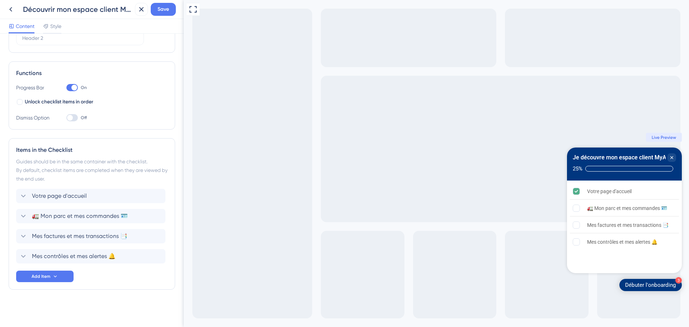
scroll to position [78, 0]
click at [24, 236] on icon at bounding box center [23, 236] width 9 height 9
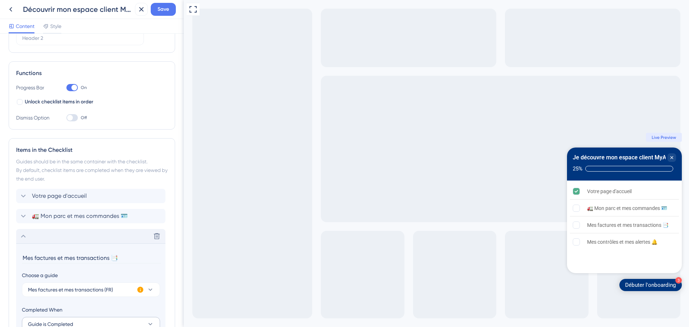
scroll to position [174, 0]
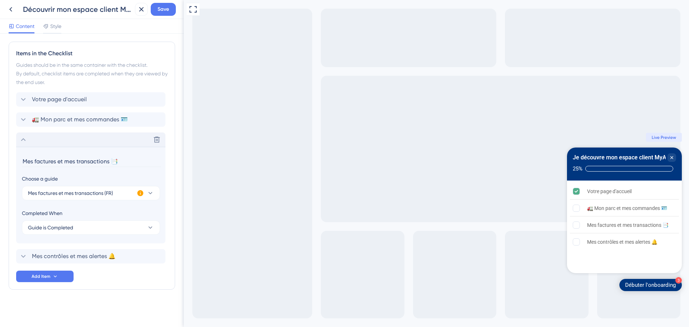
drag, startPoint x: 122, startPoint y: 161, endPoint x: 112, endPoint y: 160, distance: 9.4
click at [112, 160] on input "Mes factures et mes transactions 📑" at bounding box center [91, 161] width 139 height 11
click at [25, 160] on input "Mes factures et mes transactions" at bounding box center [91, 161] width 139 height 11
drag, startPoint x: 35, startPoint y: 159, endPoint x: 17, endPoint y: 159, distance: 18.7
click at [17, 159] on section "📑 Mes factures et mes transactions Choose a guide Mes factures et mes transacti…" at bounding box center [90, 195] width 149 height 97
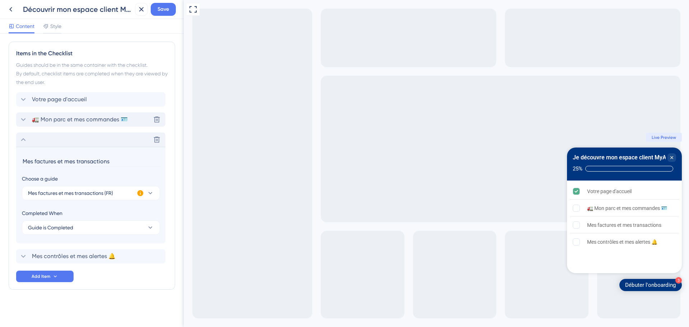
type input "Mes factures et mes transactions"
click at [104, 124] on div "🚛 Mon parc et mes commandes 🪪 Delete" at bounding box center [90, 119] width 149 height 14
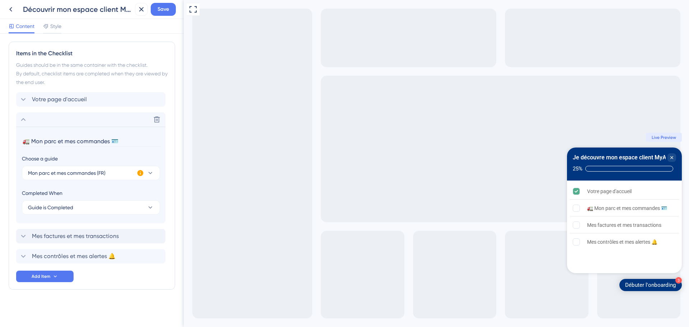
drag, startPoint x: 33, startPoint y: 138, endPoint x: 8, endPoint y: 138, distance: 25.1
click at [8, 138] on div "Checklist Header Title Je découvre mon espace client MyAS24 Subtitle Functions …" at bounding box center [92, 180] width 184 height 293
click at [138, 145] on input "Mon parc et mes commandes 🪪" at bounding box center [91, 141] width 139 height 11
type input "Mon parc et mes commandes"
click at [121, 256] on div "Mes contrôles et mes alertes 🔔 Delete" at bounding box center [90, 256] width 149 height 14
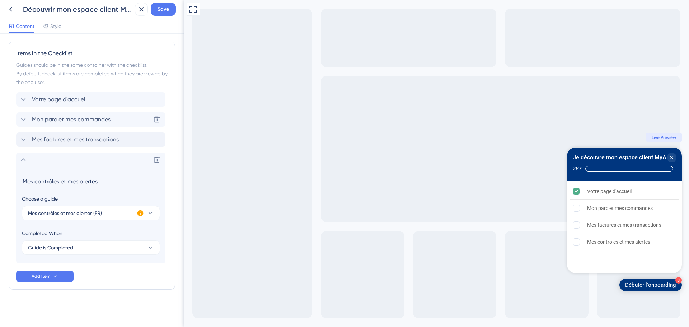
type input "Mes contrôles et mes alertes"
click at [37, 117] on span "Mon parc et mes commandes" at bounding box center [71, 119] width 79 height 9
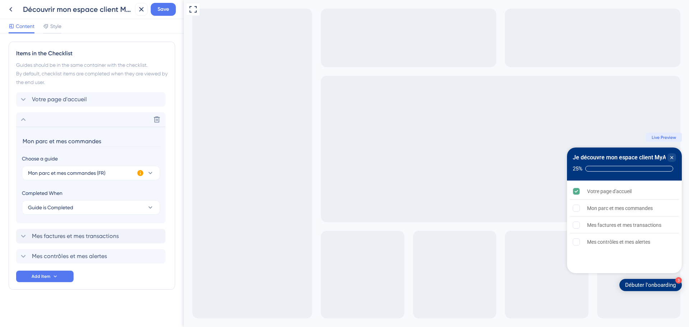
click at [22, 139] on input "Mon parc et mes commandes" at bounding box center [91, 141] width 139 height 11
type input "1️⃣ Mon parc et mes commandes"
click at [21, 121] on icon at bounding box center [23, 119] width 9 height 9
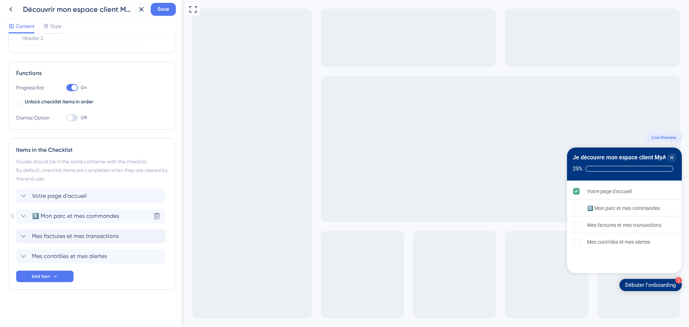
scroll to position [78, 0]
drag, startPoint x: 22, startPoint y: 225, endPoint x: 25, endPoint y: 234, distance: 9.5
click at [22, 228] on div "Votre page d'accueil 1️⃣ Mon parc et mes commandes Mes factures et mes transact…" at bounding box center [91, 226] width 151 height 75
click at [25, 234] on icon at bounding box center [23, 236] width 9 height 9
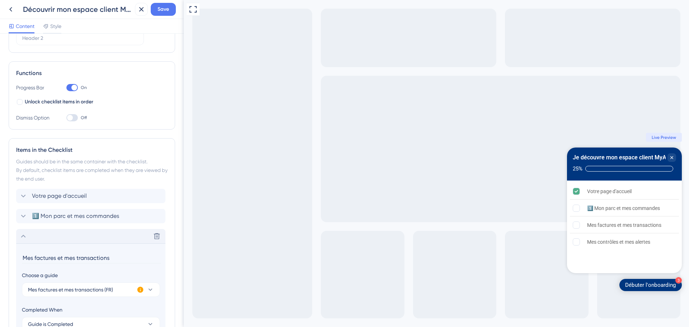
scroll to position [174, 0]
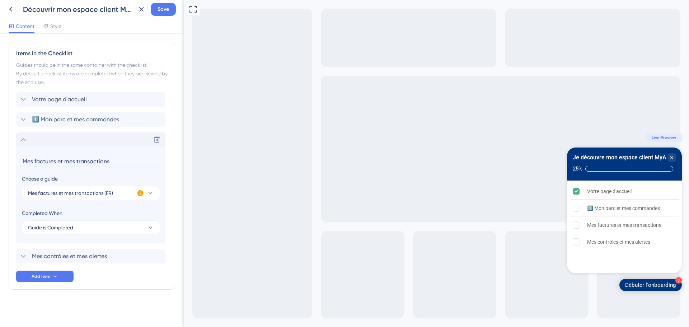
click at [23, 160] on input "Mes factures et mes transactions" at bounding box center [91, 161] width 139 height 11
drag, startPoint x: 33, startPoint y: 161, endPoint x: 61, endPoint y: 162, distance: 28.4
click at [61, 162] on input "2️⃣3️⃣4️⃣5️⃣5️⃣Mes factures et mes transactions" at bounding box center [91, 161] width 139 height 11
type input "2️⃣ Mes factures et mes transactions"
click at [37, 254] on span "Mes contrôles et mes alertes" at bounding box center [69, 256] width 75 height 9
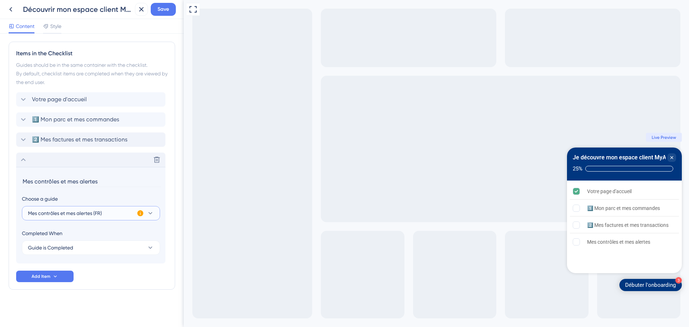
click at [28, 212] on span "Mes contrôles et mes alertes (FR)" at bounding box center [65, 213] width 74 height 9
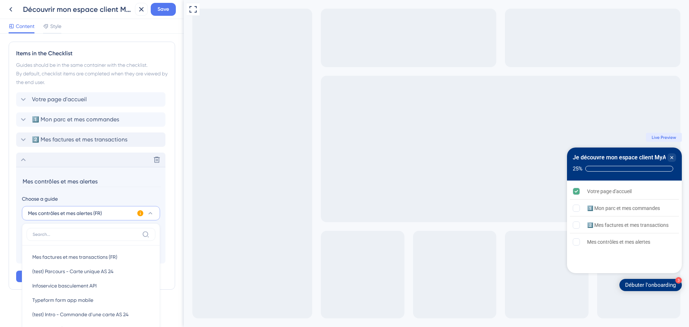
scroll to position [234, 0]
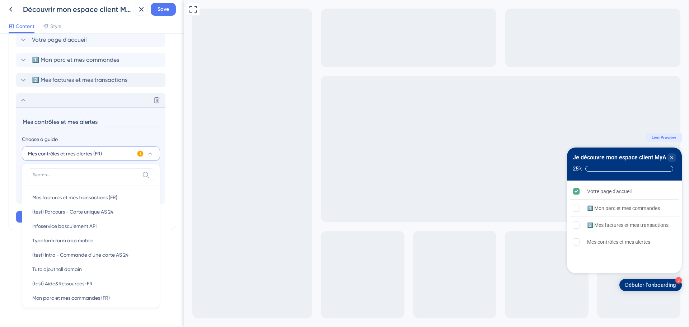
click at [23, 120] on input "Mes contrôles et mes alertes" at bounding box center [91, 121] width 139 height 11
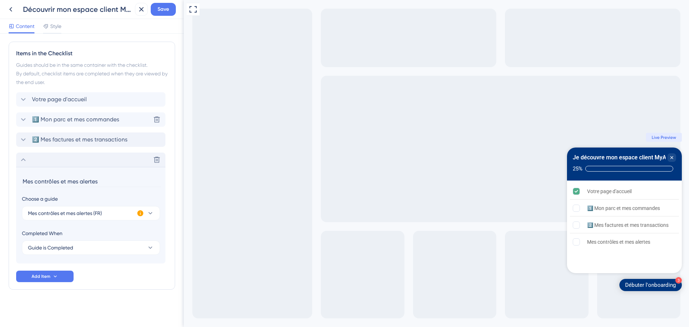
paste input "3️⃣4️⃣5️⃣5️⃣"
type input "3️⃣4️⃣5️⃣Mes contrôles et mes alertes"
click at [156, 23] on div "Content Style" at bounding box center [92, 26] width 184 height 15
click at [157, 13] on button "Save" at bounding box center [163, 9] width 25 height 13
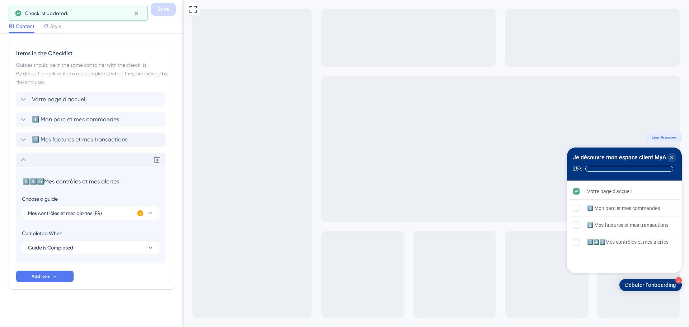
click at [9, 13] on div "Checklist updated." at bounding box center [78, 13] width 139 height 15
click at [37, 120] on span "1️⃣ Mon parc et mes commandes" at bounding box center [75, 119] width 87 height 9
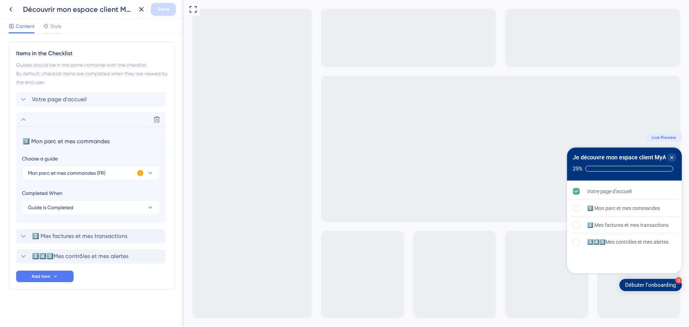
drag, startPoint x: 31, startPoint y: 139, endPoint x: 23, endPoint y: 141, distance: 8.0
click at [23, 141] on input "1️⃣ Mon parc et mes commandes" at bounding box center [91, 141] width 139 height 11
type input "Mon parc et mes commandes"
click at [38, 97] on span "Votre page d'accueil" at bounding box center [59, 99] width 55 height 9
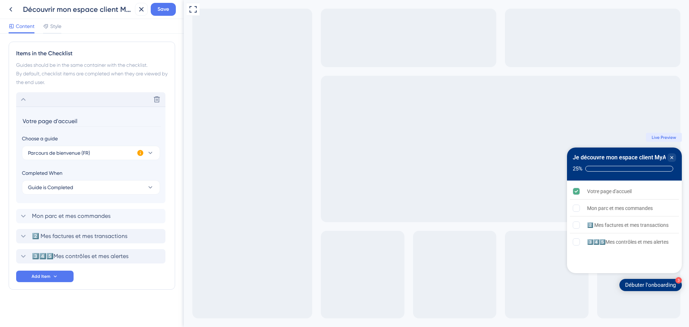
click at [23, 123] on input "Votre page d'accueil" at bounding box center [91, 121] width 139 height 11
type input "1️⃣ Votre page d'accueil"
click at [25, 98] on icon at bounding box center [23, 99] width 9 height 9
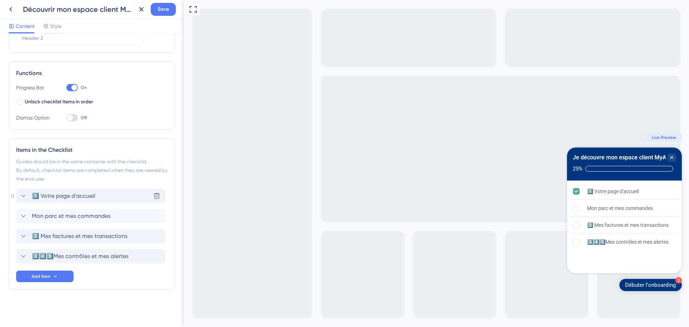
scroll to position [78, 0]
click at [24, 216] on icon at bounding box center [23, 216] width 9 height 9
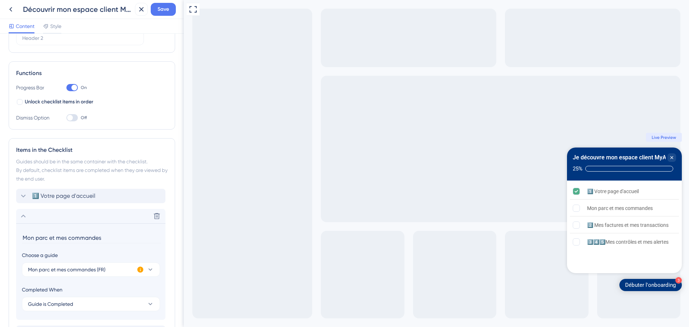
scroll to position [174, 0]
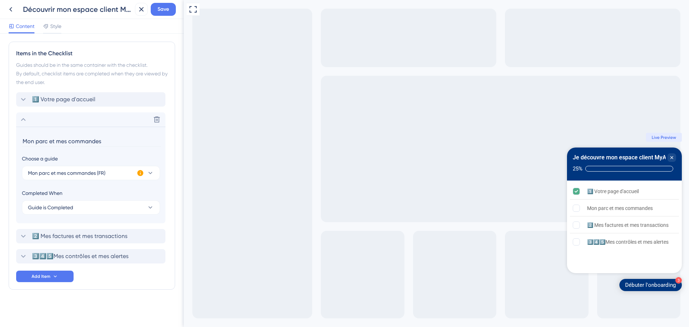
click at [26, 138] on input "Mon parc et mes commandes" at bounding box center [91, 141] width 139 height 11
click at [55, 137] on input "2️⃣ Mon parc et mes commandes" at bounding box center [91, 141] width 139 height 11
type input "2️⃣ Mon parc et mes commandes"
click at [25, 117] on icon at bounding box center [23, 119] width 9 height 9
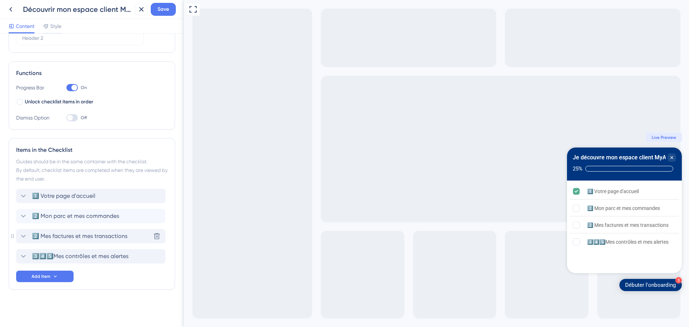
click at [41, 240] on span "2️⃣ Mes factures et mes transactions" at bounding box center [79, 236] width 95 height 9
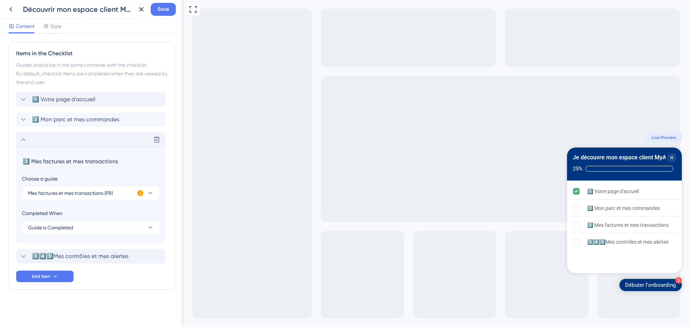
drag, startPoint x: 31, startPoint y: 159, endPoint x: 26, endPoint y: 159, distance: 4.7
click at [26, 159] on input "2️⃣ Mes factures et mes transactions" at bounding box center [91, 161] width 139 height 11
type input "3️⃣ Mes factures et mes transactions"
click at [22, 137] on icon at bounding box center [23, 139] width 9 height 9
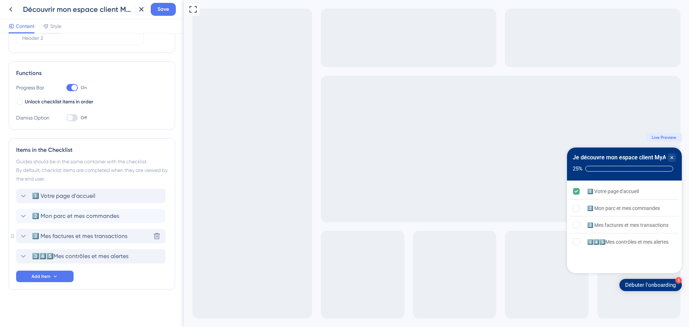
scroll to position [78, 0]
click at [26, 254] on icon at bounding box center [23, 256] width 9 height 9
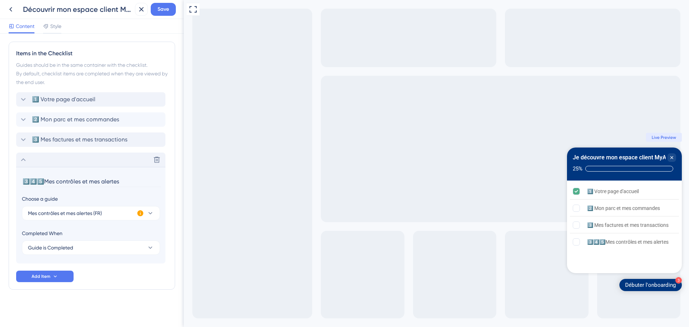
click at [56, 181] on input "3️⃣4️⃣5️⃣Mes contrôles et mes alertes" at bounding box center [91, 181] width 139 height 11
click at [45, 181] on input "3️⃣4️⃣5️⃣Mes contrôles et mes alertes" at bounding box center [91, 181] width 139 height 11
click at [31, 183] on input "3️⃣4️⃣Mes contrôles et mes alertes" at bounding box center [91, 181] width 139 height 11
click at [32, 181] on input "4️⃣Mes contrôles et mes alertes" at bounding box center [91, 181] width 139 height 11
drag, startPoint x: 29, startPoint y: 179, endPoint x: 17, endPoint y: 179, distance: 12.6
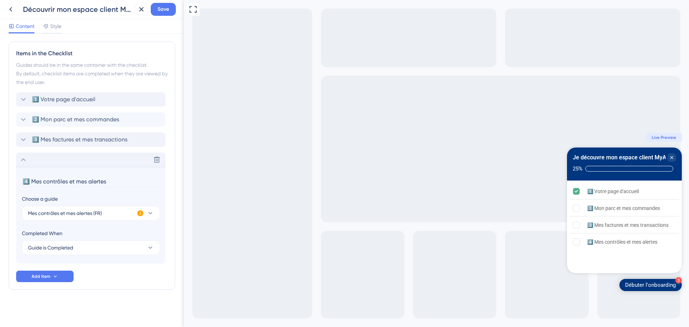
click at [17, 179] on section "4️⃣ Mes contrôles et mes alertes Choose a guide Mes contrôles et mes alertes (F…" at bounding box center [90, 215] width 149 height 97
click at [78, 181] on input "4️⃣ Mes contrôles et mes alertes" at bounding box center [91, 181] width 139 height 11
type input "4️⃣ Mes contrôles et mes alertes"
click at [31, 162] on div "Delete" at bounding box center [90, 160] width 149 height 14
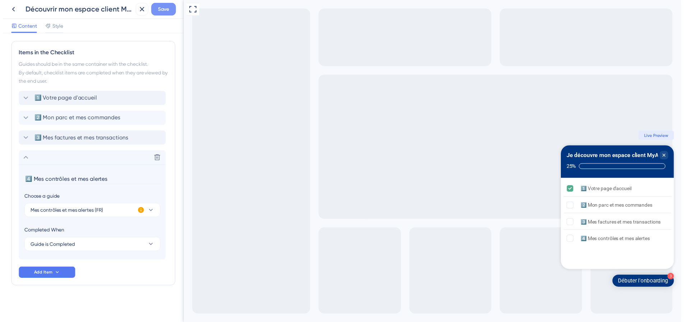
scroll to position [78, 0]
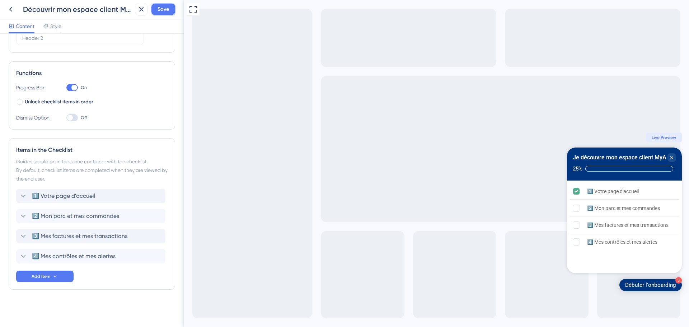
click at [161, 12] on span "Save" at bounding box center [163, 9] width 11 height 9
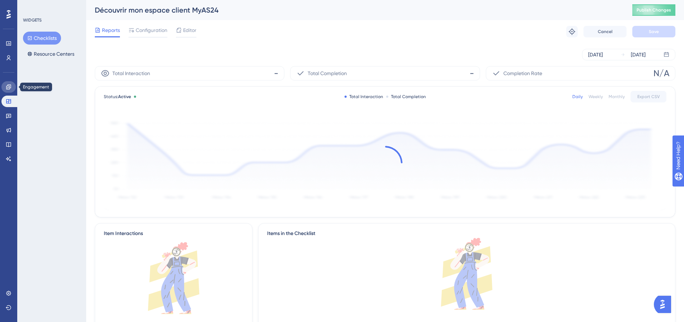
click at [11, 87] on link at bounding box center [8, 86] width 14 height 11
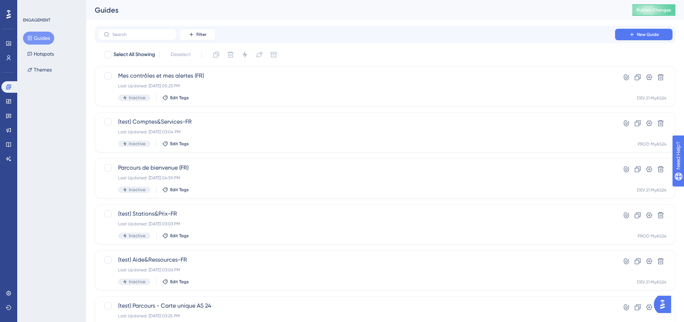
click at [43, 42] on button "Guides" at bounding box center [38, 38] width 31 height 13
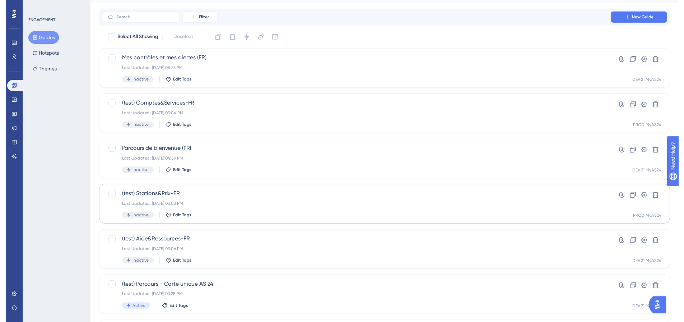
scroll to position [15, 0]
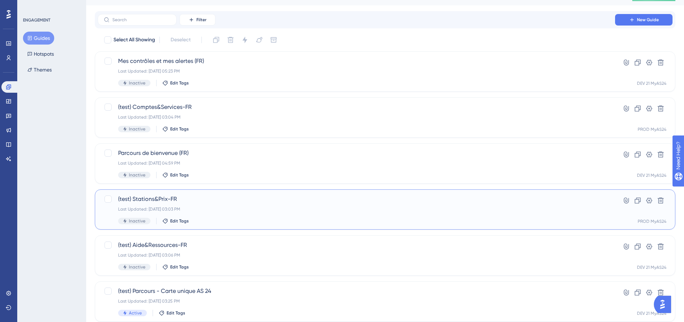
click at [264, 212] on div "(test) Stations&Prix-FR Last Updated: [DATE] 03:03 PM Inactive Edit Tags" at bounding box center [356, 209] width 476 height 29
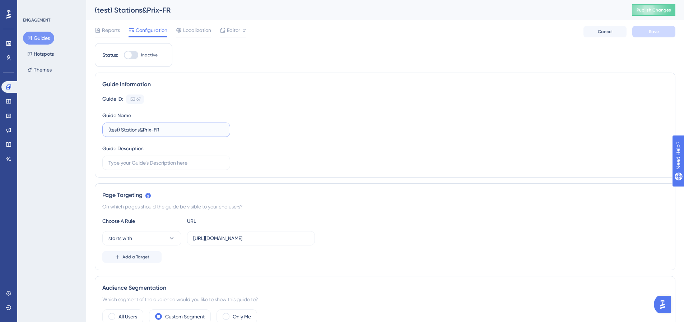
click at [160, 129] on input "(test) Stations&Prix-FR" at bounding box center [166, 130] width 116 height 8
drag, startPoint x: 160, startPoint y: 129, endPoint x: 156, endPoint y: 132, distance: 4.8
click at [158, 131] on input "(test) Stations&Prix-FR" at bounding box center [166, 130] width 116 height 8
type input "Mes stations et les prix"
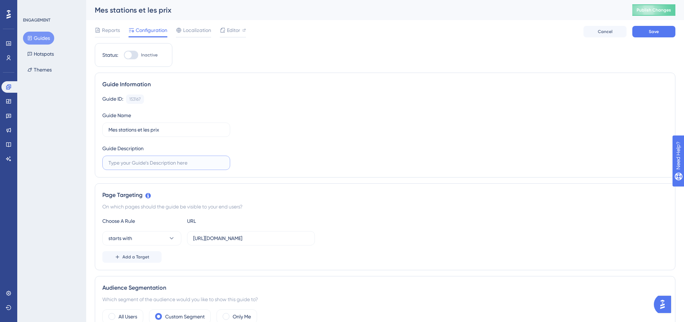
click at [160, 164] on input "text" at bounding box center [166, 163] width 116 height 8
paste input "Circulez en toute fluidité !"
type input "Circulez en toute fluidité !"
click at [280, 130] on div "Guide ID: 153167 Copy Guide Name Mes stations et les prix Guide Description Cir…" at bounding box center [384, 131] width 565 height 75
click at [644, 28] on button "Save" at bounding box center [653, 31] width 43 height 11
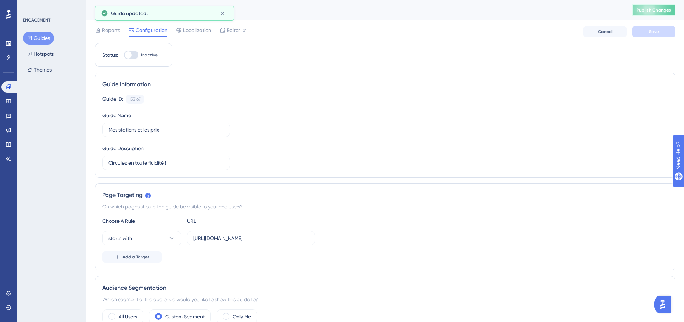
click at [655, 12] on span "Publish Changes" at bounding box center [653, 10] width 34 height 6
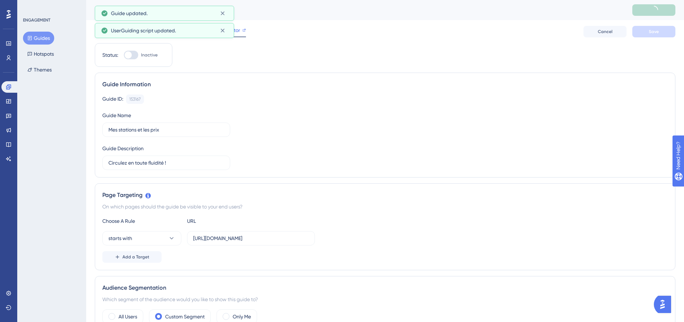
click at [237, 36] on div "Editor" at bounding box center [233, 31] width 26 height 11
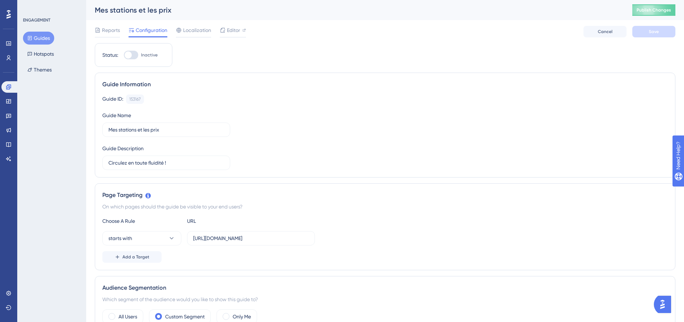
scroll to position [189, 0]
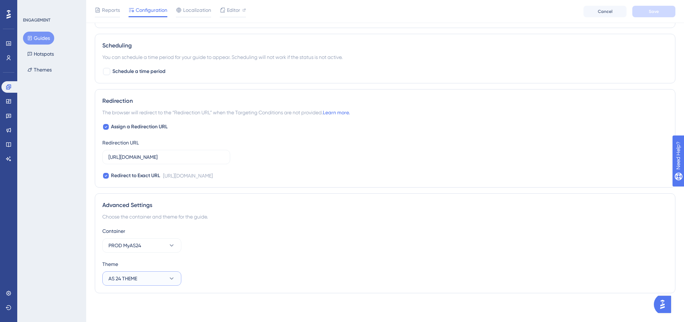
click at [137, 276] on span "AS 24 THEME" at bounding box center [122, 278] width 29 height 9
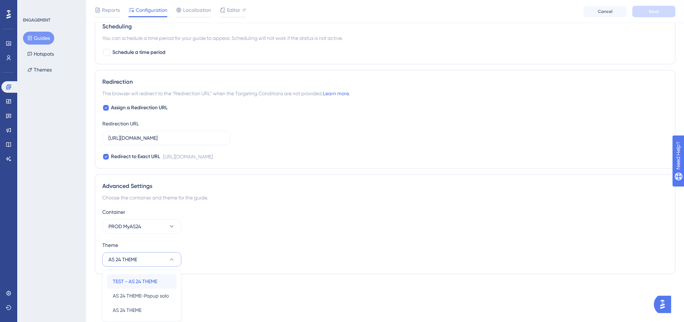
click at [154, 279] on span "TEST - AS 24 THEME" at bounding box center [135, 281] width 45 height 9
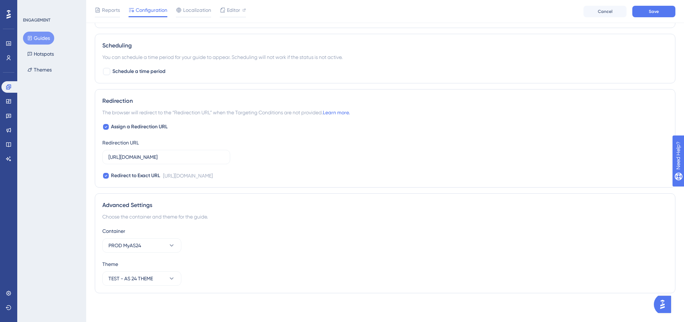
scroll to position [482, 0]
click at [649, 15] on button "Save" at bounding box center [653, 11] width 43 height 11
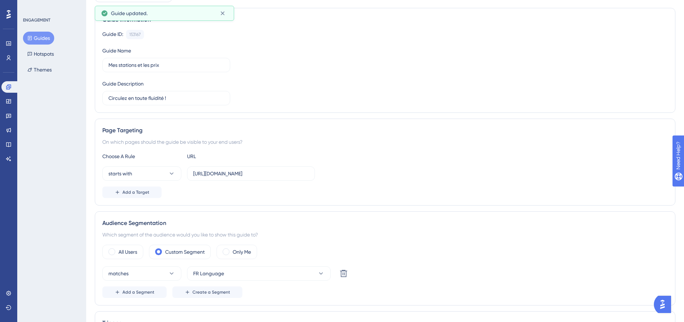
scroll to position [0, 0]
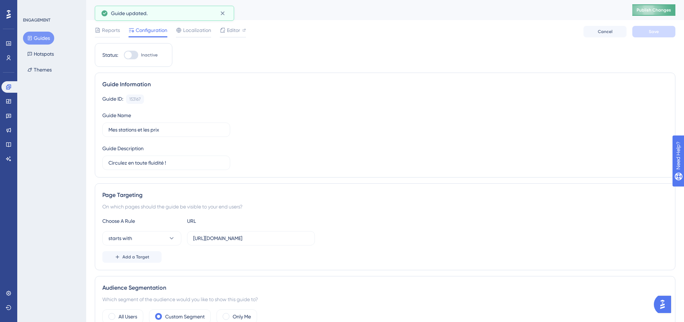
click at [641, 2] on div "Mes stations et les prix Publish Changes" at bounding box center [385, 10] width 598 height 20
click at [648, 11] on span "Publish Changes" at bounding box center [653, 10] width 34 height 6
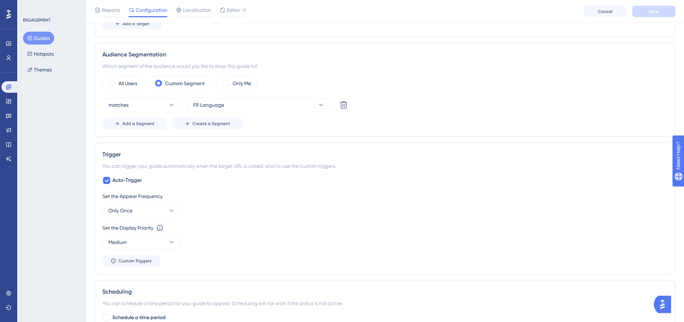
scroll to position [251, 0]
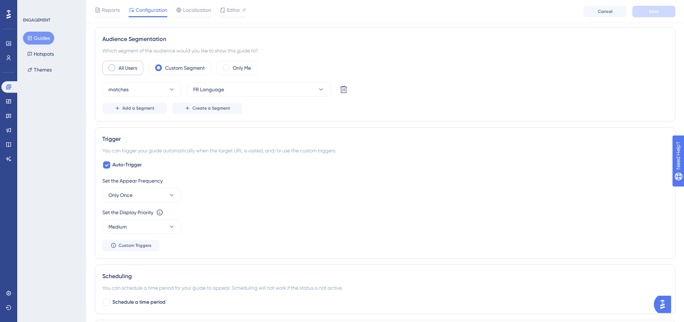
click at [125, 66] on label "All Users" at bounding box center [127, 68] width 19 height 9
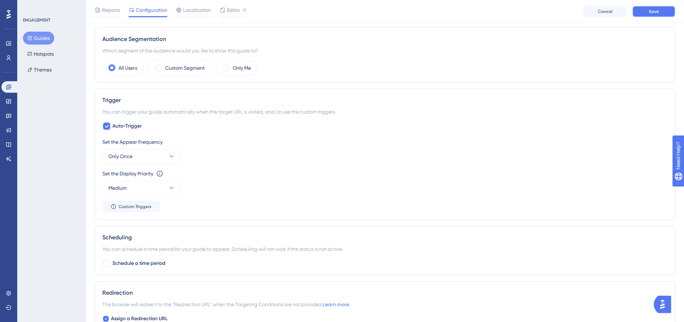
click at [647, 16] on button "Save" at bounding box center [653, 11] width 43 height 11
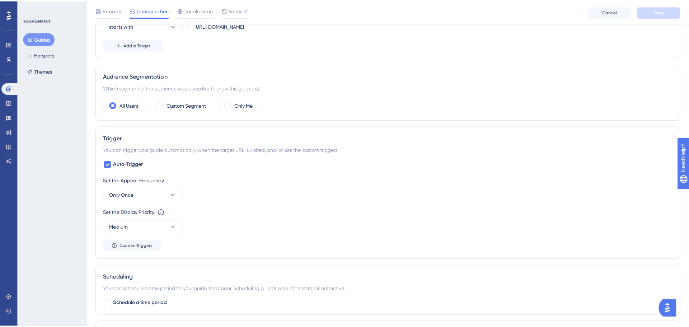
scroll to position [0, 0]
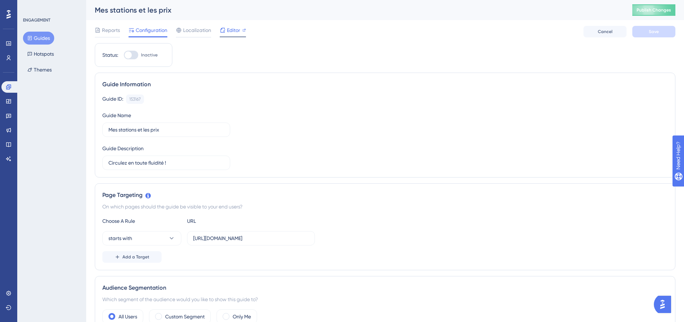
click at [236, 29] on span "Editor" at bounding box center [233, 30] width 13 height 9
click at [8, 102] on icon at bounding box center [9, 101] width 6 height 6
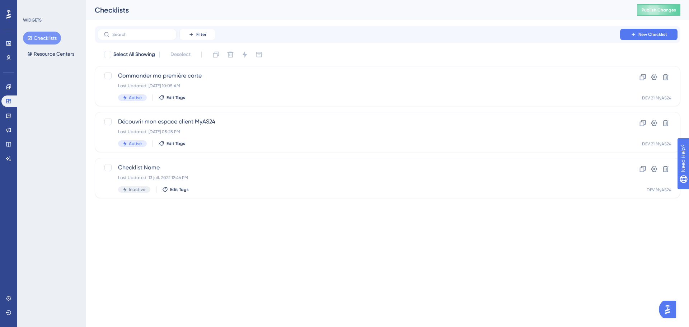
click at [15, 91] on div "Engagement" at bounding box center [8, 86] width 14 height 11
click at [39, 37] on button "Checklists" at bounding box center [42, 38] width 38 height 13
click at [247, 130] on div "Last Updated: [DATE] 05:28 PM" at bounding box center [359, 132] width 482 height 6
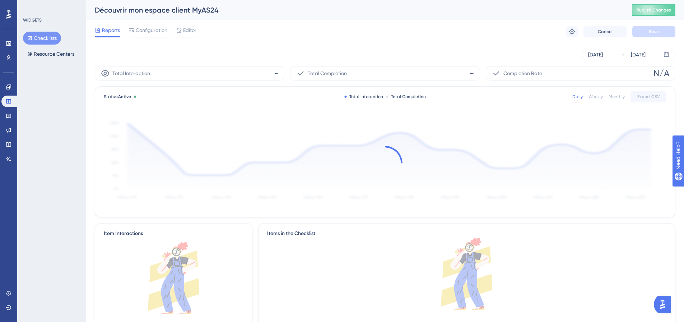
click at [185, 30] on span "Editor" at bounding box center [189, 30] width 13 height 9
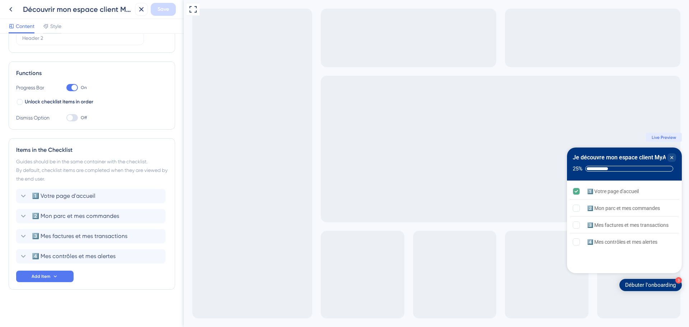
click at [50, 282] on div "Items in the Checklist Guides should be in the same container with the checklis…" at bounding box center [92, 213] width 167 height 151
click at [51, 280] on button "Add Item" at bounding box center [44, 276] width 57 height 11
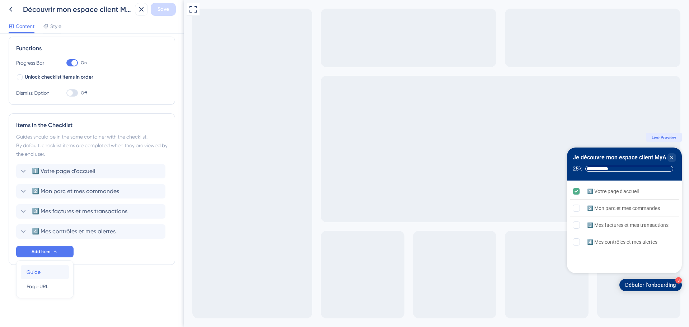
click at [53, 271] on div "Guide Guide" at bounding box center [45, 272] width 37 height 14
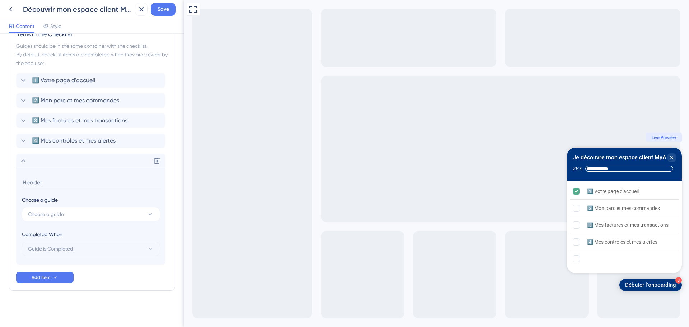
scroll to position [195, 0]
click at [69, 210] on button "Choose a guide" at bounding box center [91, 213] width 138 height 14
click at [80, 216] on button "Choose a guide" at bounding box center [91, 213] width 138 height 14
click at [83, 214] on button "Choose a guide" at bounding box center [91, 213] width 138 height 14
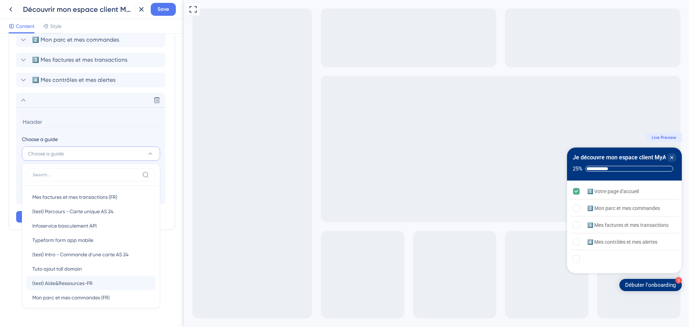
scroll to position [0, 0]
click at [166, 133] on div "Items in the Checklist Guides should be in the same container with the checklis…" at bounding box center [92, 96] width 167 height 268
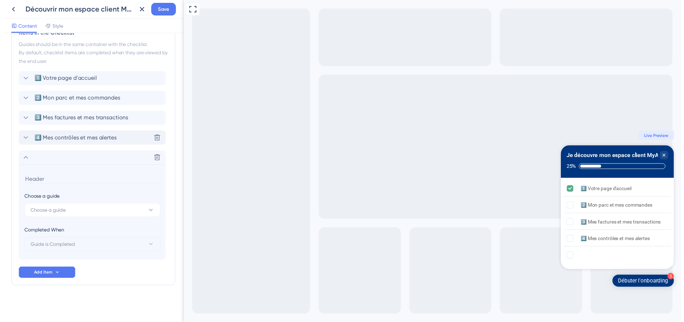
scroll to position [195, 0]
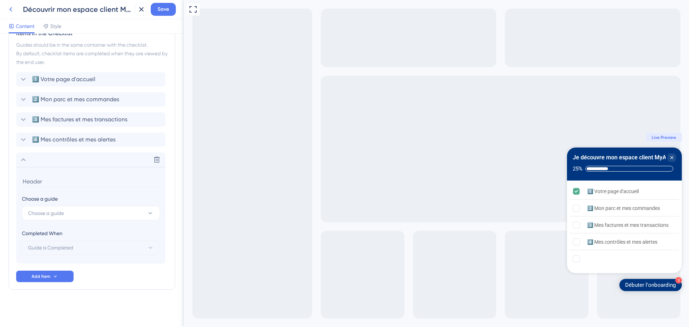
click at [9, 6] on icon at bounding box center [10, 9] width 9 height 9
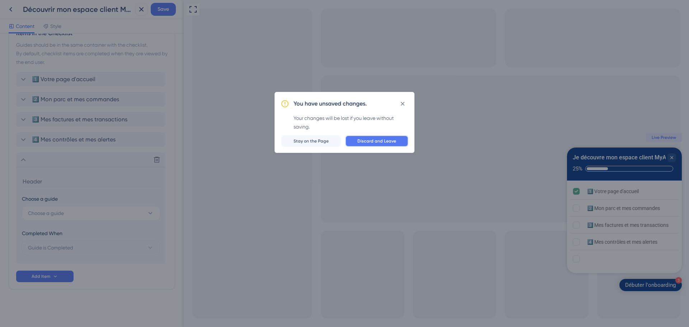
click at [360, 142] on span "Discard and Leave" at bounding box center [376, 141] width 39 height 6
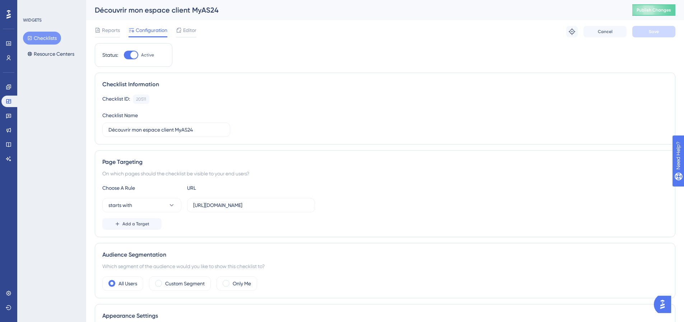
click at [2, 92] on div "Engagement" at bounding box center [8, 86] width 14 height 11
click at [6, 89] on icon at bounding box center [9, 87] width 6 height 6
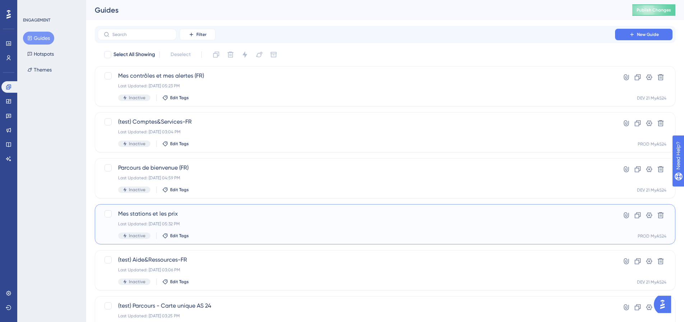
click at [260, 221] on div "Last Updated: [DATE] 05:32 PM" at bounding box center [356, 224] width 476 height 6
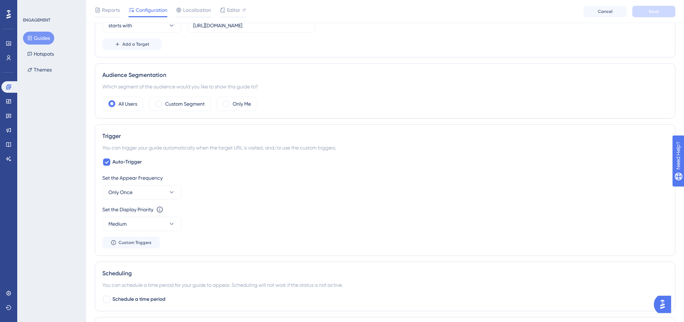
scroll to position [443, 0]
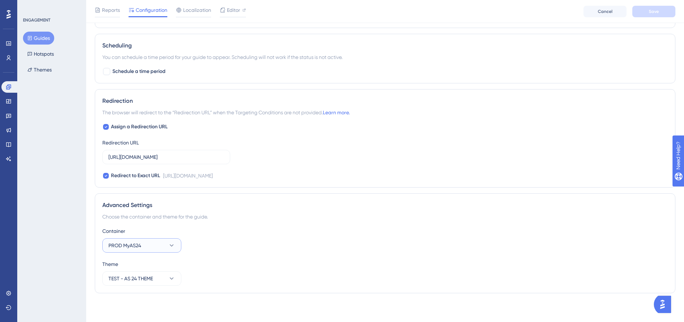
click at [156, 247] on button "PROD MyAS24" at bounding box center [141, 245] width 79 height 14
click at [157, 279] on div "DEV 21 MyAS24 DEV 21 MyAS24" at bounding box center [142, 281] width 58 height 14
click at [637, 16] on button "Save" at bounding box center [653, 11] width 43 height 11
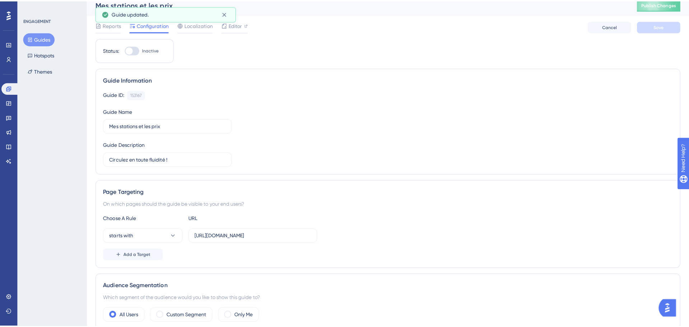
scroll to position [0, 0]
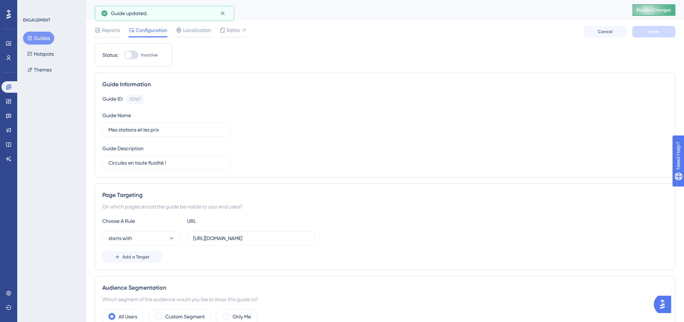
click at [658, 7] on button "Publish Changes" at bounding box center [653, 9] width 43 height 11
click at [9, 100] on icon at bounding box center [8, 101] width 5 height 4
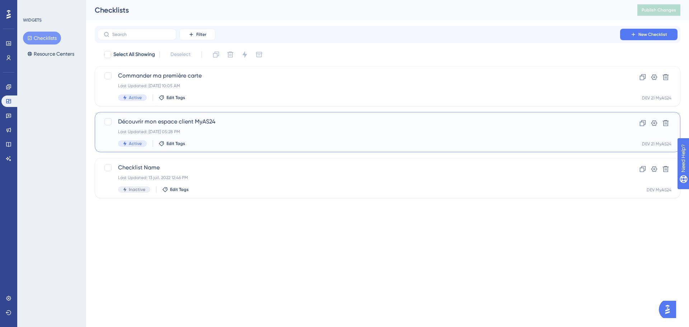
click at [232, 117] on div "Découvrir mon espace client MyAS24 Last Updated: [DATE] 05:28 PM Active Edit Ta…" at bounding box center [388, 132] width 586 height 40
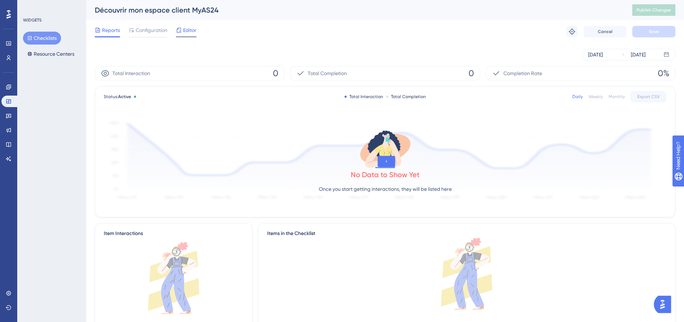
click at [188, 27] on span "Editor" at bounding box center [189, 30] width 13 height 9
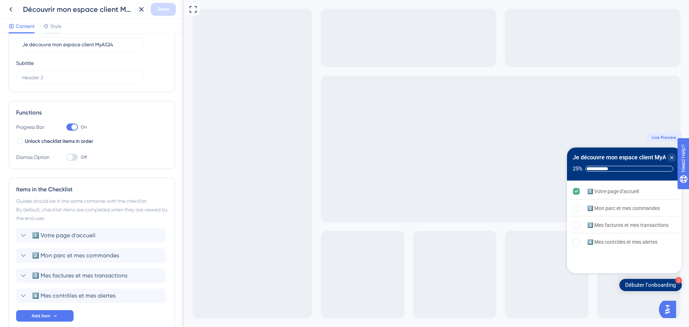
scroll to position [78, 0]
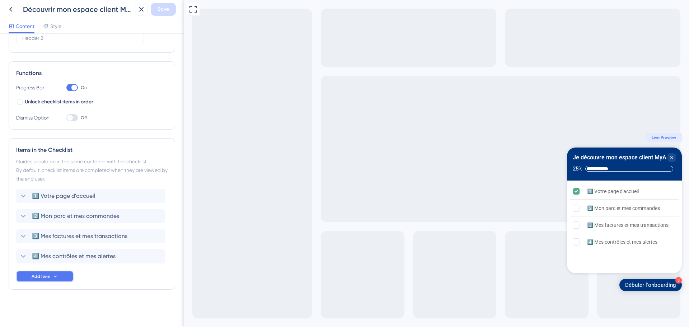
click at [38, 275] on span "Add Item" at bounding box center [41, 277] width 19 height 6
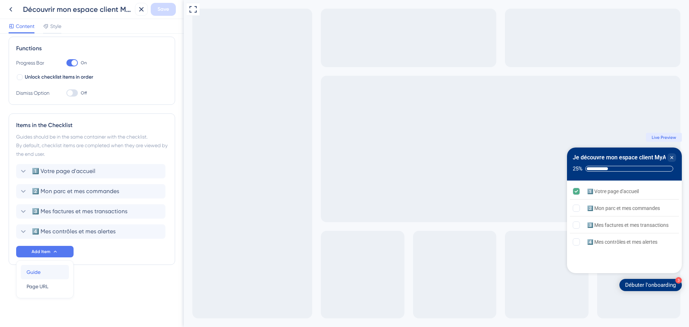
click at [50, 276] on div "Guide Guide" at bounding box center [45, 272] width 37 height 14
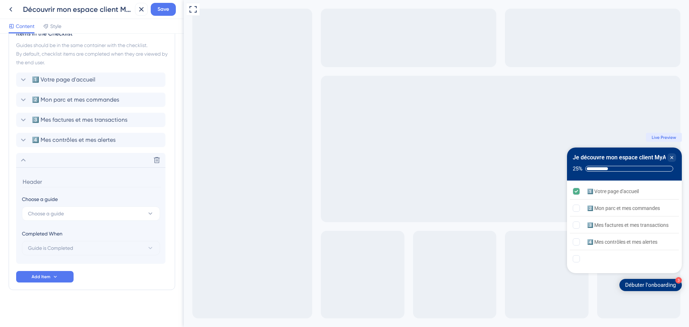
scroll to position [195, 0]
drag, startPoint x: 101, startPoint y: 218, endPoint x: 157, endPoint y: 212, distance: 56.6
click at [101, 218] on button "Choose a guide" at bounding box center [91, 213] width 138 height 14
click at [107, 210] on button "Choose a guide" at bounding box center [91, 213] width 138 height 14
click at [136, 220] on button "Choose a guide" at bounding box center [91, 213] width 138 height 14
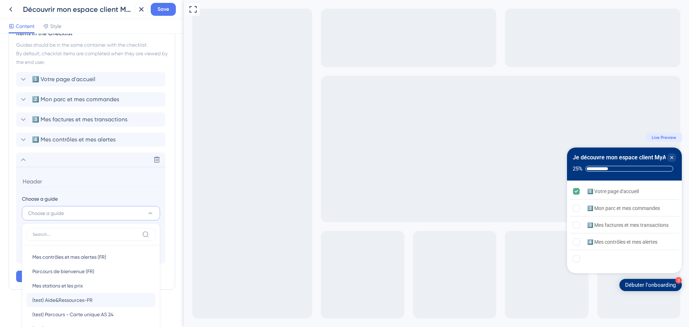
scroll to position [268, 0]
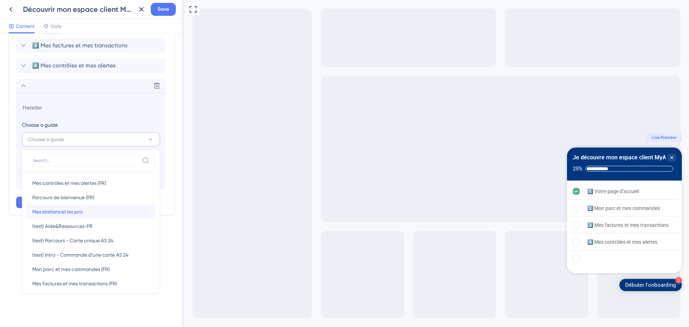
click at [114, 209] on div "Mes stations et les prix Mes stations et les prix" at bounding box center [90, 212] width 117 height 14
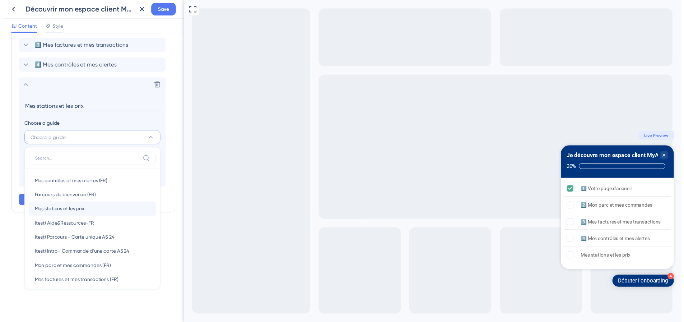
scroll to position [195, 0]
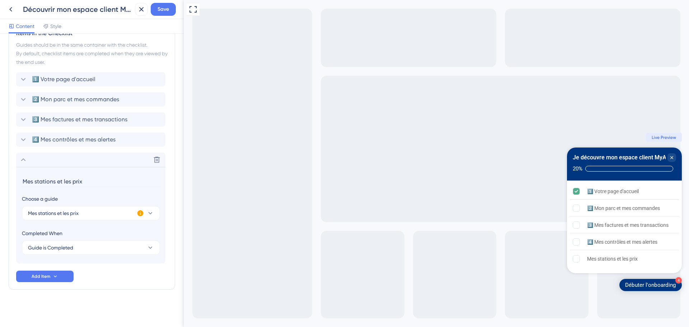
click at [62, 178] on input "Mes stations et les prix" at bounding box center [91, 181] width 139 height 11
click at [90, 180] on input "Mes stations et les prix" at bounding box center [91, 181] width 139 height 11
click at [24, 182] on input "Mes stations et les prix" at bounding box center [91, 181] width 139 height 11
type input "5️⃣ Mes stations et les prix"
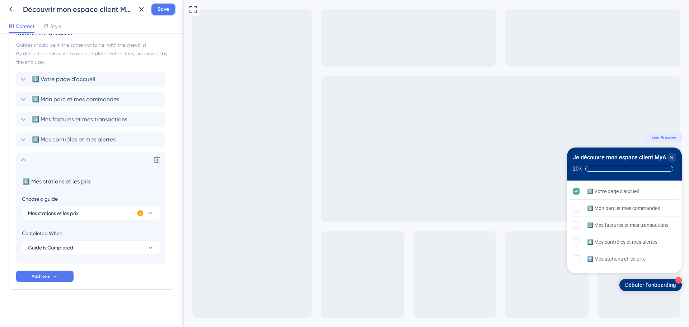
click at [156, 7] on button "Save" at bounding box center [163, 9] width 25 height 13
click at [95, 179] on input "5️⃣ Mes stations et les prix" at bounding box center [91, 181] width 139 height 11
click at [133, 15] on icon at bounding box center [136, 13] width 7 height 7
click at [18, 13] on div "Découvrir mon espace client MyAS24" at bounding box center [68, 9] width 128 height 13
click at [14, 10] on icon at bounding box center [10, 9] width 9 height 9
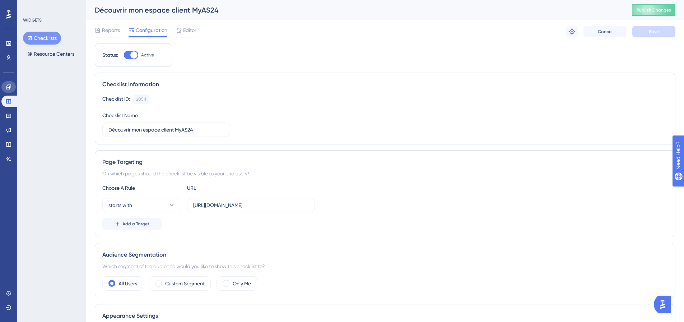
click at [10, 87] on icon at bounding box center [8, 86] width 5 height 5
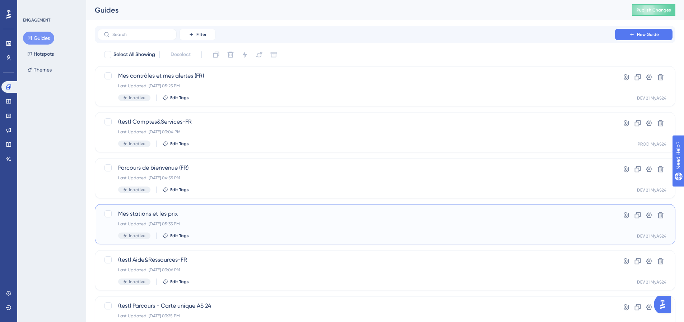
click at [202, 216] on span "Mes stations et les prix" at bounding box center [356, 213] width 476 height 9
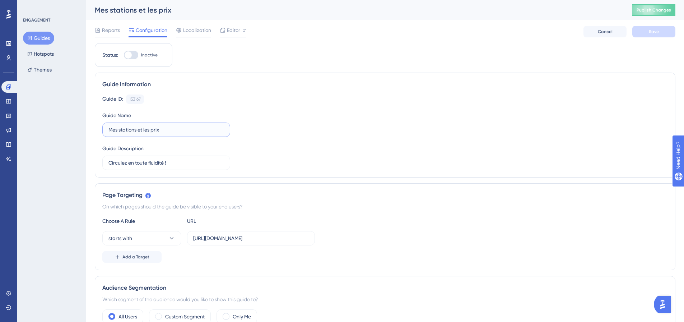
click at [187, 131] on input "Mes stations et les prix" at bounding box center [166, 130] width 116 height 8
type input "Mes stations et les prix (FR)"
click at [651, 29] on span "Save" at bounding box center [654, 32] width 10 height 6
click at [663, 14] on button "Publish Changes" at bounding box center [653, 9] width 43 height 11
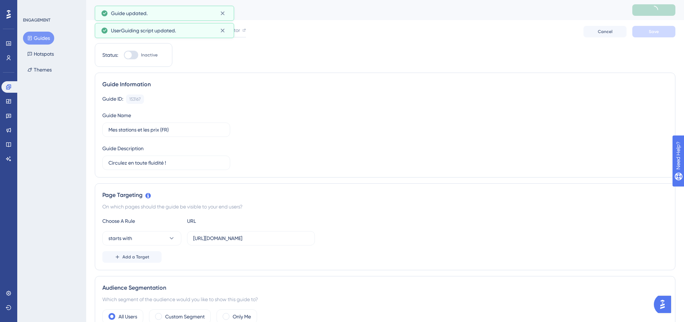
click at [39, 39] on button "Guides" at bounding box center [38, 38] width 31 height 13
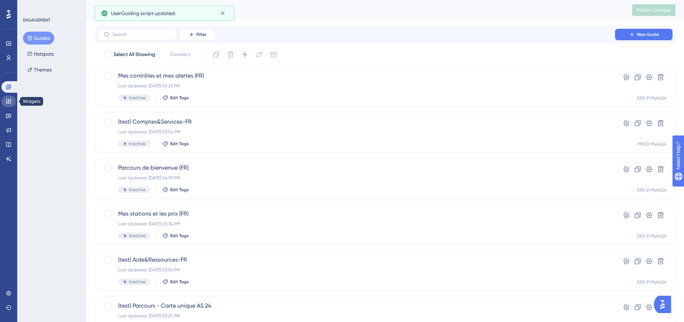
click at [9, 106] on link at bounding box center [8, 100] width 14 height 11
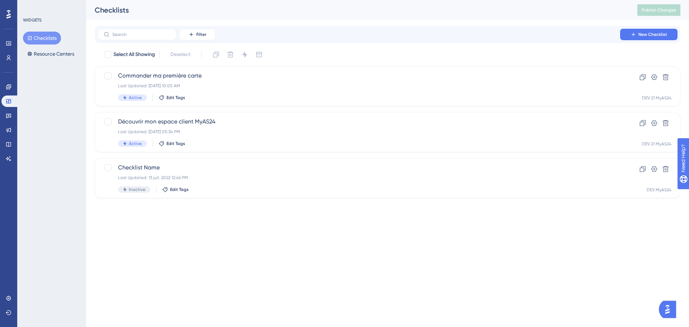
click at [55, 33] on button "Checklists" at bounding box center [42, 38] width 38 height 13
click at [247, 148] on div "Découvrir mon espace client MyAS24 Last Updated: [DATE] 05:34 PM Active Edit Ta…" at bounding box center [388, 132] width 586 height 40
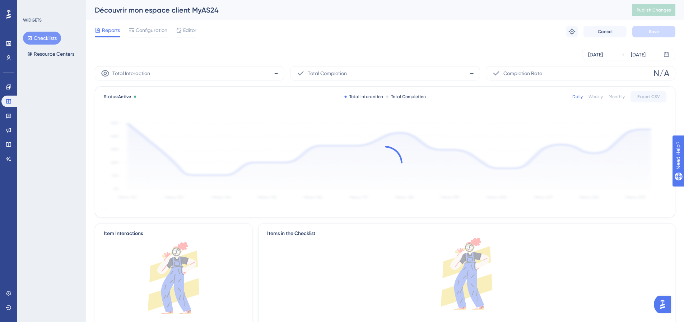
click at [201, 28] on div "Reports Configuration Editor Troubleshoot Cancel Save" at bounding box center [385, 31] width 580 height 23
click at [195, 28] on span "Editor" at bounding box center [189, 30] width 13 height 9
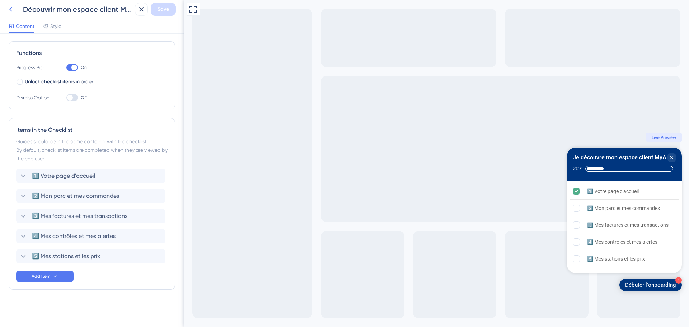
click at [11, 9] on icon at bounding box center [10, 9] width 9 height 9
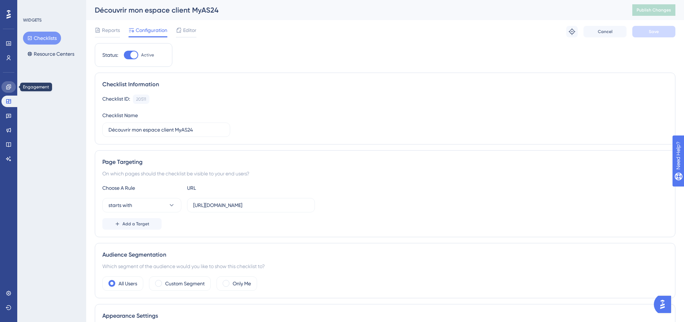
click at [10, 86] on icon at bounding box center [9, 87] width 6 height 6
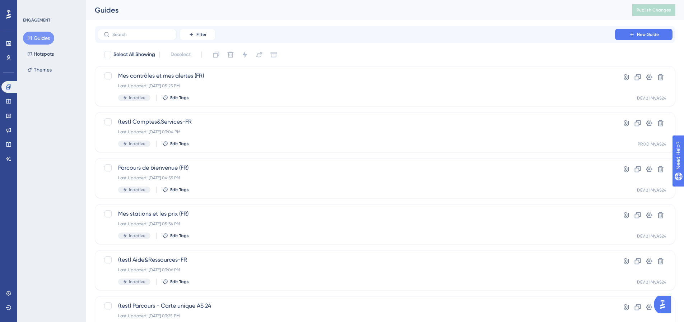
click at [42, 42] on button "Guides" at bounding box center [38, 38] width 31 height 13
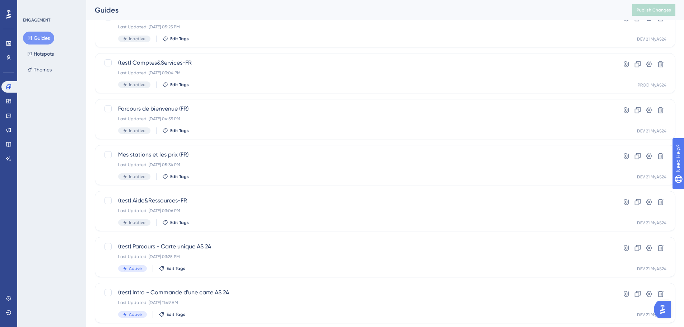
scroll to position [51, 0]
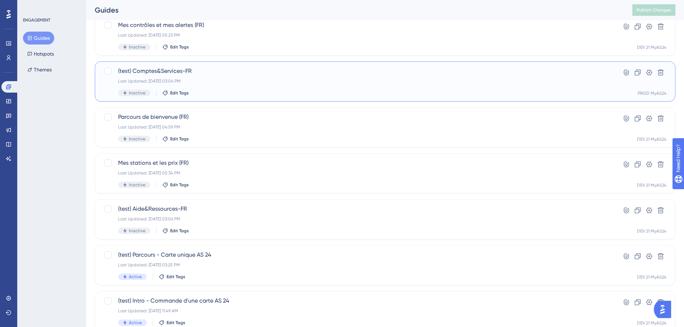
click at [234, 75] on span "(test) Comptes&Services-FR" at bounding box center [356, 71] width 476 height 9
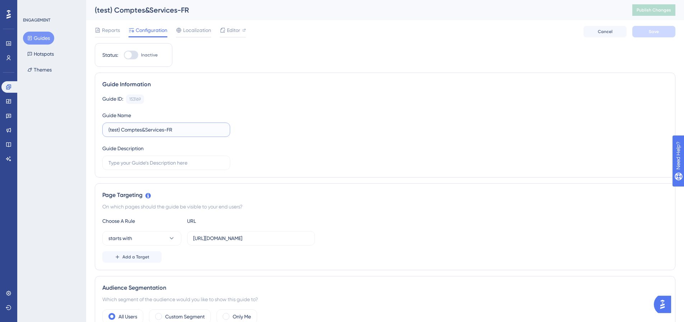
click at [159, 131] on input "(test) Comptes&Services-FR" at bounding box center [166, 130] width 116 height 8
click at [175, 160] on input "text" at bounding box center [166, 163] width 116 height 8
drag, startPoint x: 135, startPoint y: 128, endPoint x: 109, endPoint y: 126, distance: 25.5
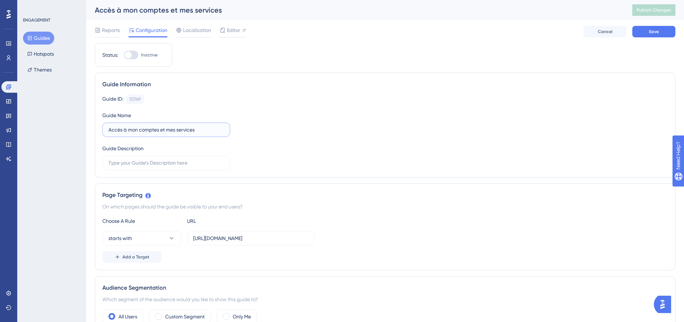
click at [109, 126] on input "Accès à mon comptes et mes services" at bounding box center [166, 130] width 116 height 8
click at [139, 130] on input "Mon comptes et mes services" at bounding box center [166, 130] width 116 height 8
type input "Mon compte et mes services"
click at [161, 163] on input "text" at bounding box center [166, 163] width 116 height 8
click at [144, 158] on label at bounding box center [166, 162] width 128 height 14
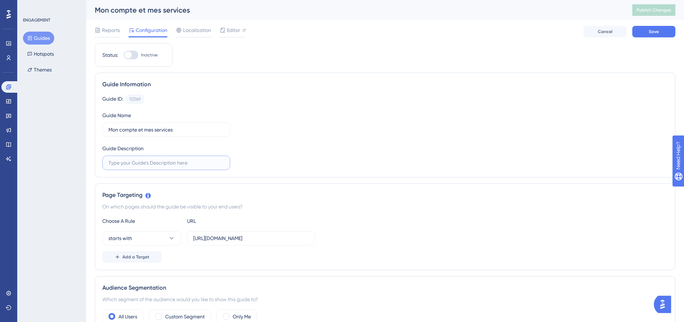
click at [144, 159] on input "text" at bounding box center [166, 163] width 116 height 8
paste input "Gérez vos services et paramétrez votre espace client !"
type input "Gérez vos services et paramétrez votre espace client !"
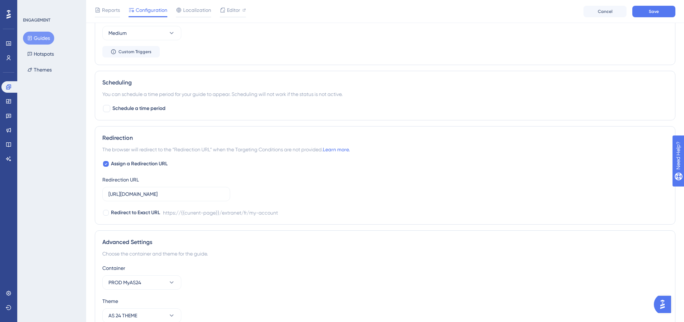
scroll to position [443, 0]
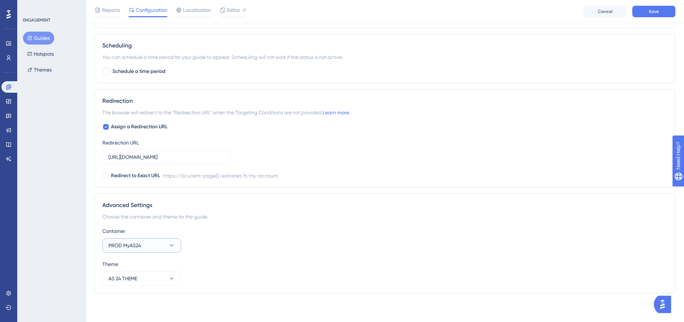
drag, startPoint x: 132, startPoint y: 243, endPoint x: 145, endPoint y: 249, distance: 15.2
click at [132, 243] on span "PROD MyAS24" at bounding box center [124, 245] width 33 height 9
click at [145, 249] on button "PROD MyAS24" at bounding box center [141, 245] width 79 height 14
click at [165, 239] on button "PROD MyAS24" at bounding box center [141, 245] width 79 height 14
click at [150, 276] on div "DEV 21 MyAS24 DEV 21 MyAS24" at bounding box center [142, 281] width 58 height 14
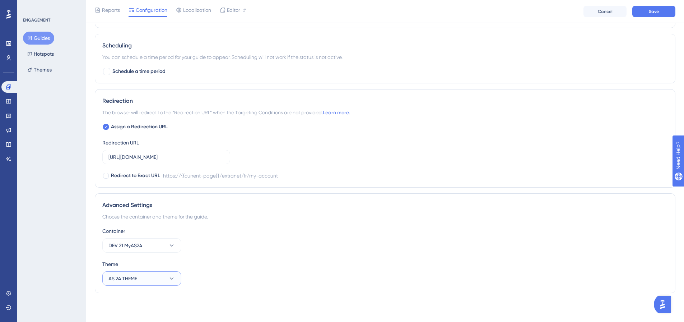
click at [155, 272] on button "AS 24 THEME" at bounding box center [141, 278] width 79 height 14
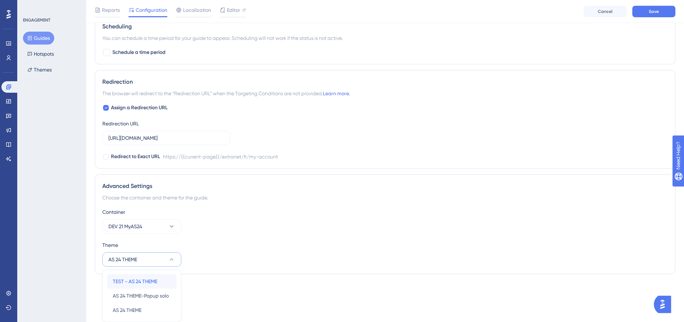
click at [155, 277] on span "TEST - AS 24 THEME" at bounding box center [135, 281] width 45 height 9
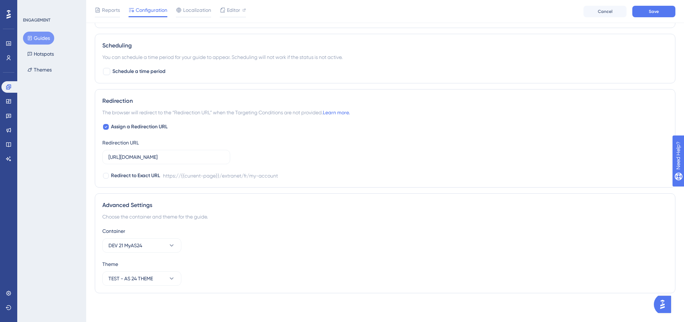
click at [676, 11] on div "Reports Configuration Localization Editor Cancel Save" at bounding box center [385, 11] width 598 height 23
click at [662, 11] on button "Save" at bounding box center [653, 11] width 43 height 11
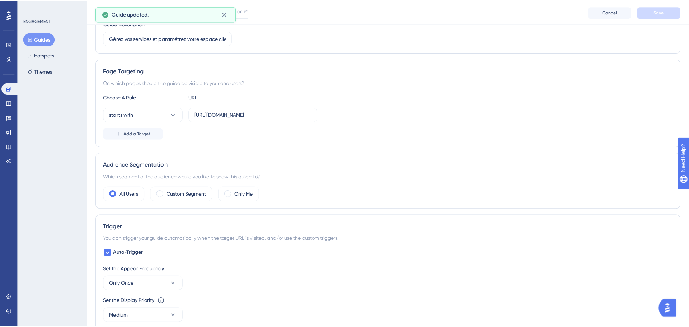
scroll to position [0, 0]
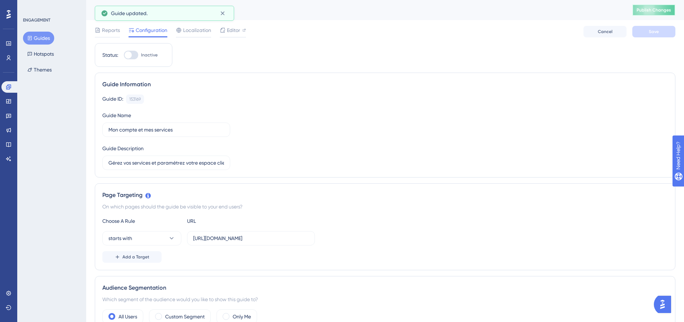
click at [665, 10] on span "Publish Changes" at bounding box center [653, 10] width 34 height 6
click at [234, 33] on span "Editor" at bounding box center [233, 30] width 13 height 9
click at [39, 34] on button "Guides" at bounding box center [38, 38] width 31 height 13
click at [9, 108] on div "Engagement Widgets Feedback Product Updates Knowledge Base AI Assistant" at bounding box center [8, 122] width 14 height 83
click at [9, 103] on icon at bounding box center [9, 101] width 6 height 6
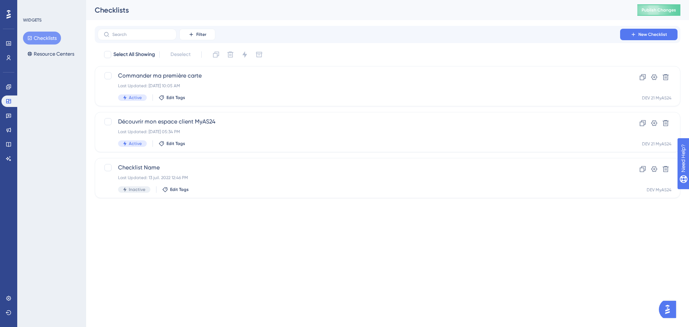
click at [49, 32] on button "Checklists" at bounding box center [42, 38] width 38 height 13
click at [265, 142] on div "Active Edit Tags" at bounding box center [359, 143] width 482 height 6
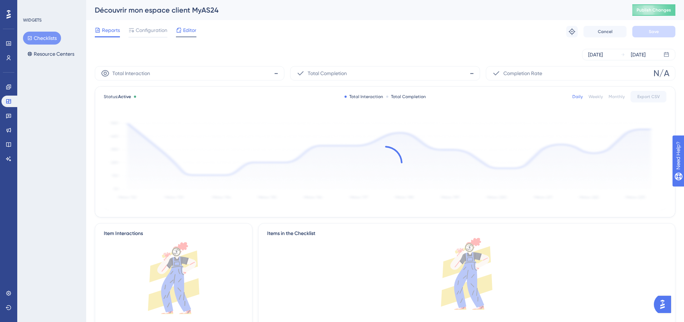
click at [178, 33] on div at bounding box center [179, 30] width 6 height 9
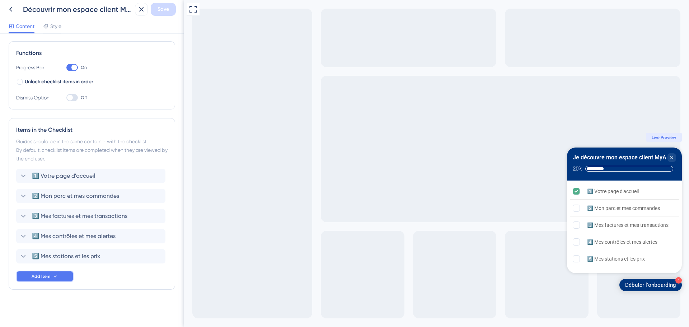
click at [30, 276] on button "Add Item" at bounding box center [44, 276] width 57 height 11
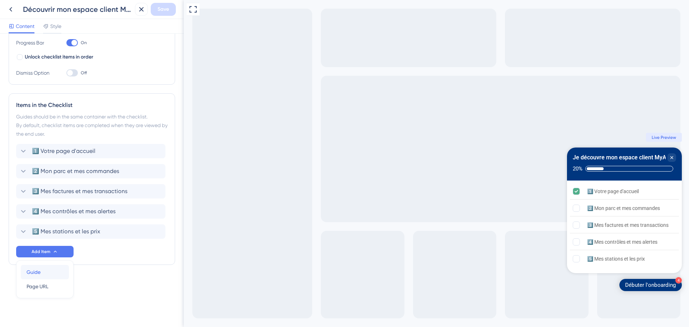
click at [55, 272] on div "Guide Guide" at bounding box center [45, 272] width 37 height 14
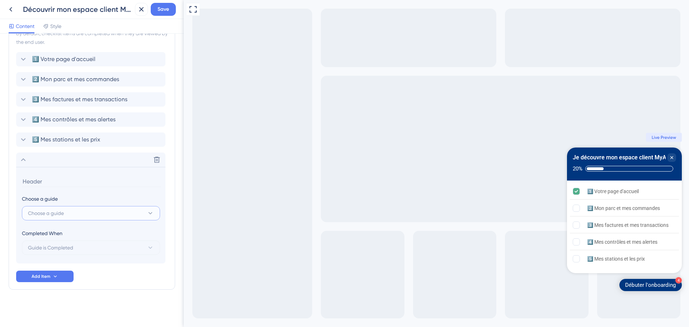
click at [92, 220] on button "Choose a guide" at bounding box center [91, 213] width 138 height 14
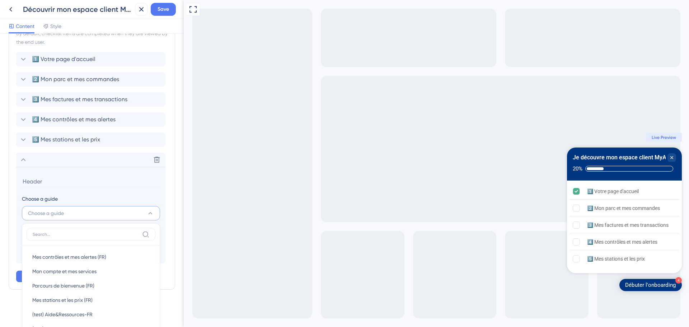
scroll to position [303, 0]
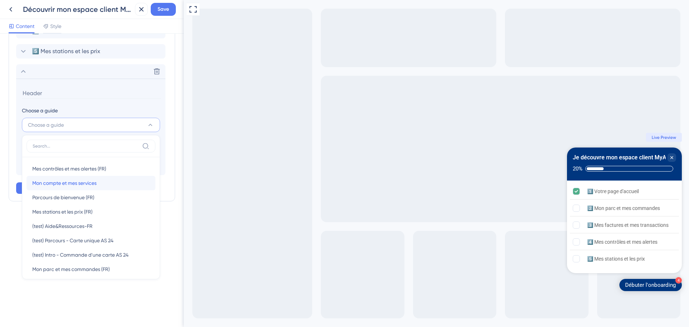
click at [114, 181] on div "Mon compte et mes services Mon compte et mes services" at bounding box center [90, 183] width 117 height 14
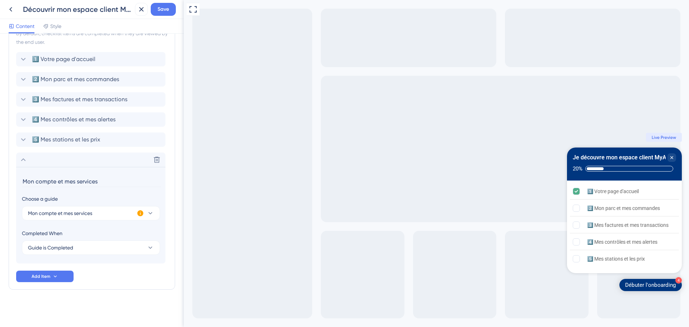
scroll to position [215, 0]
click at [23, 182] on input "Mon compte et mes services" at bounding box center [91, 181] width 139 height 11
click at [54, 177] on input "6️⃣ Mon compte et mes services" at bounding box center [91, 181] width 139 height 11
type input "6️⃣ Mon compte et mes services"
click at [162, 6] on span "Save" at bounding box center [163, 9] width 11 height 9
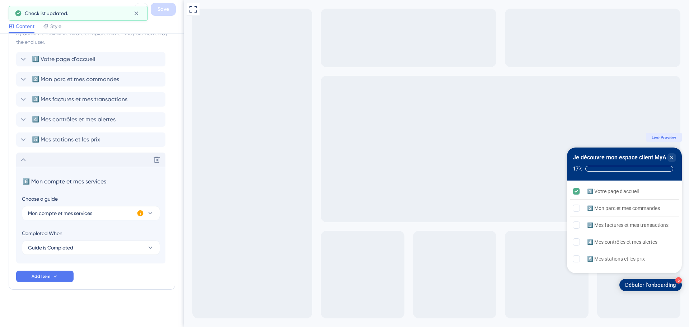
click at [24, 155] on icon at bounding box center [23, 159] width 9 height 9
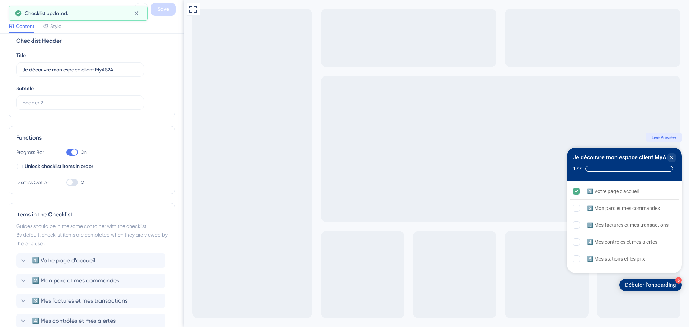
scroll to position [0, 0]
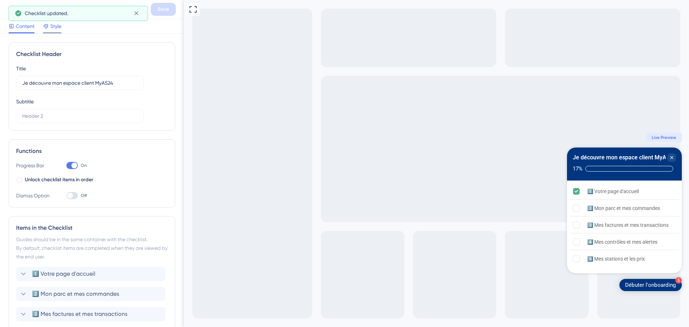
click at [54, 22] on span "Style" at bounding box center [55, 26] width 11 height 9
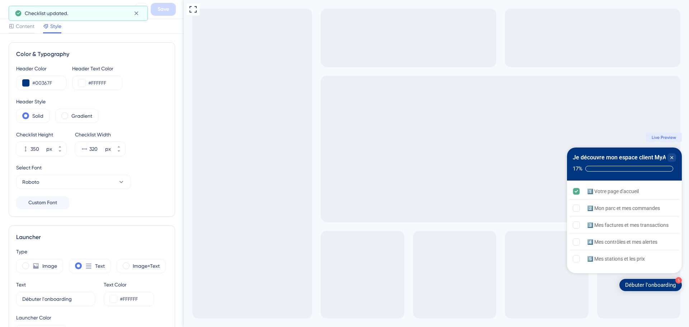
click at [95, 11] on div "Checklist updated." at bounding box center [76, 13] width 103 height 9
drag, startPoint x: 131, startPoint y: 12, endPoint x: 144, endPoint y: 45, distance: 35.3
click at [132, 12] on button at bounding box center [136, 13] width 11 height 11
click at [136, 16] on div "Découvrir mon espace client MyAS24 Save" at bounding box center [92, 9] width 184 height 19
click at [9, 10] on icon at bounding box center [10, 9] width 9 height 9
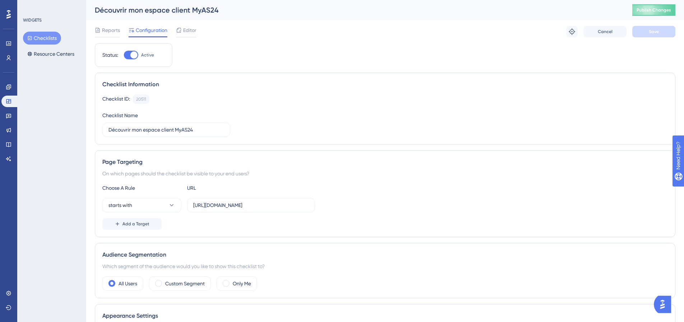
click at [45, 32] on button "Checklists" at bounding box center [42, 38] width 38 height 13
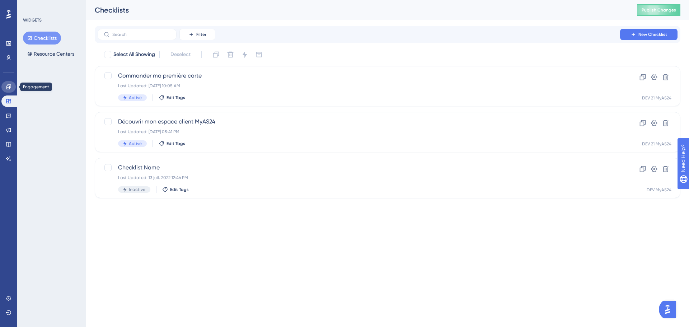
click at [4, 84] on link at bounding box center [8, 86] width 14 height 11
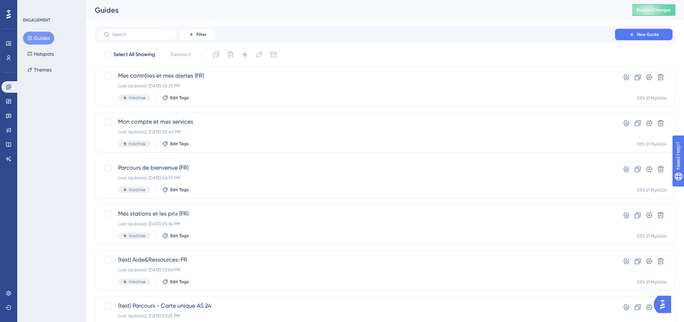
click at [41, 37] on button "Guides" at bounding box center [38, 38] width 31 height 13
click at [219, 127] on div "Mon compte et mes services Last Updated: [DATE] 05:40 PM Inactive Edit Tags" at bounding box center [356, 131] width 476 height 29
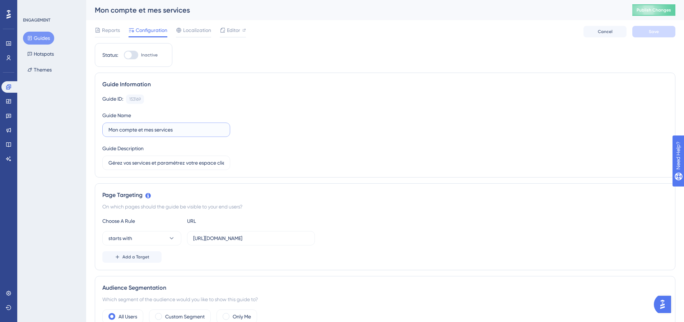
click at [187, 133] on input "Mon compte et mes services" at bounding box center [166, 130] width 116 height 8
type input "Mon compte et mes services (FR)"
click at [673, 30] on button "Save" at bounding box center [653, 31] width 43 height 11
click at [667, 11] on span "Publish Changes" at bounding box center [653, 10] width 34 height 6
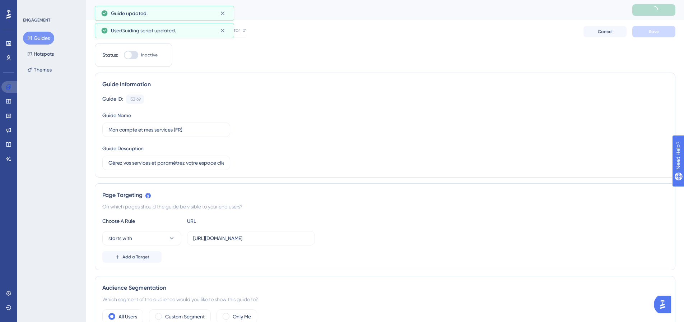
click at [13, 85] on link at bounding box center [9, 86] width 17 height 11
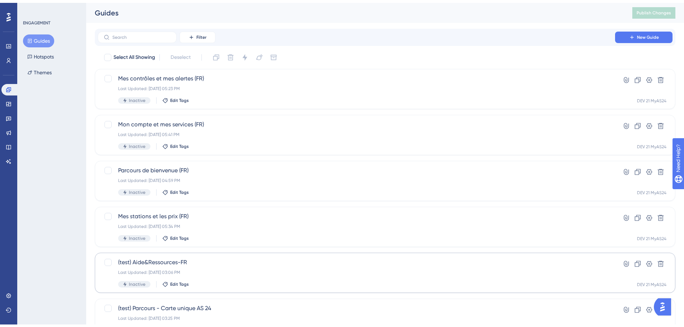
scroll to position [108, 0]
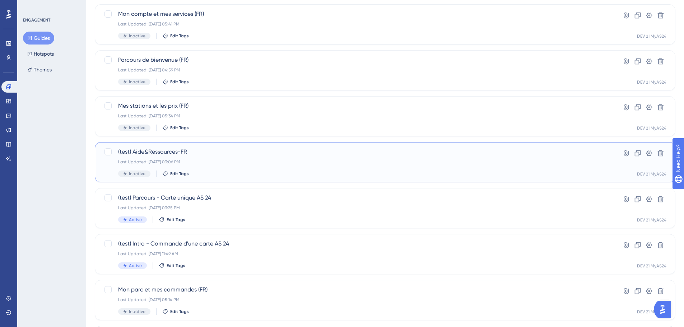
click at [224, 158] on div "(test) Aide&Ressources-FR Last Updated: [DATE] 03:06 PM Inactive Edit Tags" at bounding box center [356, 162] width 476 height 29
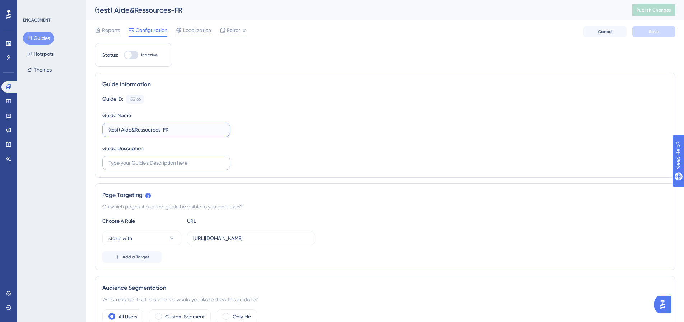
drag, startPoint x: 122, startPoint y: 128, endPoint x: 139, endPoint y: 125, distance: 17.3
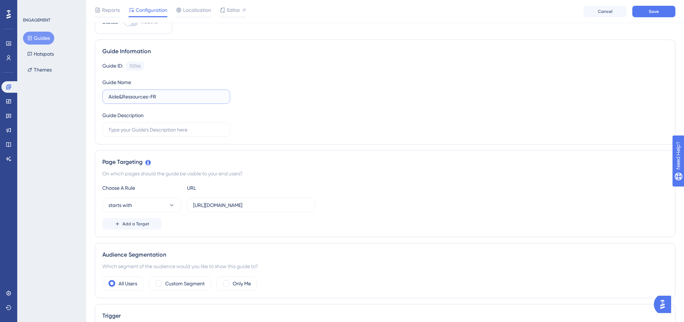
click at [119, 96] on input "Aide&Ressources-FR" at bounding box center [166, 97] width 116 height 8
click at [126, 97] on input "Aide et Ressources-FR" at bounding box center [166, 97] width 116 height 8
type input "Aide et ressources (FR)"
click at [171, 140] on div "Guide Information Guide ID: 153166 Copy Guide Name Aide et ressources (FR) Guid…" at bounding box center [385, 91] width 580 height 105
click at [165, 128] on input "text" at bounding box center [166, 130] width 116 height 8
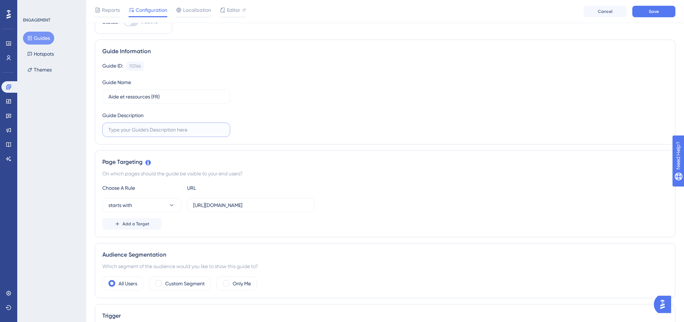
click at [161, 128] on input "text" at bounding box center [166, 130] width 116 height 8
paste input "FAQ, documentations, mentions légales et cookies"
type input "FAQ, documentations, mentions légales et cookies"
click at [648, 13] on button "Save" at bounding box center [653, 11] width 43 height 11
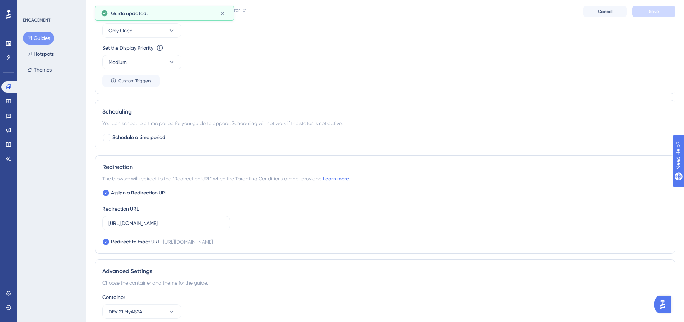
scroll to position [443, 0]
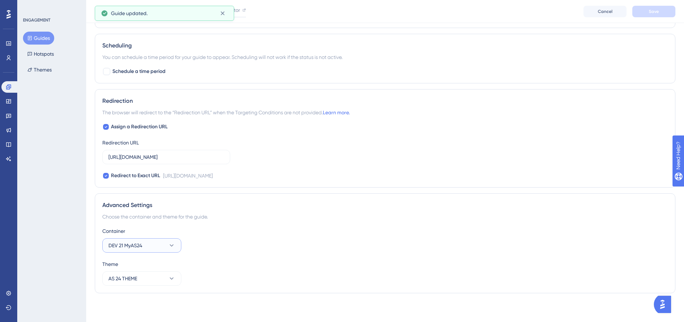
click at [155, 247] on button "DEV 21 MyAS24" at bounding box center [141, 245] width 79 height 14
click at [153, 282] on div "DEV 21 MyAS24 DEV 21 MyAS24" at bounding box center [142, 281] width 58 height 14
click at [140, 281] on button "AS 24 THEME" at bounding box center [141, 278] width 79 height 14
click at [156, 276] on button "AS 24 THEME" at bounding box center [141, 278] width 79 height 14
click at [173, 276] on icon at bounding box center [171, 278] width 7 height 7
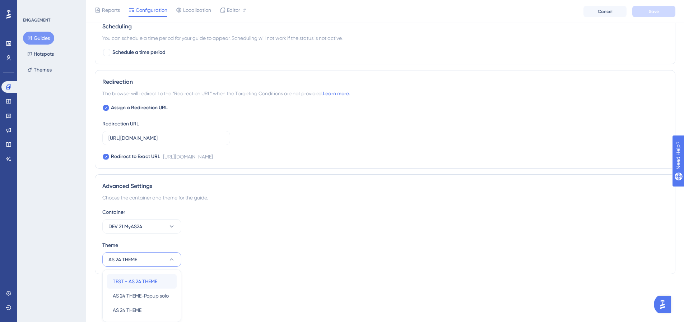
click at [156, 282] on span "TEST - AS 24 THEME" at bounding box center [135, 281] width 45 height 9
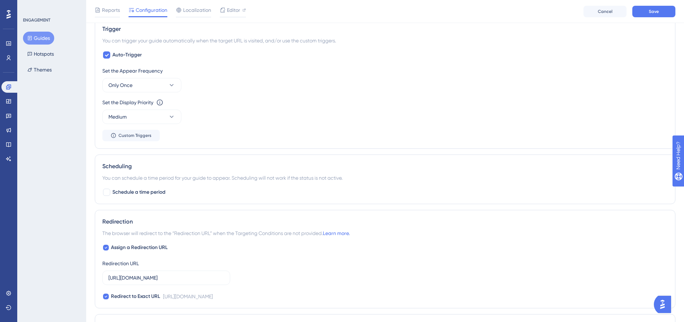
scroll to position [299, 0]
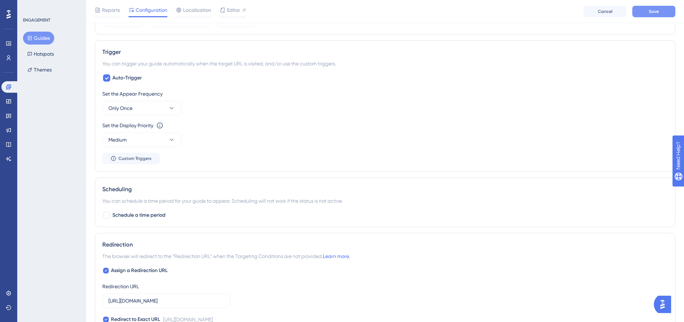
click at [656, 14] on button "Save" at bounding box center [653, 11] width 43 height 11
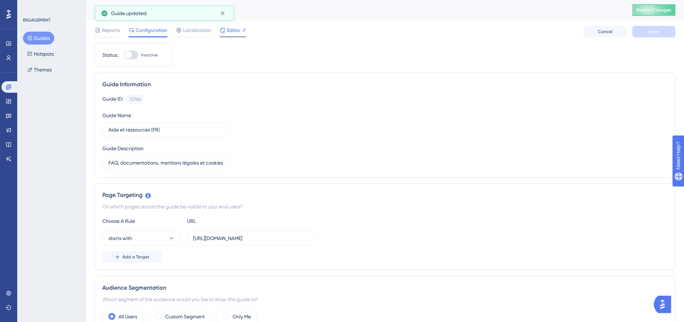
click at [230, 34] on span "Editor" at bounding box center [233, 30] width 13 height 9
click at [662, 6] on button "Publish Changes" at bounding box center [653, 9] width 43 height 11
click at [237, 33] on span "Editor" at bounding box center [233, 30] width 13 height 9
click at [40, 33] on button "Guides" at bounding box center [38, 38] width 31 height 13
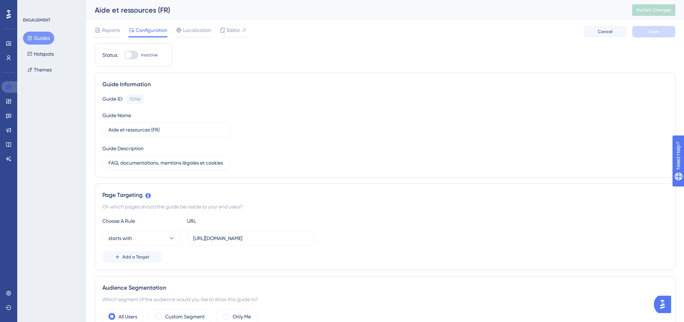
click at [14, 81] on link at bounding box center [9, 86] width 17 height 11
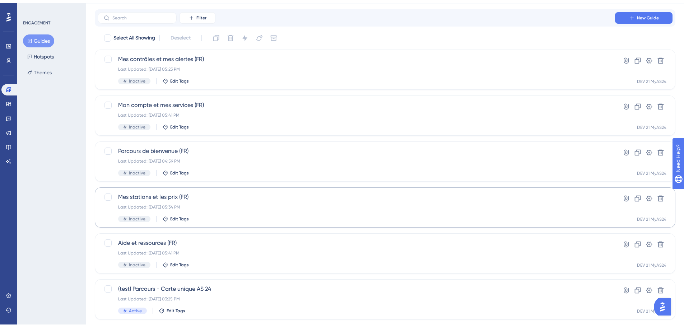
scroll to position [36, 0]
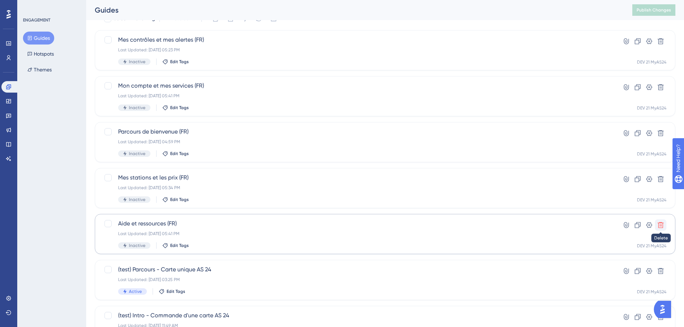
click at [660, 225] on icon at bounding box center [660, 224] width 7 height 7
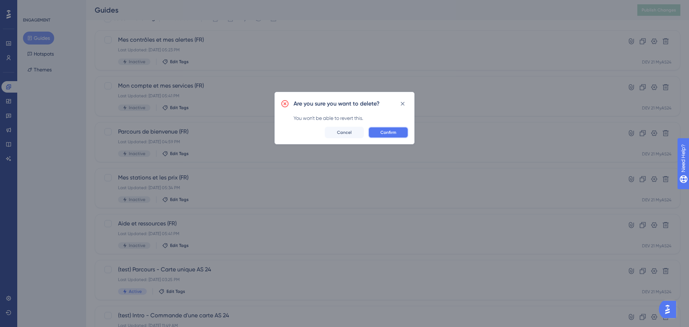
click at [386, 135] on span "Confirm" at bounding box center [388, 133] width 16 height 6
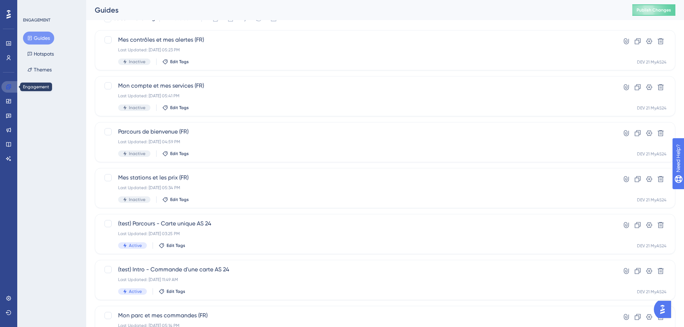
click at [8, 90] on link at bounding box center [9, 86] width 17 height 11
click at [14, 102] on link at bounding box center [8, 100] width 14 height 11
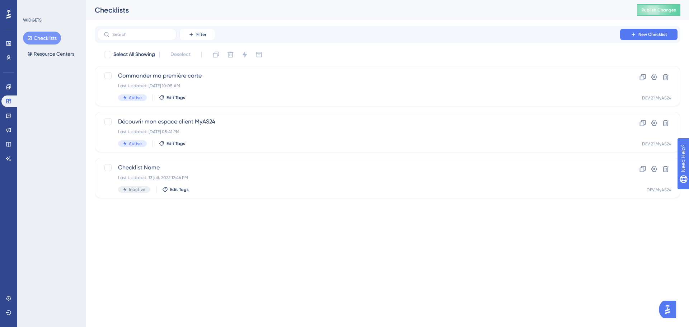
click at [48, 39] on button "Checklists" at bounding box center [42, 38] width 38 height 13
click at [53, 53] on button "Resource Centers" at bounding box center [51, 53] width 56 height 13
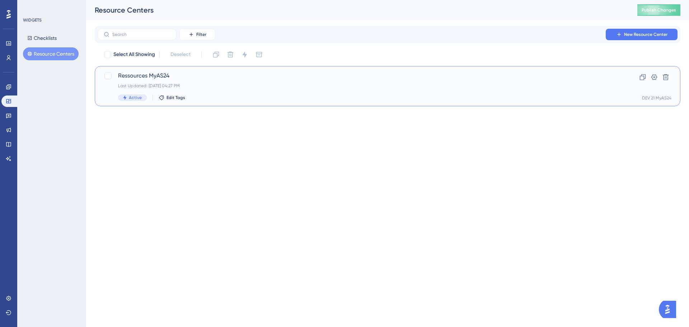
click at [354, 93] on div "Ressources MyAS24 Last Updated: [DATE] 04:27 PM Active Edit Tags" at bounding box center [359, 85] width 482 height 29
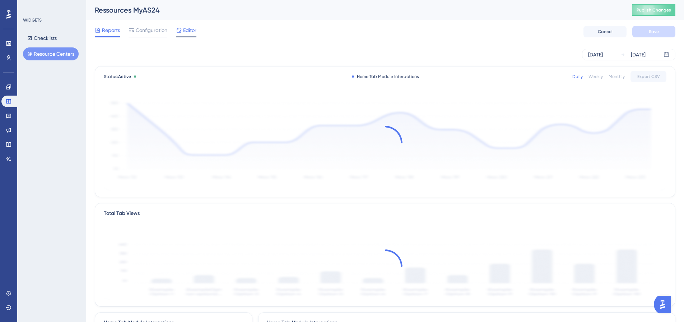
click at [193, 32] on span "Editor" at bounding box center [189, 30] width 13 height 9
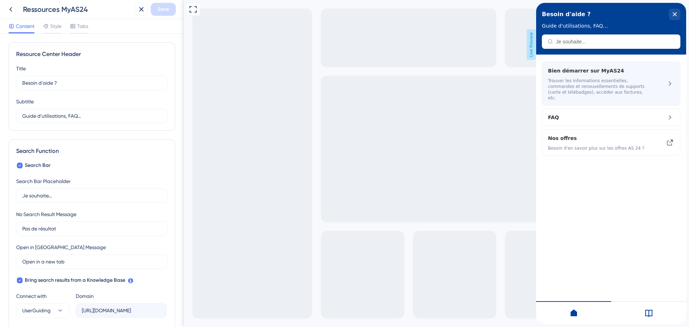
drag, startPoint x: 613, startPoint y: 74, endPoint x: 640, endPoint y: 119, distance: 52.8
click at [613, 73] on span "Bien démarrer sur MyAS24" at bounding box center [593, 70] width 90 height 9
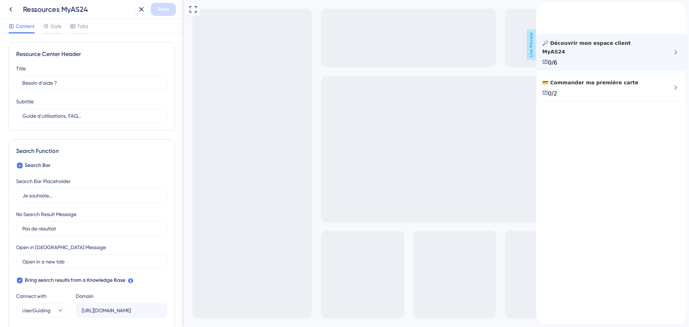
click at [627, 65] on div "🔎 Découvrir mon espace client MyAS24 0/6" at bounding box center [597, 52] width 110 height 27
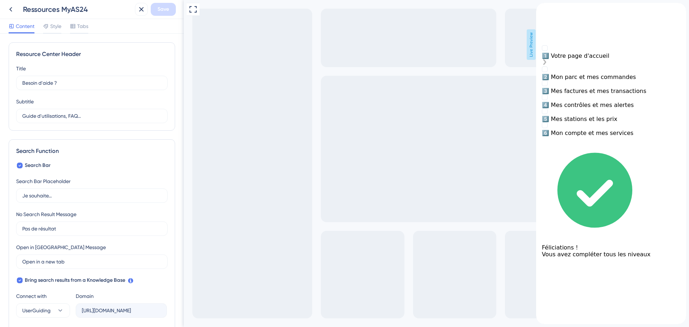
click at [589, 59] on div "1️⃣ Votre page d'accueil" at bounding box center [611, 55] width 139 height 7
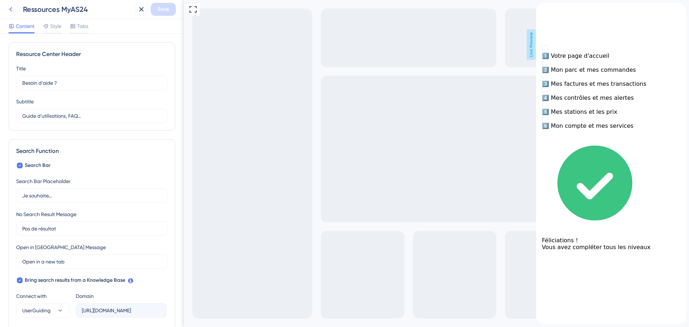
click at [12, 10] on icon at bounding box center [10, 9] width 9 height 9
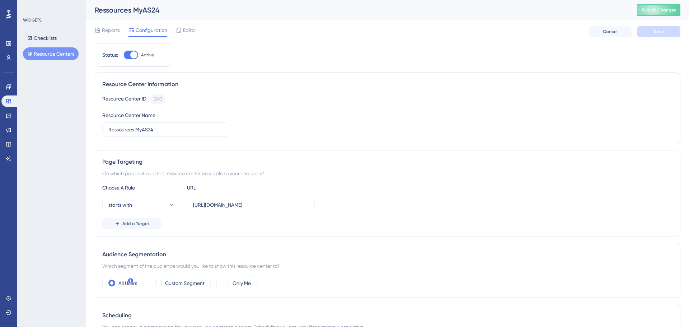
click at [13, 0] on html "Performance Users Engagement Widgets Feedback Product Updates Knowledge Base AI…" at bounding box center [344, 0] width 689 height 0
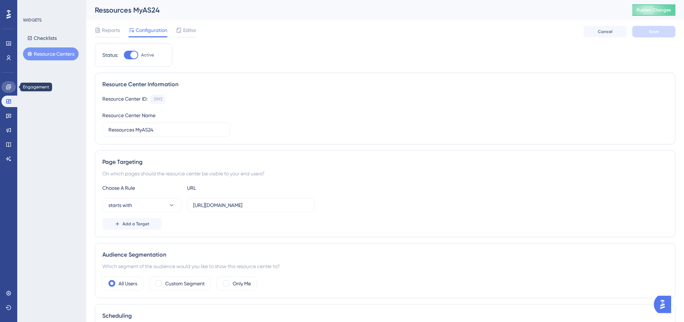
drag, startPoint x: 11, startPoint y: 89, endPoint x: 19, endPoint y: 89, distance: 8.3
click at [11, 89] on icon at bounding box center [9, 87] width 6 height 6
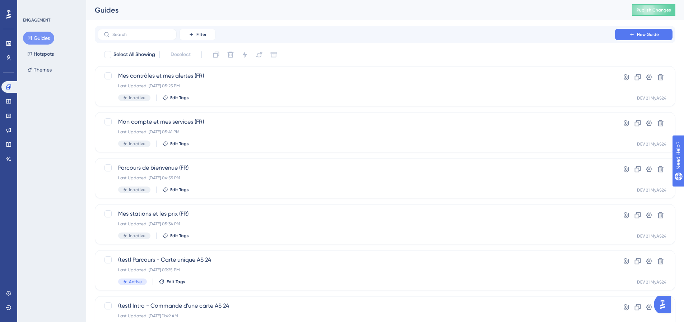
click at [44, 35] on button "Guides" at bounding box center [38, 38] width 31 height 13
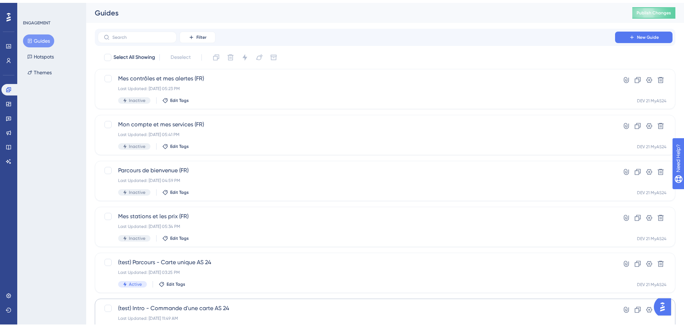
scroll to position [215, 0]
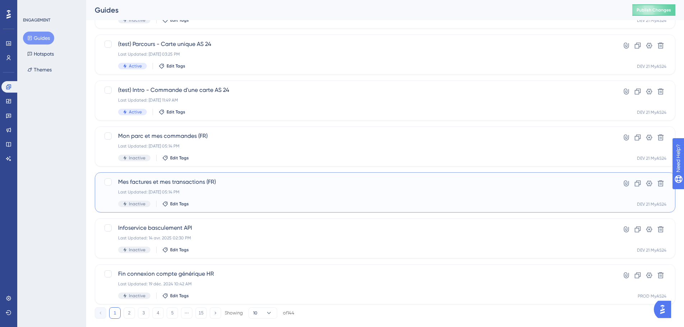
click at [260, 192] on div "Last Updated: [DATE] 05:14 PM" at bounding box center [356, 192] width 476 height 6
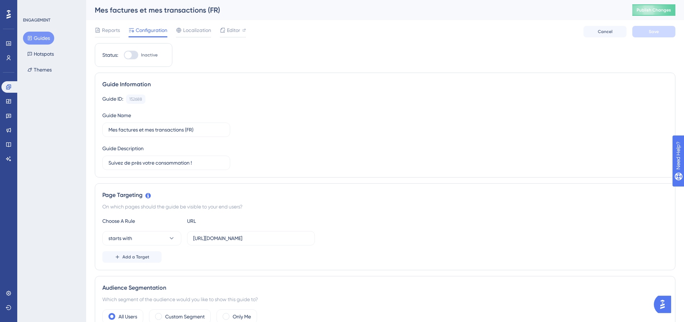
click at [135, 54] on div at bounding box center [131, 55] width 14 height 9
click at [124, 55] on input "Inactive" at bounding box center [123, 55] width 0 height 0
checkbox input "true"
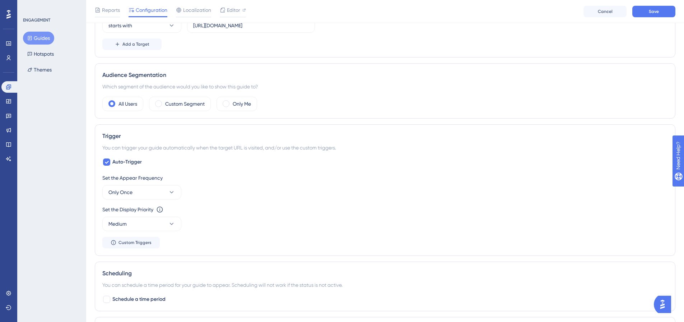
scroll to position [72, 0]
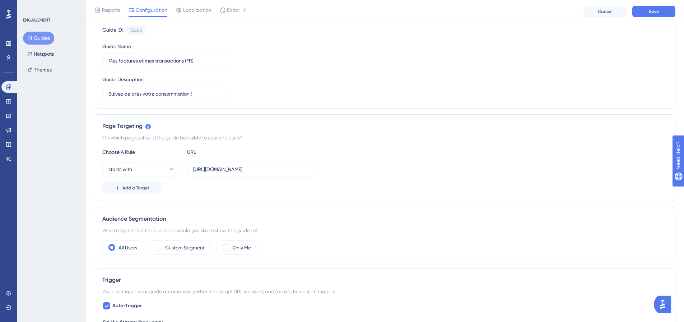
click at [670, 18] on div "Reports Configuration Localization Editor Cancel Save" at bounding box center [385, 11] width 598 height 23
click at [664, 11] on button "Save" at bounding box center [653, 11] width 43 height 11
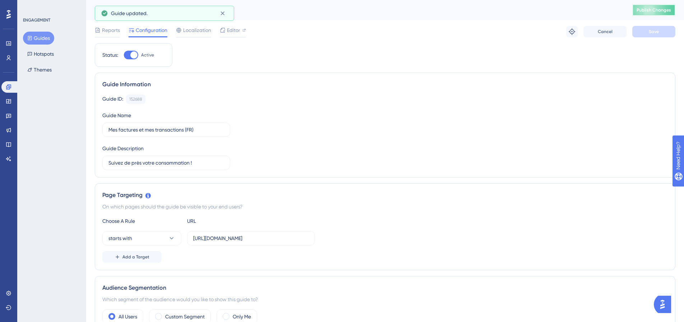
click at [650, 9] on span "Publish Changes" at bounding box center [653, 10] width 34 height 6
click at [40, 38] on button "Guides" at bounding box center [38, 38] width 31 height 13
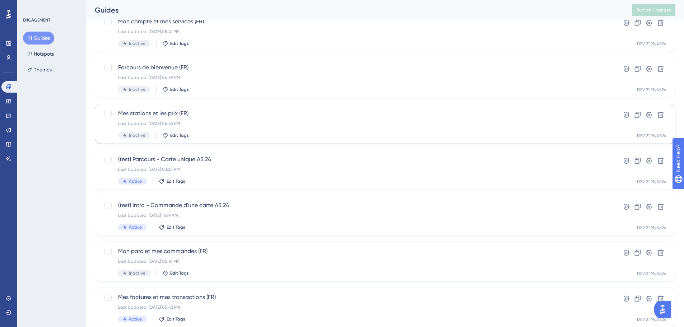
scroll to position [108, 0]
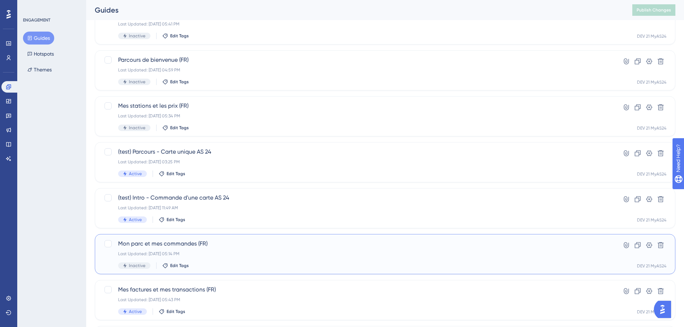
click at [251, 254] on div "Last Updated: [DATE] 05:14 PM" at bounding box center [356, 254] width 476 height 6
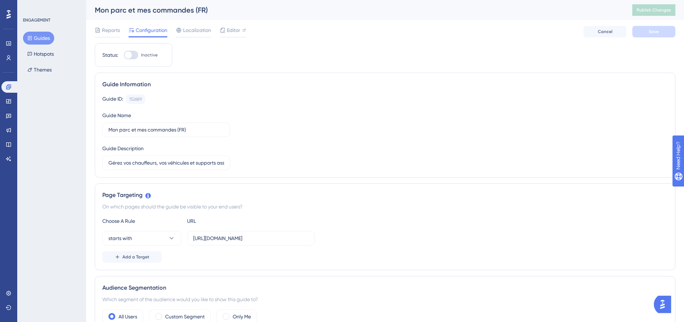
click at [134, 57] on div at bounding box center [131, 55] width 14 height 9
click at [124, 55] on input "Inactive" at bounding box center [123, 55] width 0 height 0
checkbox input "true"
click at [654, 32] on span "Save" at bounding box center [654, 32] width 10 height 6
click at [659, 13] on button "Publish Changes" at bounding box center [653, 9] width 43 height 11
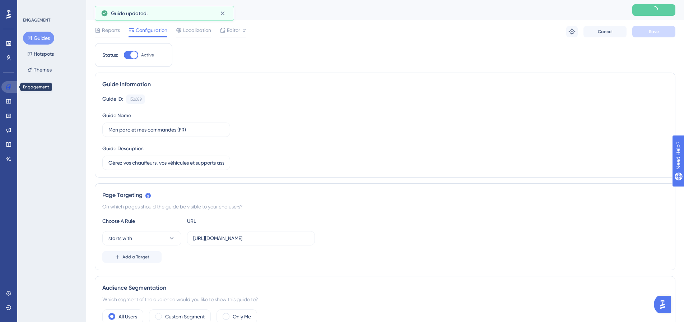
click at [9, 87] on icon at bounding box center [8, 86] width 5 height 5
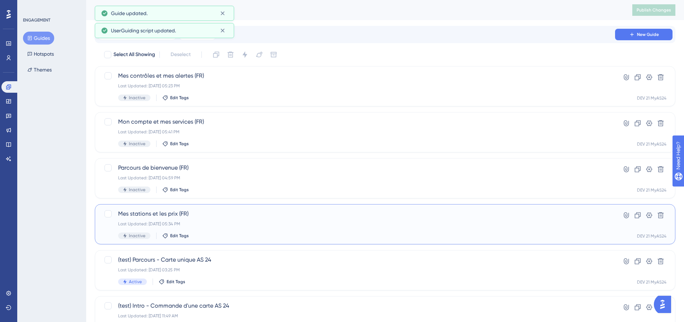
click at [242, 224] on div "Last Updated: [DATE] 05:34 PM" at bounding box center [356, 224] width 476 height 6
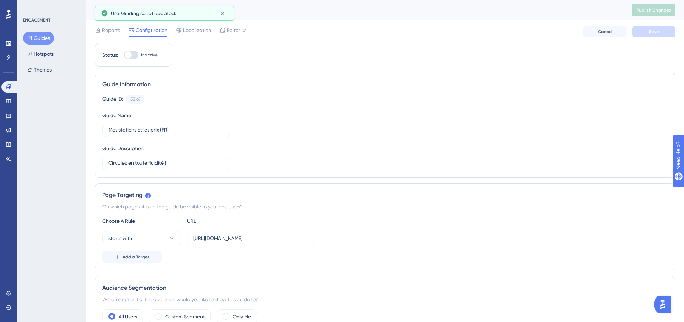
click at [131, 54] on div at bounding box center [128, 54] width 7 height 7
click at [124, 55] on input "Inactive" at bounding box center [123, 55] width 0 height 0
checkbox input "true"
click at [660, 27] on button "Save" at bounding box center [653, 31] width 43 height 11
click at [659, 11] on span "Publish Changes" at bounding box center [653, 10] width 34 height 6
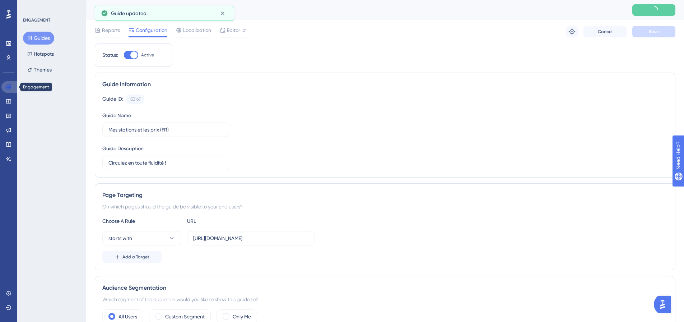
click at [11, 84] on link at bounding box center [9, 86] width 17 height 11
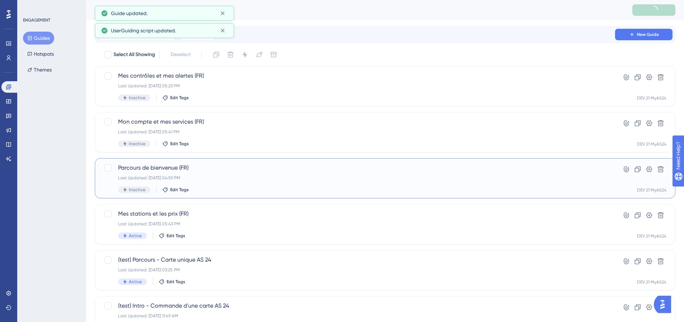
click at [231, 170] on span "Parcours de bienvenue (FR)" at bounding box center [356, 167] width 476 height 9
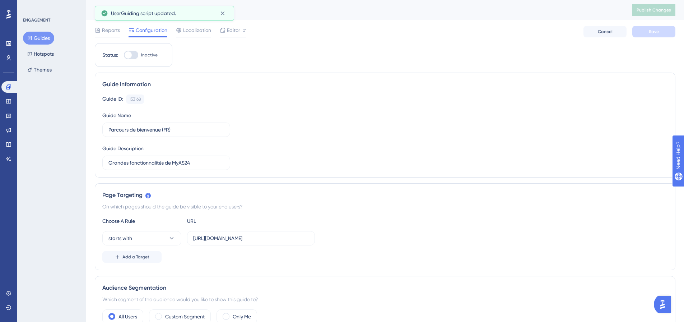
click at [129, 56] on div at bounding box center [128, 54] width 7 height 7
click at [124, 55] on input "Inactive" at bounding box center [123, 55] width 0 height 0
checkbox input "true"
click at [650, 36] on button "Save" at bounding box center [653, 31] width 43 height 11
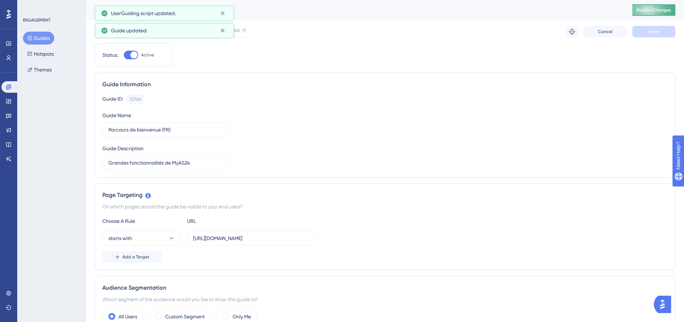
click at [649, 12] on span "Publish Changes" at bounding box center [653, 10] width 34 height 6
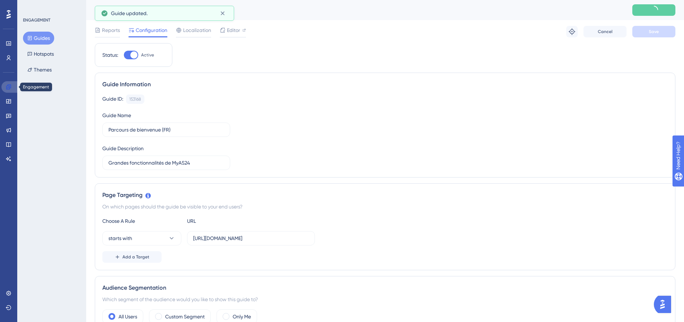
click at [10, 89] on icon at bounding box center [9, 87] width 6 height 6
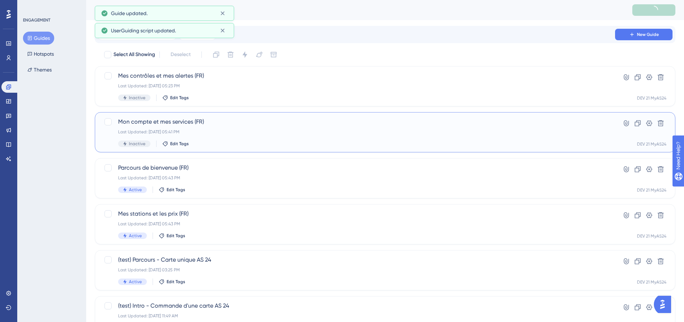
click at [229, 132] on div "Last Updated: [DATE] 05:41 PM" at bounding box center [356, 132] width 476 height 6
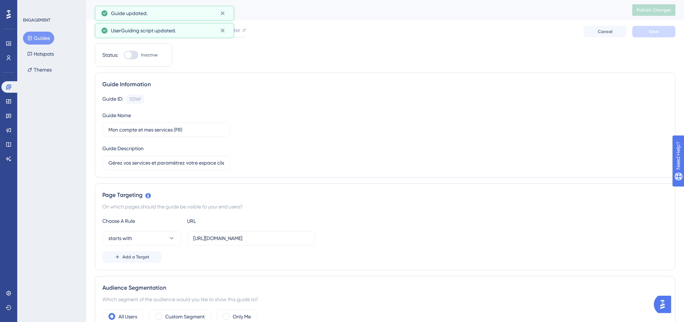
click at [124, 54] on div at bounding box center [131, 55] width 14 height 9
click at [124, 55] on input "Inactive" at bounding box center [123, 55] width 0 height 0
checkbox input "true"
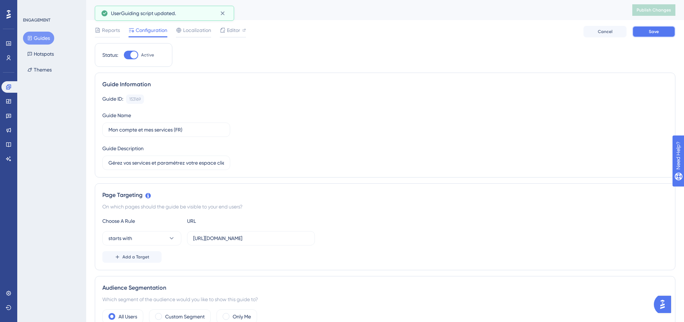
click at [654, 33] on span "Save" at bounding box center [654, 32] width 10 height 6
click at [664, 15] on button "Publish Changes" at bounding box center [653, 9] width 43 height 11
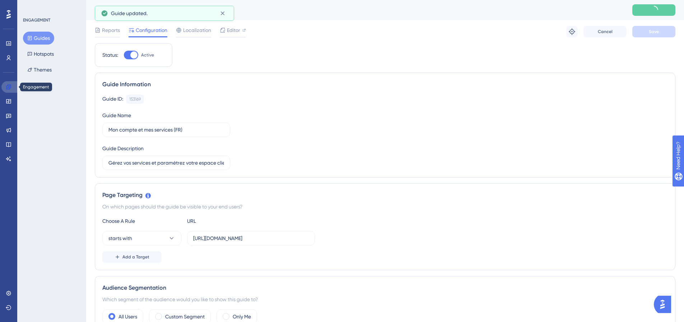
click at [2, 87] on link at bounding box center [9, 86] width 17 height 11
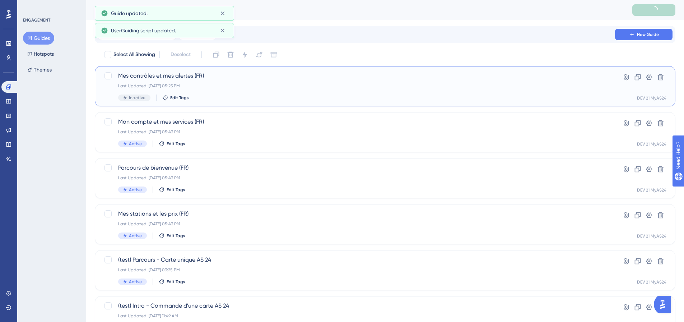
click at [218, 91] on div "Mes contrôles et mes alertes (FR) Last Updated: [DATE] 05:23 PM Inactive Edit T…" at bounding box center [356, 85] width 476 height 29
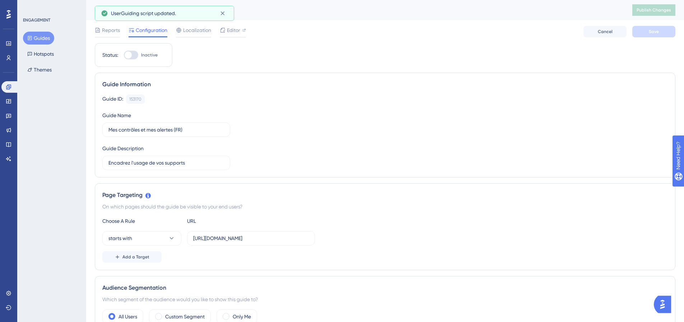
click at [127, 56] on div at bounding box center [128, 54] width 7 height 7
click at [124, 55] on input "Inactive" at bounding box center [123, 55] width 0 height 0
checkbox input "true"
click at [659, 28] on button "Save" at bounding box center [653, 31] width 43 height 11
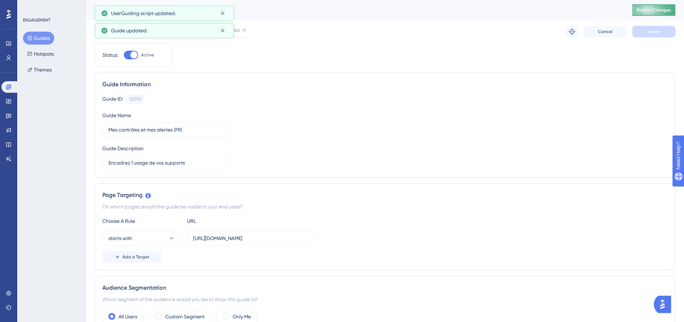
click at [657, 13] on span "Publish Changes" at bounding box center [653, 10] width 34 height 6
click at [223, 0] on div "Performance Users Engagement Widgets Feedback Product Updates Knowledge Base AI…" at bounding box center [342, 0] width 684 height 0
click at [10, 87] on icon at bounding box center [9, 87] width 6 height 6
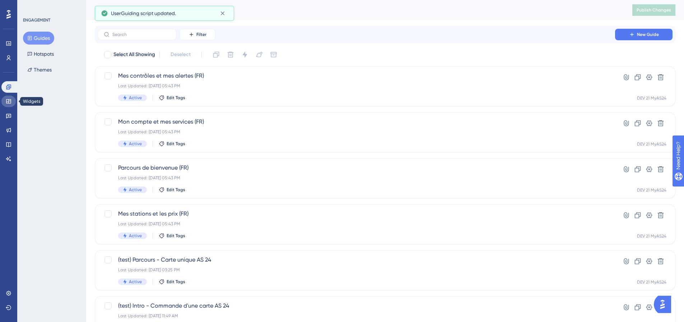
click at [11, 104] on link at bounding box center [8, 100] width 14 height 11
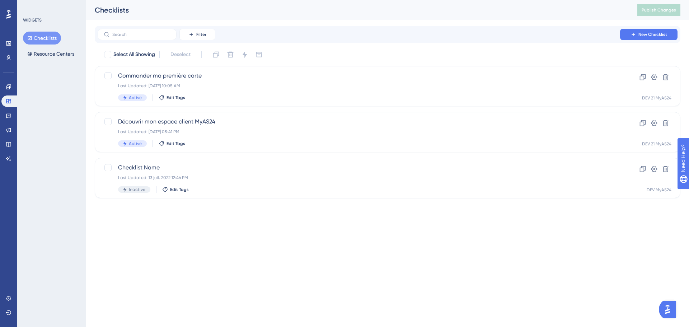
click at [334, 6] on div "Checklists" at bounding box center [357, 10] width 525 height 10
click at [43, 42] on button "Checklists" at bounding box center [42, 38] width 38 height 13
click at [11, 90] on link at bounding box center [8, 86] width 14 height 11
click at [13, 86] on link at bounding box center [8, 86] width 14 height 11
click at [1, 86] on div "Performance Users Engagement Widgets Feedback Product Updates Knowledge Base AI…" at bounding box center [8, 163] width 17 height 327
